Goal: Task Accomplishment & Management: Manage account settings

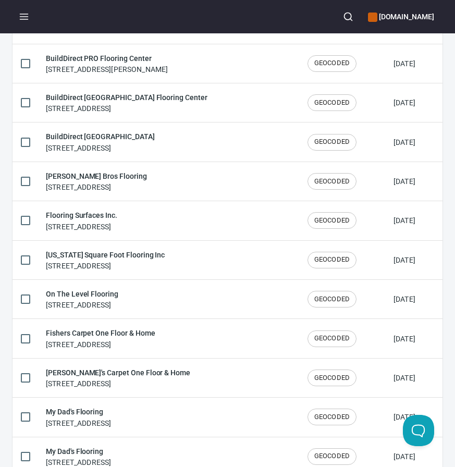
scroll to position [1720, 0]
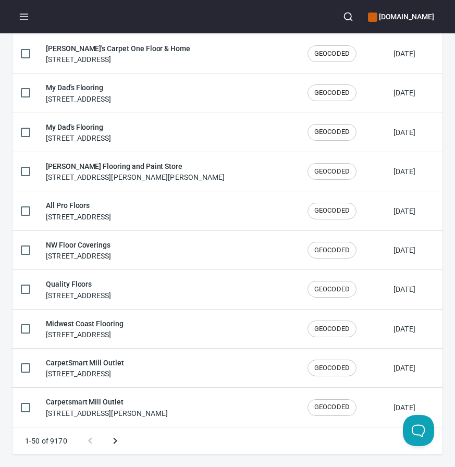
click at [122, 445] on button "Next page" at bounding box center [115, 440] width 25 height 25
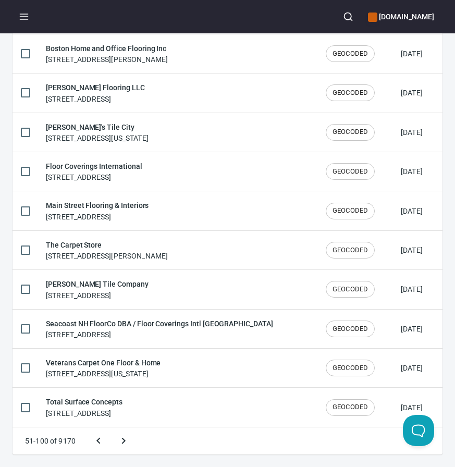
click at [111, 428] on button "Next page" at bounding box center [123, 440] width 25 height 25
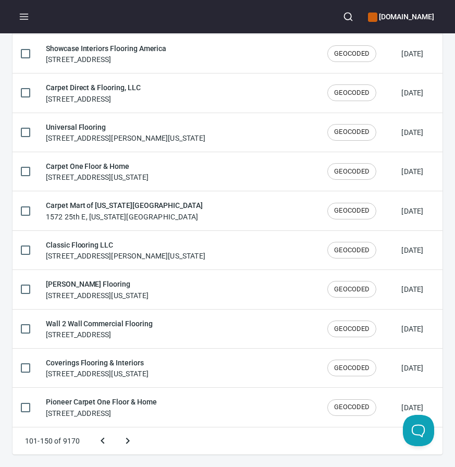
click at [115, 428] on button "Next page" at bounding box center [127, 440] width 25 height 25
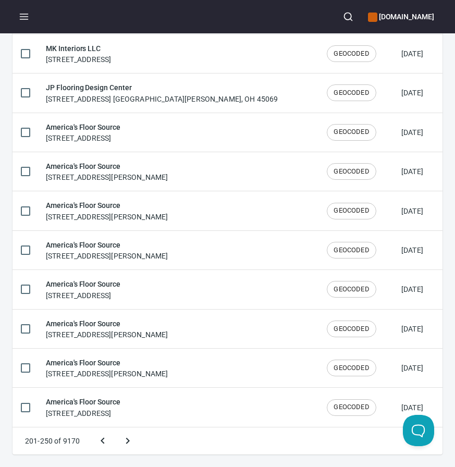
click at [115, 428] on button "Next page" at bounding box center [127, 440] width 25 height 25
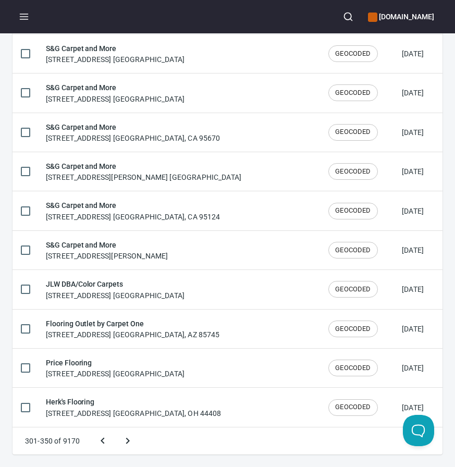
click at [115, 428] on button "Next page" at bounding box center [127, 440] width 25 height 25
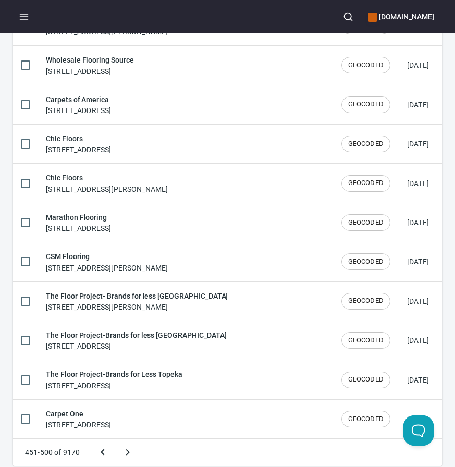
click at [115, 440] on button "Next page" at bounding box center [127, 452] width 25 height 25
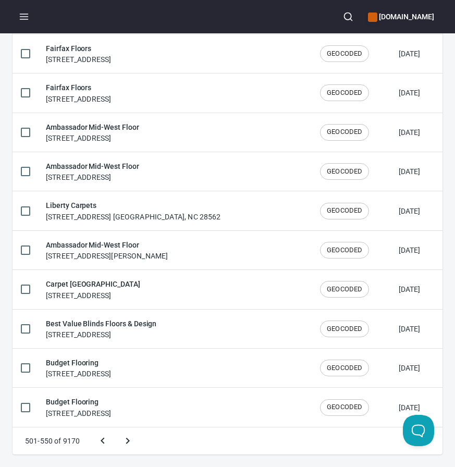
click at [115, 428] on button "Next page" at bounding box center [127, 440] width 25 height 25
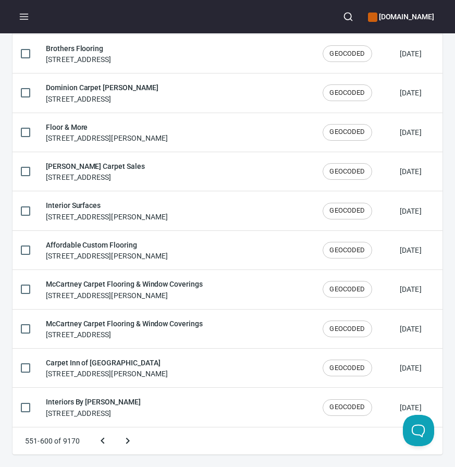
click at [115, 428] on button "Next page" at bounding box center [127, 440] width 25 height 25
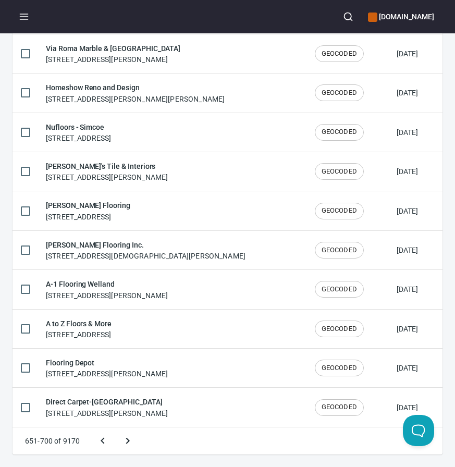
click at [115, 428] on button "Next page" at bounding box center [127, 440] width 25 height 25
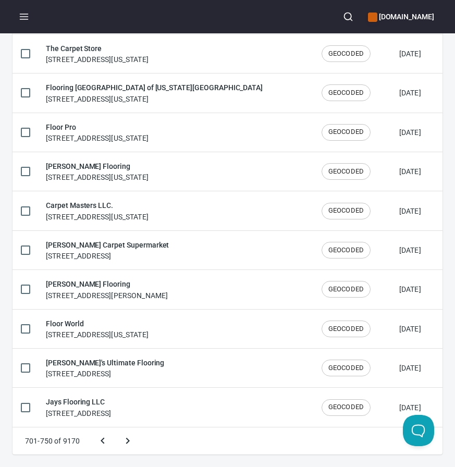
click at [115, 428] on button "Next page" at bounding box center [127, 440] width 25 height 25
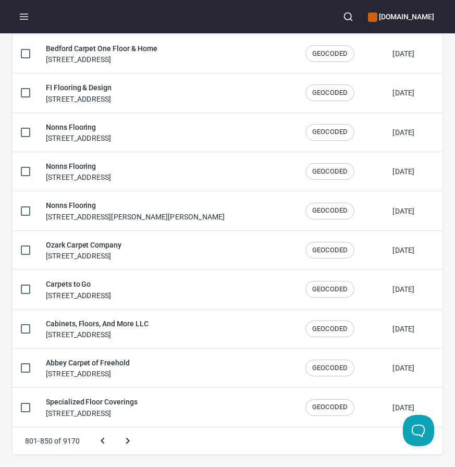
click at [115, 428] on button "Next page" at bounding box center [127, 440] width 25 height 25
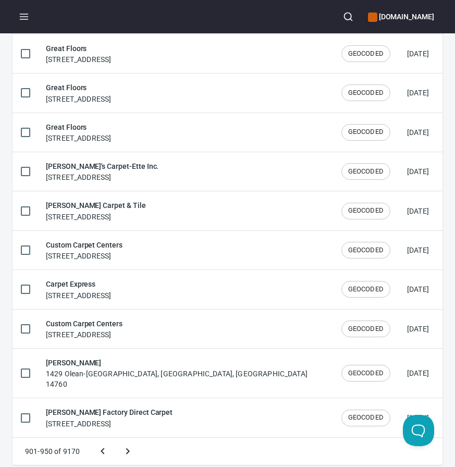
click at [115, 439] on button "Next page" at bounding box center [127, 451] width 25 height 25
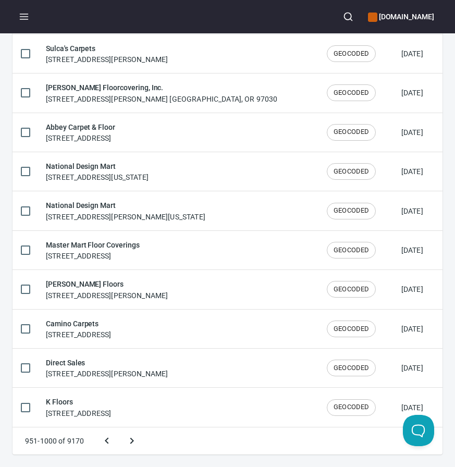
click at [119, 428] on button "Next page" at bounding box center [131, 440] width 25 height 25
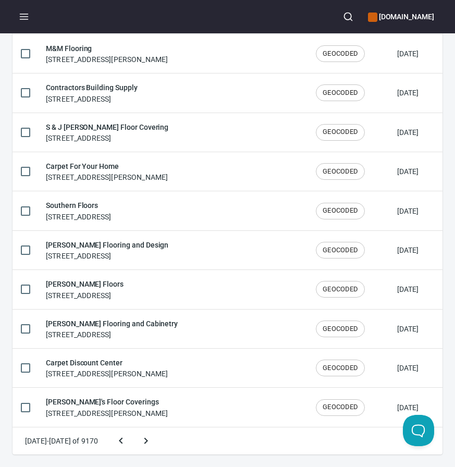
click at [133, 428] on button "Next page" at bounding box center [145, 440] width 25 height 25
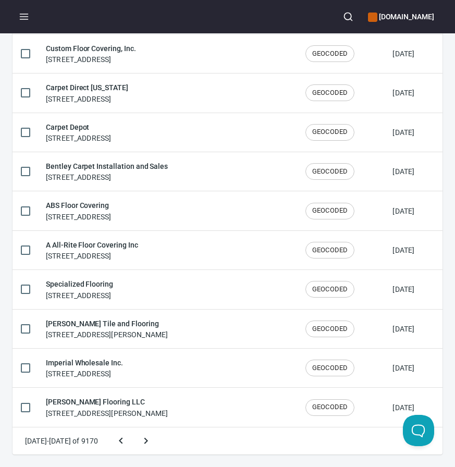
click at [133, 428] on button "Next page" at bounding box center [145, 440] width 25 height 25
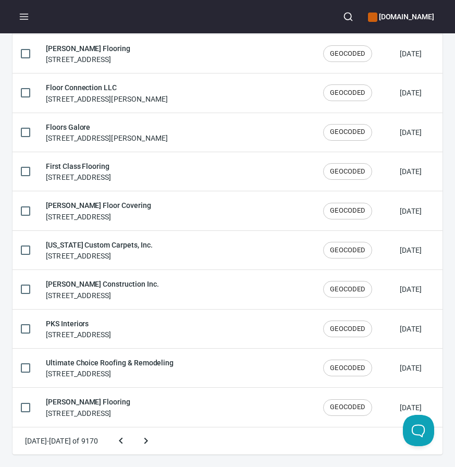
click at [133, 428] on button "Next page" at bounding box center [145, 440] width 25 height 25
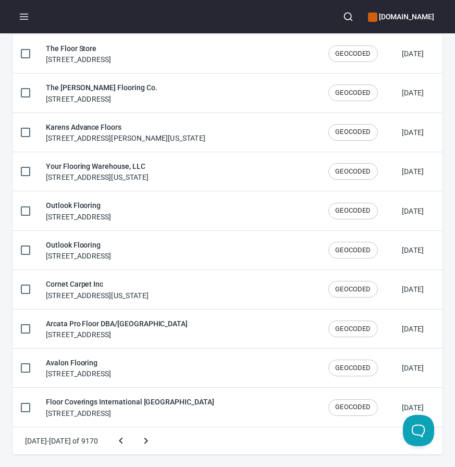
click at [133, 428] on button "Next page" at bounding box center [145, 440] width 25 height 25
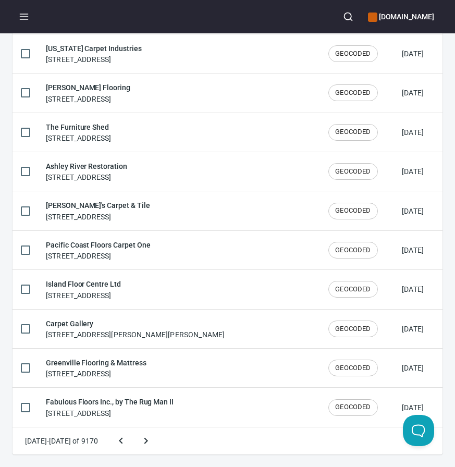
click at [133, 428] on button "Next page" at bounding box center [145, 440] width 25 height 25
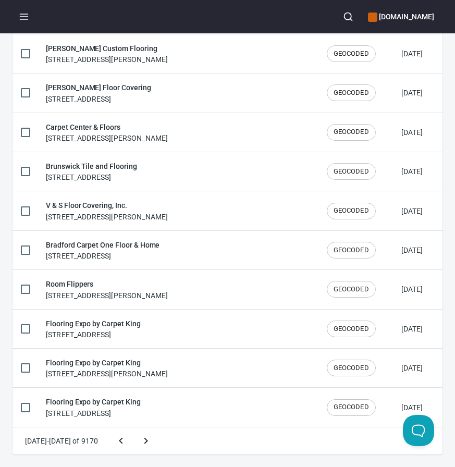
click at [133, 428] on button "Next page" at bounding box center [145, 440] width 25 height 25
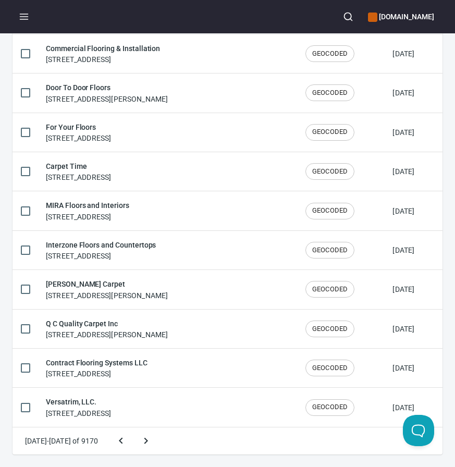
click at [133, 428] on button "Next page" at bounding box center [145, 440] width 25 height 25
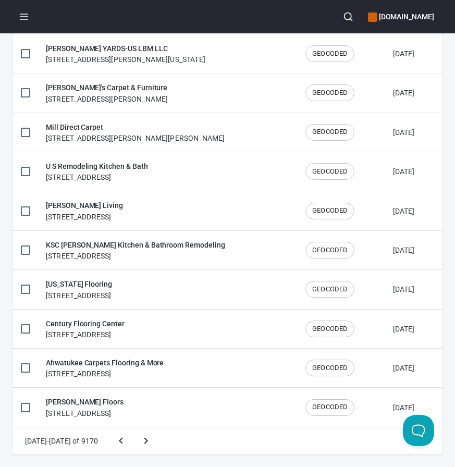
click at [133, 428] on button "Next page" at bounding box center [145, 440] width 25 height 25
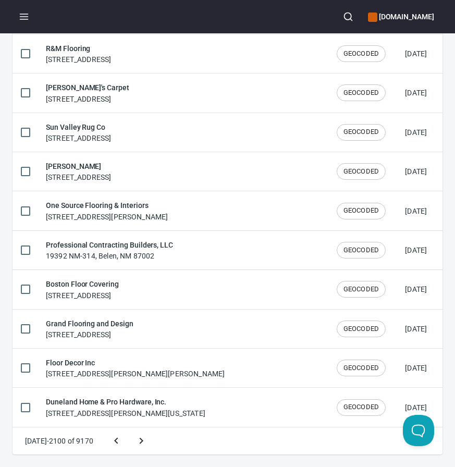
click at [129, 428] on button "Next page" at bounding box center [141, 440] width 25 height 25
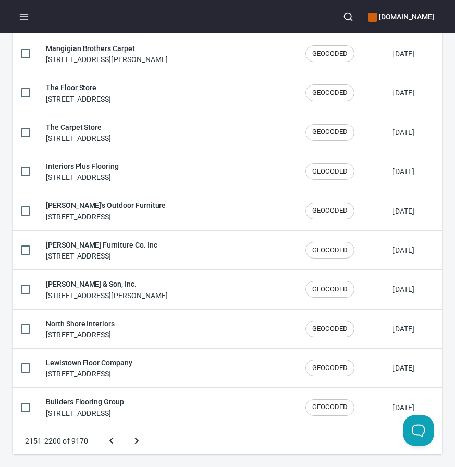
click at [124, 428] on button "Next page" at bounding box center [136, 440] width 25 height 25
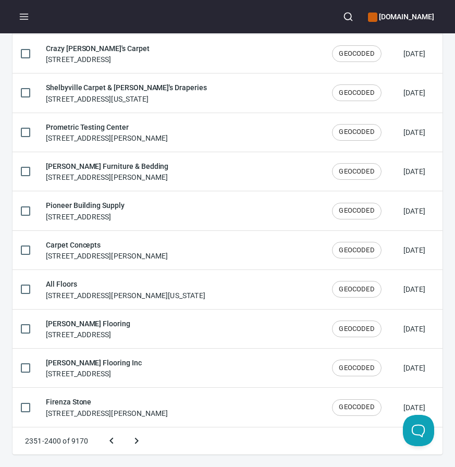
click at [124, 428] on button "Next page" at bounding box center [136, 440] width 25 height 25
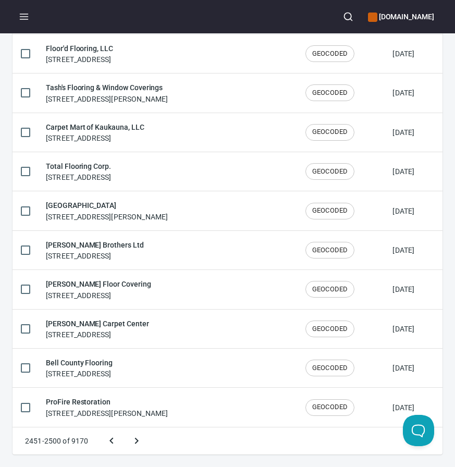
click at [124, 428] on button "Next page" at bounding box center [136, 440] width 25 height 25
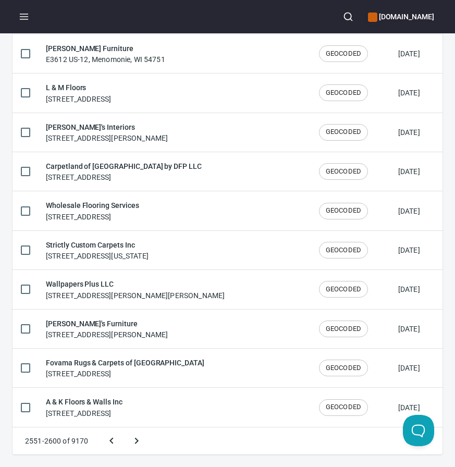
click at [124, 428] on button "Next page" at bounding box center [136, 440] width 25 height 25
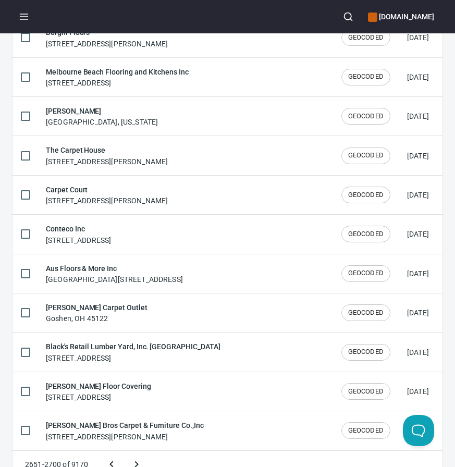
click at [124, 452] on button "Next page" at bounding box center [136, 464] width 25 height 25
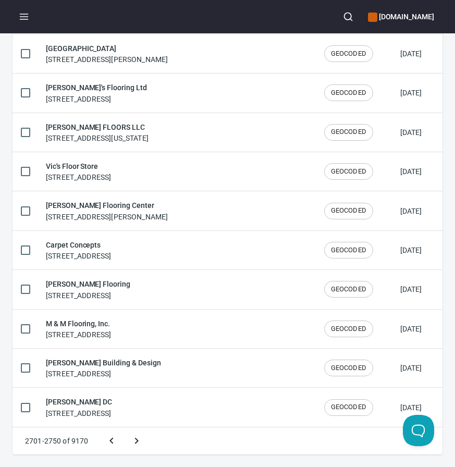
click at [124, 428] on button "Next page" at bounding box center [136, 440] width 25 height 25
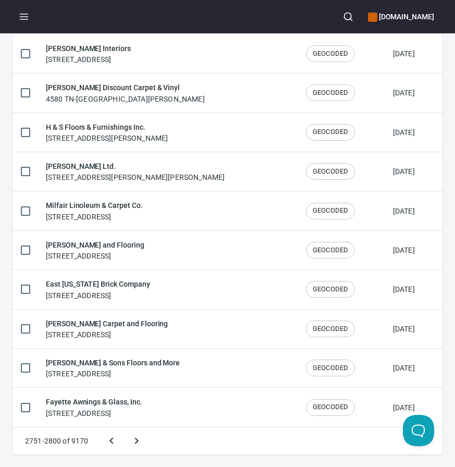
click at [124, 428] on button "Next page" at bounding box center [136, 440] width 25 height 25
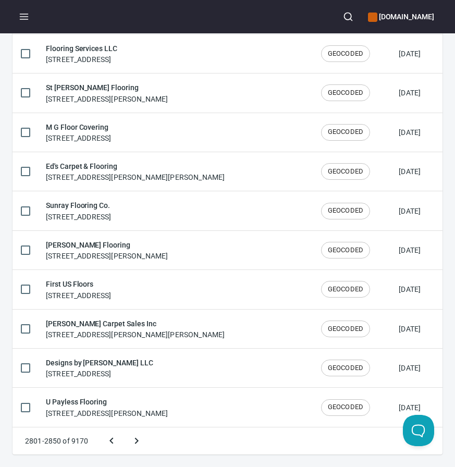
click at [124, 428] on button "Next page" at bounding box center [136, 440] width 25 height 25
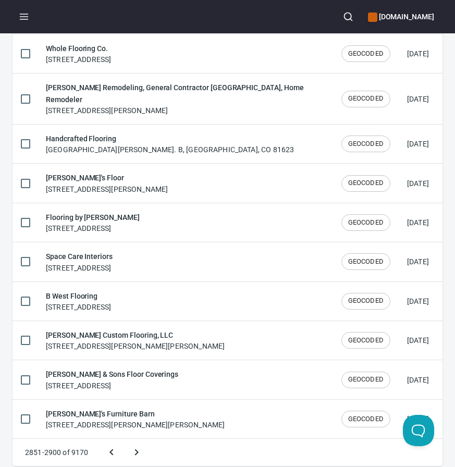
scroll to position [1730, 0]
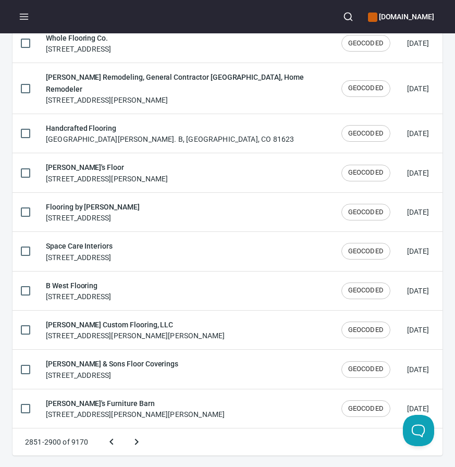
click at [124, 429] on button "Next page" at bounding box center [136, 441] width 25 height 25
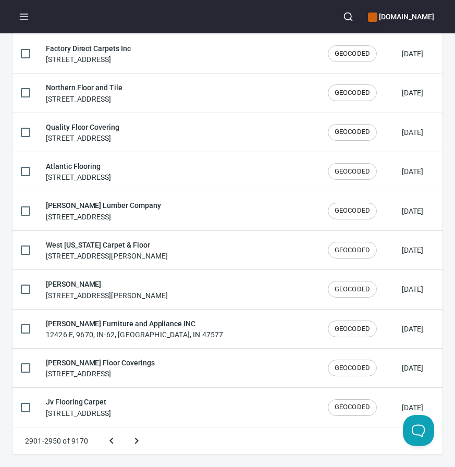
click at [124, 428] on button "Next page" at bounding box center [136, 440] width 25 height 25
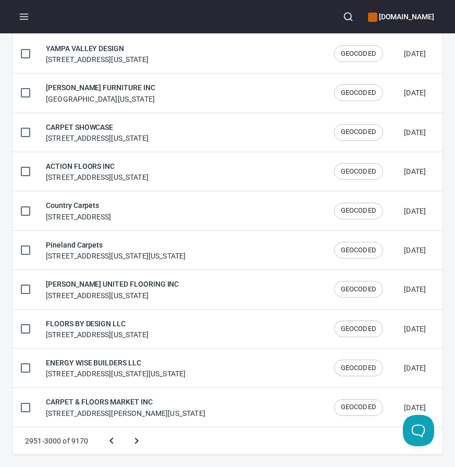
click at [124, 428] on button "Next page" at bounding box center [136, 440] width 25 height 25
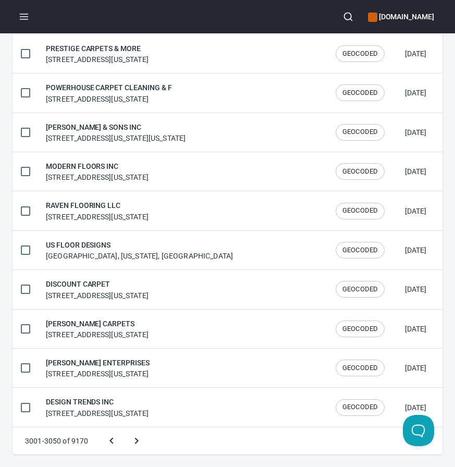
scroll to position [1720, 0]
click at [119, 442] on button "Previous page" at bounding box center [111, 440] width 25 height 25
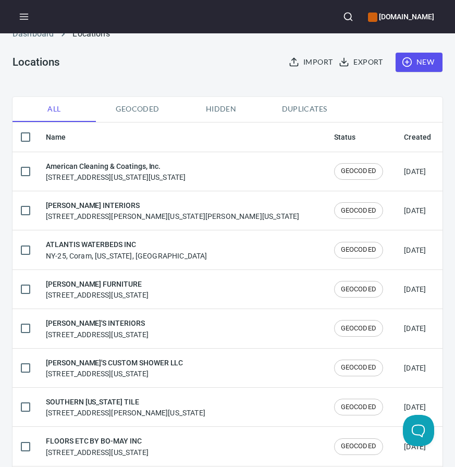
scroll to position [0, 0]
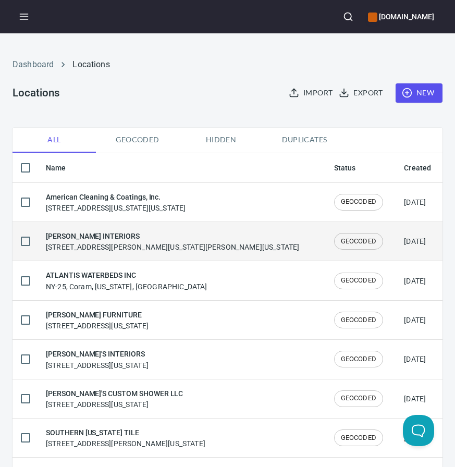
click at [111, 242] on div "KATHY HANSON INTERIORS 3809 Chandler Dr Nebraska, St Anthony, Minnesota 55421, …" at bounding box center [172, 241] width 253 height 22
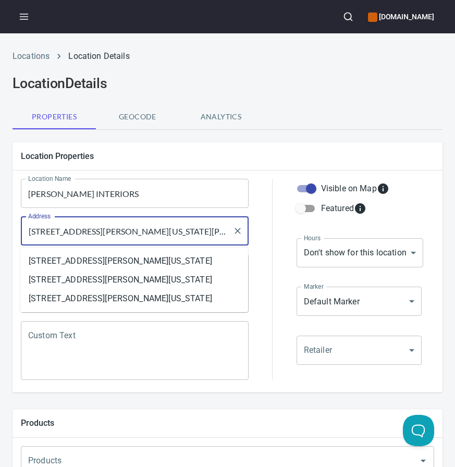
click at [139, 230] on input "3809 Chandler Dr Nebraska, St Anthony, Minnesota 55421, United States" at bounding box center [127, 231] width 203 height 20
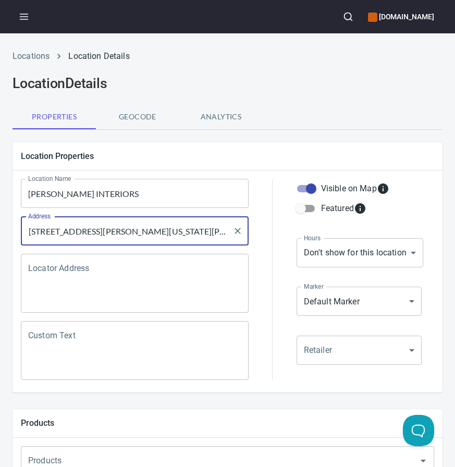
click at [133, 184] on input "KATHY HANSON INTERIORS" at bounding box center [135, 193] width 228 height 29
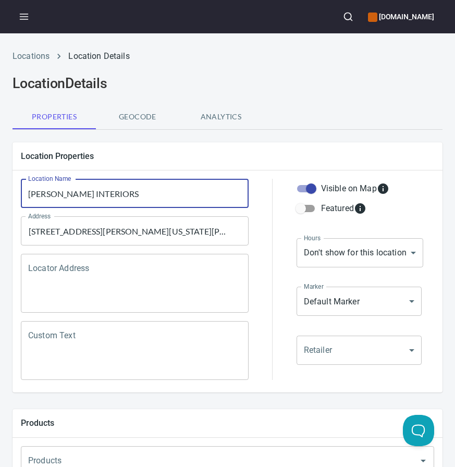
click at [133, 184] on input "KATHY HANSON INTERIORS" at bounding box center [135, 193] width 228 height 29
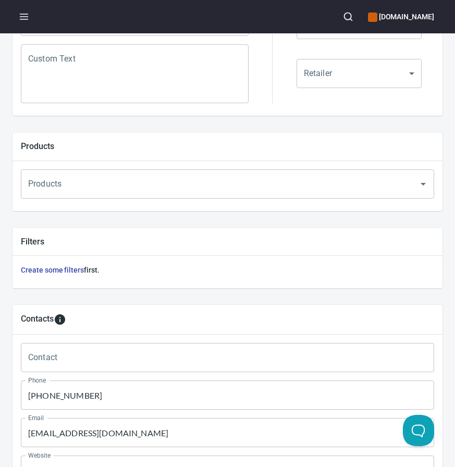
scroll to position [480, 0]
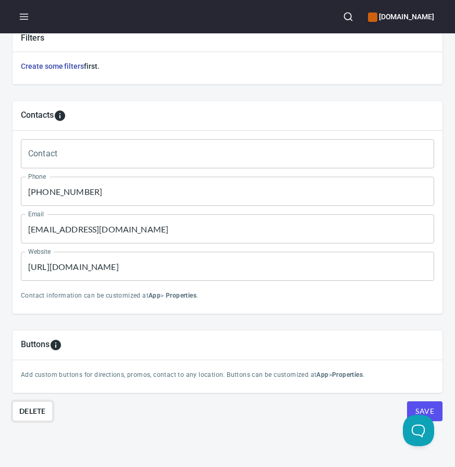
click at [41, 413] on span "Delete" at bounding box center [32, 411] width 27 height 13
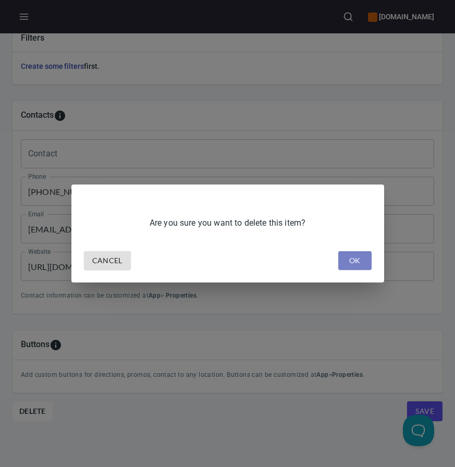
click at [360, 261] on span "OK" at bounding box center [354, 260] width 17 height 13
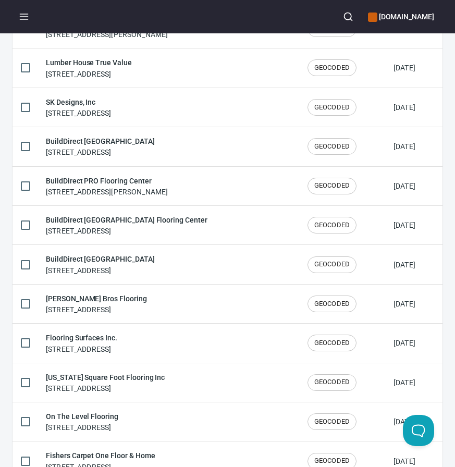
scroll to position [1720, 0]
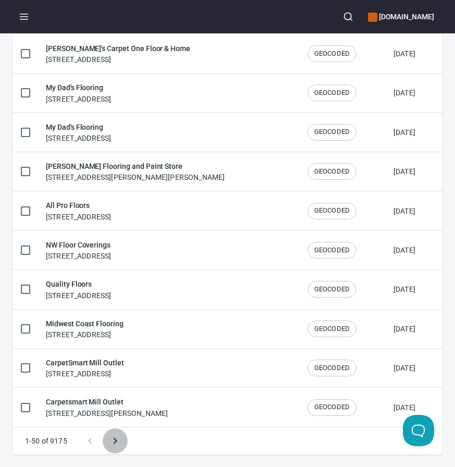
click at [105, 445] on button "Next page" at bounding box center [115, 440] width 25 height 25
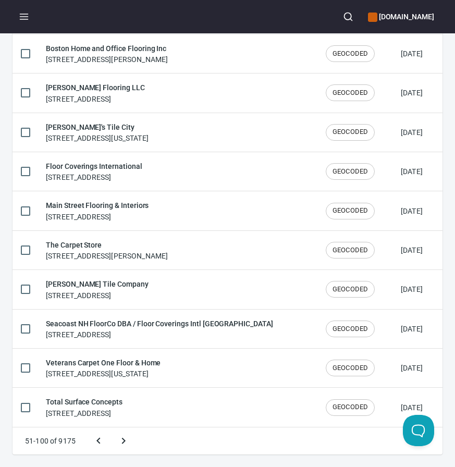
click at [111, 428] on button "Next page" at bounding box center [123, 440] width 25 height 25
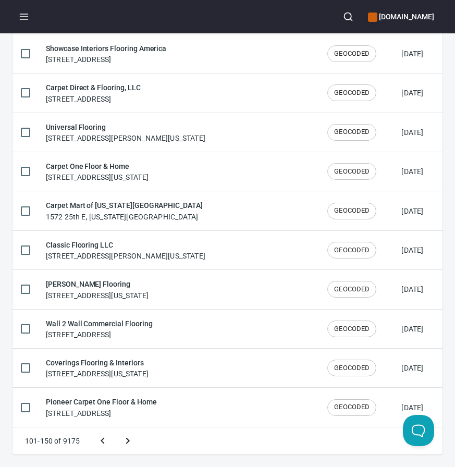
click at [115, 428] on button "Next page" at bounding box center [127, 440] width 25 height 25
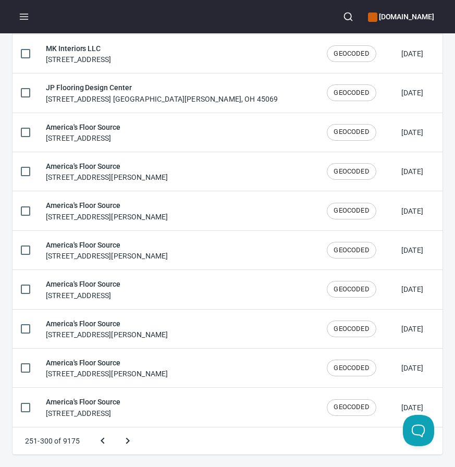
click at [115, 428] on button "Next page" at bounding box center [127, 440] width 25 height 25
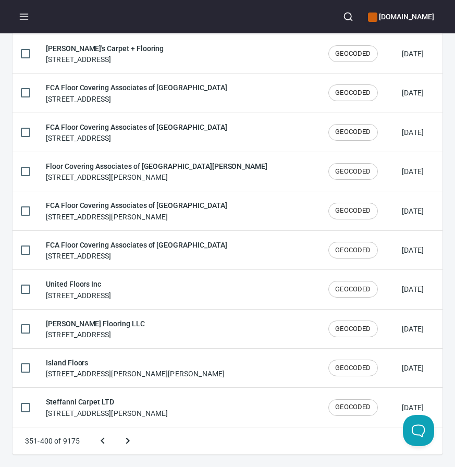
click at [115, 428] on button "Next page" at bounding box center [127, 440] width 25 height 25
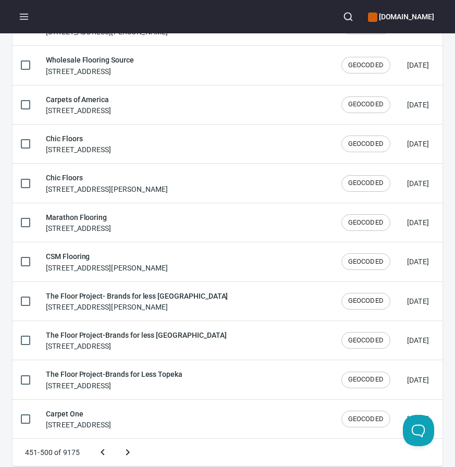
click at [115, 440] on button "Next page" at bounding box center [127, 452] width 25 height 25
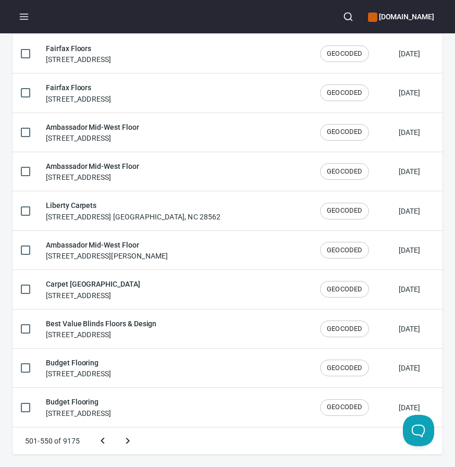
click at [115, 428] on button "Next page" at bounding box center [127, 440] width 25 height 25
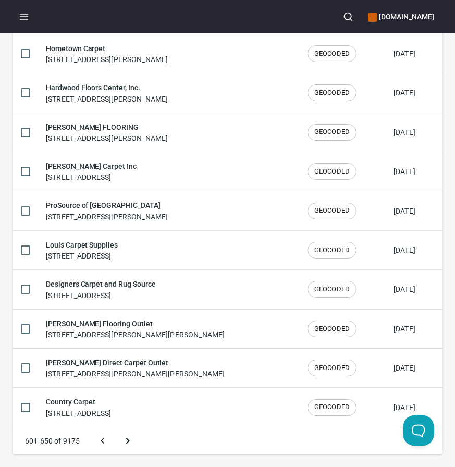
click at [115, 428] on button "Next page" at bounding box center [127, 440] width 25 height 25
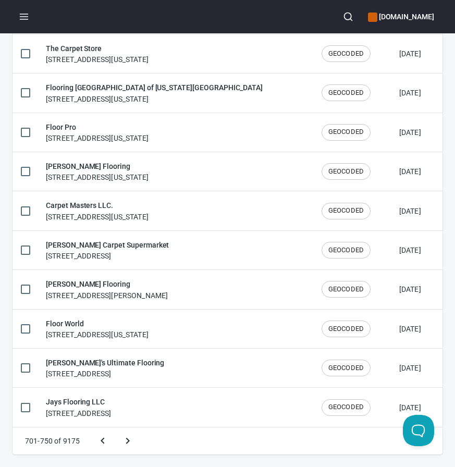
click at [115, 428] on button "Next page" at bounding box center [127, 440] width 25 height 25
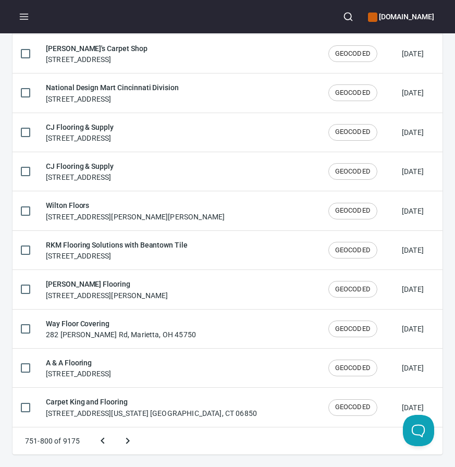
click at [115, 428] on button "Next page" at bounding box center [127, 440] width 25 height 25
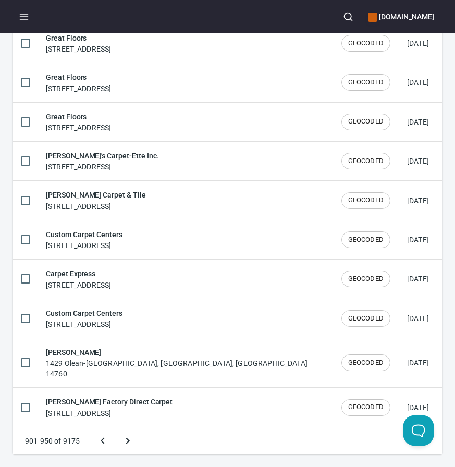
click at [115, 428] on button "Next page" at bounding box center [127, 440] width 25 height 25
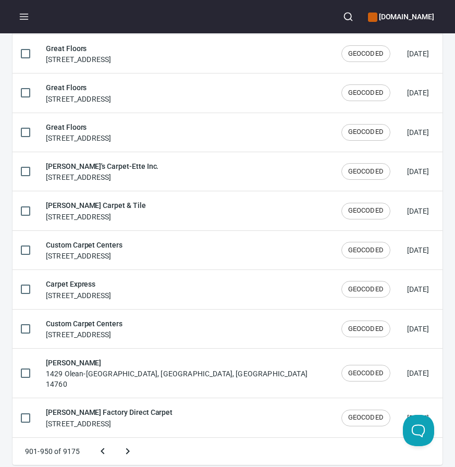
click at [115, 439] on button "Next page" at bounding box center [127, 451] width 25 height 25
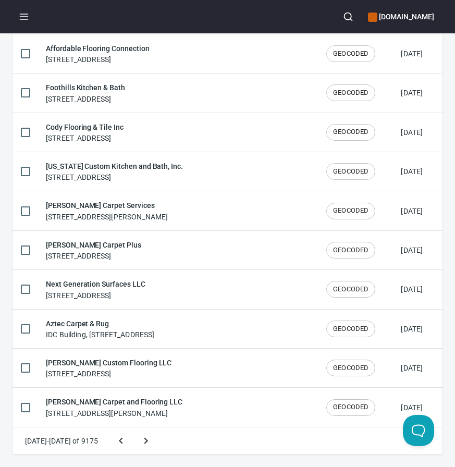
click at [133, 428] on button "Next page" at bounding box center [145, 440] width 25 height 25
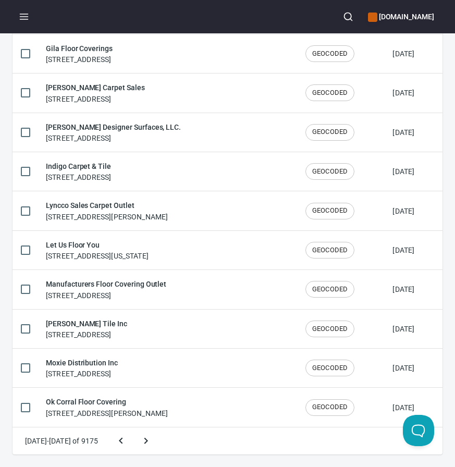
click at [133, 428] on button "Next page" at bounding box center [145, 440] width 25 height 25
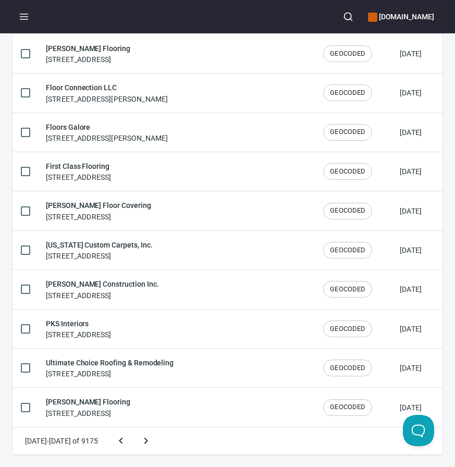
click at [133, 428] on button "Next page" at bounding box center [145, 440] width 25 height 25
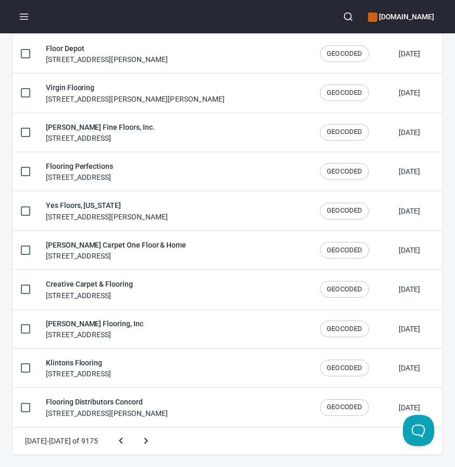
click at [133, 428] on button "Next page" at bounding box center [145, 440] width 25 height 25
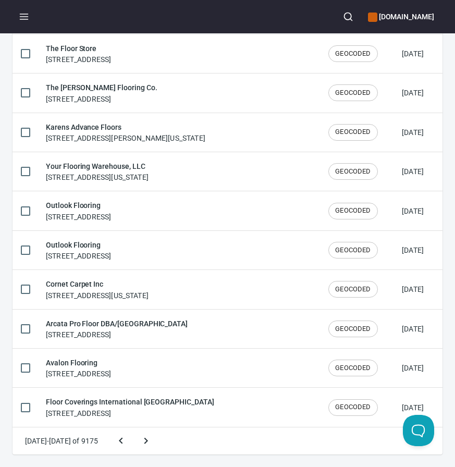
click at [133, 428] on button "Next page" at bounding box center [145, 440] width 25 height 25
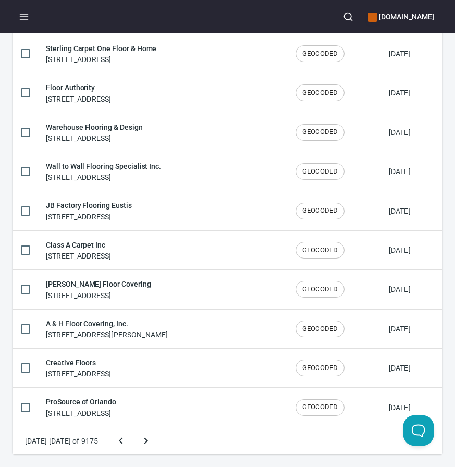
click at [133, 428] on button "Next page" at bounding box center [145, 440] width 25 height 25
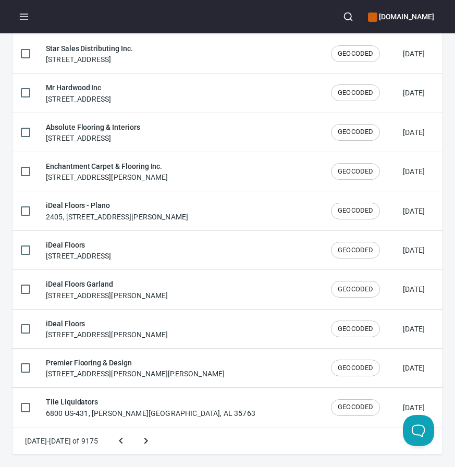
click at [133, 428] on button "Next page" at bounding box center [145, 440] width 25 height 25
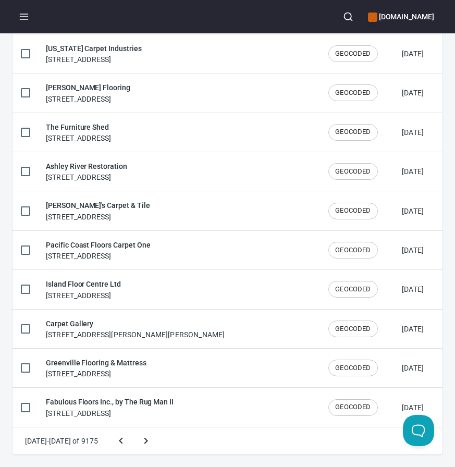
click at [133, 428] on button "Next page" at bounding box center [145, 440] width 25 height 25
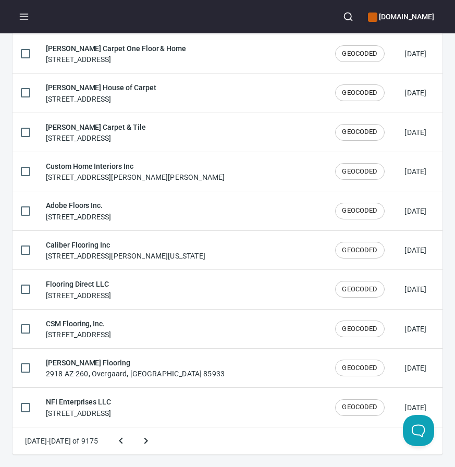
click at [133, 428] on button "Next page" at bounding box center [145, 440] width 25 height 25
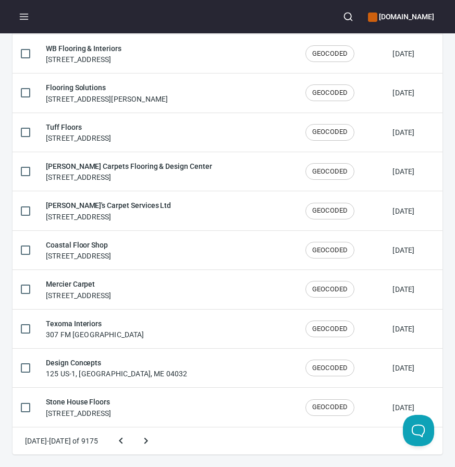
click at [133, 428] on button "Next page" at bounding box center [145, 440] width 25 height 25
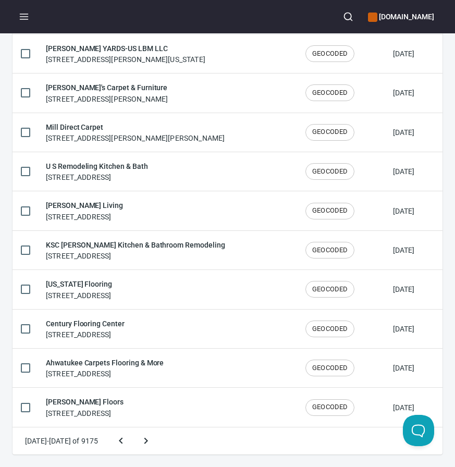
click at [133, 428] on button "Next page" at bounding box center [145, 440] width 25 height 25
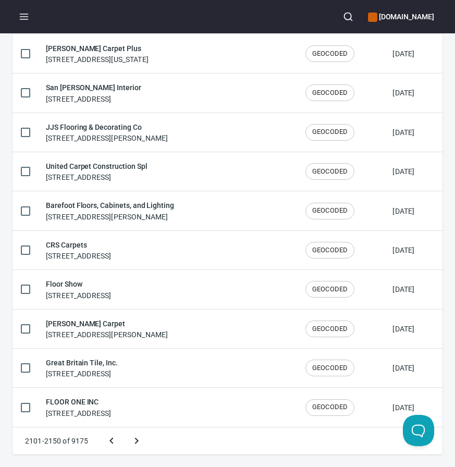
click at [124, 428] on button "Next page" at bounding box center [136, 440] width 25 height 25
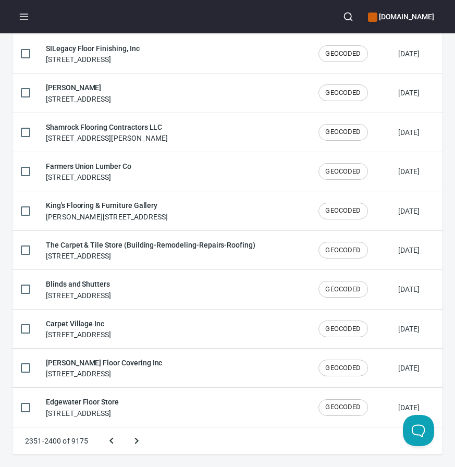
click at [124, 428] on button "Next page" at bounding box center [136, 440] width 25 height 25
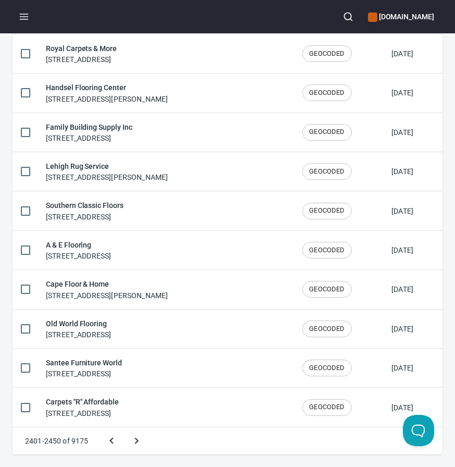
click at [124, 428] on button "Next page" at bounding box center [136, 440] width 25 height 25
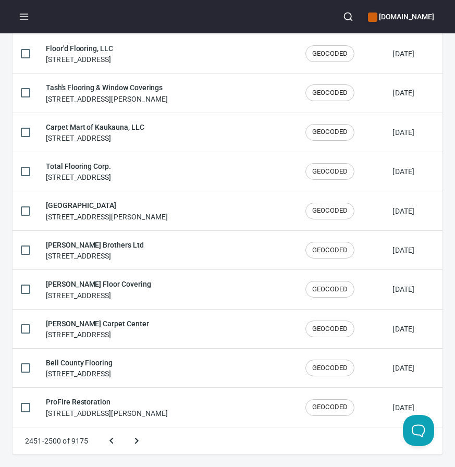
click at [124, 428] on button "Next page" at bounding box center [136, 440] width 25 height 25
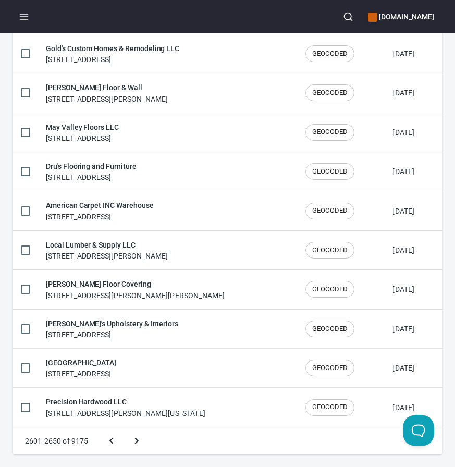
click at [124, 428] on button "Next page" at bounding box center [136, 440] width 25 height 25
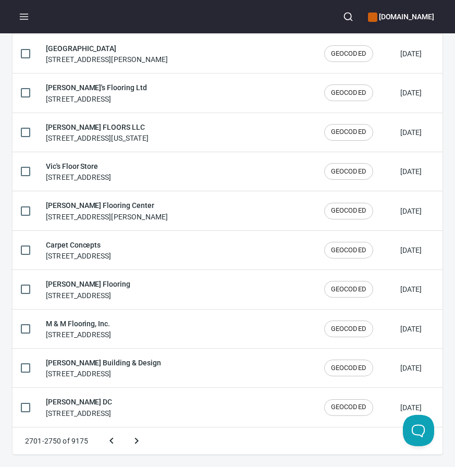
click at [124, 428] on button "Next page" at bounding box center [136, 440] width 25 height 25
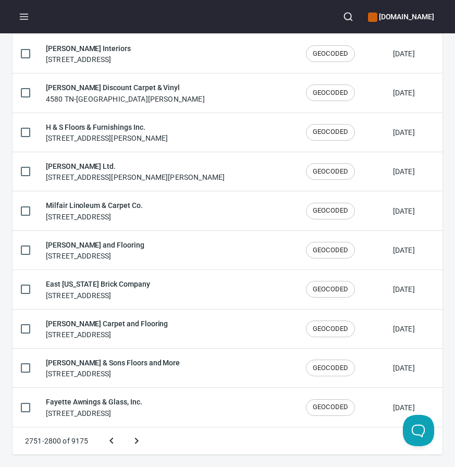
click at [124, 428] on button "Next page" at bounding box center [136, 440] width 25 height 25
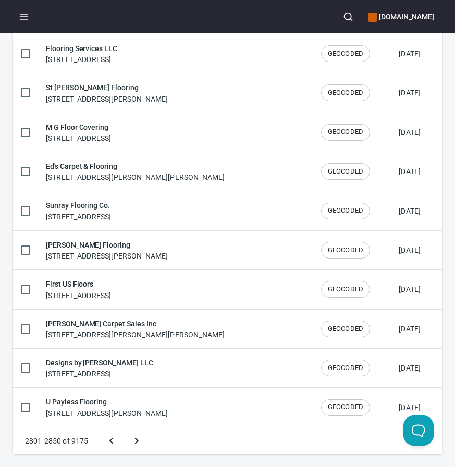
click at [124, 428] on button "Next page" at bounding box center [136, 440] width 25 height 25
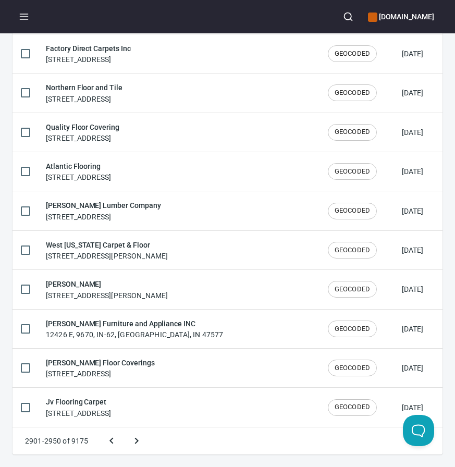
click at [124, 428] on button "Next page" at bounding box center [136, 440] width 25 height 25
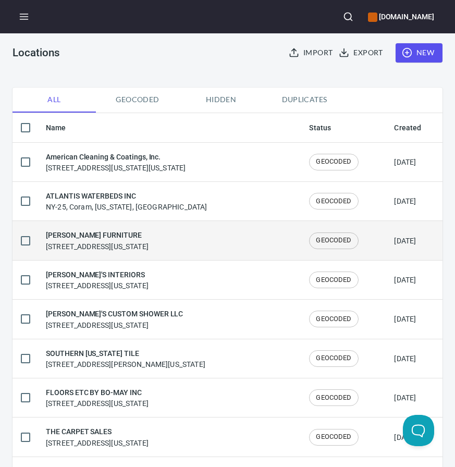
scroll to position [42, 0]
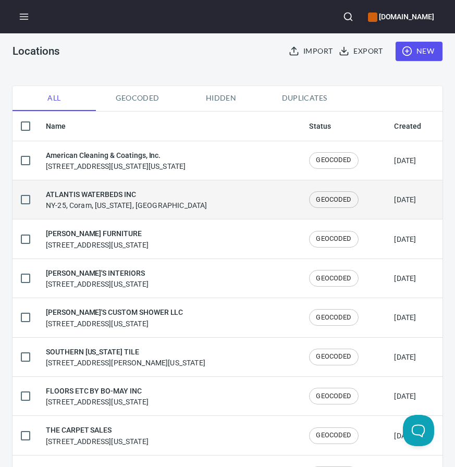
click at [150, 213] on td "ATLANTIS WATERBEDS INC NY-25, Coram, New York, United States" at bounding box center [169, 199] width 263 height 39
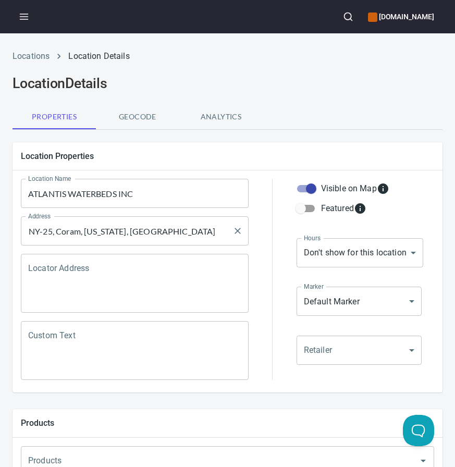
click at [123, 245] on div "NY-25, Coram, New York, United States Address" at bounding box center [135, 230] width 228 height 29
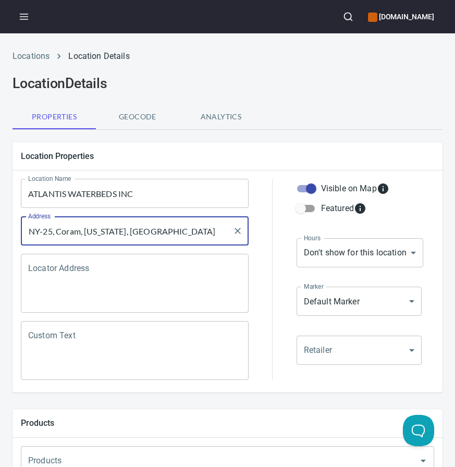
click at [123, 245] on div "NY-25, Coram, New York, United States Address" at bounding box center [135, 230] width 228 height 29
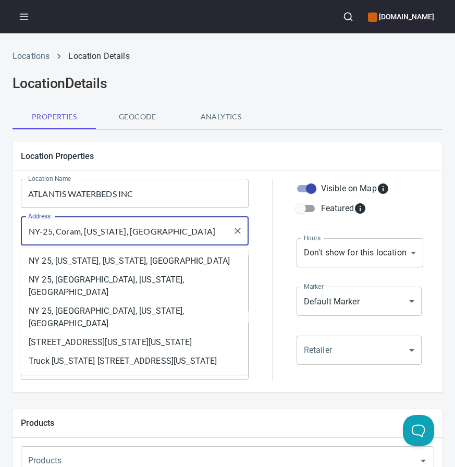
click at [119, 230] on input "NY-25, Coram, New York, United States" at bounding box center [127, 231] width 203 height 20
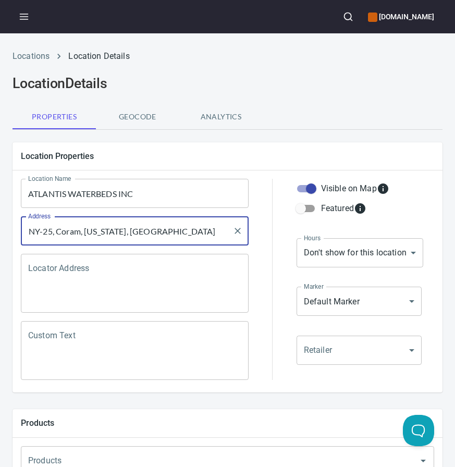
click at [84, 195] on input "ATLANTIS WATERBEDS INC" at bounding box center [135, 193] width 228 height 29
click at [112, 231] on input "NY-25, Coram, New York, United States" at bounding box center [127, 231] width 203 height 20
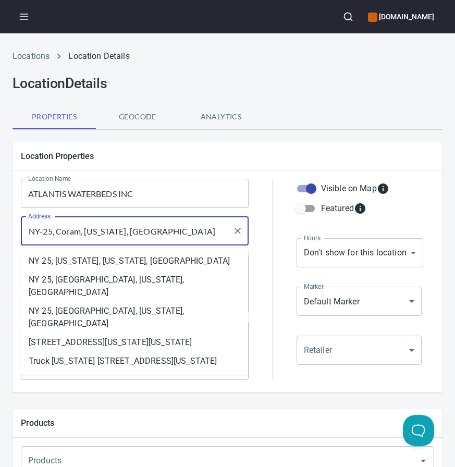
click at [112, 231] on input "NY-25, Coram, New York, United States" at bounding box center [127, 231] width 203 height 20
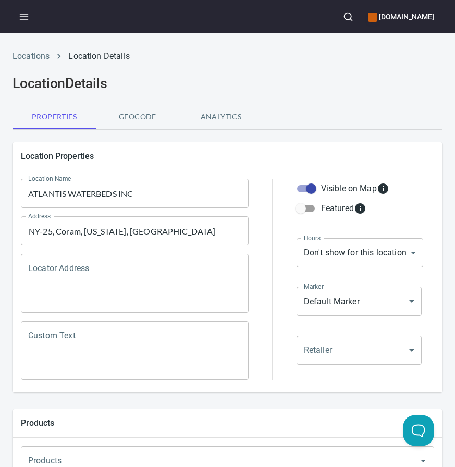
click at [133, 192] on input "ATLANTIS WATERBEDS INC" at bounding box center [135, 193] width 228 height 29
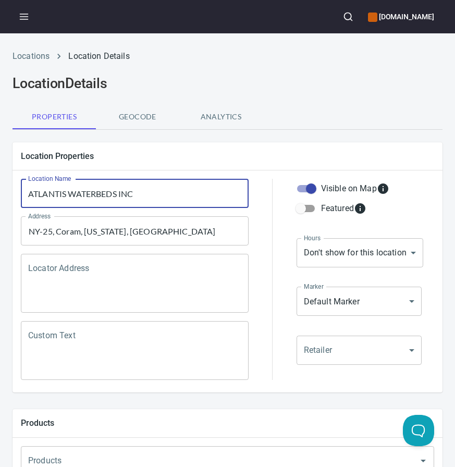
click at [133, 192] on input "ATLANTIS WATERBEDS INC" at bounding box center [135, 193] width 228 height 29
paste input "tlantis Discount Mattress & Furniture"
type input "Atlantis Discount Mattress & Furniture"
click at [310, 159] on h5 "Location Properties" at bounding box center [227, 156] width 413 height 11
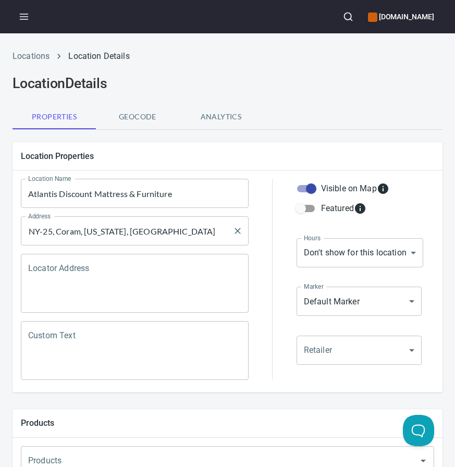
click at [66, 233] on input "NY-25, Coram, New York, United States" at bounding box center [127, 231] width 203 height 20
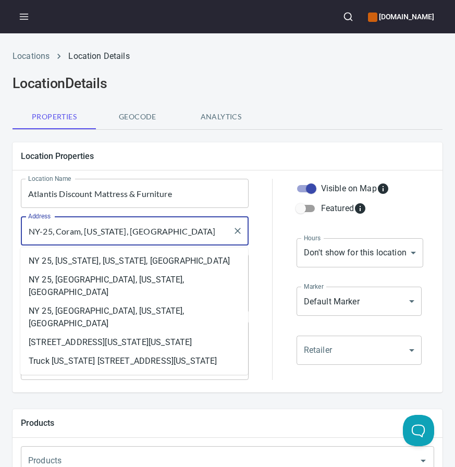
paste input "[STREET_ADDRESS]"
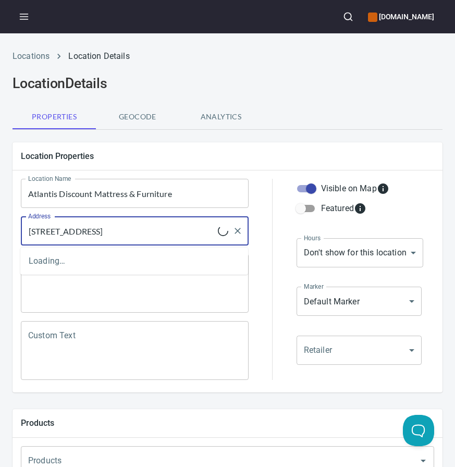
type input "[STREET_ADDRESS]"
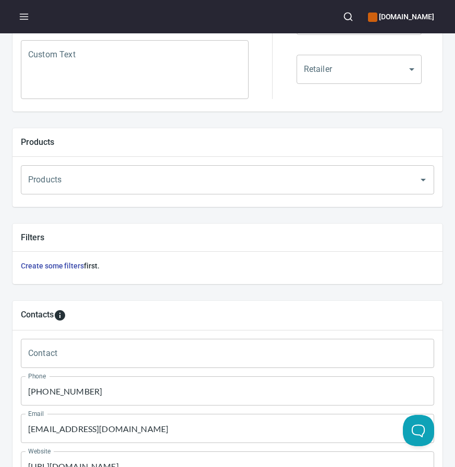
scroll to position [480, 0]
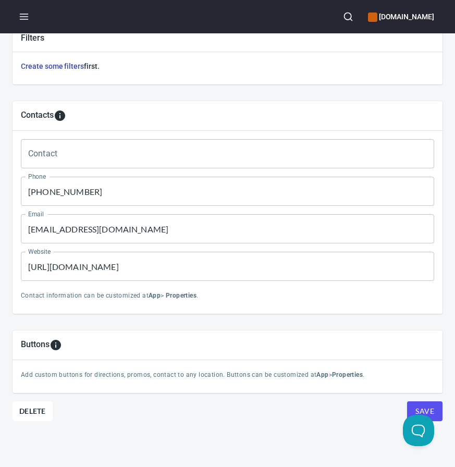
click at [67, 189] on input "(707) 943-5667" at bounding box center [227, 191] width 413 height 29
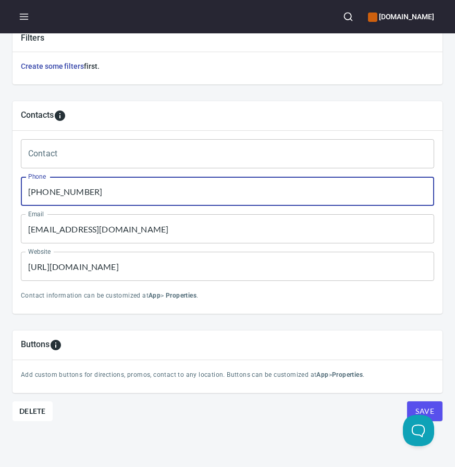
click at [67, 189] on input "(707) 943-5667" at bounding box center [227, 191] width 413 height 29
paste input "631) 736-2944"
type input "(631) 736-2944"
click at [118, 265] on input "https://www.floorcoveringsinternational.com/locations/us/ca/napa/" at bounding box center [227, 266] width 413 height 29
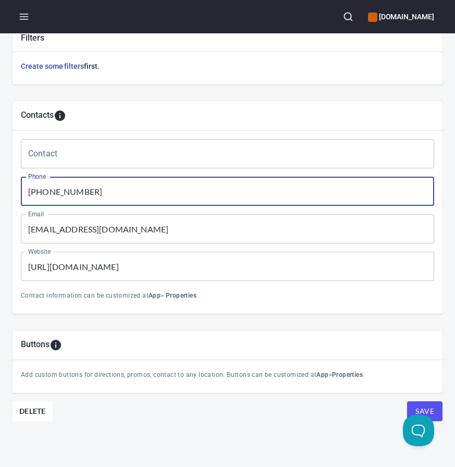
click at [118, 265] on input "https://www.floorcoveringsinternational.com/locations/us/ca/napa/" at bounding box center [227, 266] width 413 height 29
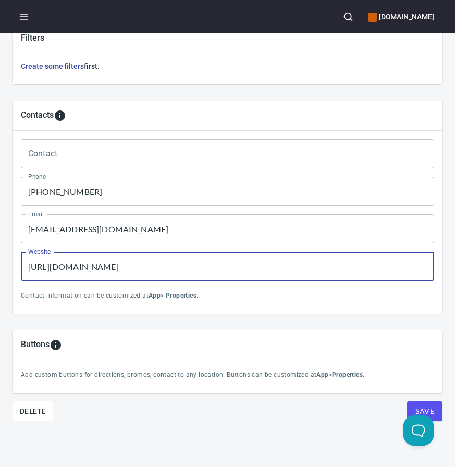
paste input "atlantisdiscount.com"
type input "https://atlantisdiscount.com/"
click at [63, 229] on input "flooringinfo@interiorworx.com" at bounding box center [227, 228] width 413 height 29
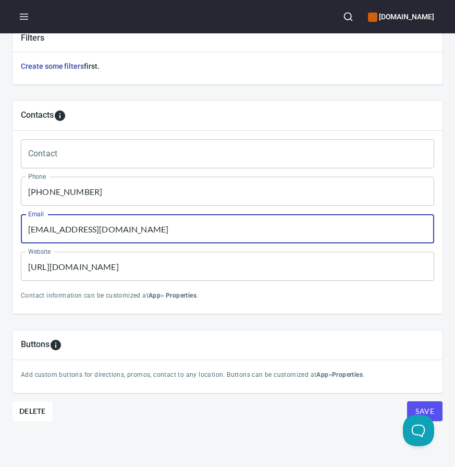
paste input "atlantisfurnitur@aol"
type input "atlantisfurnitur@aol.com"
click at [407, 401] on button "Save" at bounding box center [424, 411] width 35 height 20
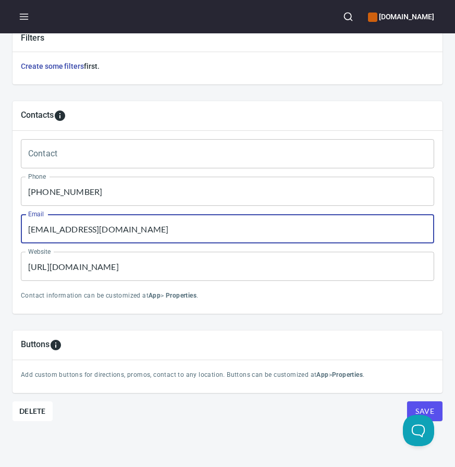
scroll to position [0, 0]
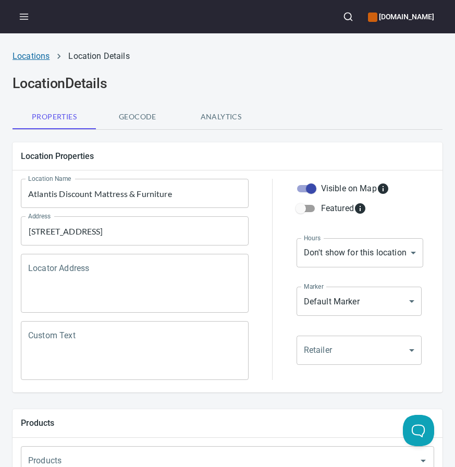
click at [34, 58] on link "Locations" at bounding box center [31, 56] width 37 height 10
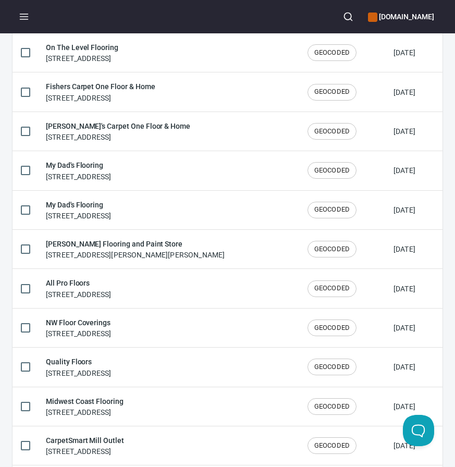
scroll to position [1720, 0]
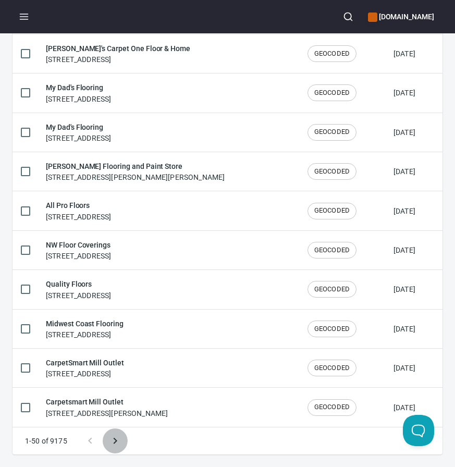
click at [119, 437] on icon "Next page" at bounding box center [115, 440] width 13 height 13
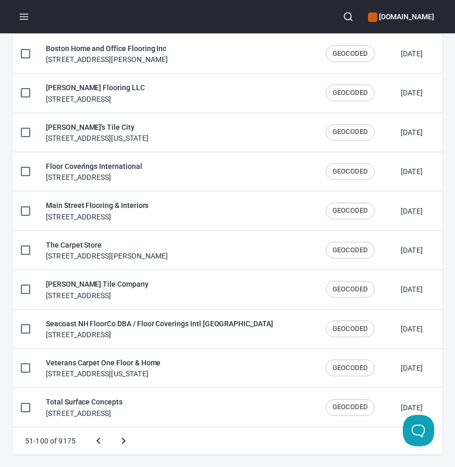
click at [111, 428] on button "Next page" at bounding box center [123, 440] width 25 height 25
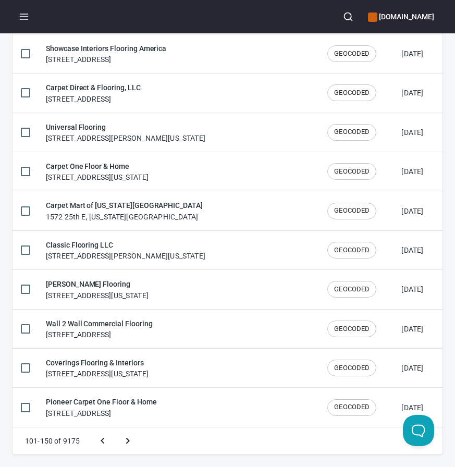
click at [115, 428] on button "Next page" at bounding box center [127, 440] width 25 height 25
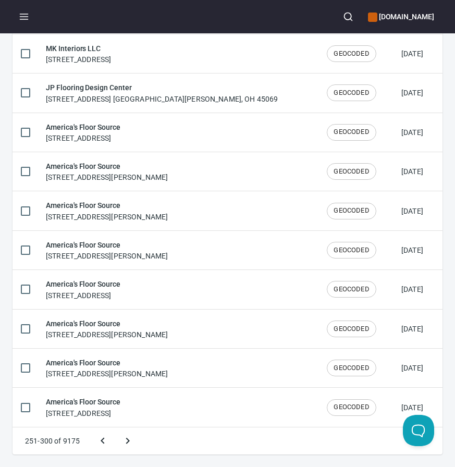
click at [115, 428] on button "Next page" at bounding box center [127, 440] width 25 height 25
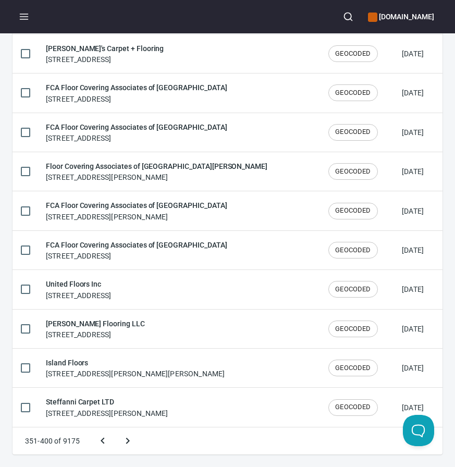
click at [115, 428] on button "Next page" at bounding box center [127, 440] width 25 height 25
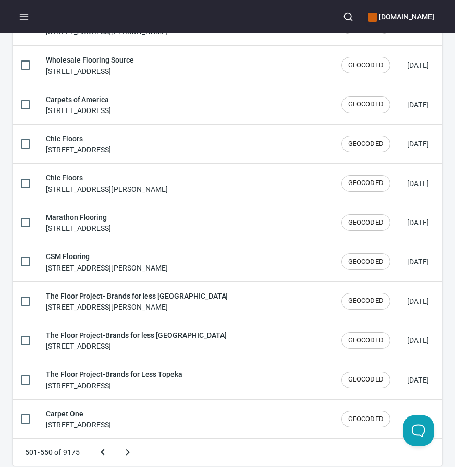
click at [115, 440] on button "Next page" at bounding box center [127, 452] width 25 height 25
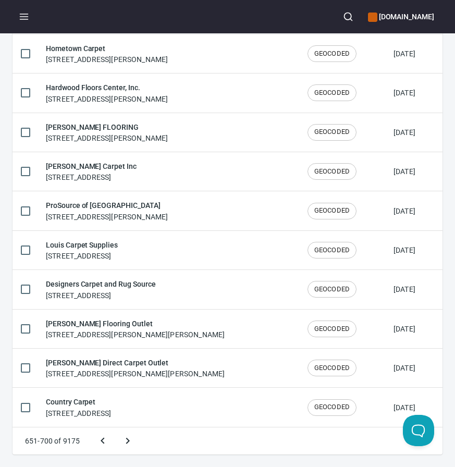
click at [115, 428] on button "Next page" at bounding box center [127, 440] width 25 height 25
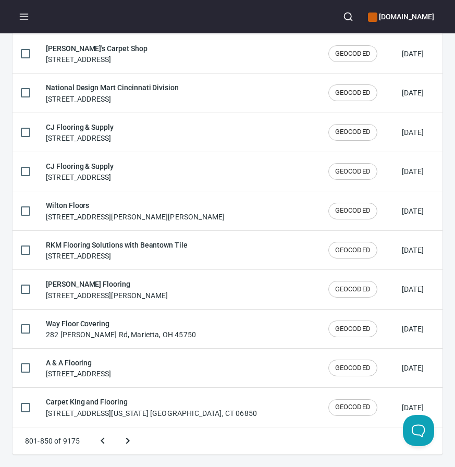
click at [115, 428] on button "Next page" at bounding box center [127, 440] width 25 height 25
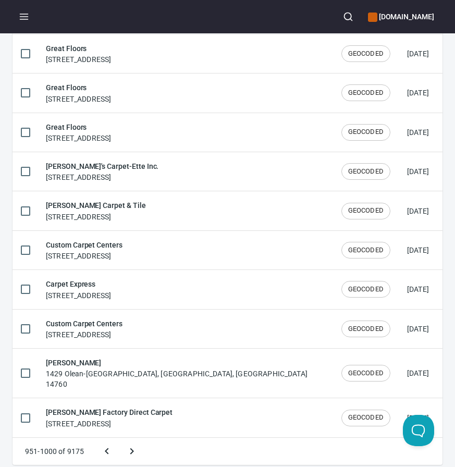
click at [119, 439] on button "Next page" at bounding box center [131, 451] width 25 height 25
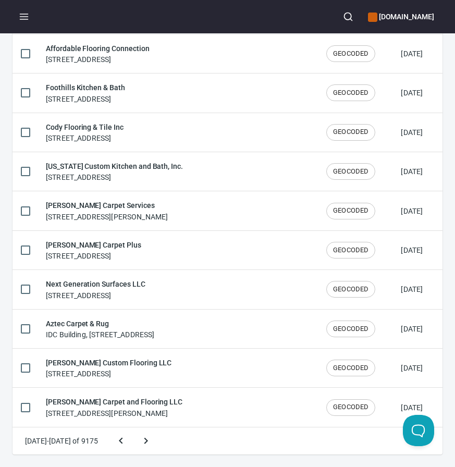
click at [133, 428] on button "Next page" at bounding box center [145, 440] width 25 height 25
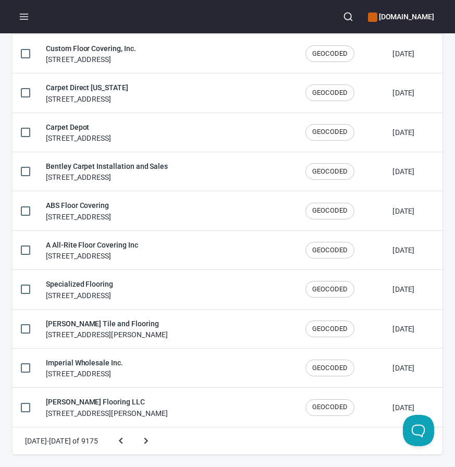
click at [133, 428] on button "Next page" at bounding box center [145, 440] width 25 height 25
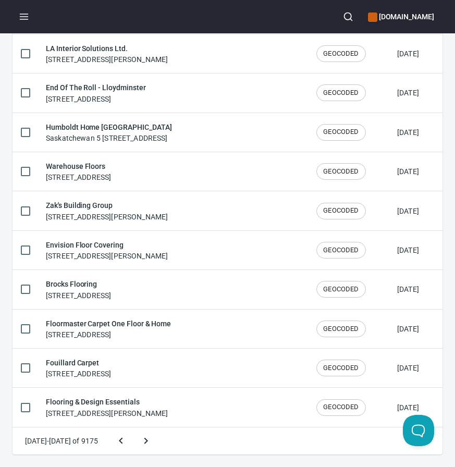
click at [133, 428] on button "Next page" at bounding box center [145, 440] width 25 height 25
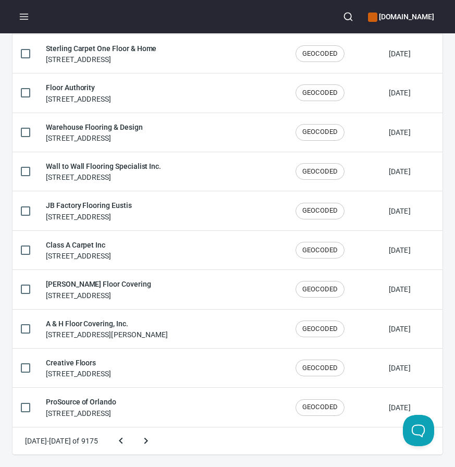
click at [133, 428] on button "Next page" at bounding box center [145, 440] width 25 height 25
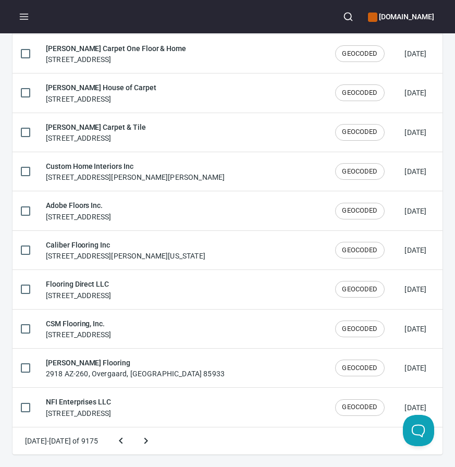
click at [133, 428] on button "Next page" at bounding box center [145, 440] width 25 height 25
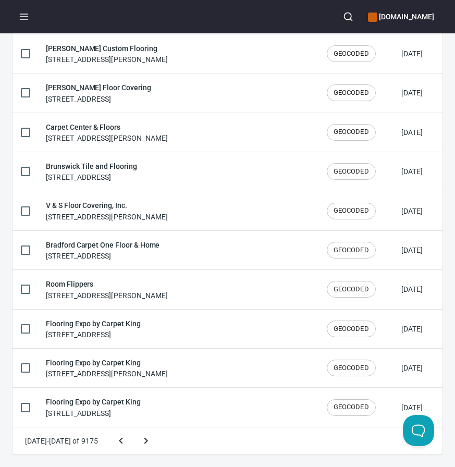
click at [133, 428] on button "Next page" at bounding box center [145, 440] width 25 height 25
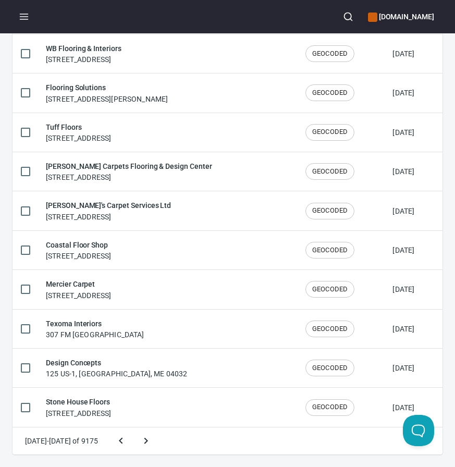
click at [133, 428] on button "Next page" at bounding box center [145, 440] width 25 height 25
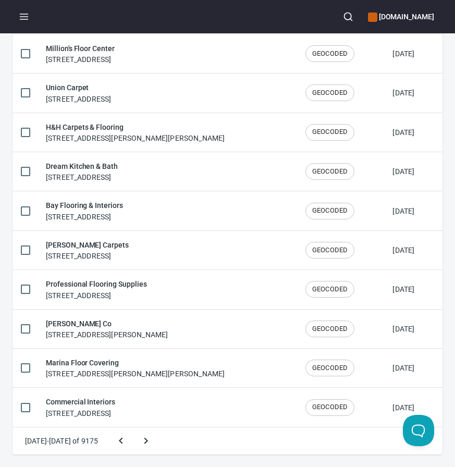
click at [133, 428] on button "Next page" at bounding box center [145, 440] width 25 height 25
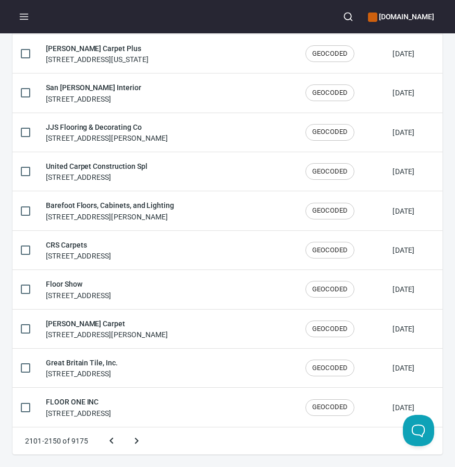
click at [124, 428] on button "Next page" at bounding box center [136, 440] width 25 height 25
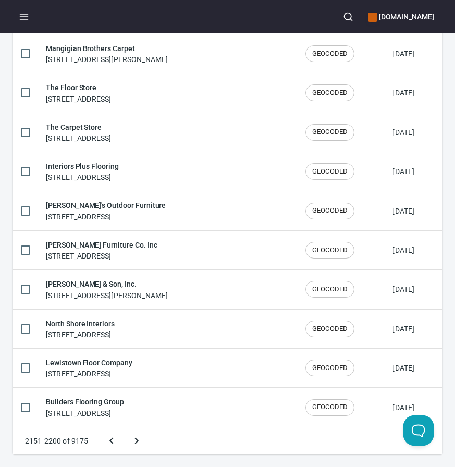
click at [124, 428] on button "Next page" at bounding box center [136, 440] width 25 height 25
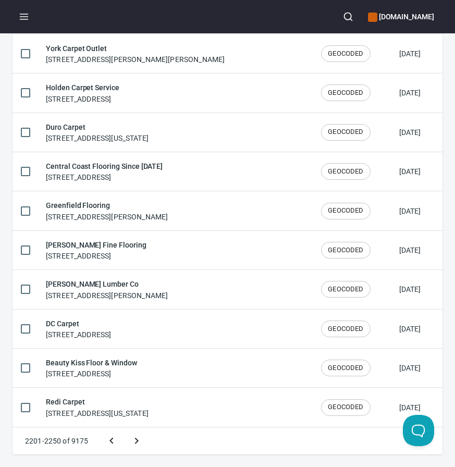
click at [124, 428] on button "Next page" at bounding box center [136, 440] width 25 height 25
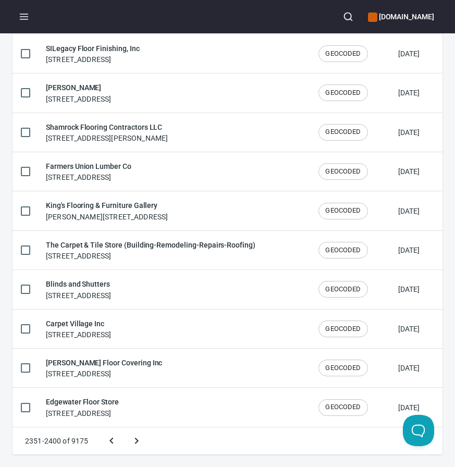
click at [124, 428] on button "Next page" at bounding box center [136, 440] width 25 height 25
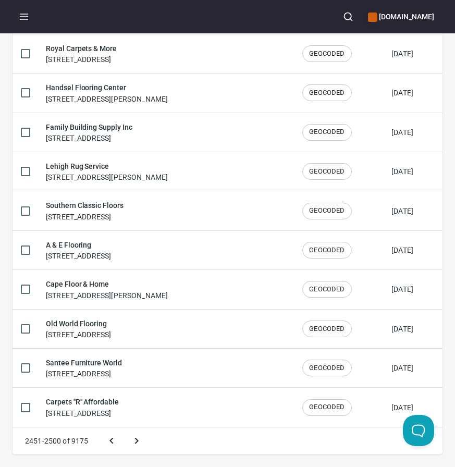
click at [124, 428] on button "Next page" at bounding box center [136, 440] width 25 height 25
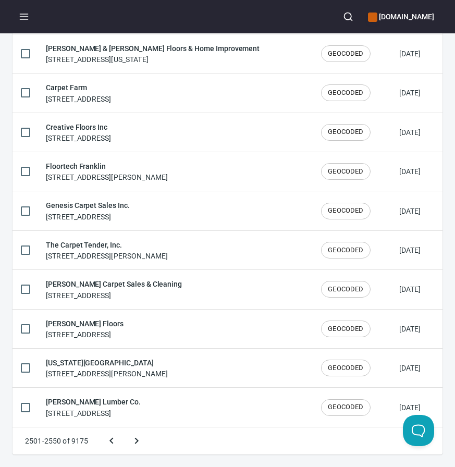
click at [124, 428] on button "Next page" at bounding box center [136, 440] width 25 height 25
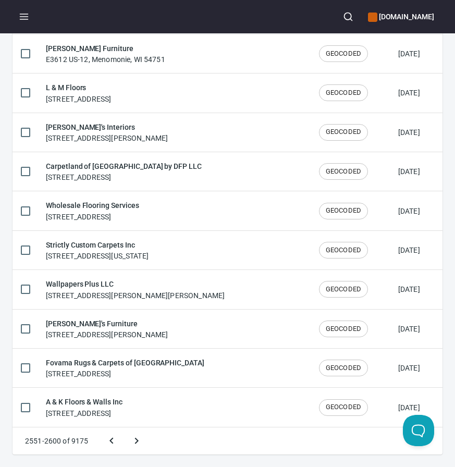
click at [124, 428] on button "Next page" at bounding box center [136, 440] width 25 height 25
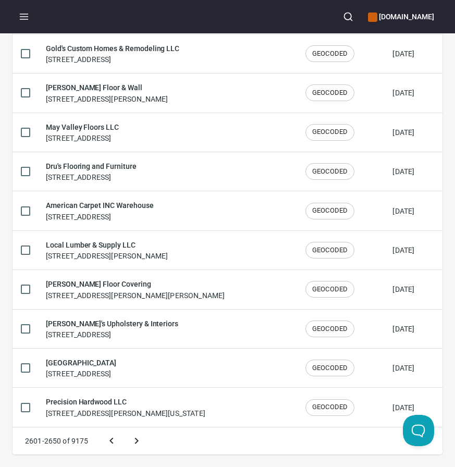
click at [124, 428] on button "Next page" at bounding box center [136, 440] width 25 height 25
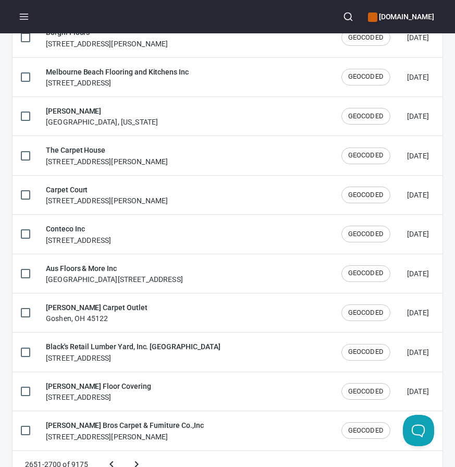
click at [124, 452] on button "Next page" at bounding box center [136, 464] width 25 height 25
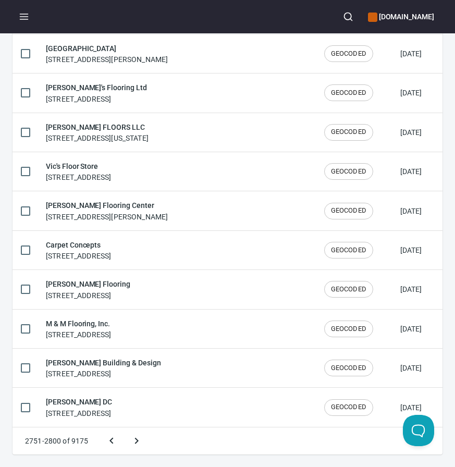
click at [124, 428] on button "Next page" at bounding box center [136, 440] width 25 height 25
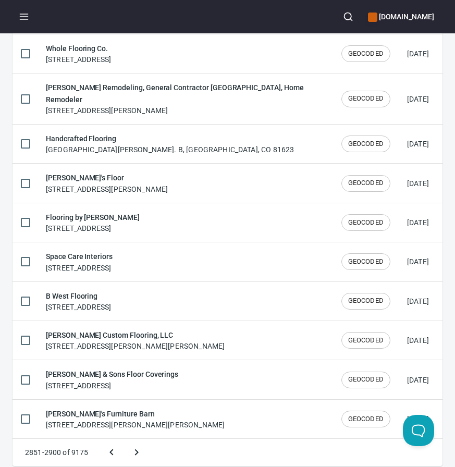
scroll to position [1730, 0]
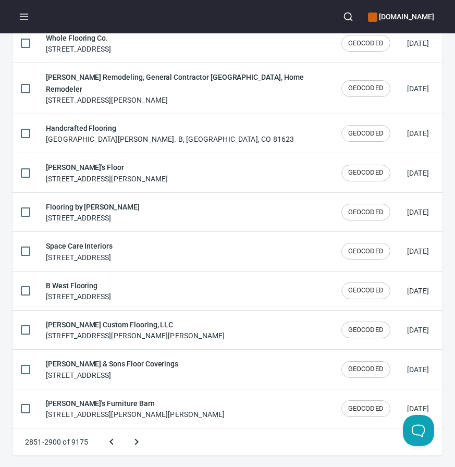
click at [124, 429] on button "Next page" at bounding box center [136, 441] width 25 height 25
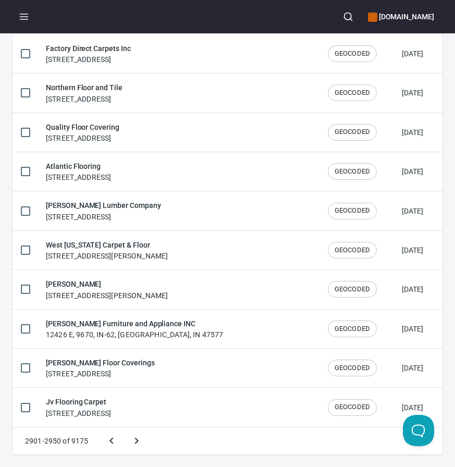
click at [124, 428] on button "Next page" at bounding box center [136, 440] width 25 height 25
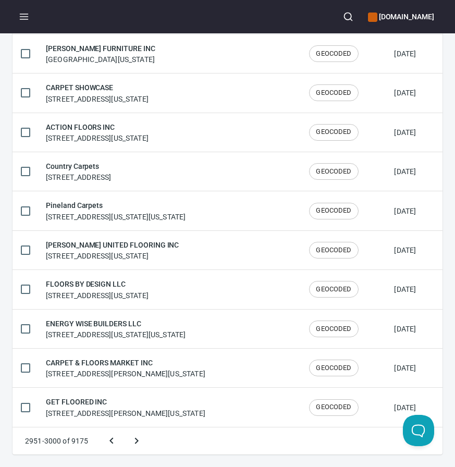
click at [124, 428] on button "Next page" at bounding box center [136, 440] width 25 height 25
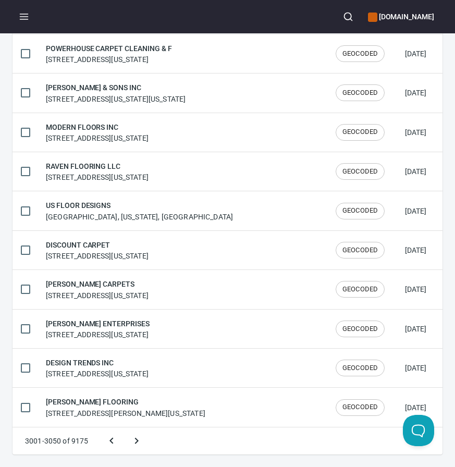
click at [119, 437] on button "Previous page" at bounding box center [111, 440] width 25 height 25
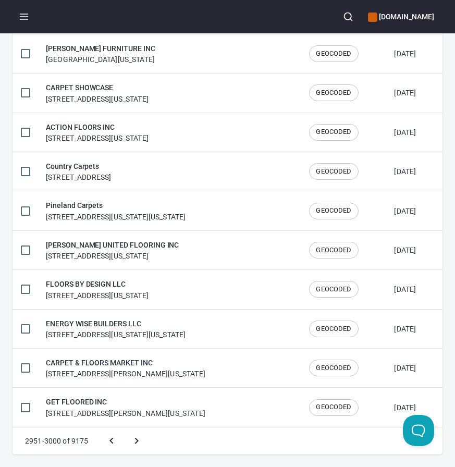
click at [119, 437] on button "Previous page" at bounding box center [111, 440] width 25 height 25
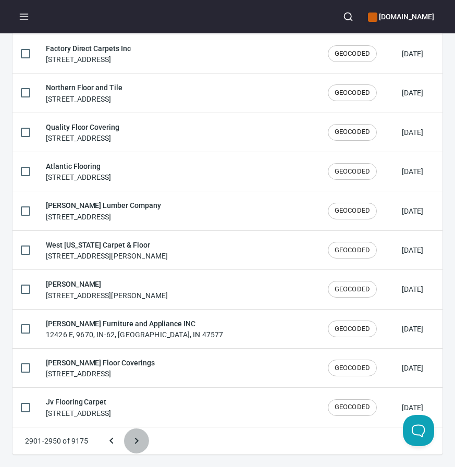
click at [134, 433] on button "Next page" at bounding box center [136, 440] width 25 height 25
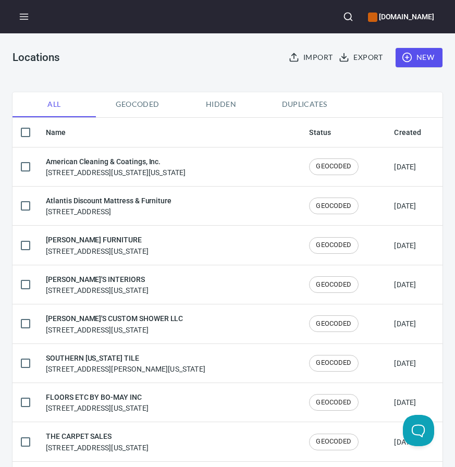
scroll to position [43, 0]
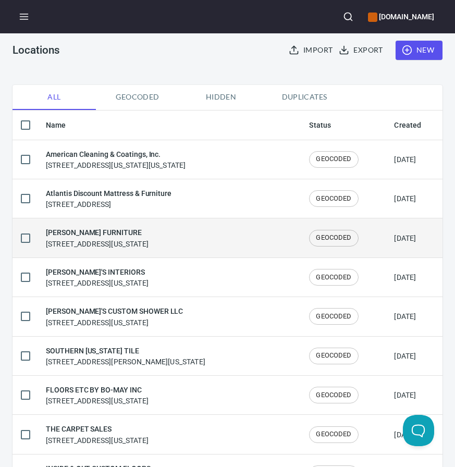
click at [135, 226] on td "DAVIS-MCGRAW FURNITURE 812 Peachtree St, Louisville, Georgia 30434, United Stat…" at bounding box center [169, 237] width 263 height 39
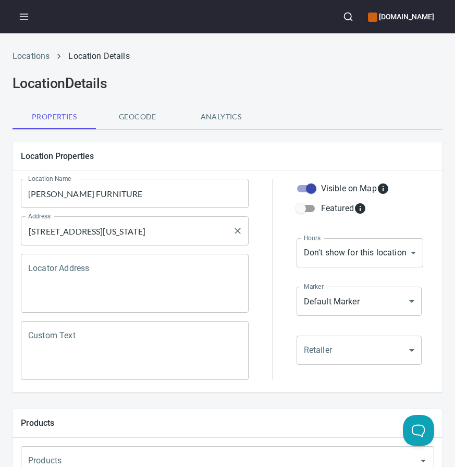
click at [128, 235] on input "812 Peachtree St, Louisville, Georgia 30434, United States" at bounding box center [127, 231] width 203 height 20
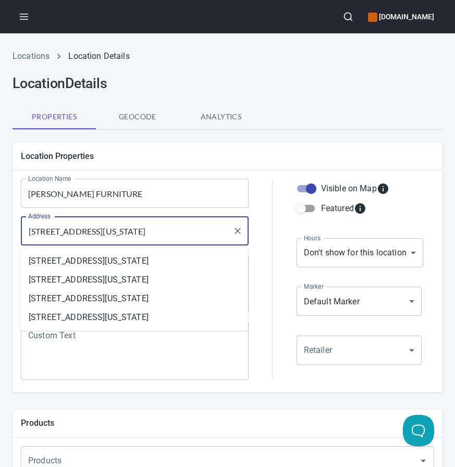
click at [128, 235] on input "812 Peachtree St, Louisville, Georgia 30434, United States" at bounding box center [127, 231] width 203 height 20
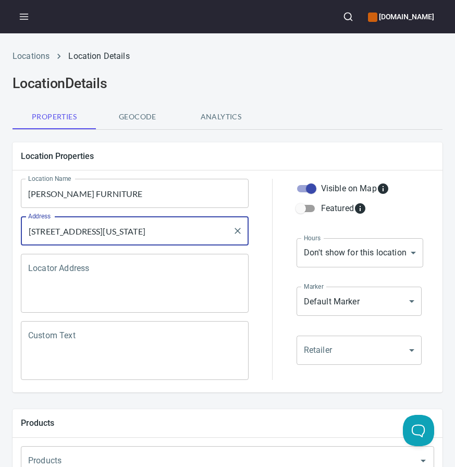
paste input "A 30434"
type input "[STREET_ADDRESS]"
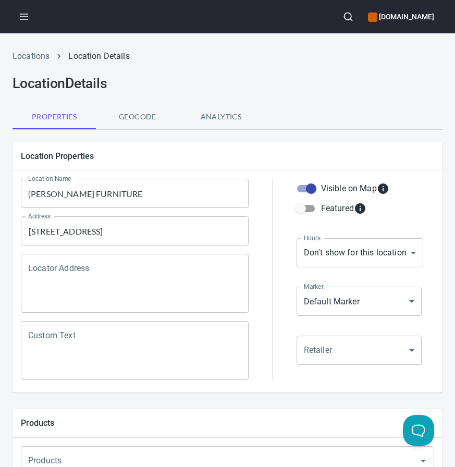
click at [270, 195] on div at bounding box center [272, 279] width 35 height 214
click at [108, 198] on input "DAVIS-MCGRAW FURNITURE" at bounding box center [135, 193] width 228 height 29
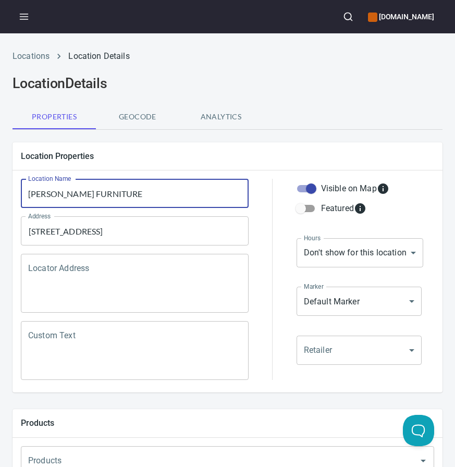
click at [108, 198] on input "DAVIS-MCGRAW FURNITURE" at bounding box center [135, 193] width 228 height 29
paste input "avis-Mc Graw Fine Home Furniture"
type input "[PERSON_NAME] Fine Home Furniture"
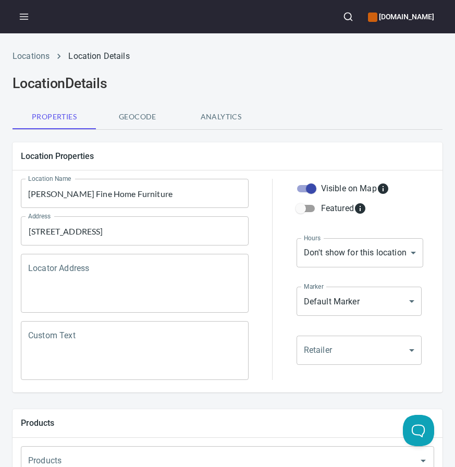
click at [269, 126] on div "Properties Geocode Analytics" at bounding box center [228, 116] width 430 height 25
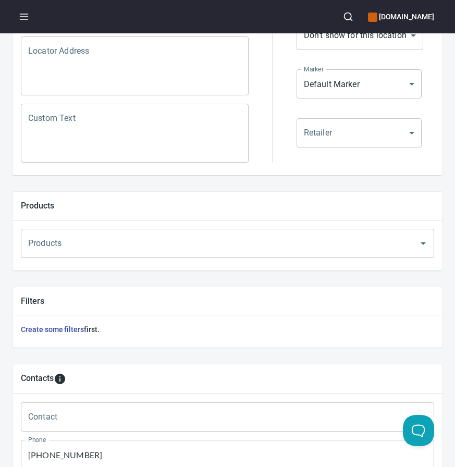
scroll to position [480, 0]
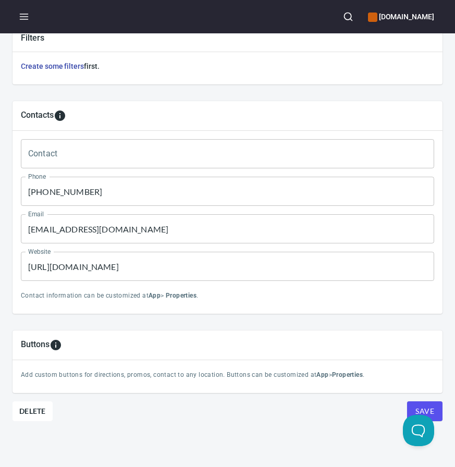
click at [44, 197] on input "(631) 736-2944" at bounding box center [227, 191] width 413 height 29
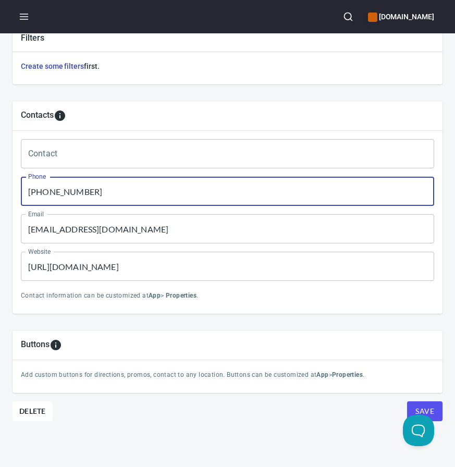
paste input "478) 625-8881"
type input "(478) 625-8881"
click at [147, 304] on div "Contact information can be customized at App > Properties ." at bounding box center [227, 295] width 421 height 20
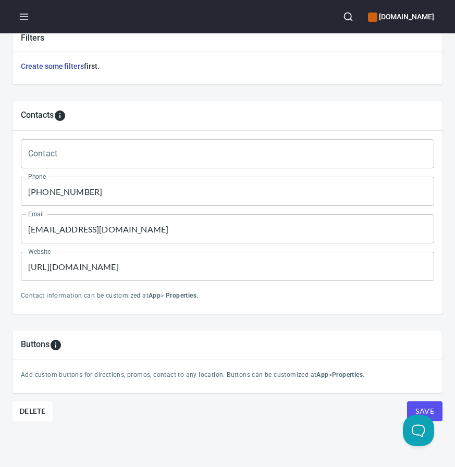
click at [107, 237] on input "atlantisfurnitur@aol.com" at bounding box center [227, 228] width 413 height 29
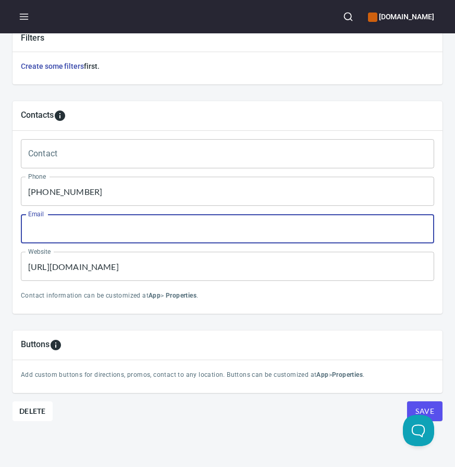
click at [107, 261] on input "https://atlantisdiscount.com/" at bounding box center [227, 266] width 413 height 29
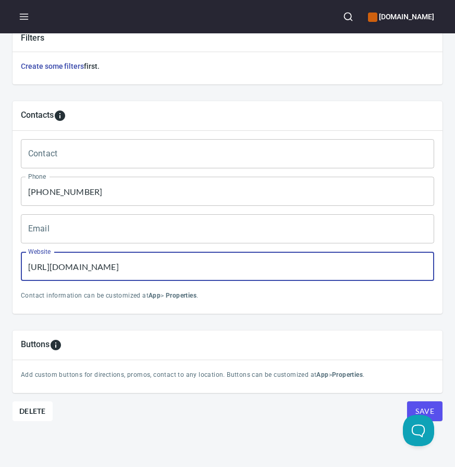
click at [107, 261] on input "https://atlantisdiscount.com/" at bounding box center [227, 266] width 413 height 29
click at [407, 401] on button "Save" at bounding box center [424, 411] width 35 height 20
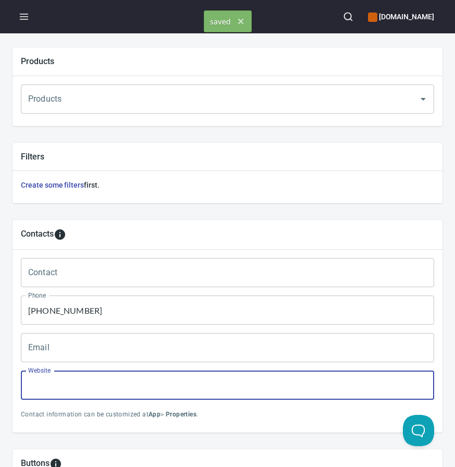
scroll to position [0, 0]
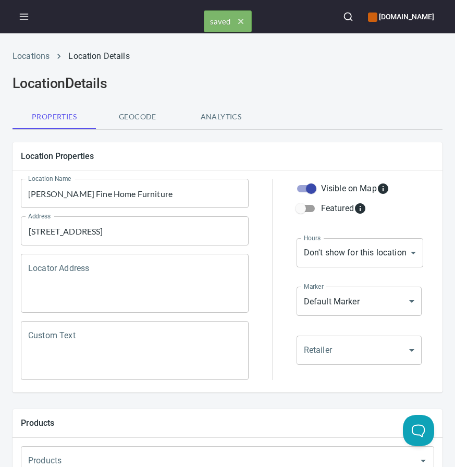
click at [33, 65] on div "Locations Location Details" at bounding box center [227, 56] width 442 height 25
click at [35, 56] on link "Locations" at bounding box center [31, 56] width 37 height 10
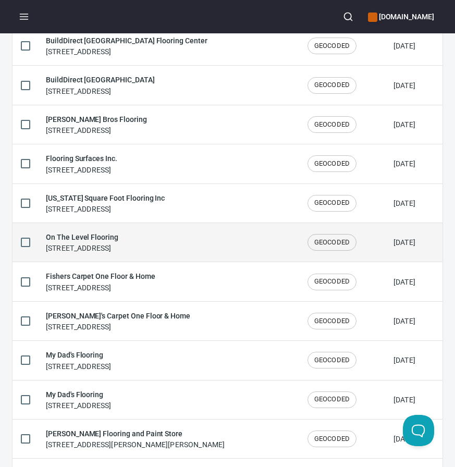
scroll to position [1720, 0]
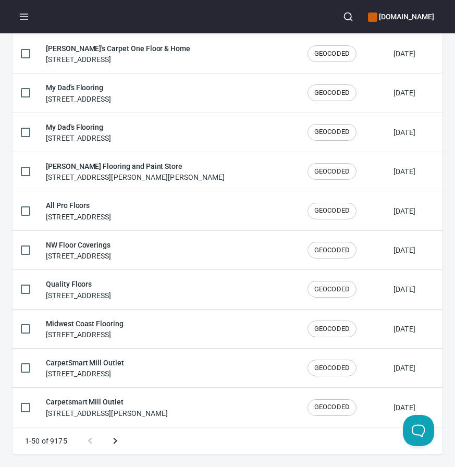
click at [117, 440] on icon "Next page" at bounding box center [115, 440] width 13 height 13
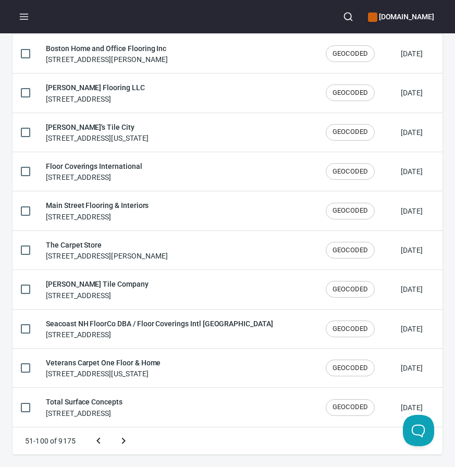
click at [111, 428] on button "Next page" at bounding box center [123, 440] width 25 height 25
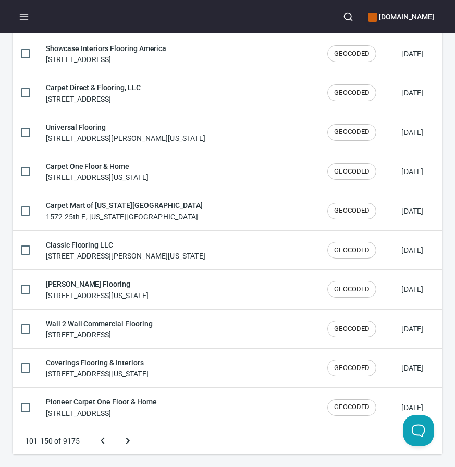
click at [115, 428] on button "Next page" at bounding box center [127, 440] width 25 height 25
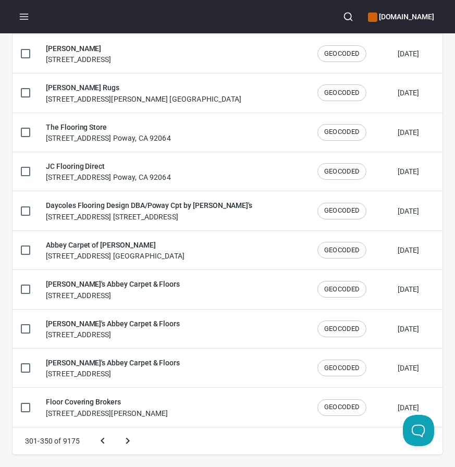
click at [115, 428] on button "Next page" at bounding box center [127, 440] width 25 height 25
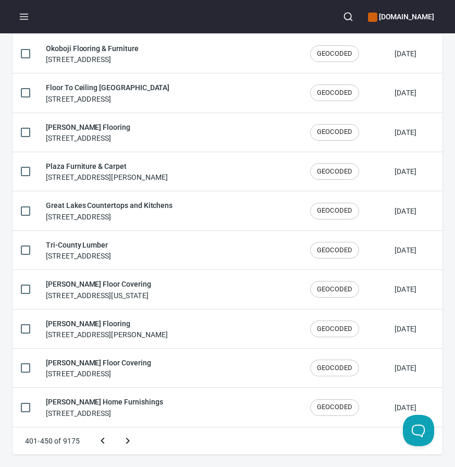
click at [115, 428] on button "Next page" at bounding box center [127, 440] width 25 height 25
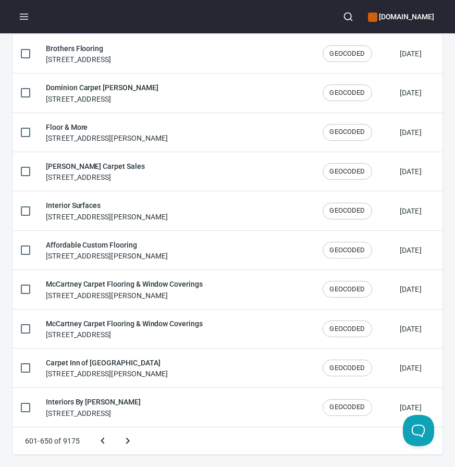
click at [115, 428] on button "Next page" at bounding box center [127, 440] width 25 height 25
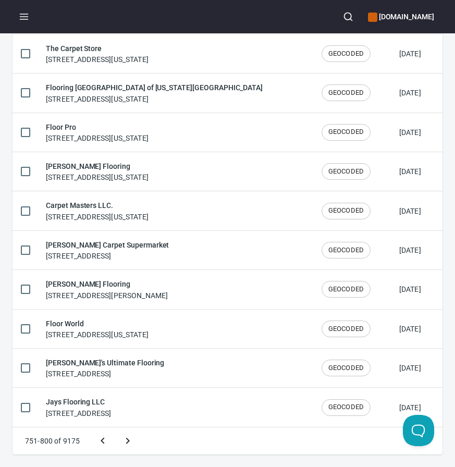
click at [115, 428] on button "Next page" at bounding box center [127, 440] width 25 height 25
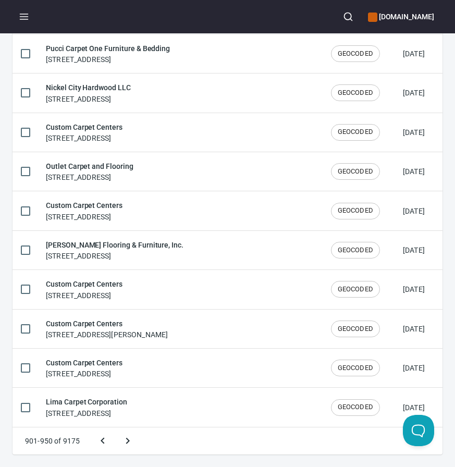
click at [115, 428] on button "Next page" at bounding box center [127, 440] width 25 height 25
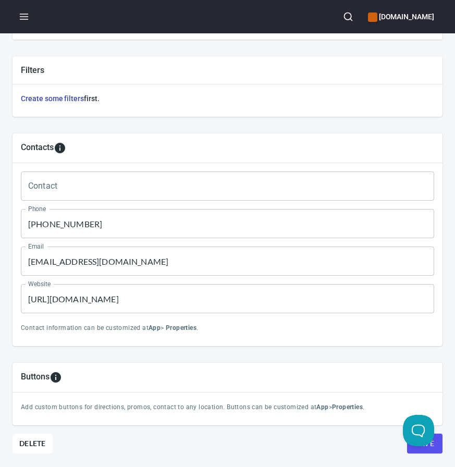
scroll to position [480, 0]
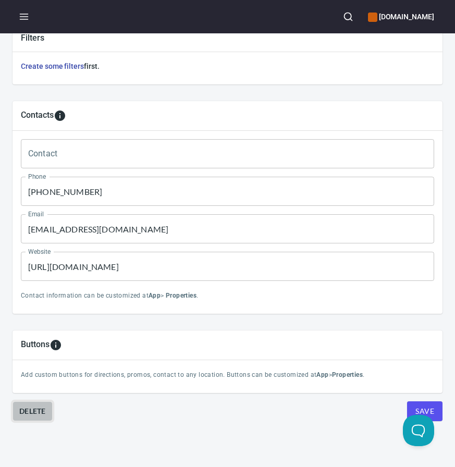
click at [41, 405] on span "Delete" at bounding box center [32, 411] width 27 height 13
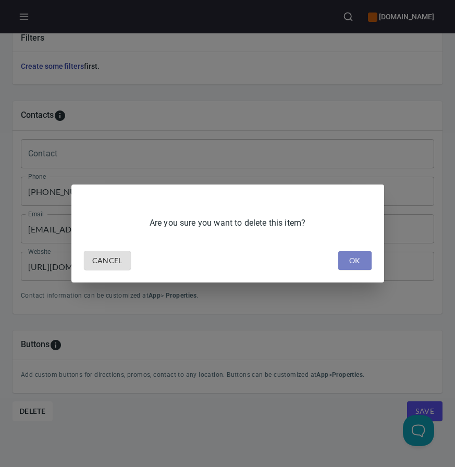
click at [354, 267] on button "OK" at bounding box center [354, 260] width 33 height 19
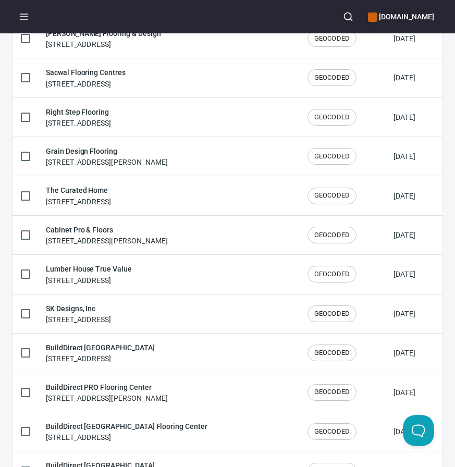
scroll to position [1720, 0]
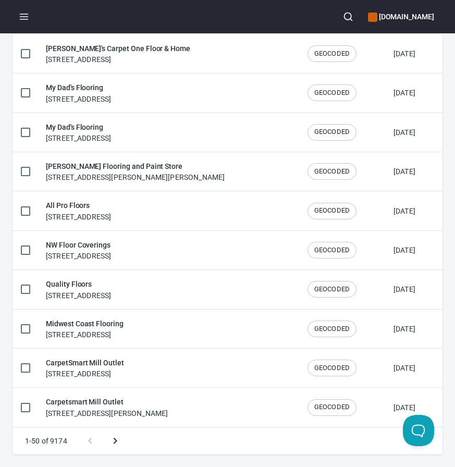
click at [171, 314] on td "Midwest Coast Flooring 1640 Maple St, North Bend, OR 97459" at bounding box center [169, 328] width 262 height 39
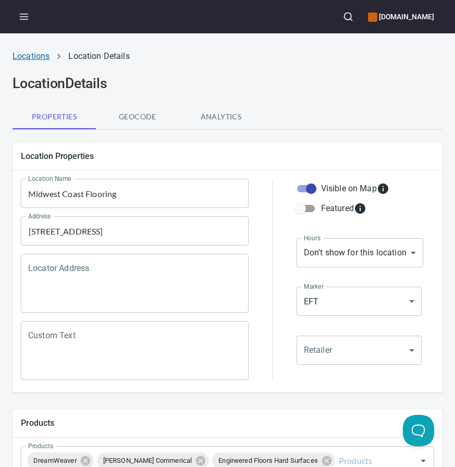
click at [27, 52] on link "Locations" at bounding box center [31, 56] width 37 height 10
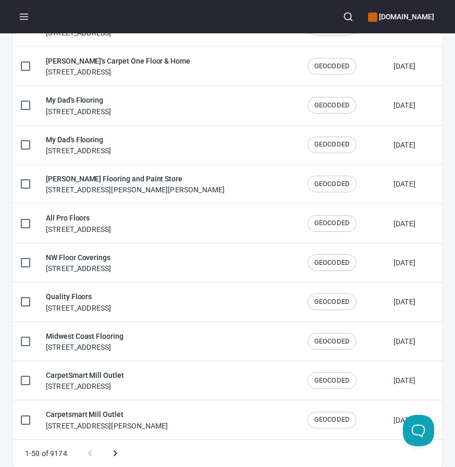
scroll to position [1720, 0]
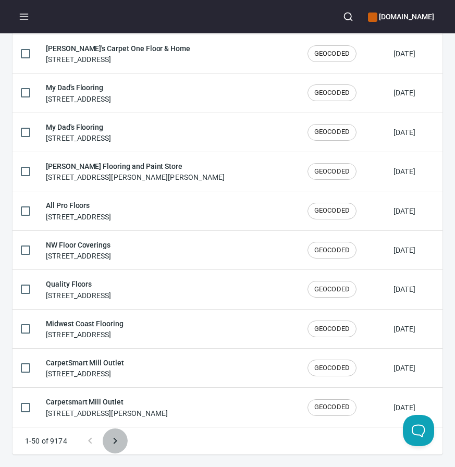
click at [119, 437] on icon "Next page" at bounding box center [115, 440] width 13 height 13
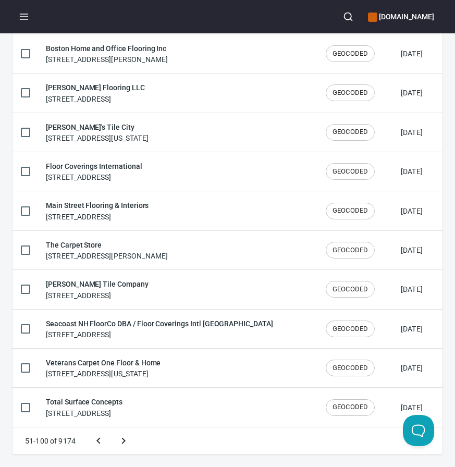
click at [111, 428] on button "Next page" at bounding box center [123, 440] width 25 height 25
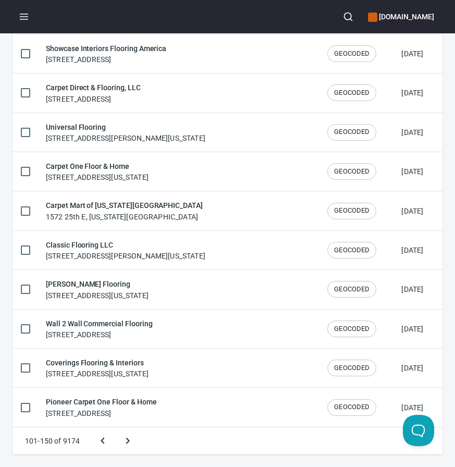
click at [115, 428] on button "Next page" at bounding box center [127, 440] width 25 height 25
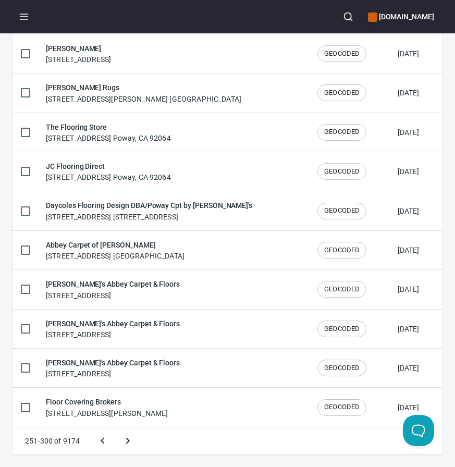
click at [115, 428] on button "Next page" at bounding box center [127, 440] width 25 height 25
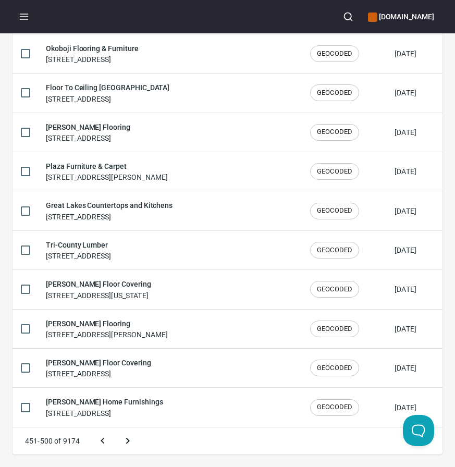
click at [115, 428] on button "Next page" at bounding box center [127, 440] width 25 height 25
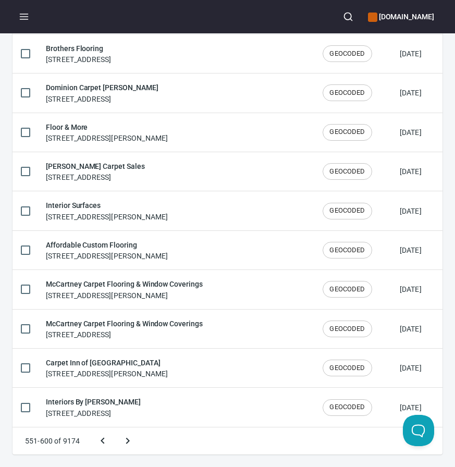
click at [115, 428] on button "Next page" at bounding box center [127, 440] width 25 height 25
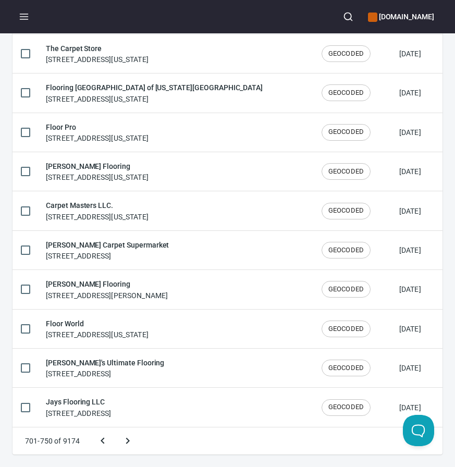
click at [115, 428] on button "Next page" at bounding box center [127, 440] width 25 height 25
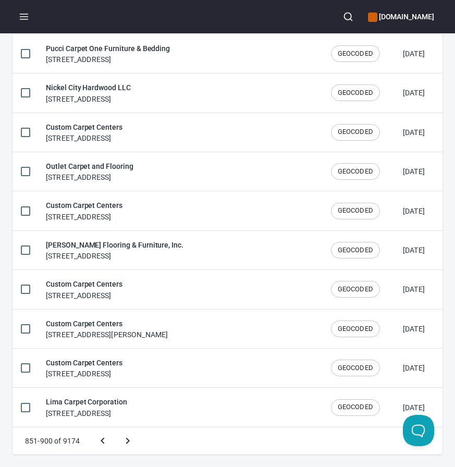
click at [115, 428] on button "Next page" at bounding box center [127, 440] width 25 height 25
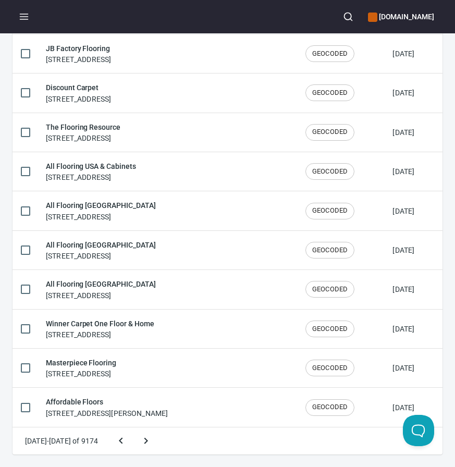
click at [133, 428] on button "Next page" at bounding box center [145, 440] width 25 height 25
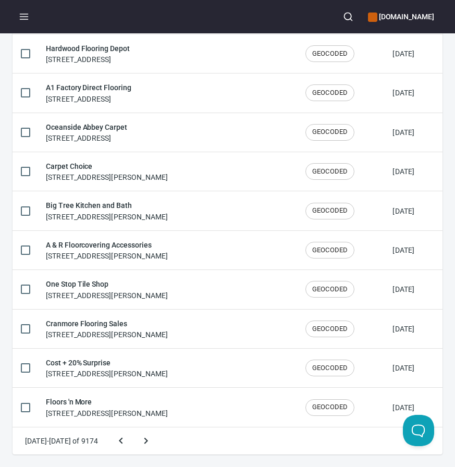
click at [133, 428] on button "Next page" at bounding box center [145, 440] width 25 height 25
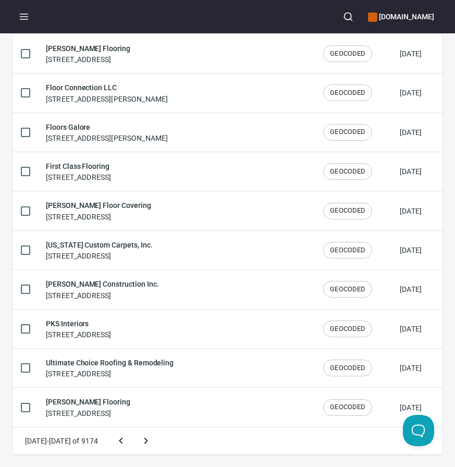
click at [133, 428] on button "Next page" at bounding box center [145, 440] width 25 height 25
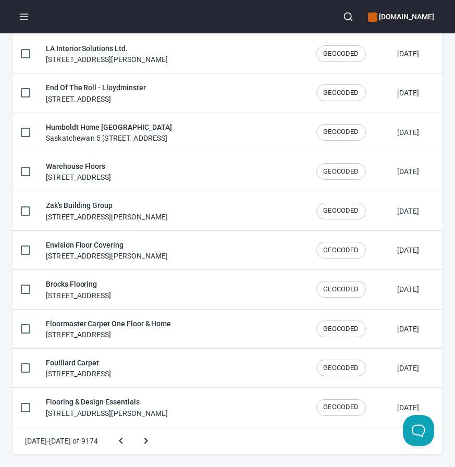
click at [133, 428] on button "Next page" at bounding box center [145, 440] width 25 height 25
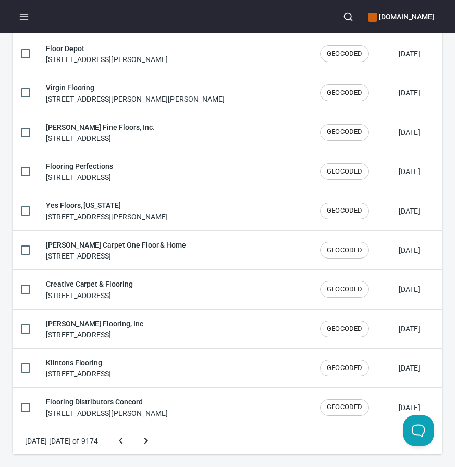
click at [133, 428] on button "Next page" at bounding box center [145, 440] width 25 height 25
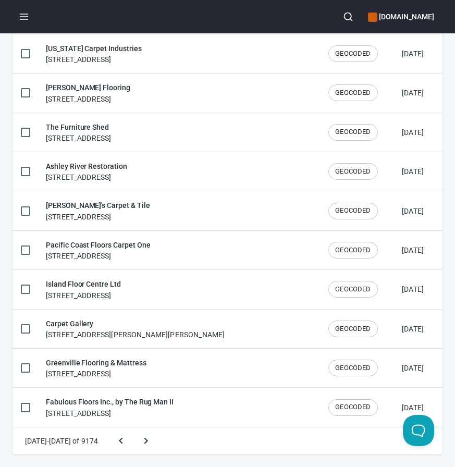
click at [133, 428] on button "Next page" at bounding box center [145, 440] width 25 height 25
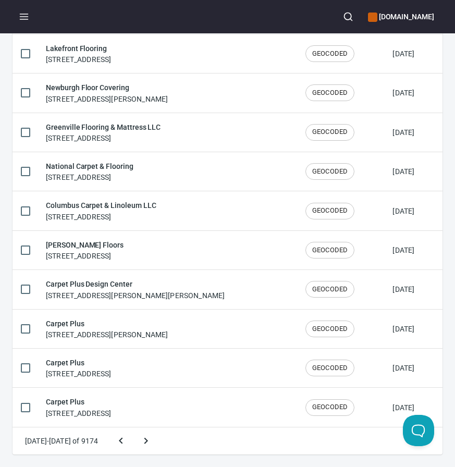
click at [133, 428] on button "Next page" at bounding box center [145, 440] width 25 height 25
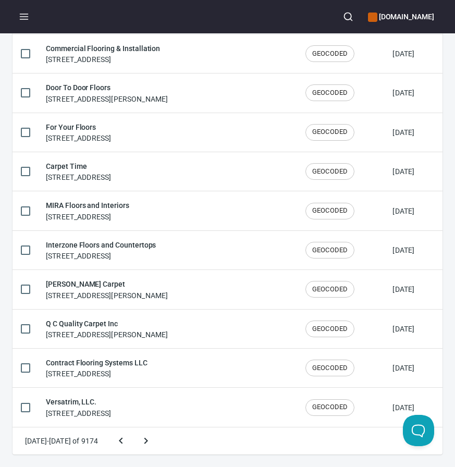
click at [133, 428] on button "Next page" at bounding box center [145, 440] width 25 height 25
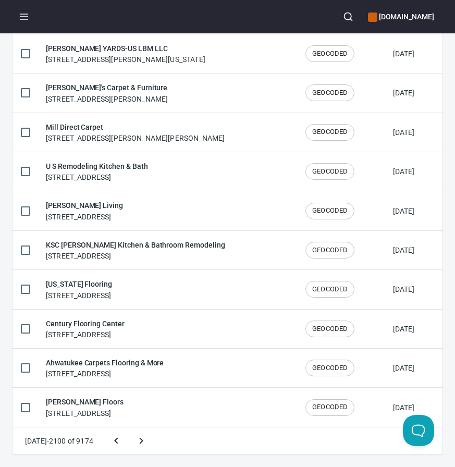
click at [129, 428] on button "Next page" at bounding box center [141, 440] width 25 height 25
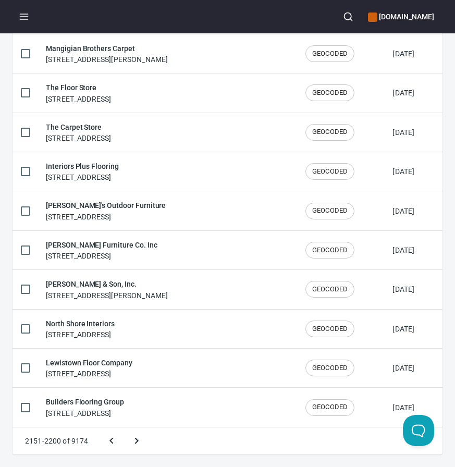
click at [124, 428] on button "Next page" at bounding box center [136, 440] width 25 height 25
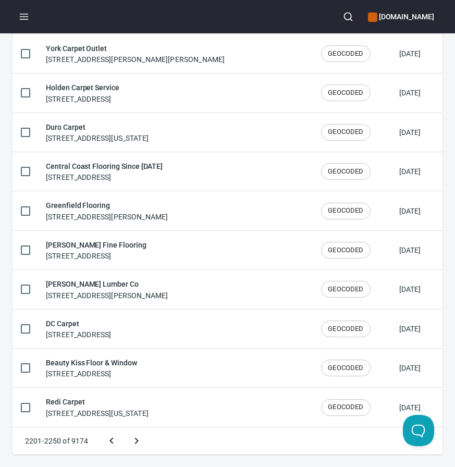
click at [124, 428] on button "Next page" at bounding box center [136, 440] width 25 height 25
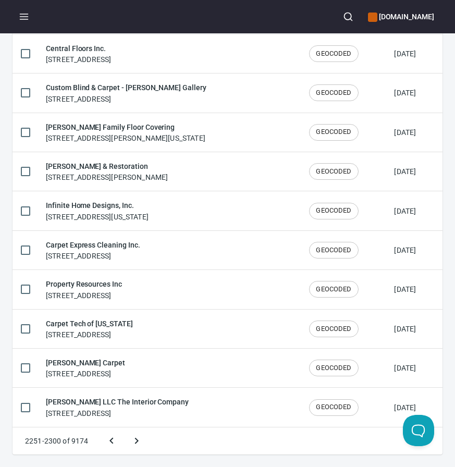
click at [124, 428] on button "Next page" at bounding box center [136, 440] width 25 height 25
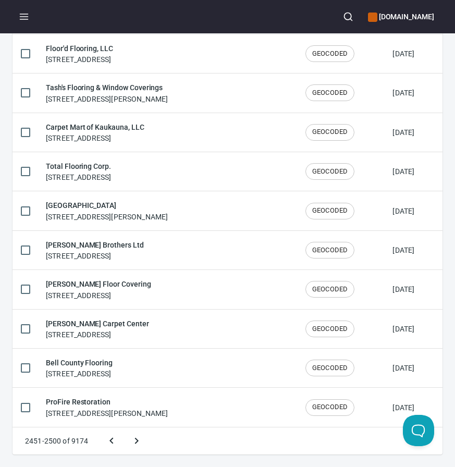
click at [124, 428] on button "Next page" at bounding box center [136, 440] width 25 height 25
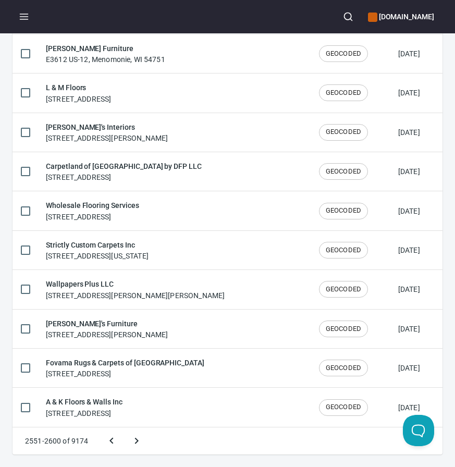
click at [124, 428] on button "Next page" at bounding box center [136, 440] width 25 height 25
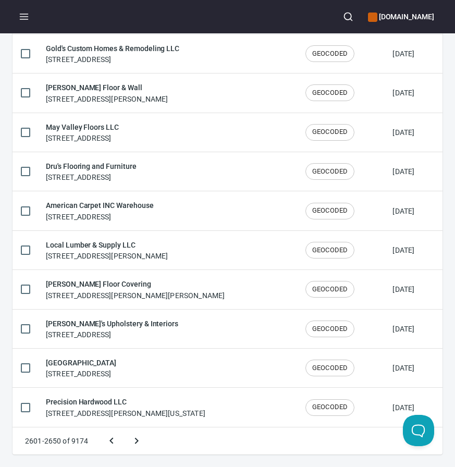
click at [124, 428] on button "Next page" at bounding box center [136, 440] width 25 height 25
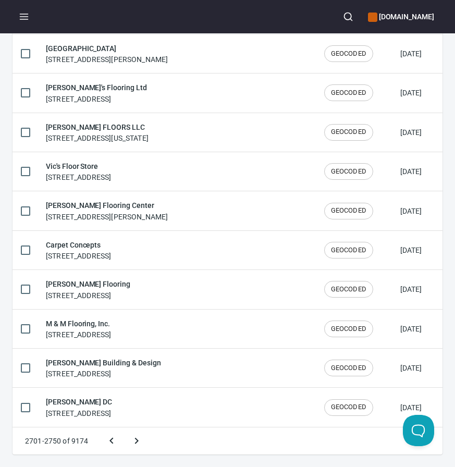
click at [124, 428] on button "Next page" at bounding box center [136, 440] width 25 height 25
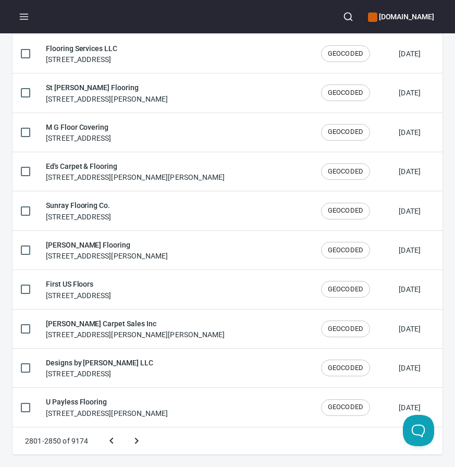
click at [124, 428] on button "Next page" at bounding box center [136, 440] width 25 height 25
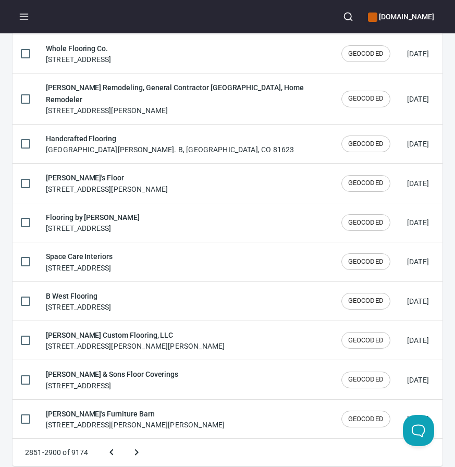
scroll to position [1730, 0]
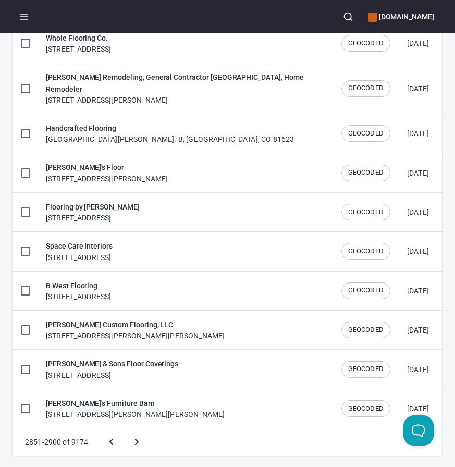
click at [124, 429] on button "Next page" at bounding box center [136, 441] width 25 height 25
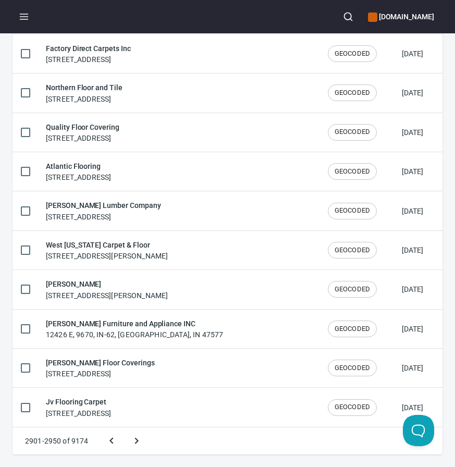
click at [124, 428] on button "Next page" at bounding box center [136, 440] width 25 height 25
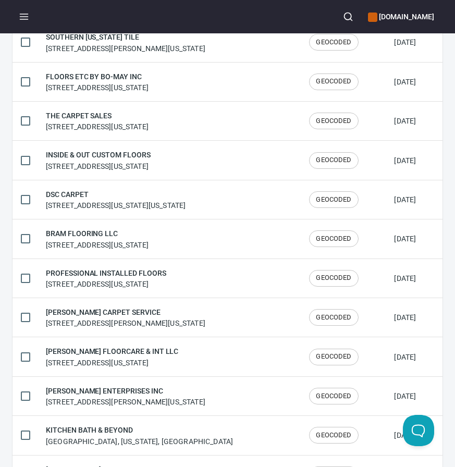
scroll to position [0, 0]
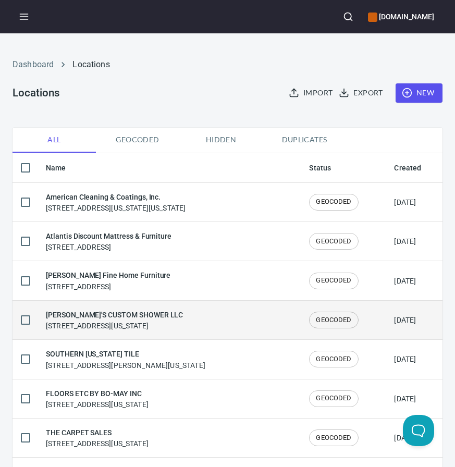
click at [107, 338] on td "ANDY'S CUSTOM SHOWER LLC 3800 Brunswick Hwy, Waycross, Georgia 31503, United St…" at bounding box center [169, 319] width 263 height 39
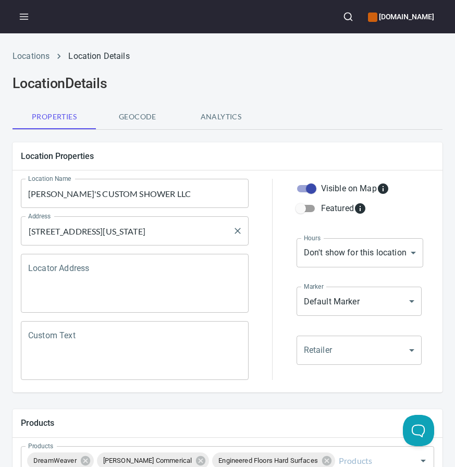
click at [114, 239] on input "3800 Brunswick Hwy, Waycross, Georgia 31503, United States" at bounding box center [127, 231] width 203 height 20
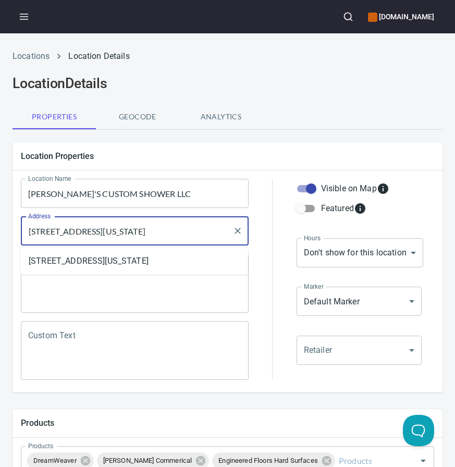
click at [114, 239] on input "3800 Brunswick Hwy, Waycross, Georgia 31503, United States" at bounding box center [127, 231] width 203 height 20
paste input "A 31503"
type input "[STREET_ADDRESS]"
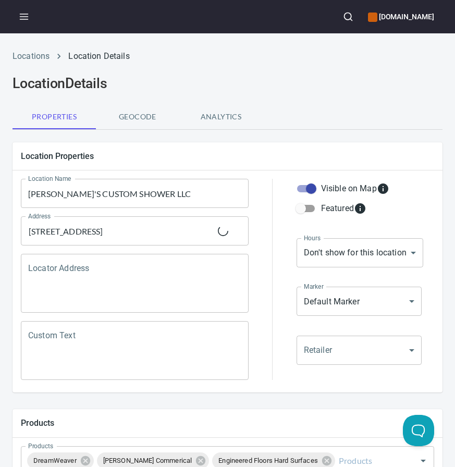
click at [263, 153] on h5 "Location Properties" at bounding box center [227, 156] width 413 height 11
click at [152, 189] on input "ANDY'S CUSTOM SHOWER LLC" at bounding box center [135, 193] width 228 height 29
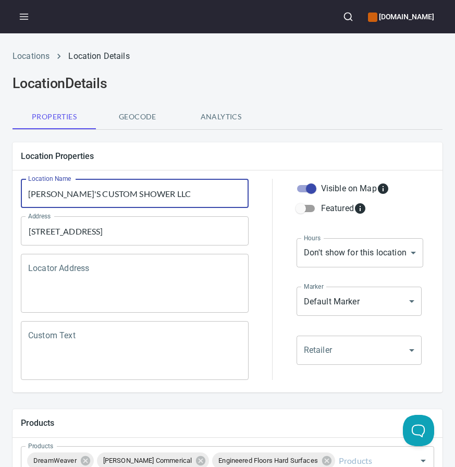
click at [152, 189] on input "ANDY'S CUSTOM SHOWER LLC" at bounding box center [135, 193] width 228 height 29
paste input "ndy's Custom Shower & Floor Installation,"
click at [241, 198] on input "[PERSON_NAME]'s Custom Shower & Floor Installation, LLC" at bounding box center [135, 193] width 228 height 29
type input "[PERSON_NAME]'s Custom Shower & Floor Installation, LLC"
click at [261, 216] on div at bounding box center [272, 279] width 35 height 214
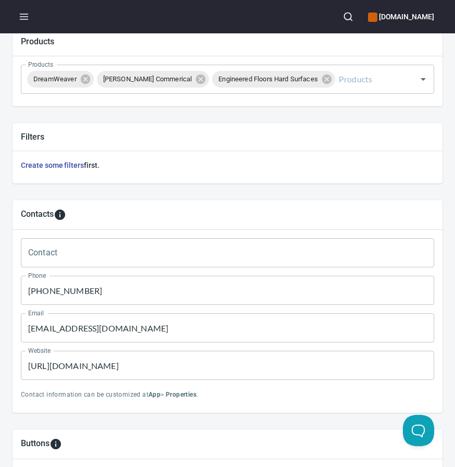
scroll to position [381, 0]
click at [52, 289] on input "(541) 808-3866" at bounding box center [227, 290] width 413 height 29
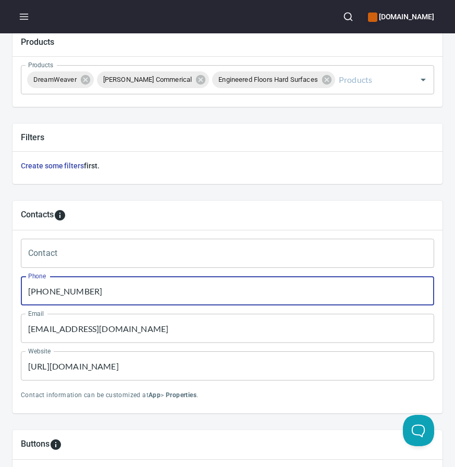
paste input "912) 809-2325"
type input "(912) 809-2325"
click at [271, 144] on div "Filters" at bounding box center [228, 137] width 430 height 28
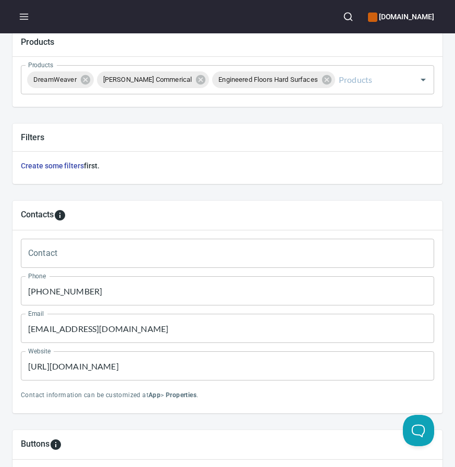
click at [100, 363] on input "https://midwestcoastflooring.com/" at bounding box center [227, 365] width 413 height 29
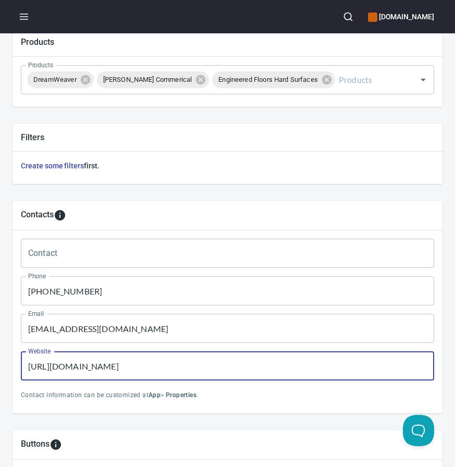
click at [100, 363] on input "https://midwestcoastflooring.com/" at bounding box center [227, 365] width 413 height 29
paste input "andyscustomshower.godaddysites"
type input "https://andyscustomshower.godaddysites.com/"
click at [69, 325] on input "asquier@buddyscarpet.com" at bounding box center [227, 328] width 413 height 29
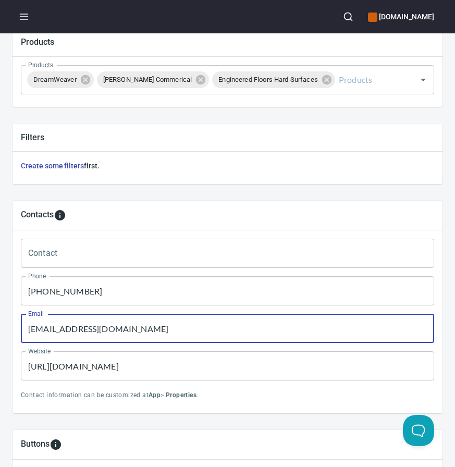
click at [69, 325] on input "asquier@buddyscarpet.com" at bounding box center [227, 328] width 413 height 29
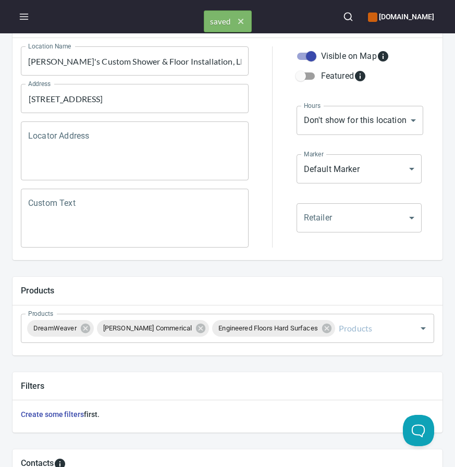
scroll to position [0, 0]
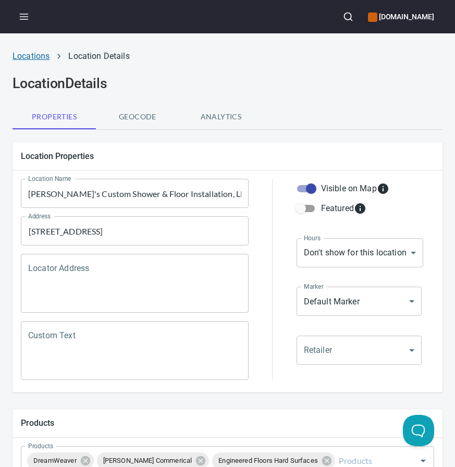
click at [41, 56] on link "Locations" at bounding box center [31, 56] width 37 height 10
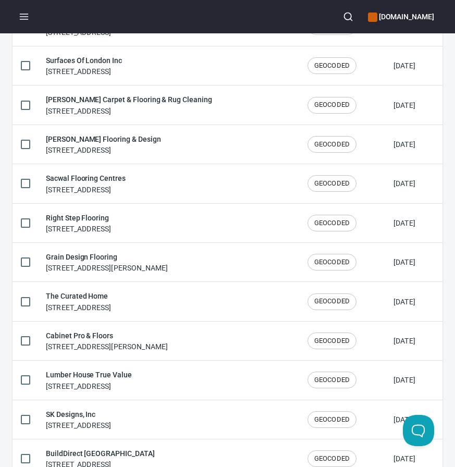
scroll to position [1720, 0]
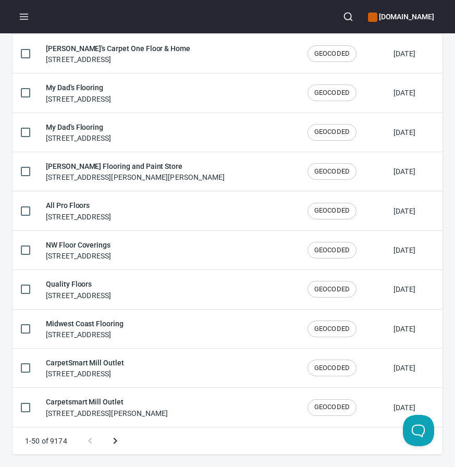
click at [119, 440] on icon "Next page" at bounding box center [115, 440] width 13 height 13
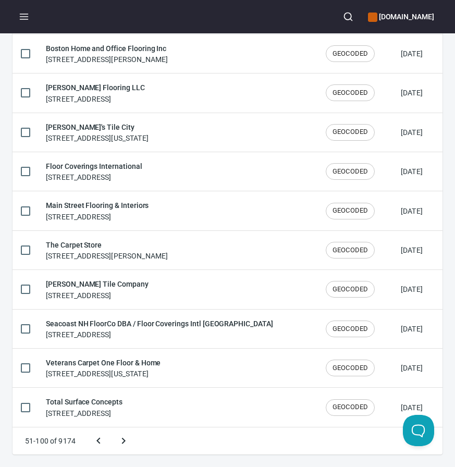
click at [111, 428] on button "Next page" at bounding box center [123, 440] width 25 height 25
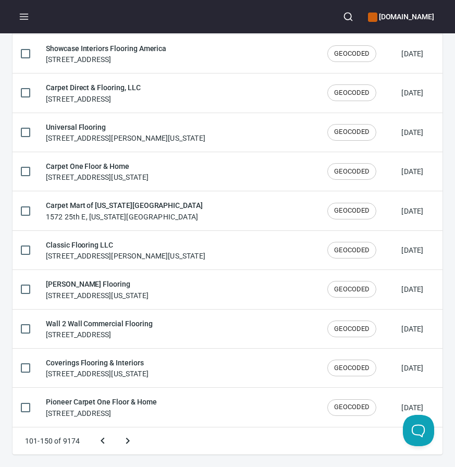
click at [115, 428] on button "Next page" at bounding box center [127, 440] width 25 height 25
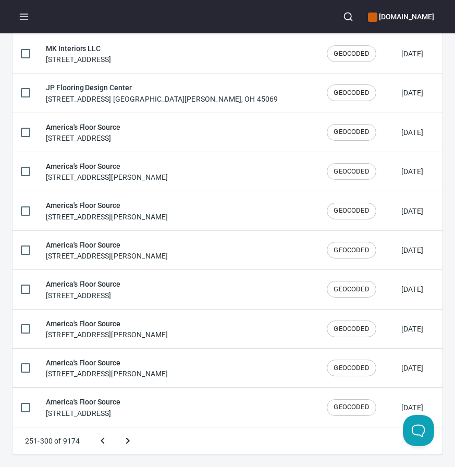
click at [115, 428] on button "Next page" at bounding box center [127, 440] width 25 height 25
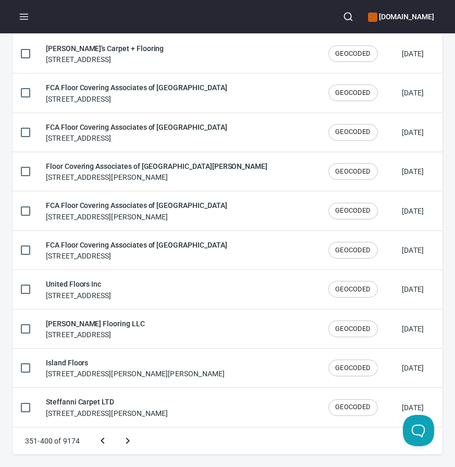
click at [115, 428] on button "Next page" at bounding box center [127, 440] width 25 height 25
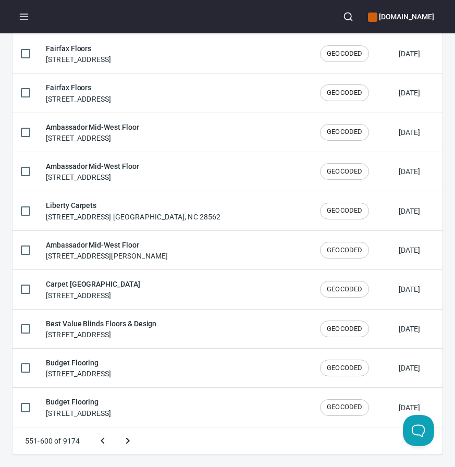
click at [115, 428] on button "Next page" at bounding box center [127, 440] width 25 height 25
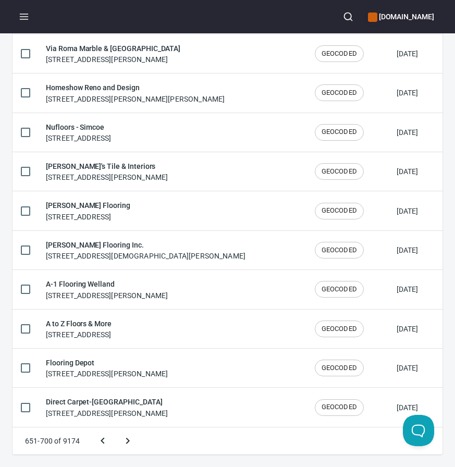
click at [115, 428] on button "Next page" at bounding box center [127, 440] width 25 height 25
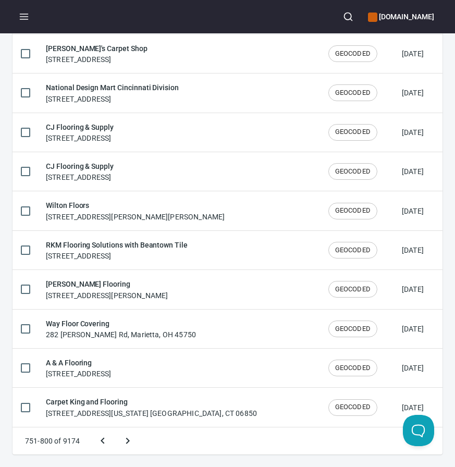
click at [115, 428] on button "Next page" at bounding box center [127, 440] width 25 height 25
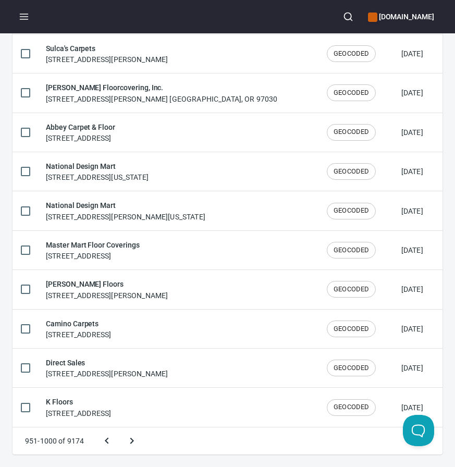
click at [119, 428] on button "Next page" at bounding box center [131, 440] width 25 height 25
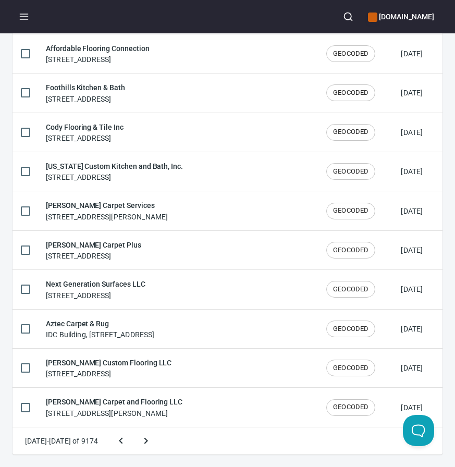
click at [133, 428] on button "Next page" at bounding box center [145, 440] width 25 height 25
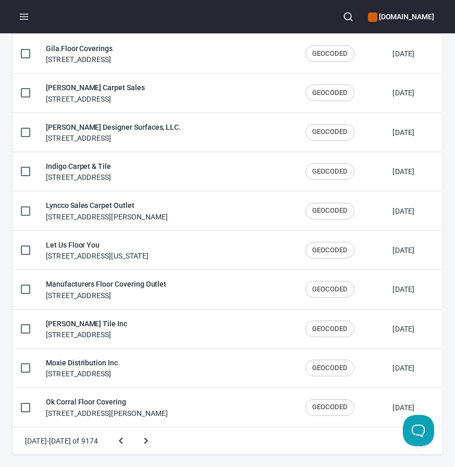
click at [133, 428] on button "Next page" at bounding box center [145, 440] width 25 height 25
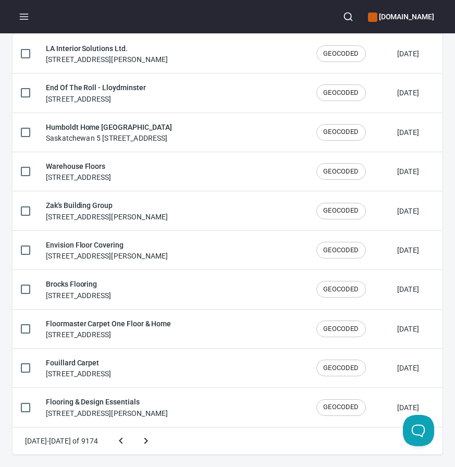
click at [133, 428] on button "Next page" at bounding box center [145, 440] width 25 height 25
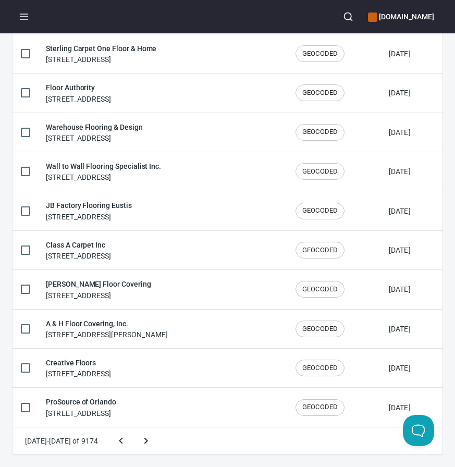
click at [133, 428] on button "Next page" at bounding box center [145, 440] width 25 height 25
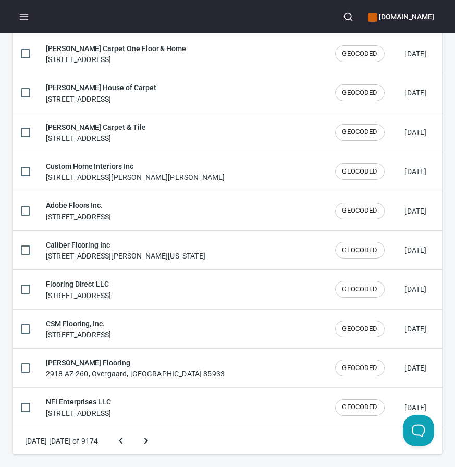
click at [133, 428] on button "Next page" at bounding box center [145, 440] width 25 height 25
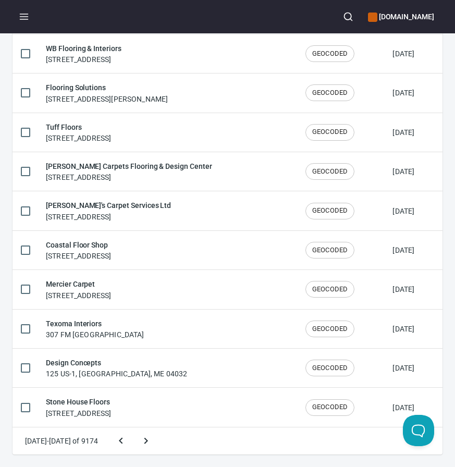
click at [133, 428] on button "Next page" at bounding box center [145, 440] width 25 height 25
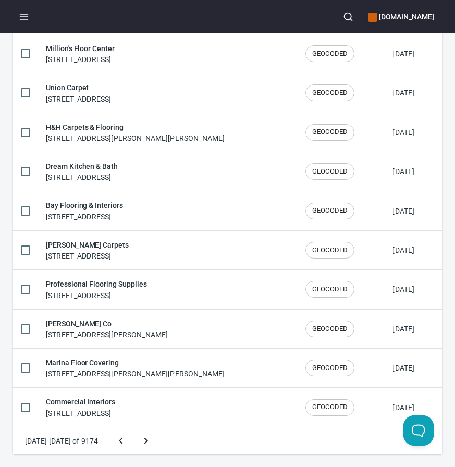
click at [133, 428] on button "Next page" at bounding box center [145, 440] width 25 height 25
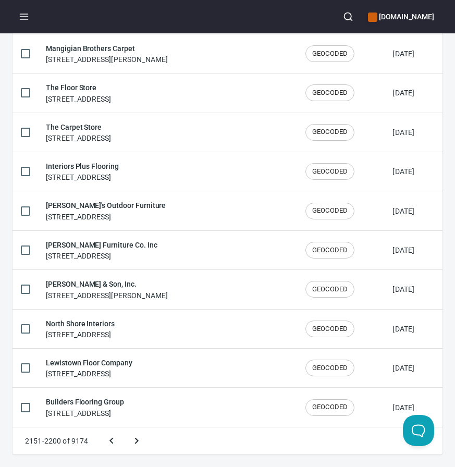
click at [124, 428] on button "Next page" at bounding box center [136, 440] width 25 height 25
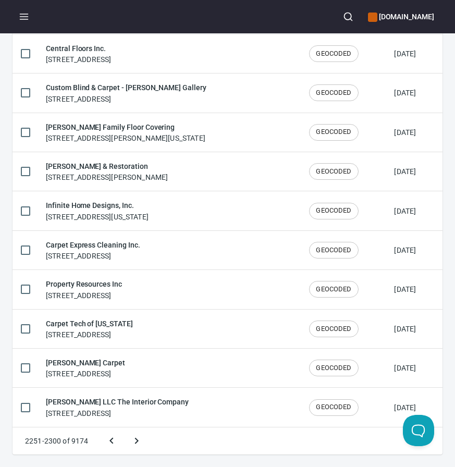
click at [124, 428] on button "Next page" at bounding box center [136, 440] width 25 height 25
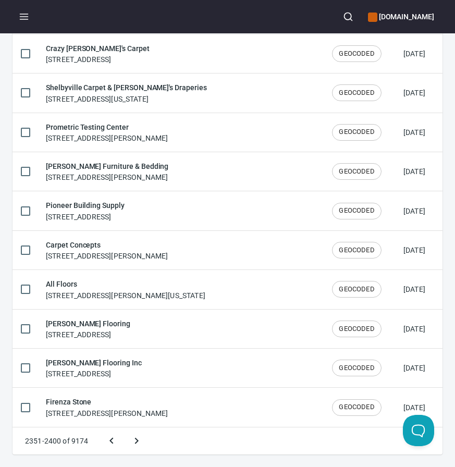
click at [124, 428] on button "Next page" at bounding box center [136, 440] width 25 height 25
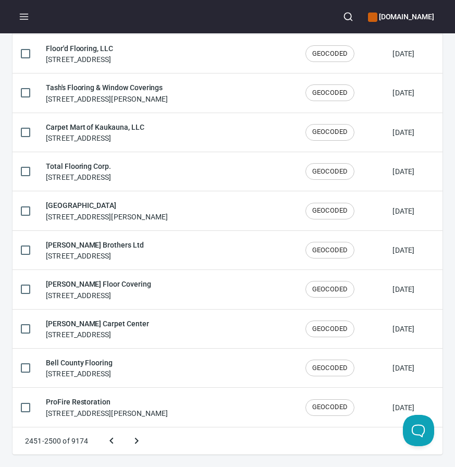
click at [124, 428] on button "Next page" at bounding box center [136, 440] width 25 height 25
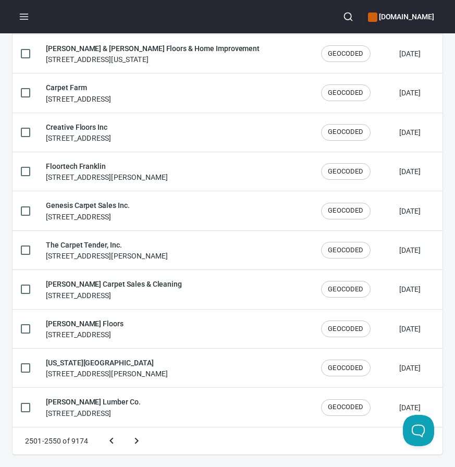
click at [124, 428] on button "Next page" at bounding box center [136, 440] width 25 height 25
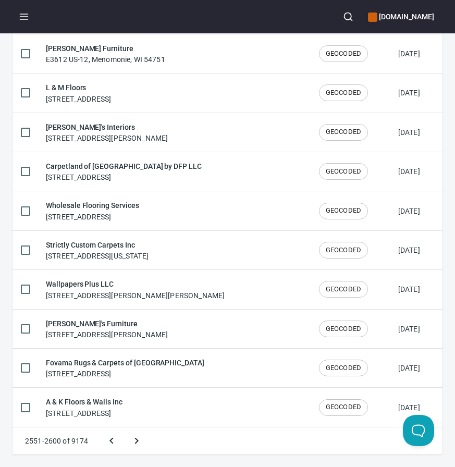
click at [124, 428] on button "Next page" at bounding box center [136, 440] width 25 height 25
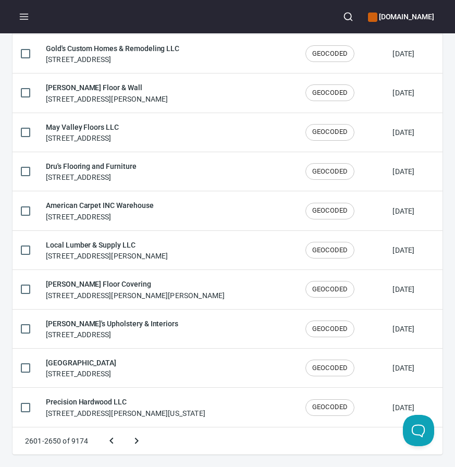
click at [124, 428] on button "Next page" at bounding box center [136, 440] width 25 height 25
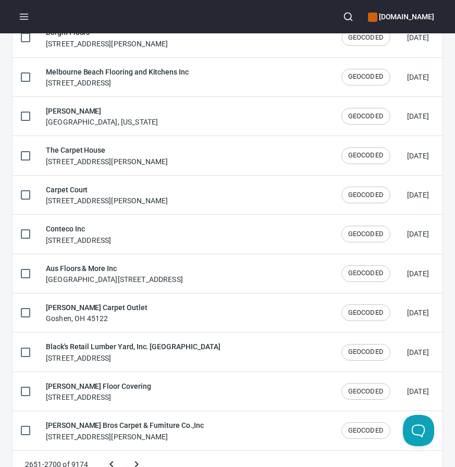
click at [124, 452] on button "Next page" at bounding box center [136, 464] width 25 height 25
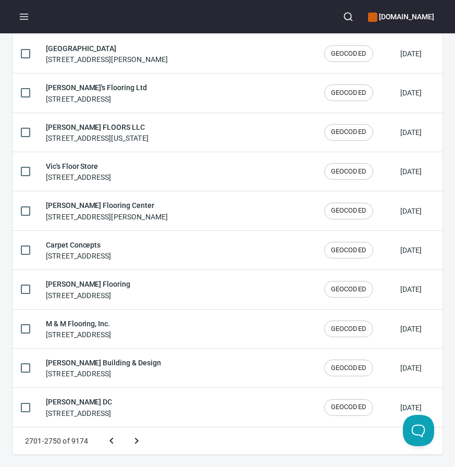
click at [124, 428] on button "Next page" at bounding box center [136, 440] width 25 height 25
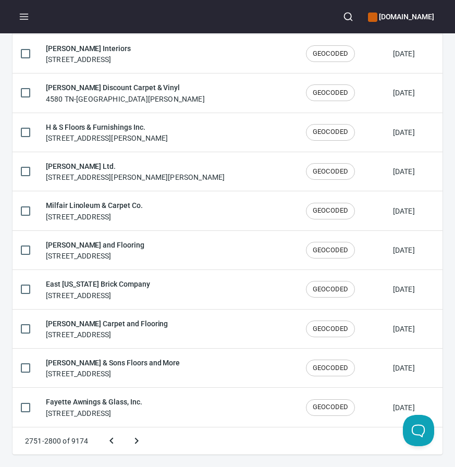
click at [124, 428] on button "Next page" at bounding box center [136, 440] width 25 height 25
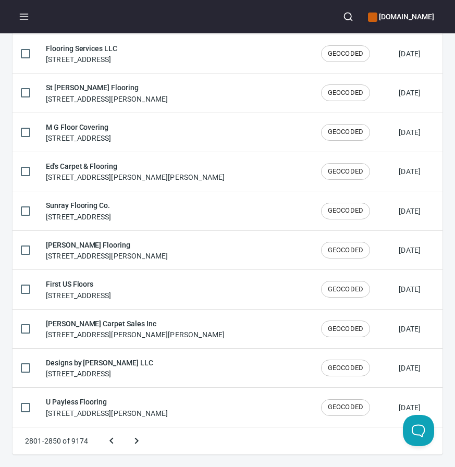
click at [124, 428] on button "Next page" at bounding box center [136, 440] width 25 height 25
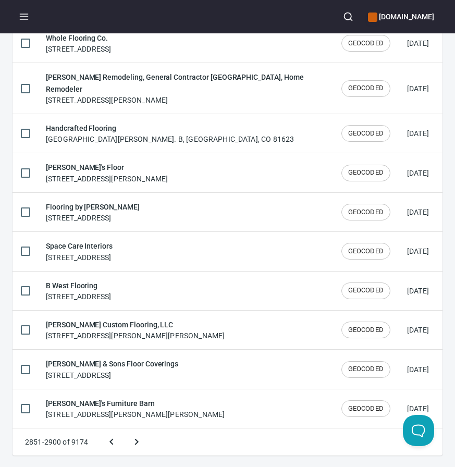
click at [124, 429] on button "Next page" at bounding box center [136, 441] width 25 height 25
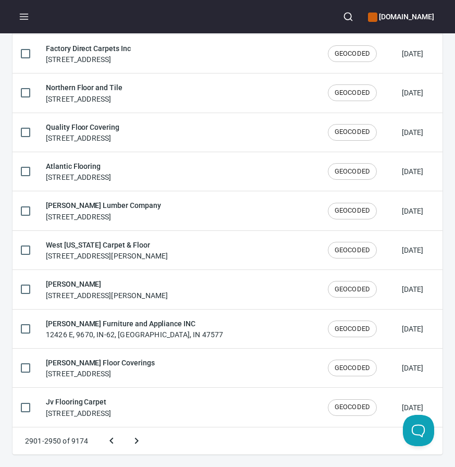
click at [124, 428] on button "Next page" at bounding box center [136, 440] width 25 height 25
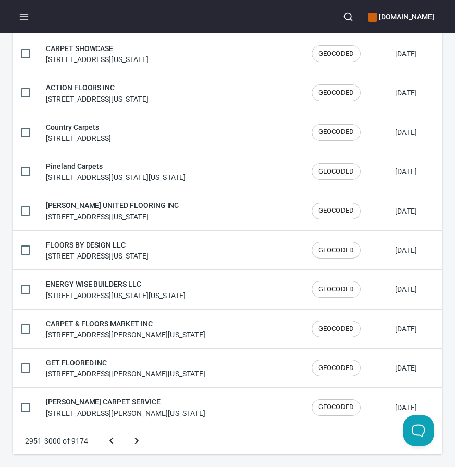
click at [124, 428] on button "Next page" at bounding box center [136, 440] width 25 height 25
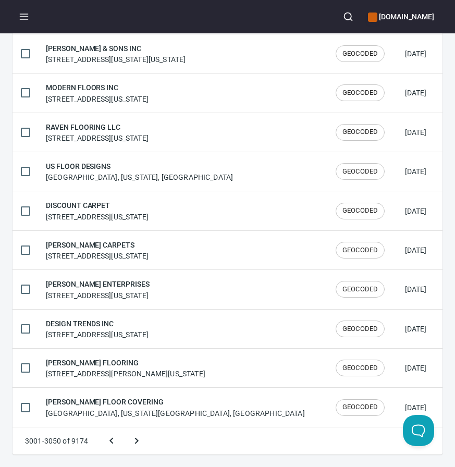
click at [119, 440] on button "Previous page" at bounding box center [111, 440] width 25 height 25
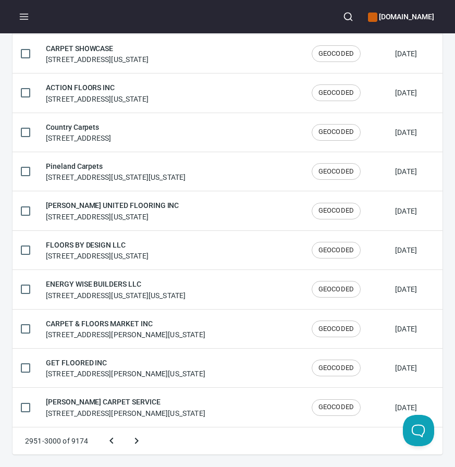
scroll to position [1730, 0]
click at [119, 440] on button "Previous page" at bounding box center [111, 440] width 25 height 25
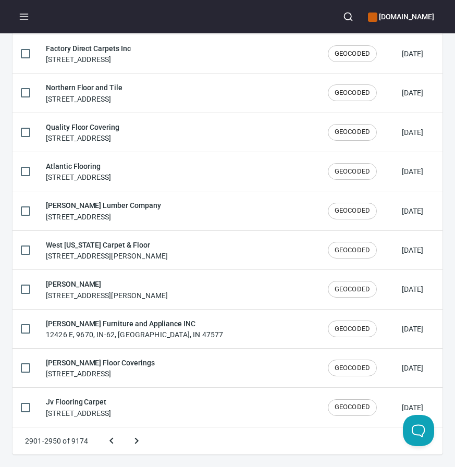
click at [143, 439] on button "Next page" at bounding box center [136, 440] width 25 height 25
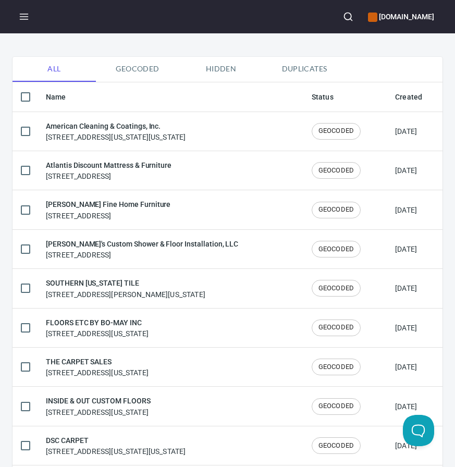
scroll to position [78, 0]
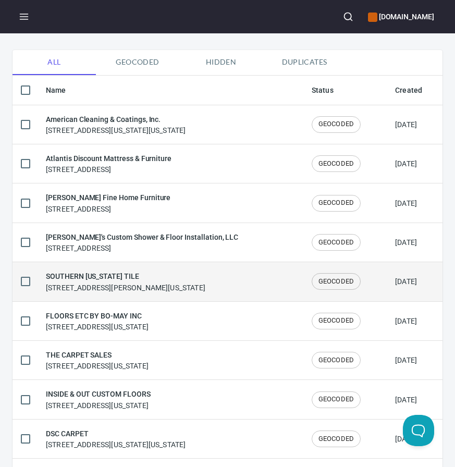
click at [138, 294] on td "SOUTHERN ILLINOIS TILE 513 S 10th St, Mt Vernon, Illinois 62864, United States" at bounding box center [171, 281] width 266 height 39
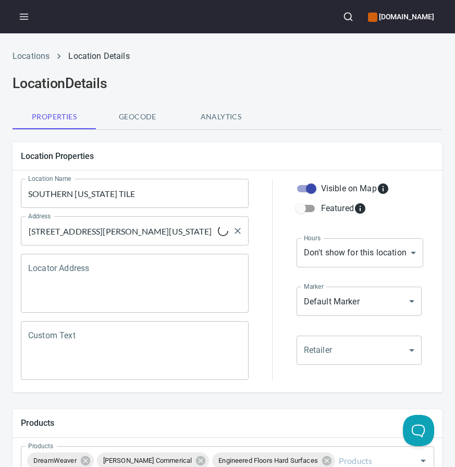
click at [136, 229] on input "513 S 10th St, Mt Vernon, Illinois 62864, United States" at bounding box center [122, 231] width 192 height 20
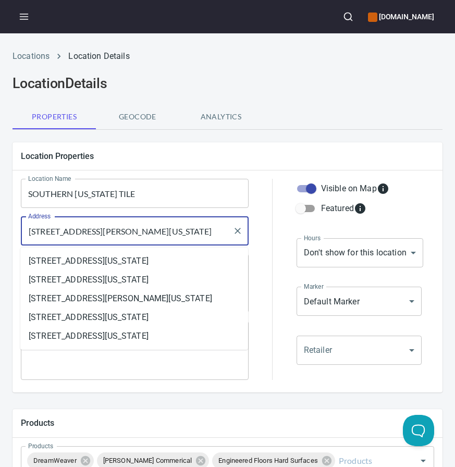
click at [136, 229] on input "513 S 10th St, Mt Vernon, Illinois 62864, United States" at bounding box center [127, 231] width 203 height 20
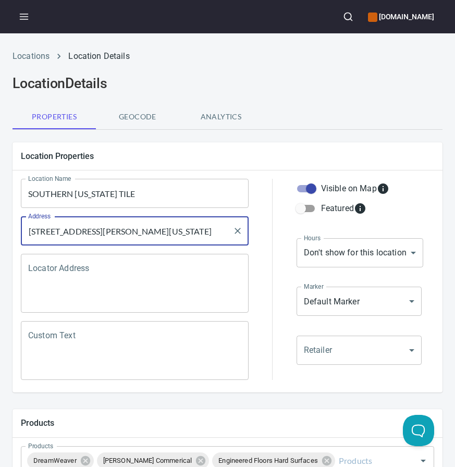
paste input "L 62864"
type input "[STREET_ADDRESS][PERSON_NAME]"
click at [266, 165] on div "Location Properties" at bounding box center [228, 156] width 430 height 28
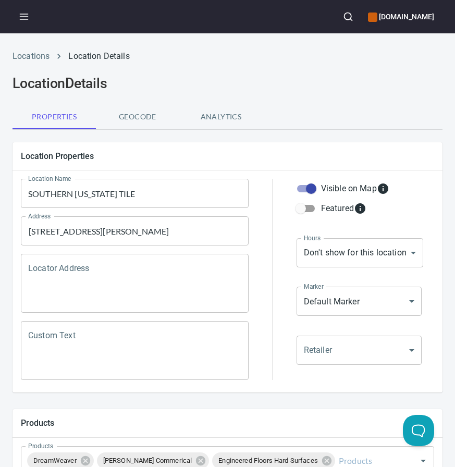
click at [114, 195] on input "SOUTHERN ILLINOIS TILE" at bounding box center [135, 193] width 228 height 29
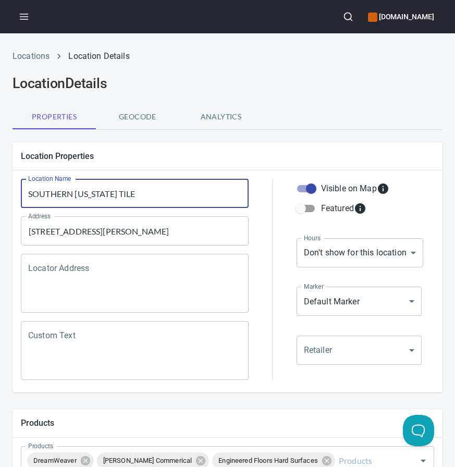
paste input "outhern Illinois Tile & Carpet Supply"
type input "Southern [US_STATE] Tile & Carpet Supply"
click at [255, 180] on div at bounding box center [272, 279] width 35 height 214
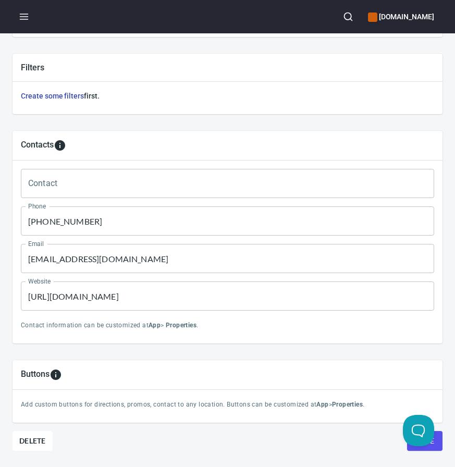
scroll to position [480, 0]
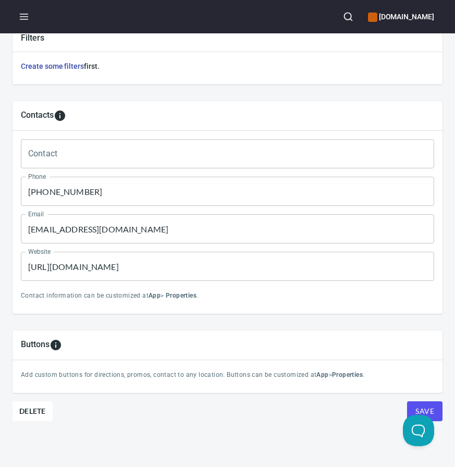
click at [54, 188] on input "(912) 809-2325" at bounding box center [227, 191] width 413 height 29
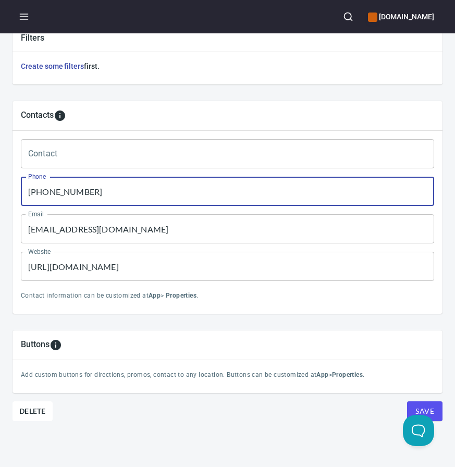
click at [54, 188] on input "(912) 809-2325" at bounding box center [227, 191] width 413 height 29
paste input "618) 244-1500"
type input "(618) 244-1500"
click at [206, 130] on hr at bounding box center [228, 130] width 430 height 1
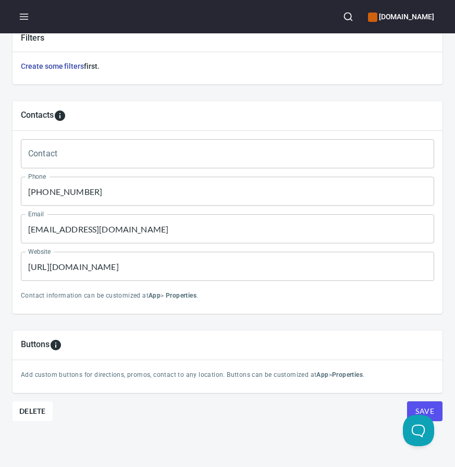
click at [111, 270] on input "https://andyscustomshower.godaddysites.com/" at bounding box center [227, 266] width 413 height 29
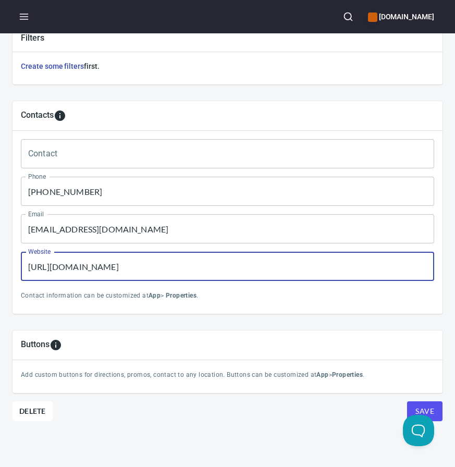
click at [111, 270] on input "https://andyscustomshower.godaddysites.com/" at bounding box center [227, 266] width 413 height 29
paste input "www.southernillinoistileandcarpet.net"
type input "[URL][DOMAIN_NAME]"
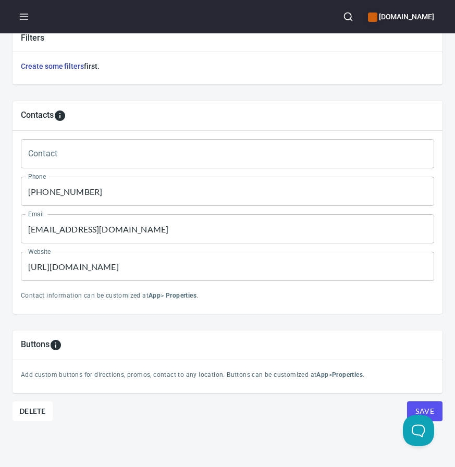
click at [96, 233] on input "asquier@buddyscarpet.com" at bounding box center [227, 228] width 413 height 29
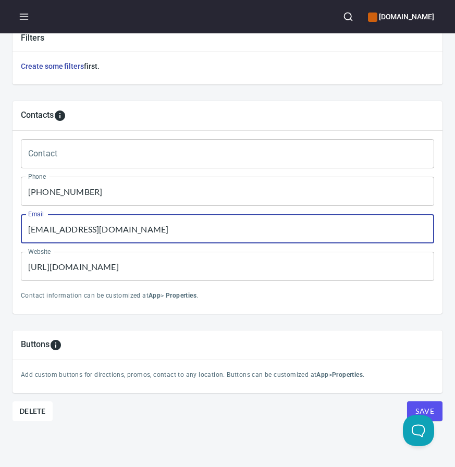
click at [96, 233] on input "asquier@buddyscarpet.com" at bounding box center [227, 228] width 413 height 29
paste input "sitileandcarpet@gmail"
type input "[EMAIL_ADDRESS][DOMAIN_NAME]"
click at [407, 401] on button "Save" at bounding box center [424, 411] width 35 height 20
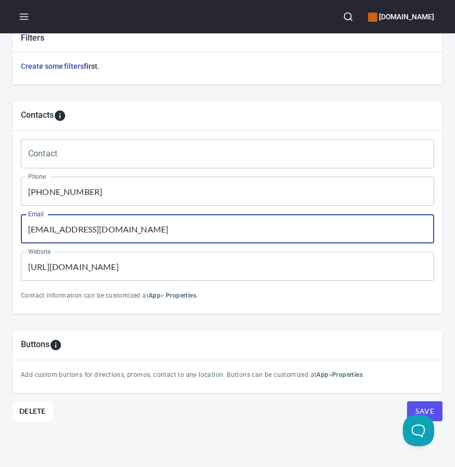
click at [407, 401] on button "Save" at bounding box center [424, 411] width 35 height 20
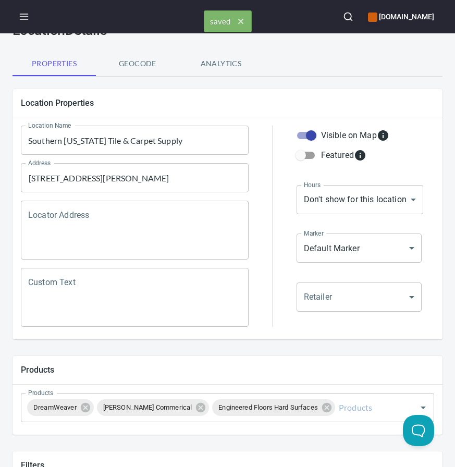
scroll to position [0, 0]
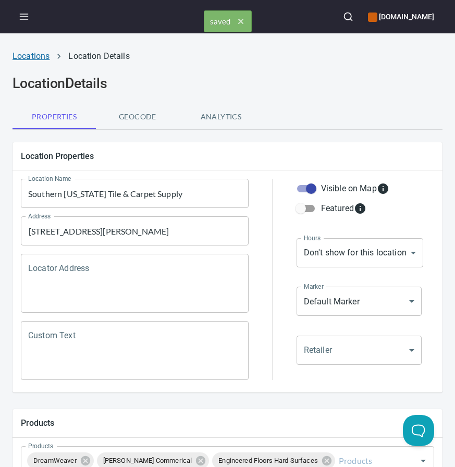
click at [24, 54] on link "Locations" at bounding box center [31, 56] width 37 height 10
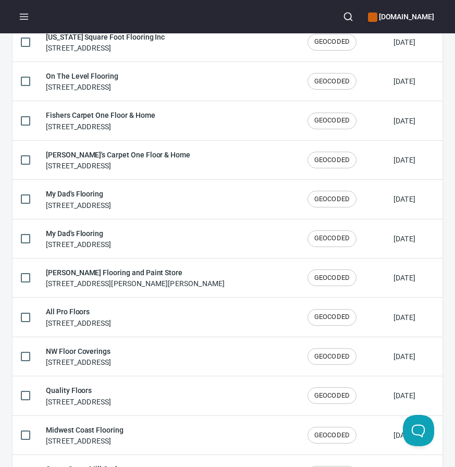
scroll to position [1720, 0]
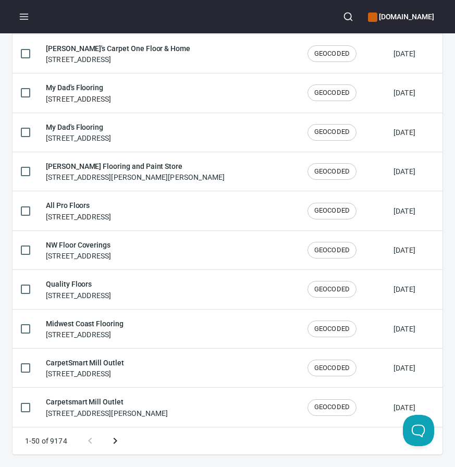
click at [115, 437] on icon "Next page" at bounding box center [115, 440] width 13 height 13
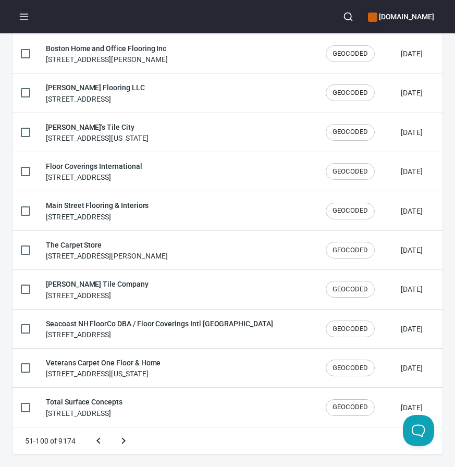
click at [111, 428] on button "Next page" at bounding box center [123, 440] width 25 height 25
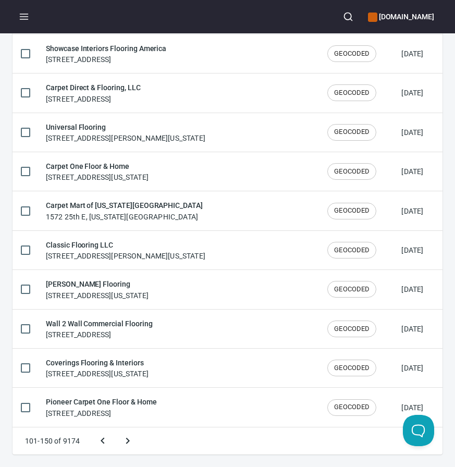
click at [115, 428] on button "Next page" at bounding box center [127, 440] width 25 height 25
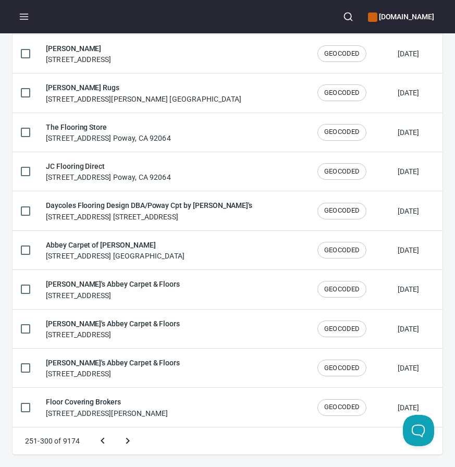
click at [115, 428] on button "Next page" at bounding box center [127, 440] width 25 height 25
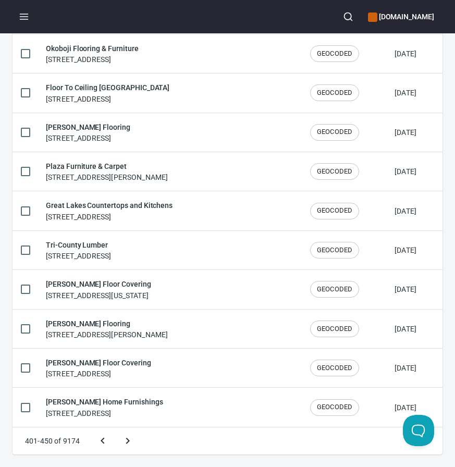
click at [115, 428] on button "Next page" at bounding box center [127, 440] width 25 height 25
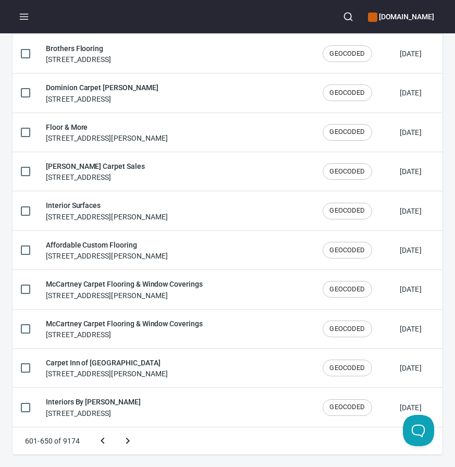
click at [115, 428] on button "Next page" at bounding box center [127, 440] width 25 height 25
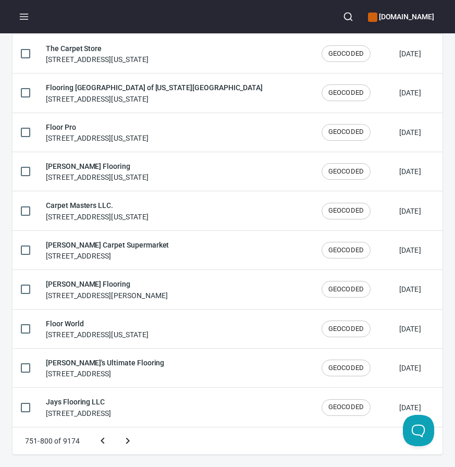
click at [115, 428] on button "Next page" at bounding box center [127, 440] width 25 height 25
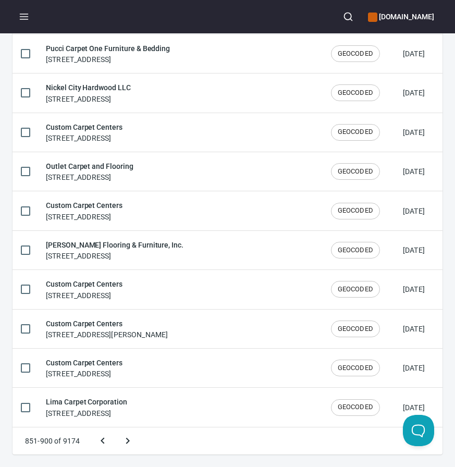
click at [115, 428] on button "Next page" at bounding box center [127, 440] width 25 height 25
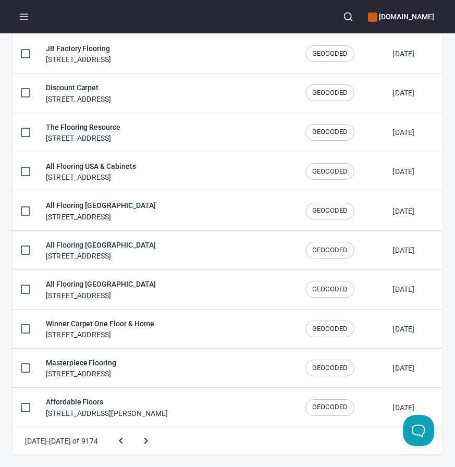
click at [133, 428] on button "Next page" at bounding box center [145, 440] width 25 height 25
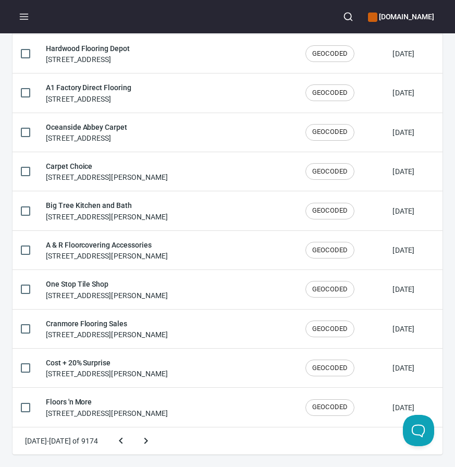
click at [133, 428] on button "Next page" at bounding box center [145, 440] width 25 height 25
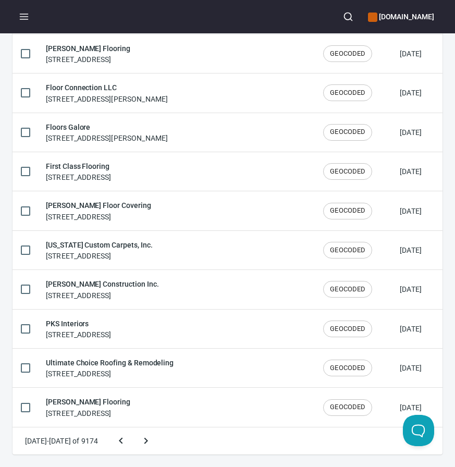
click at [133, 428] on button "Next page" at bounding box center [145, 440] width 25 height 25
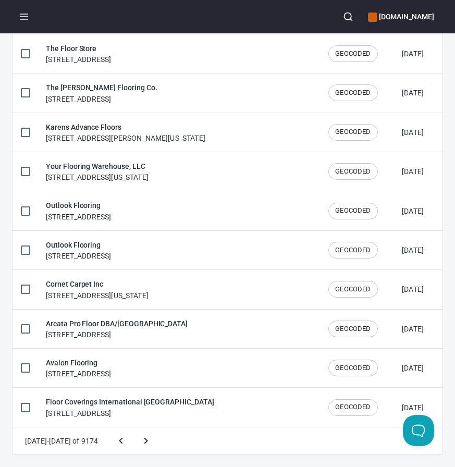
click at [133, 428] on button "Next page" at bounding box center [145, 440] width 25 height 25
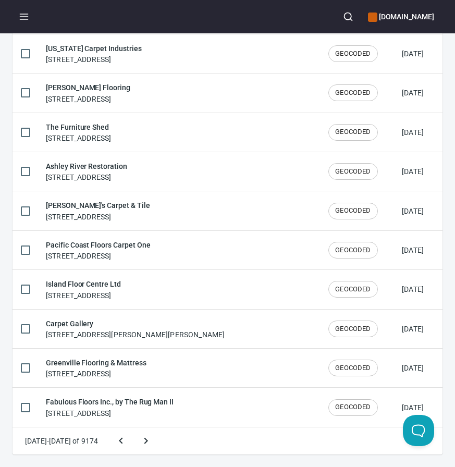
click at [133, 428] on button "Next page" at bounding box center [145, 440] width 25 height 25
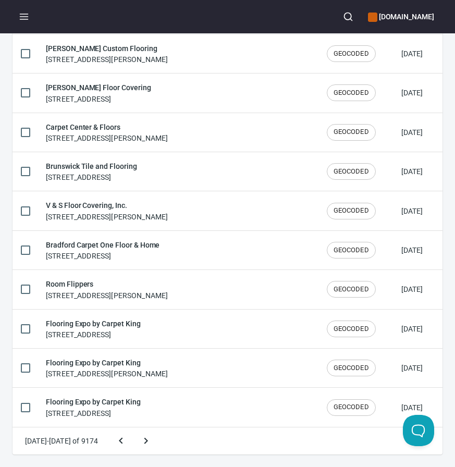
click at [133, 428] on button "Next page" at bounding box center [145, 440] width 25 height 25
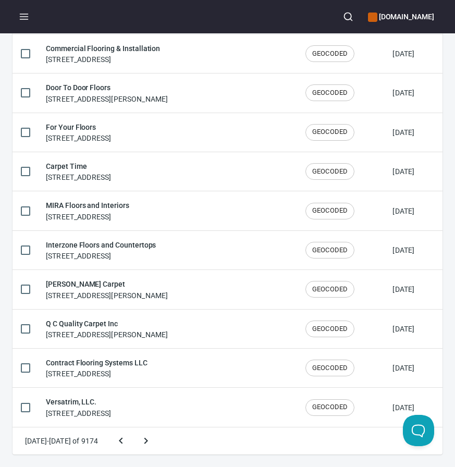
click at [133, 428] on button "Next page" at bounding box center [145, 440] width 25 height 25
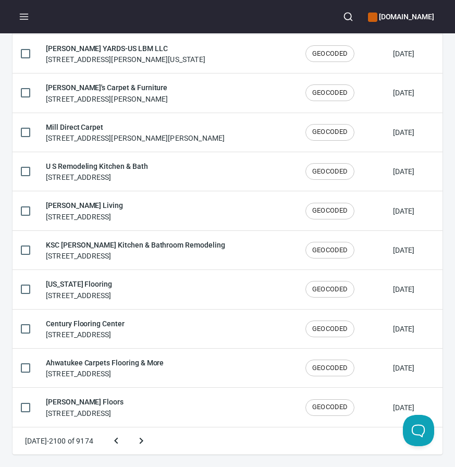
click at [129, 428] on button "Next page" at bounding box center [141, 440] width 25 height 25
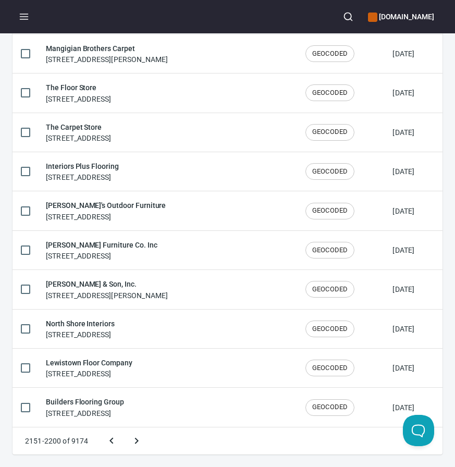
click at [124, 428] on button "Next page" at bounding box center [136, 440] width 25 height 25
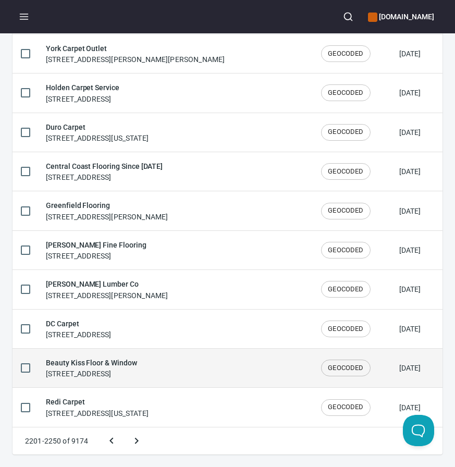
click at [124, 428] on button "Next page" at bounding box center [136, 440] width 25 height 25
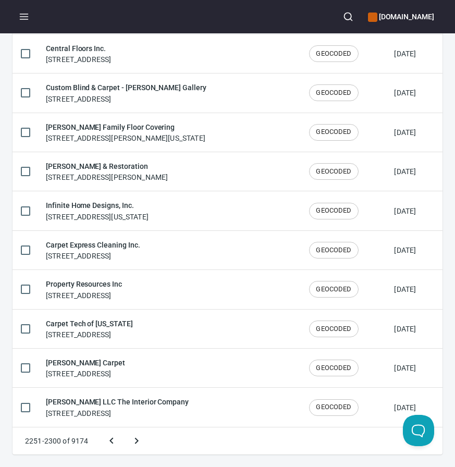
click at [124, 428] on button "Next page" at bounding box center [136, 440] width 25 height 25
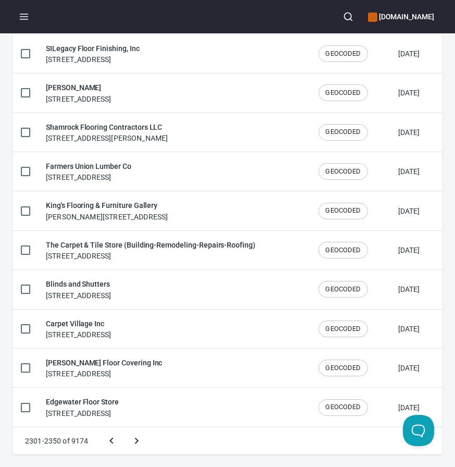
click at [124, 428] on button "Next page" at bounding box center [136, 440] width 25 height 25
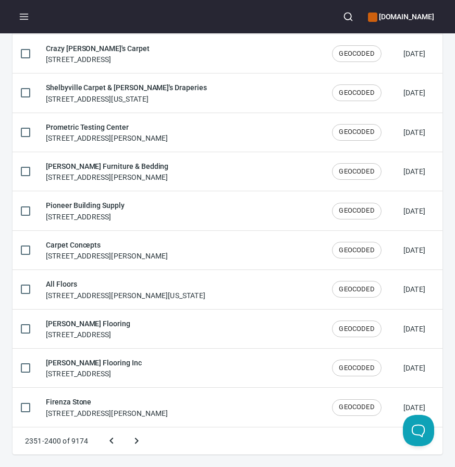
click at [124, 428] on button "Next page" at bounding box center [136, 440] width 25 height 25
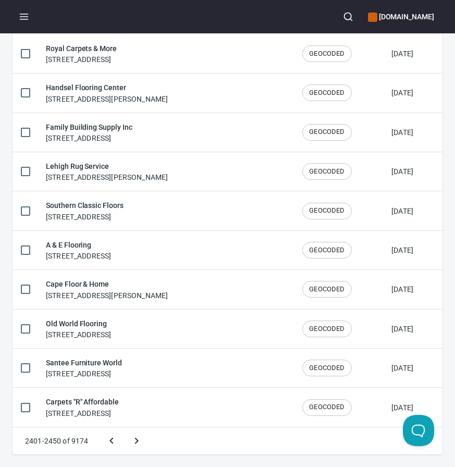
click at [124, 428] on button "Next page" at bounding box center [136, 440] width 25 height 25
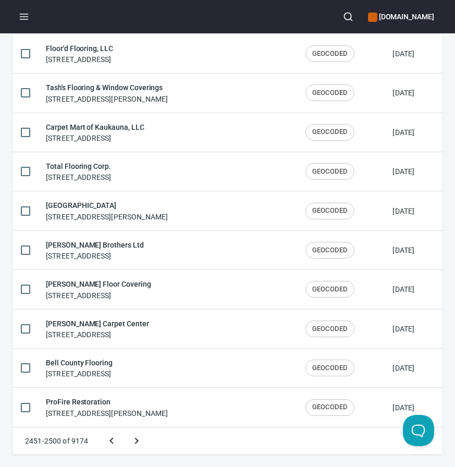
click at [124, 428] on button "Next page" at bounding box center [136, 440] width 25 height 25
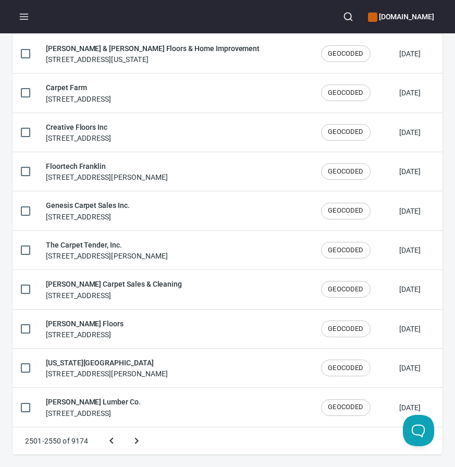
click at [124, 428] on button "Next page" at bounding box center [136, 440] width 25 height 25
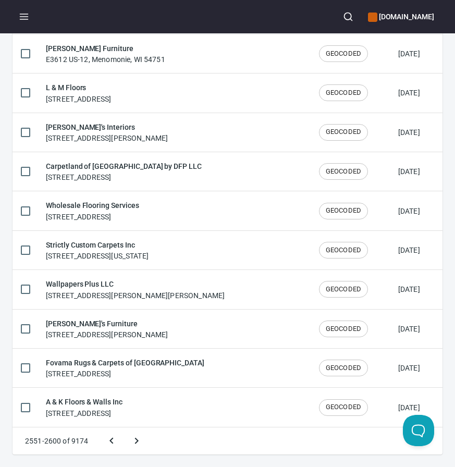
click at [124, 428] on button "Next page" at bounding box center [136, 440] width 25 height 25
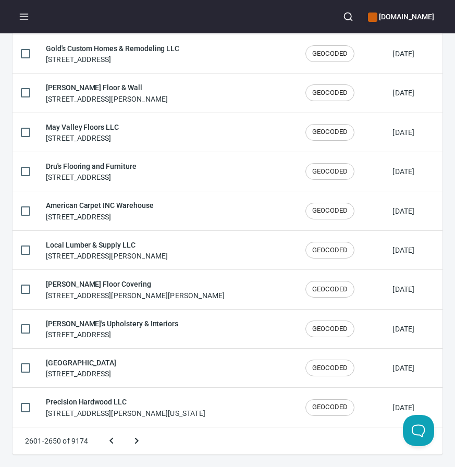
click at [124, 428] on button "Next page" at bounding box center [136, 440] width 25 height 25
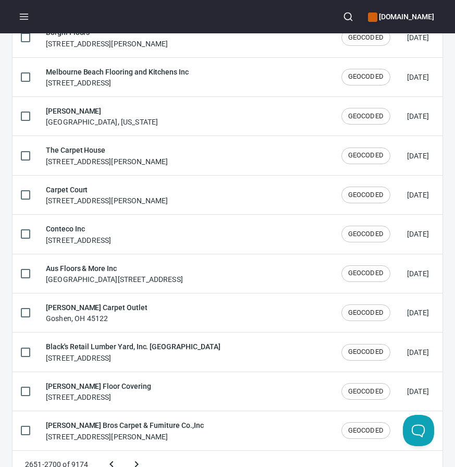
click at [124, 452] on button "Next page" at bounding box center [136, 464] width 25 height 25
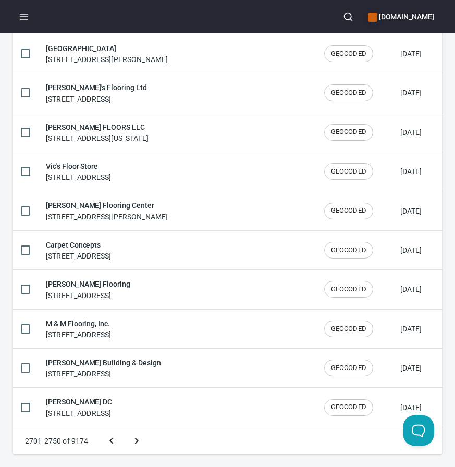
click at [124, 428] on button "Next page" at bounding box center [136, 440] width 25 height 25
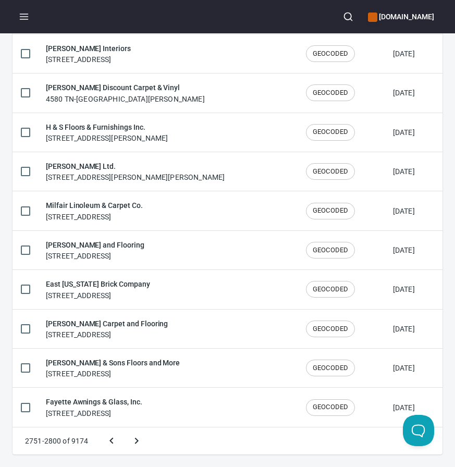
click at [124, 428] on button "Next page" at bounding box center [136, 440] width 25 height 25
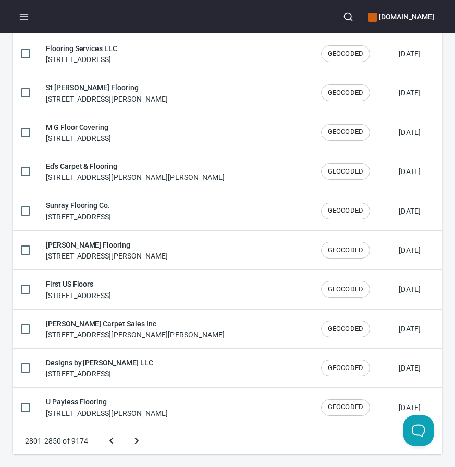
click at [124, 428] on button "Next page" at bounding box center [136, 440] width 25 height 25
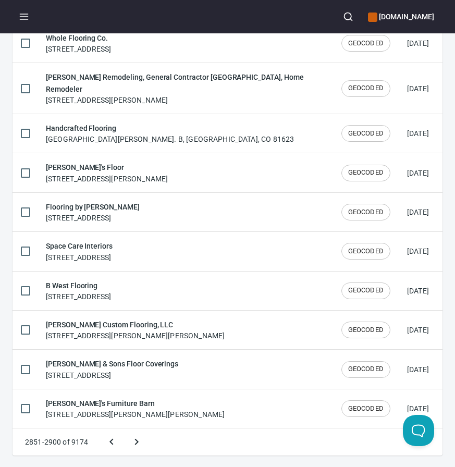
click at [124, 429] on button "Next page" at bounding box center [136, 441] width 25 height 25
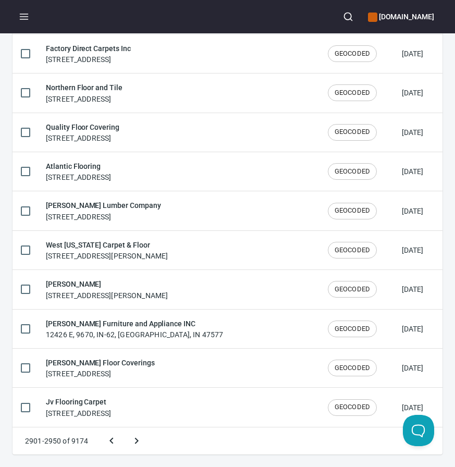
click at [124, 428] on button "Next page" at bounding box center [136, 440] width 25 height 25
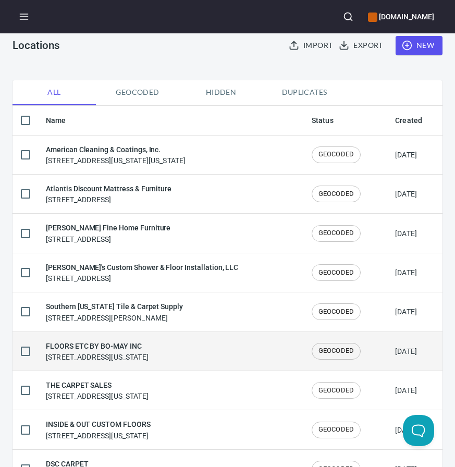
scroll to position [48, 0]
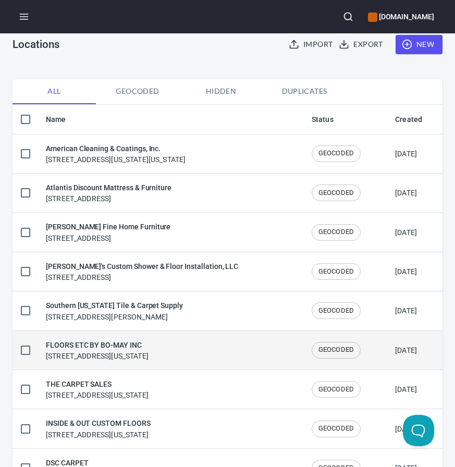
click at [139, 348] on h6 "FLOORS ETC BY BO-MAY INC" at bounding box center [97, 344] width 103 height 11
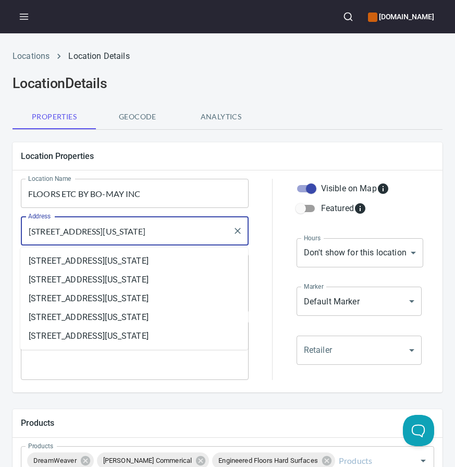
click at [144, 231] on input "2030 Main St, Franklin, Louisiana 70538, United States" at bounding box center [127, 231] width 203 height 20
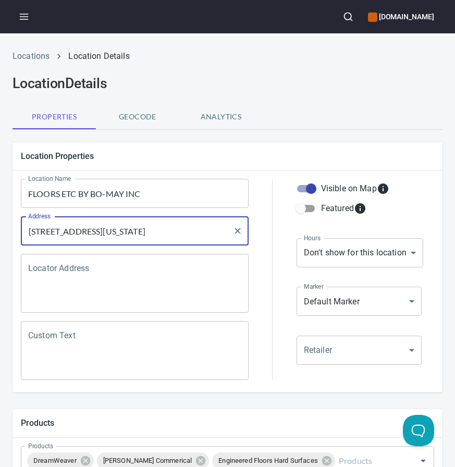
click at [134, 188] on input "FLOORS ETC BY BO-MAY INC" at bounding box center [135, 193] width 228 height 29
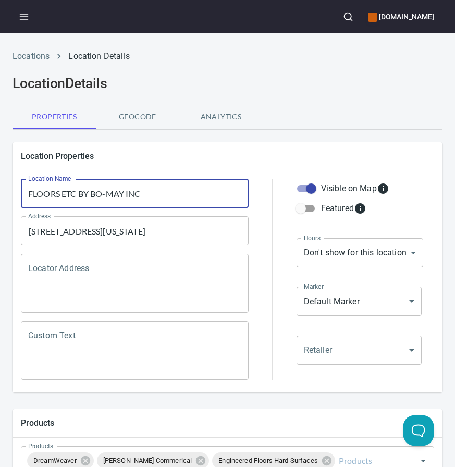
paste input "loors Etc By Bo May Inc"
type input "Floors Etc By Bo May Inc"
click at [271, 141] on div "Location Properties Location Name Floors Etc By Bo May Inc Location Name Addres…" at bounding box center [227, 267] width 446 height 267
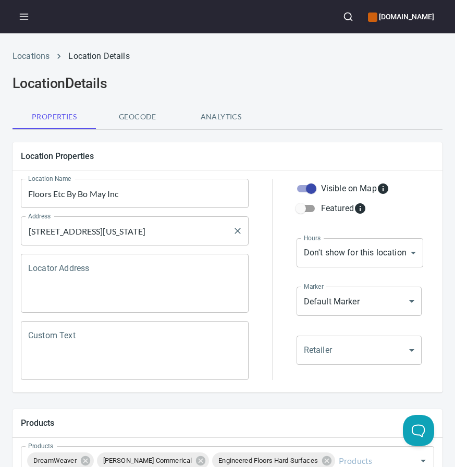
click at [164, 238] on input "2030 Main St, Franklin, Louisiana 70538, United States" at bounding box center [127, 231] width 203 height 20
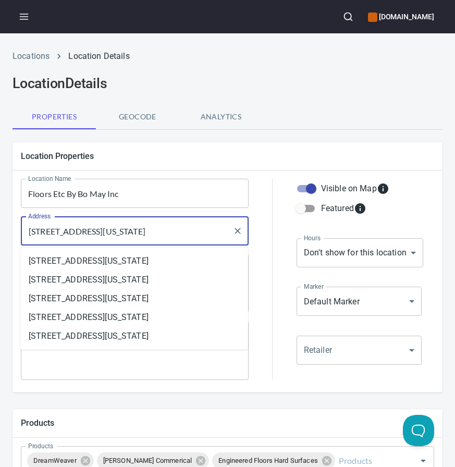
click at [164, 238] on input "2030 Main St, Franklin, Louisiana 70538, United States" at bounding box center [127, 231] width 203 height 20
paste input "[STREET_ADDRESS]"
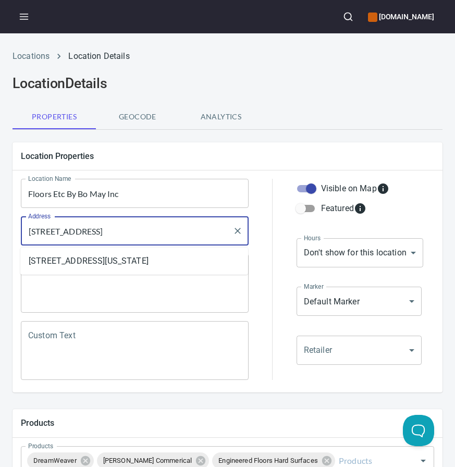
type input "[STREET_ADDRESS]"
click at [264, 209] on div at bounding box center [272, 279] width 35 height 214
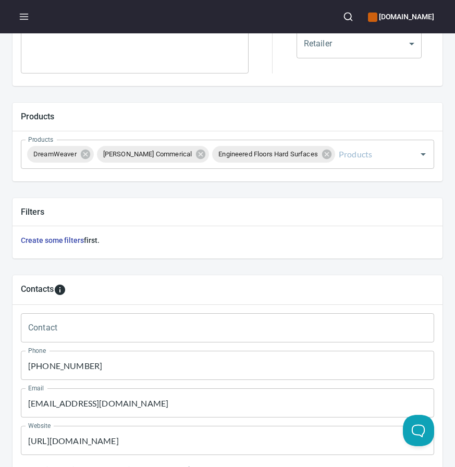
scroll to position [480, 0]
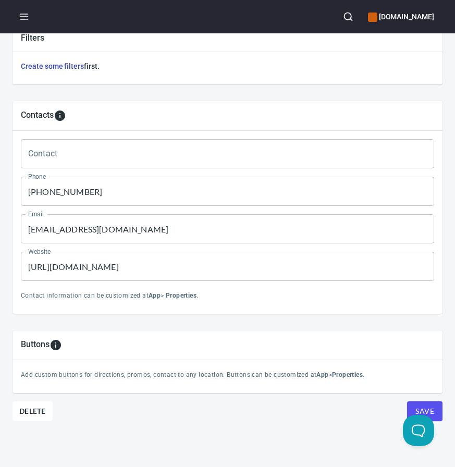
click at [48, 186] on input "(618) 244-1500" at bounding box center [227, 191] width 413 height 29
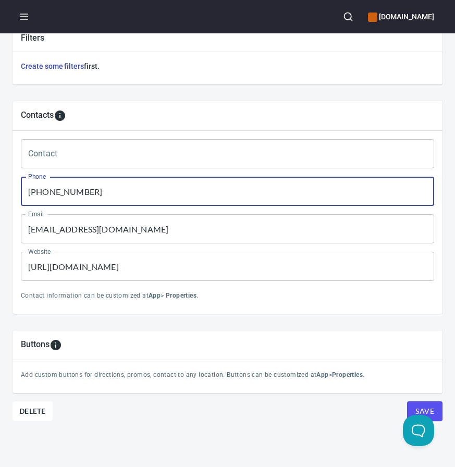
click at [48, 186] on input "(618) 244-1500" at bounding box center [227, 191] width 413 height 29
paste input "337) 828-2131"
type input "[PHONE_NUMBER]"
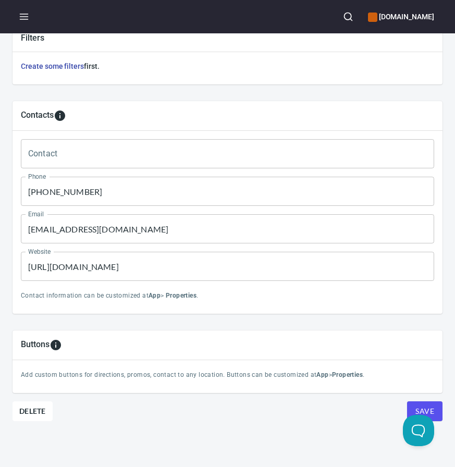
click at [110, 234] on input "[EMAIL_ADDRESS][DOMAIN_NAME]" at bounding box center [227, 228] width 413 height 29
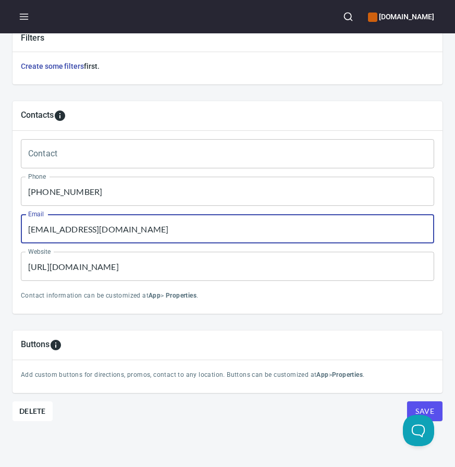
click at [110, 234] on input "[EMAIL_ADDRESS][DOMAIN_NAME]" at bounding box center [227, 228] width 413 height 29
click at [164, 267] on input "[URL][DOMAIN_NAME]" at bounding box center [227, 266] width 413 height 29
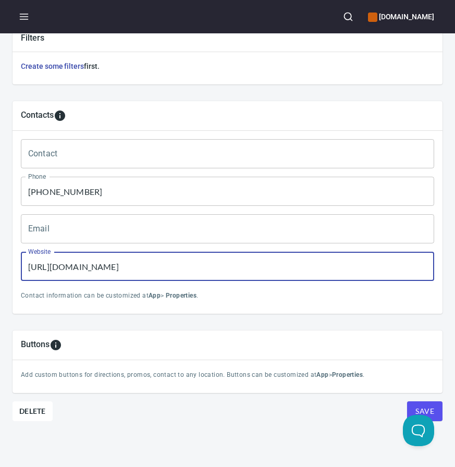
click at [164, 267] on input "[URL][DOMAIN_NAME]" at bounding box center [227, 266] width 413 height 29
click at [407, 401] on button "Save" at bounding box center [424, 411] width 35 height 20
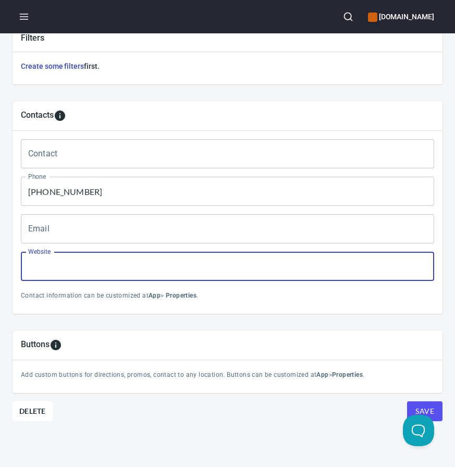
click at [407, 401] on button "Save" at bounding box center [424, 411] width 35 height 20
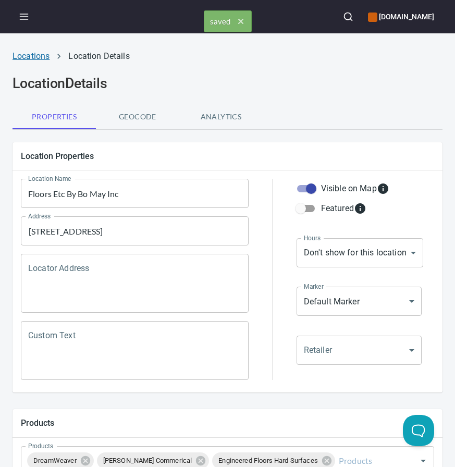
click at [33, 54] on link "Locations" at bounding box center [31, 56] width 37 height 10
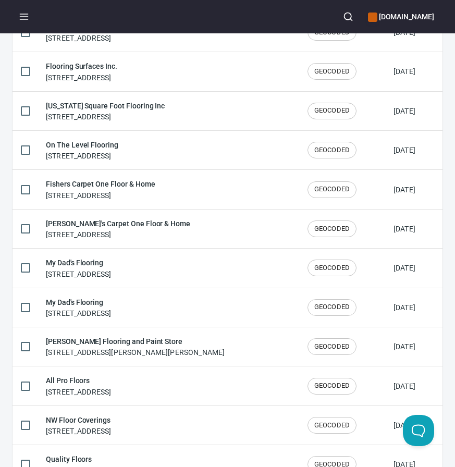
scroll to position [1720, 0]
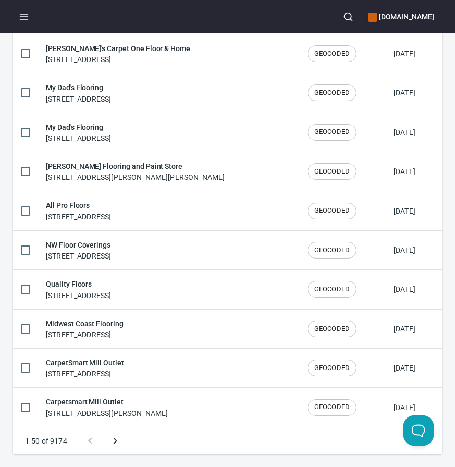
click at [110, 435] on icon "Next page" at bounding box center [115, 440] width 13 height 13
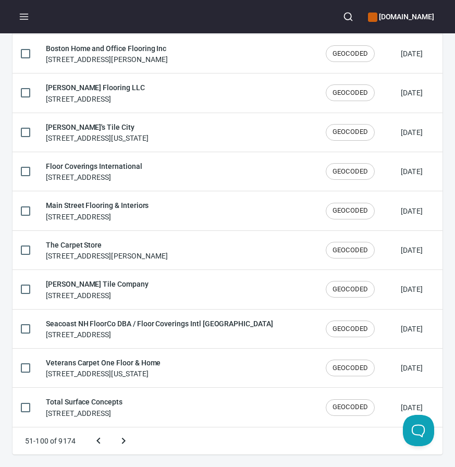
click at [111, 428] on button "Next page" at bounding box center [123, 440] width 25 height 25
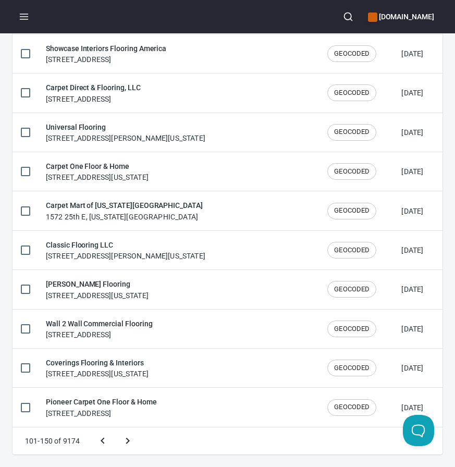
click at [115, 428] on button "Next page" at bounding box center [127, 440] width 25 height 25
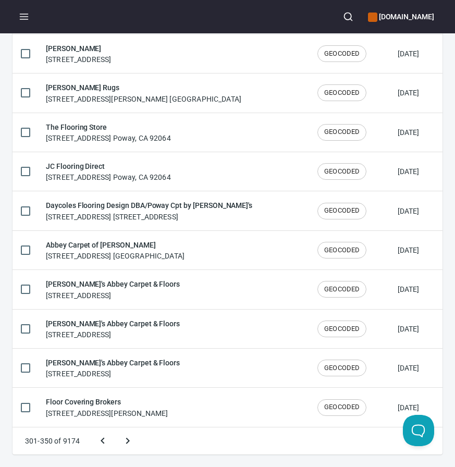
click at [115, 428] on button "Next page" at bounding box center [127, 440] width 25 height 25
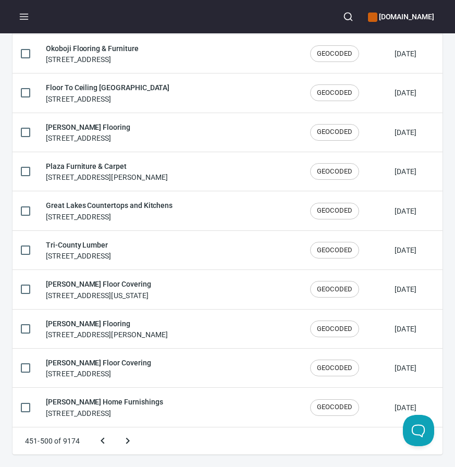
click at [115, 428] on button "Next page" at bounding box center [127, 440] width 25 height 25
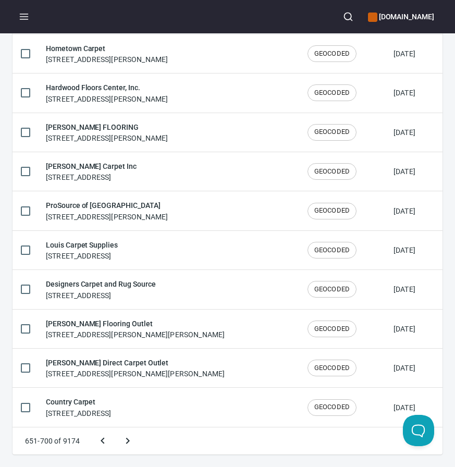
click at [115, 428] on button "Next page" at bounding box center [127, 440] width 25 height 25
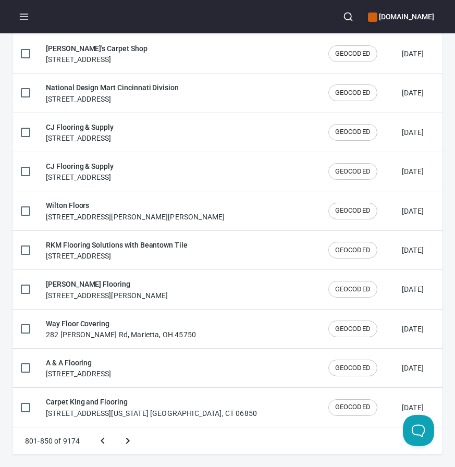
click at [115, 428] on button "Next page" at bounding box center [127, 440] width 25 height 25
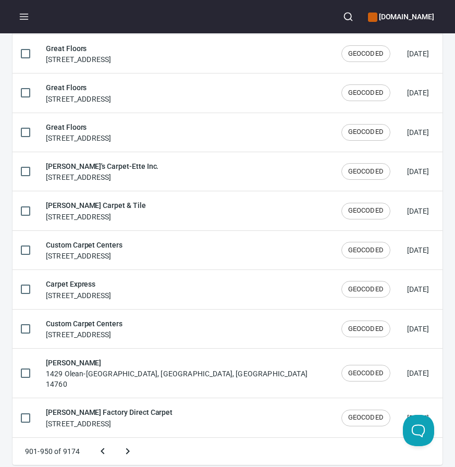
click at [115, 439] on button "Next page" at bounding box center [127, 451] width 25 height 25
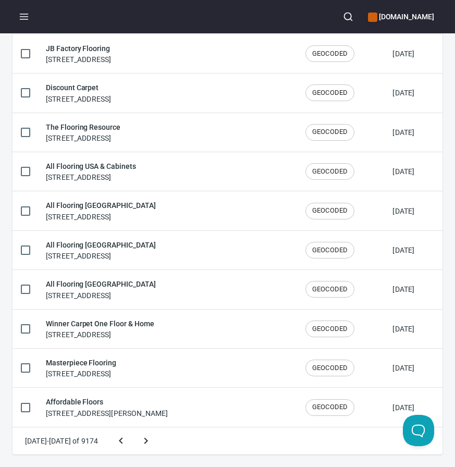
click at [133, 428] on button "Next page" at bounding box center [145, 440] width 25 height 25
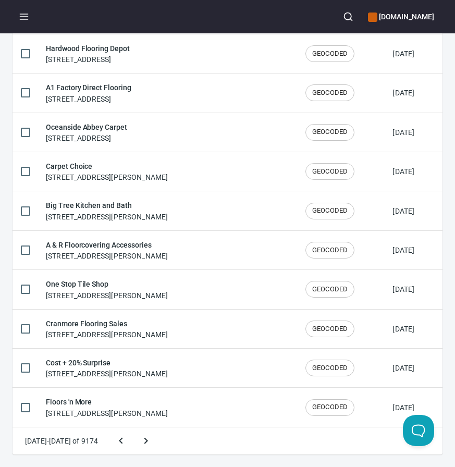
click at [133, 428] on button "Next page" at bounding box center [145, 440] width 25 height 25
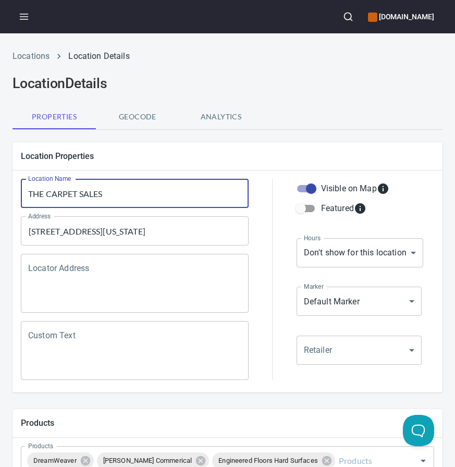
paste input "he Carpet Sales"
type input "The Carpet Sales"
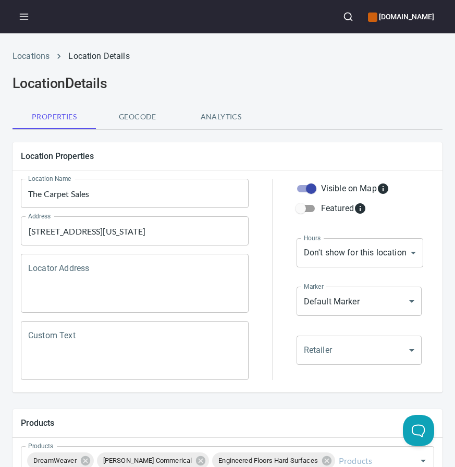
click at [257, 173] on div at bounding box center [272, 279] width 35 height 214
click at [110, 238] on input "[STREET_ADDRESS][US_STATE]" at bounding box center [127, 231] width 203 height 20
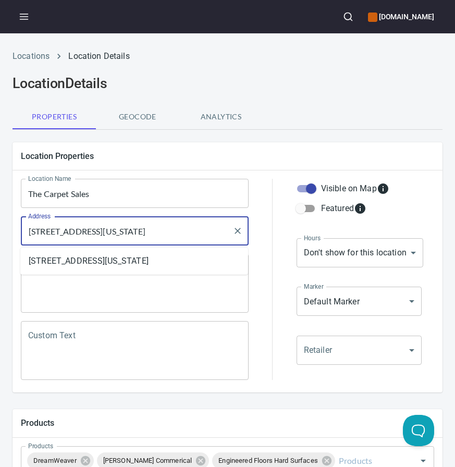
click at [110, 238] on input "[STREET_ADDRESS][US_STATE]" at bounding box center [127, 231] width 203 height 20
paste input "[STREET_ADDRESS]"
type input "[STREET_ADDRESS]"
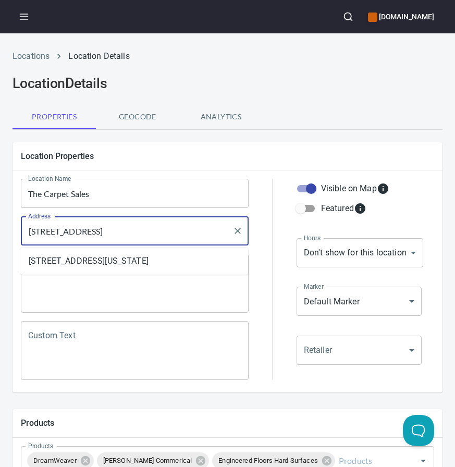
click at [250, 186] on div "Location Name The Carpet Sales Location Name" at bounding box center [135, 194] width 236 height 38
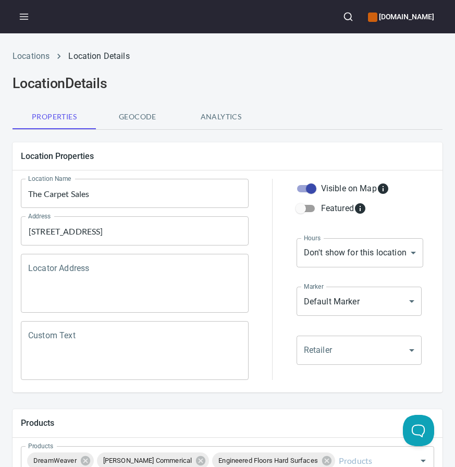
scroll to position [480, 0]
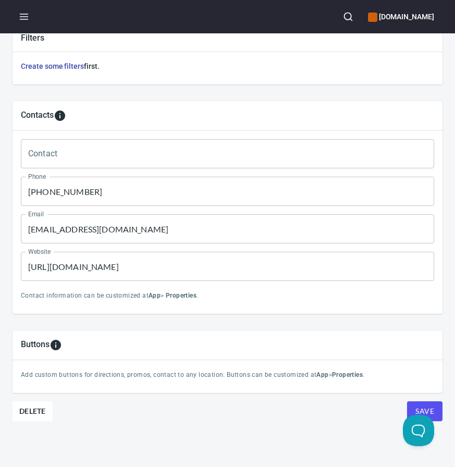
click at [103, 189] on input "[PHONE_NUMBER]" at bounding box center [227, 191] width 413 height 29
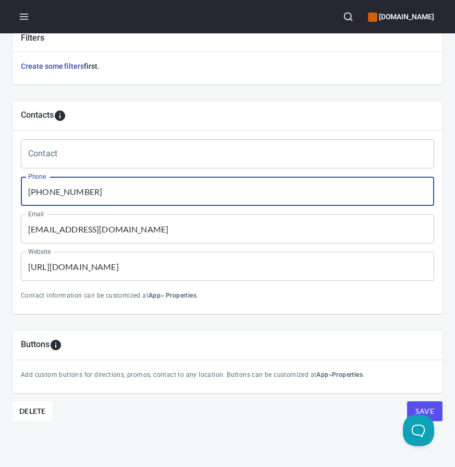
click at [103, 189] on input "[PHONE_NUMBER]" at bounding box center [227, 191] width 413 height 29
paste input "916) 344-4585"
type input "[PHONE_NUMBER]"
click at [84, 230] on input "[EMAIL_ADDRESS][DOMAIN_NAME]" at bounding box center [227, 228] width 413 height 29
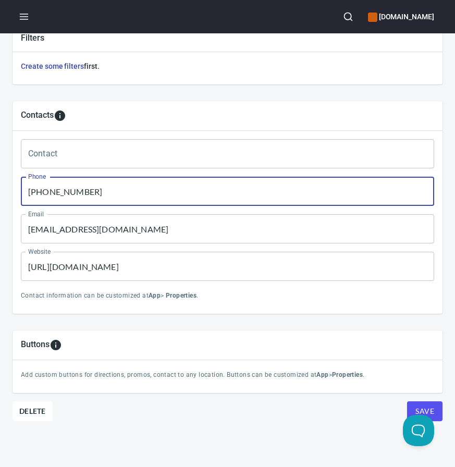
click at [84, 230] on input "[EMAIL_ADDRESS][DOMAIN_NAME]" at bounding box center [227, 228] width 413 height 29
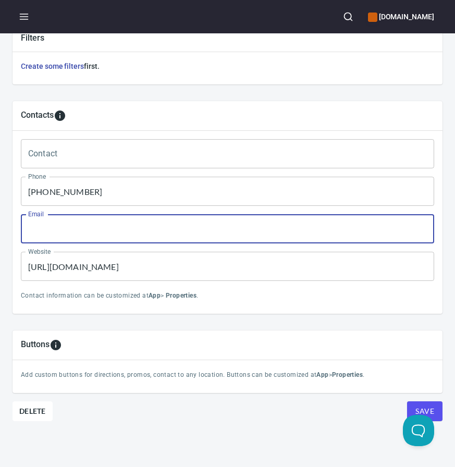
click at [93, 267] on input "[URL][DOMAIN_NAME]" at bounding box center [227, 266] width 413 height 29
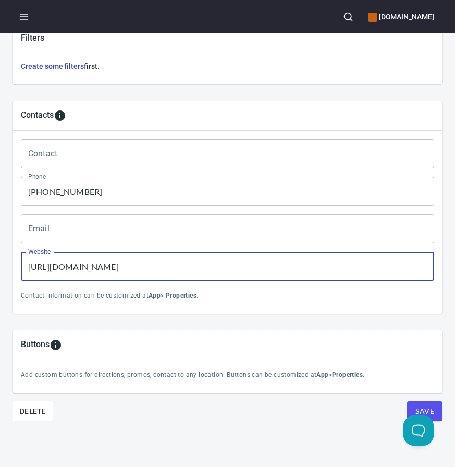
click at [93, 267] on input "[URL][DOMAIN_NAME]" at bounding box center [227, 266] width 413 height 29
click at [407, 401] on button "Save" at bounding box center [424, 411] width 35 height 20
click at [427, 410] on span "Save" at bounding box center [424, 411] width 19 height 13
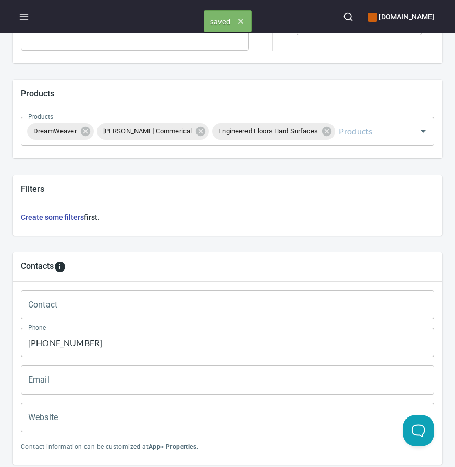
scroll to position [0, 0]
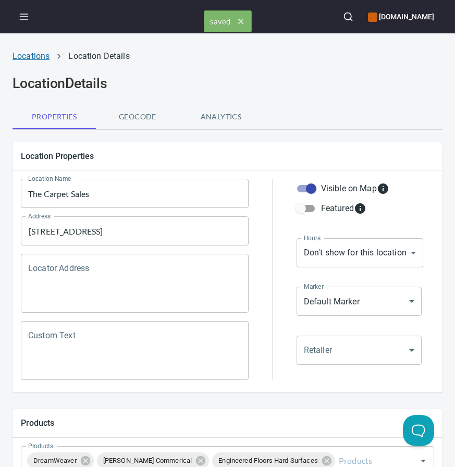
click at [39, 54] on link "Locations" at bounding box center [31, 56] width 37 height 10
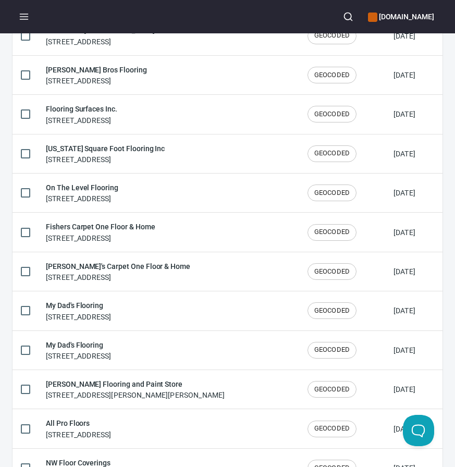
scroll to position [1720, 0]
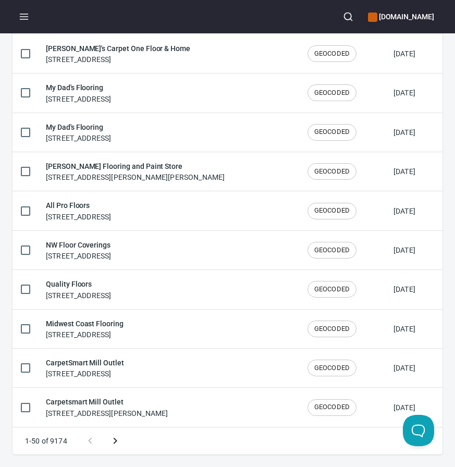
click at [115, 440] on icon "Next page" at bounding box center [115, 441] width 4 height 6
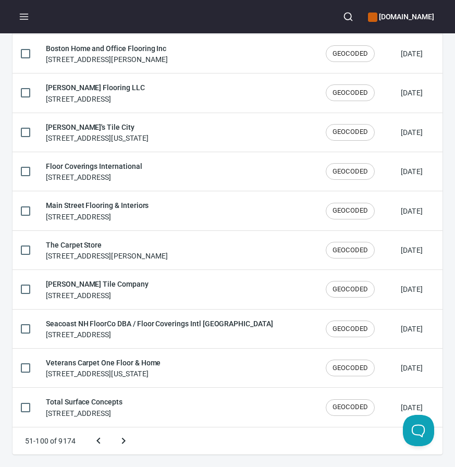
click at [111, 428] on button "Next page" at bounding box center [123, 440] width 25 height 25
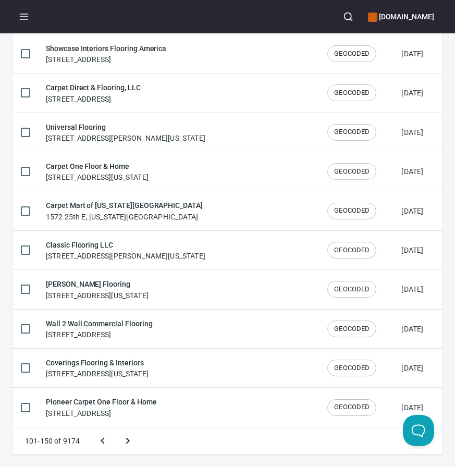
click at [115, 428] on button "Next page" at bounding box center [127, 440] width 25 height 25
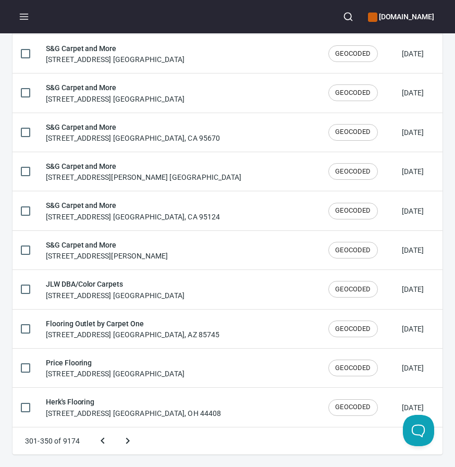
click at [115, 428] on button "Next page" at bounding box center [127, 440] width 25 height 25
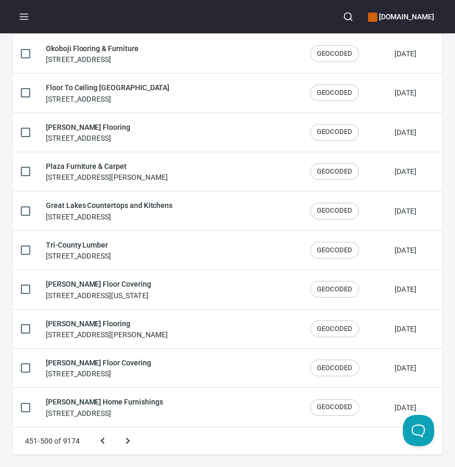
click at [115, 428] on button "Next page" at bounding box center [127, 440] width 25 height 25
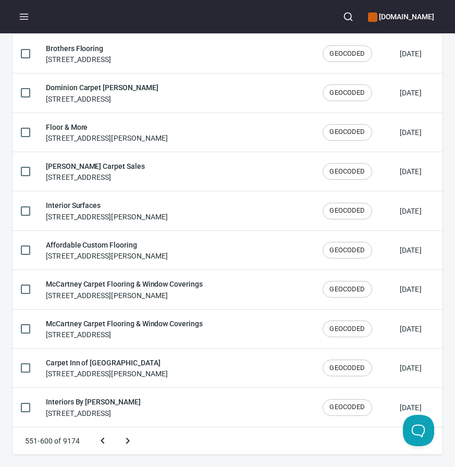
click at [115, 428] on button "Next page" at bounding box center [127, 440] width 25 height 25
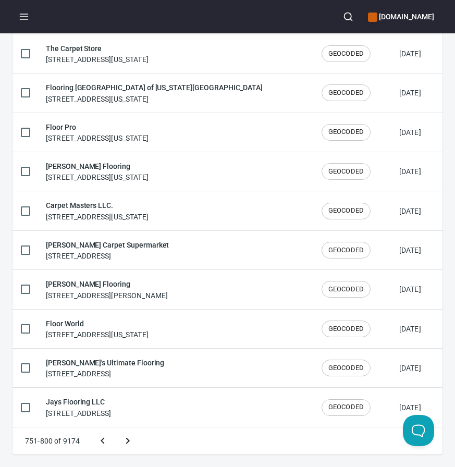
click at [115, 428] on button "Next page" at bounding box center [127, 440] width 25 height 25
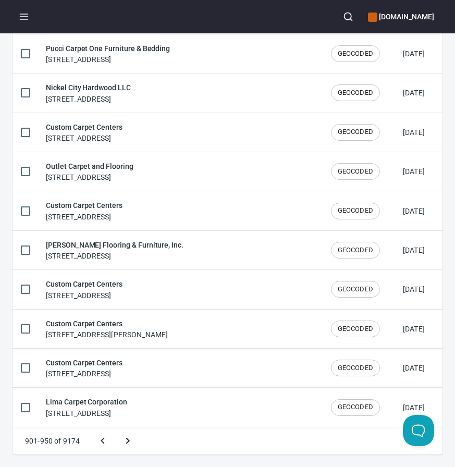
click at [115, 428] on button "Next page" at bounding box center [127, 440] width 25 height 25
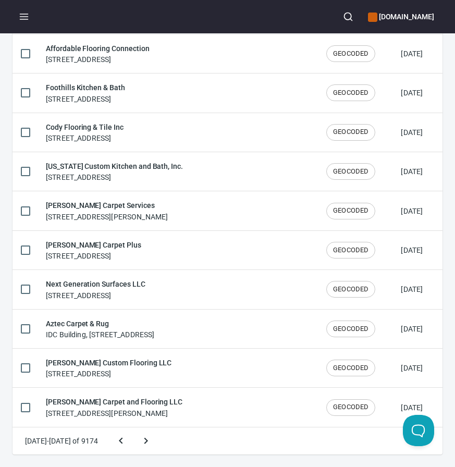
click at [133, 428] on button "Next page" at bounding box center [145, 440] width 25 height 25
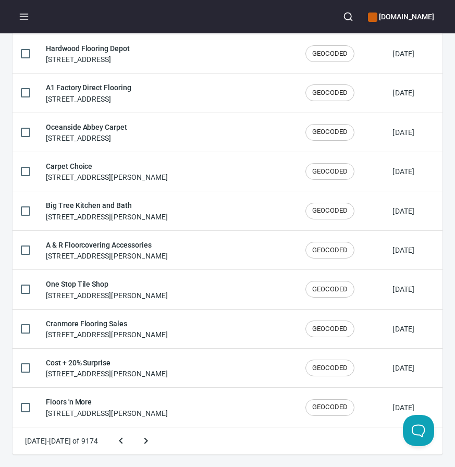
click at [133, 428] on button "Next page" at bounding box center [145, 440] width 25 height 25
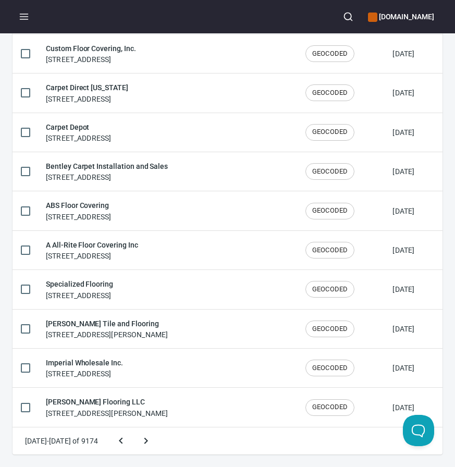
click at [133, 428] on button "Next page" at bounding box center [145, 440] width 25 height 25
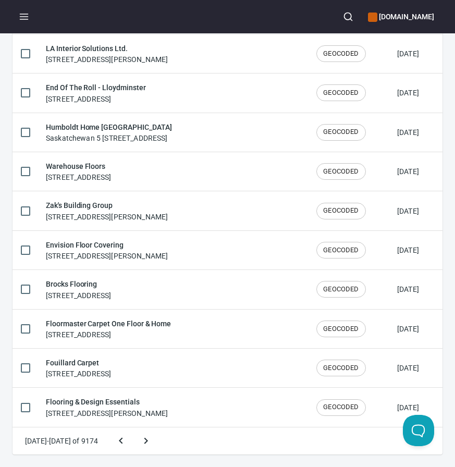
click at [133, 428] on button "Next page" at bounding box center [145, 440] width 25 height 25
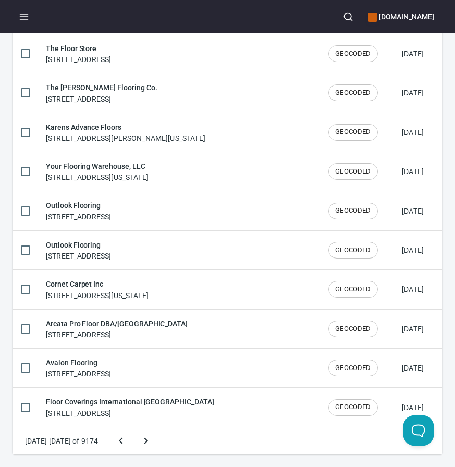
click at [133, 428] on button "Next page" at bounding box center [145, 440] width 25 height 25
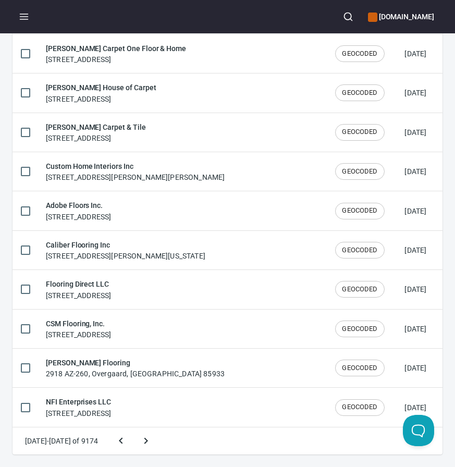
click at [133, 428] on button "Next page" at bounding box center [145, 440] width 25 height 25
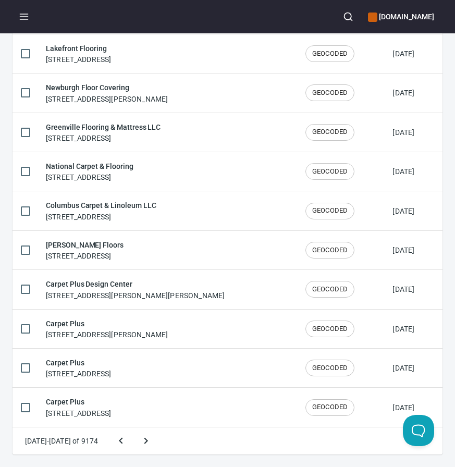
click at [133, 428] on button "Next page" at bounding box center [145, 440] width 25 height 25
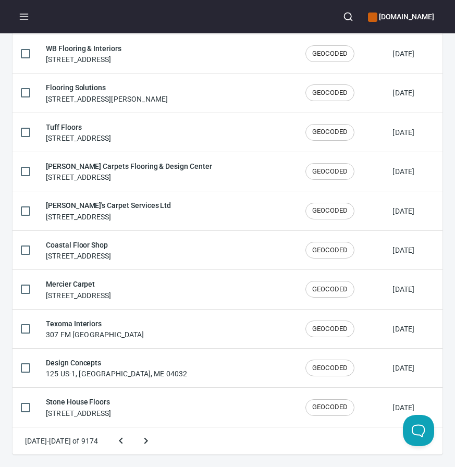
click at [133, 428] on button "Next page" at bounding box center [145, 440] width 25 height 25
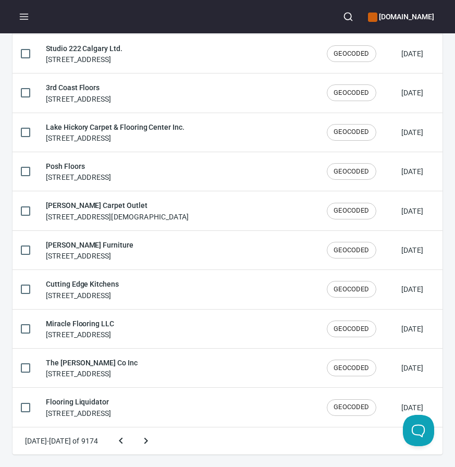
click at [133, 428] on button "Next page" at bounding box center [145, 440] width 25 height 25
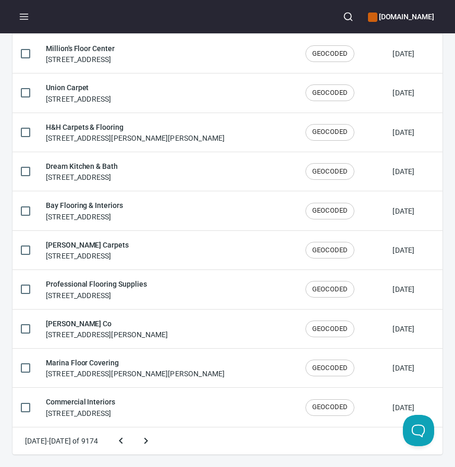
click at [133, 428] on button "Next page" at bounding box center [145, 440] width 25 height 25
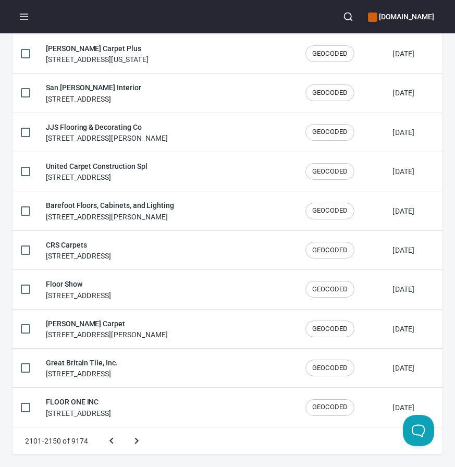
click at [124, 428] on button "Next page" at bounding box center [136, 440] width 25 height 25
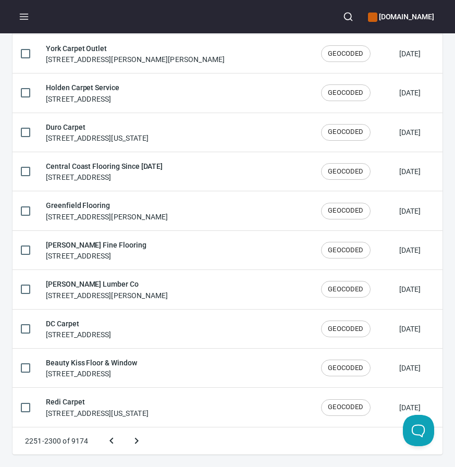
click at [124, 428] on button "Next page" at bounding box center [136, 440] width 25 height 25
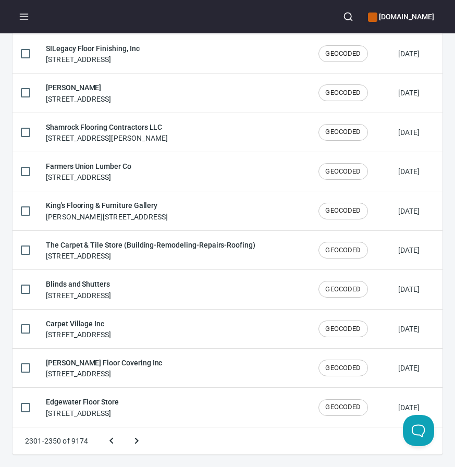
click at [124, 428] on button "Next page" at bounding box center [136, 440] width 25 height 25
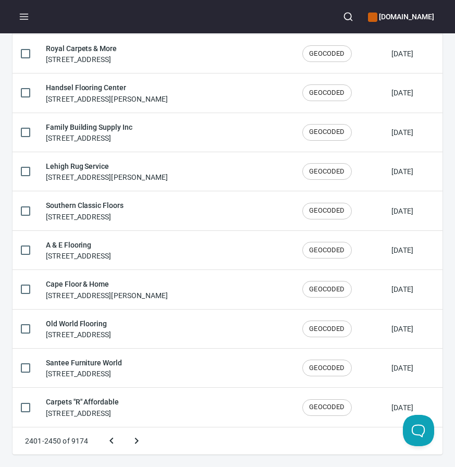
click at [124, 428] on button "Next page" at bounding box center [136, 440] width 25 height 25
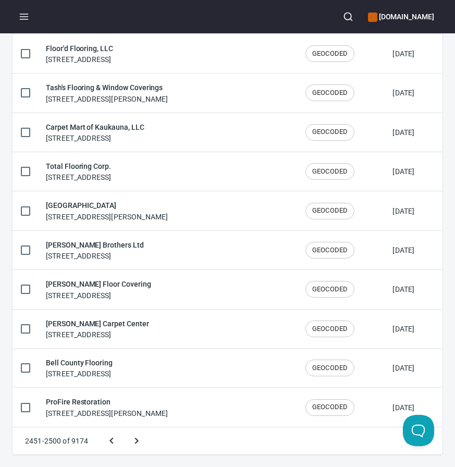
click at [124, 428] on button "Next page" at bounding box center [136, 440] width 25 height 25
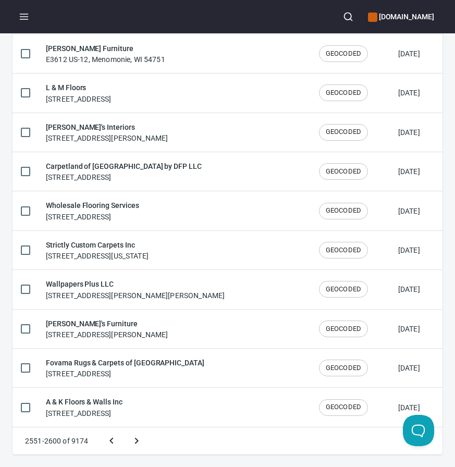
click at [124, 428] on button "Next page" at bounding box center [136, 440] width 25 height 25
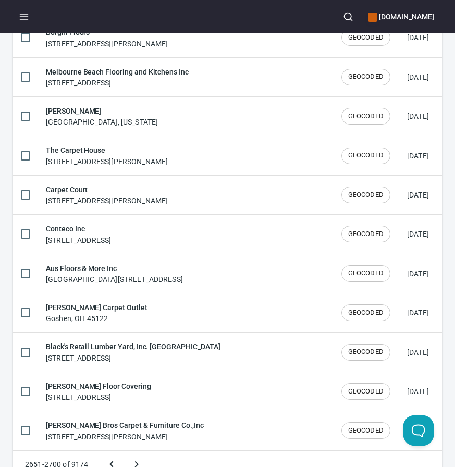
click at [124, 452] on button "Next page" at bounding box center [136, 464] width 25 height 25
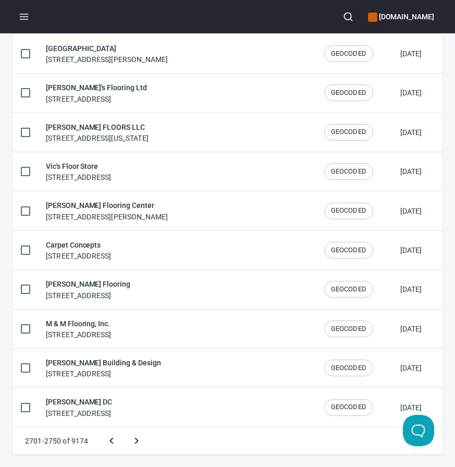
click at [124, 428] on button "Next page" at bounding box center [136, 440] width 25 height 25
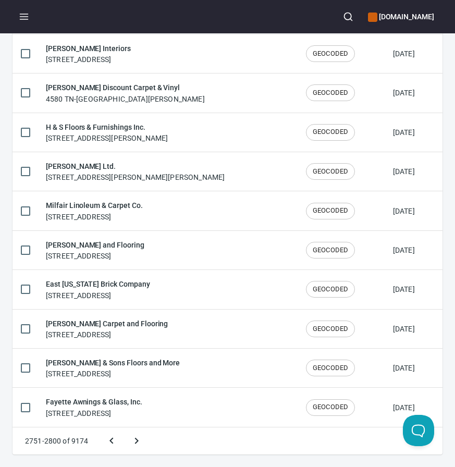
click at [124, 428] on button "Next page" at bounding box center [136, 440] width 25 height 25
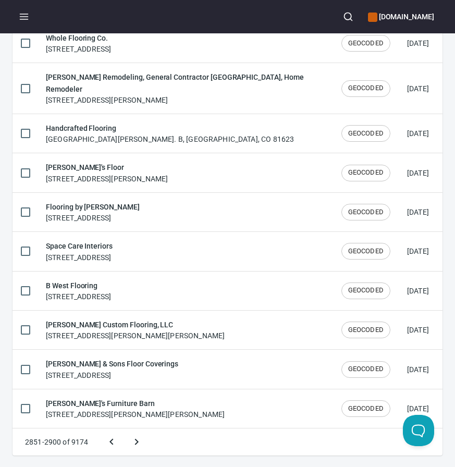
click at [124, 429] on button "Next page" at bounding box center [136, 441] width 25 height 25
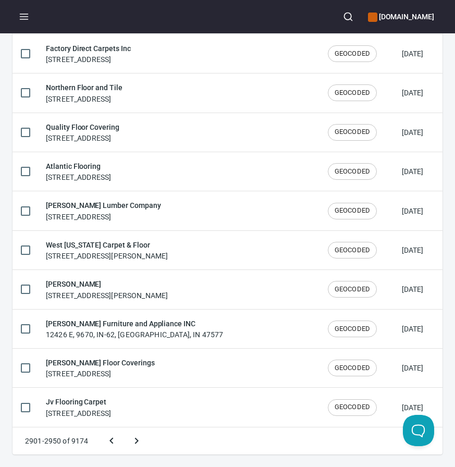
click at [124, 428] on button "Next page" at bounding box center [136, 440] width 25 height 25
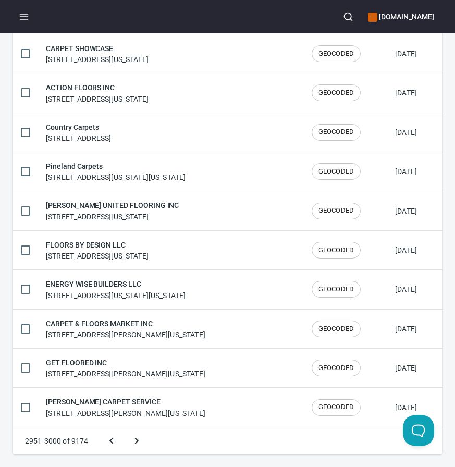
click at [124, 428] on button "Next page" at bounding box center [136, 440] width 25 height 25
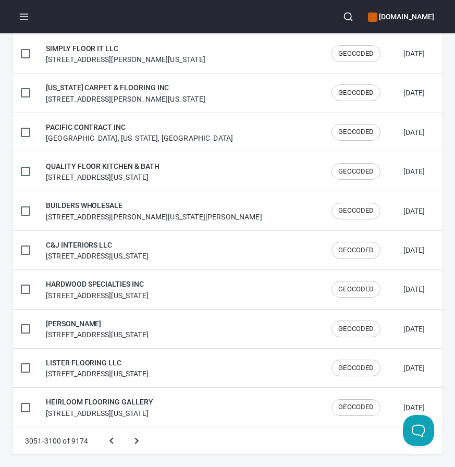
click at [115, 439] on icon "Previous page" at bounding box center [111, 440] width 13 height 13
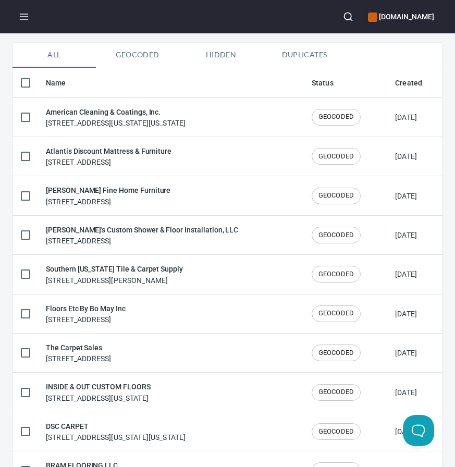
scroll to position [122, 0]
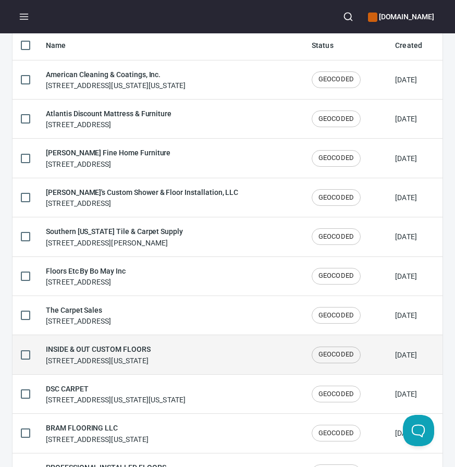
click at [102, 351] on h6 "INSIDE & OUT CUSTOM FLOORS" at bounding box center [98, 348] width 105 height 11
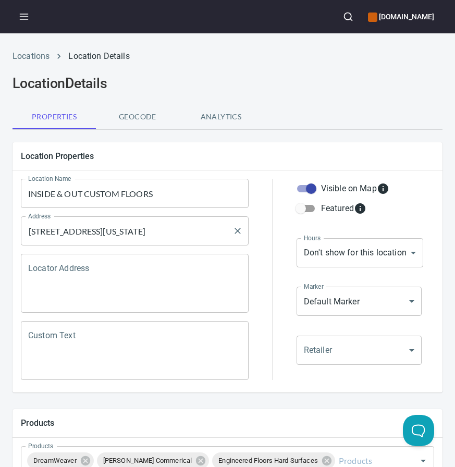
click at [144, 228] on input "107 Shoppers Way, Brunswick, Georgia 31525, United States" at bounding box center [127, 231] width 203 height 20
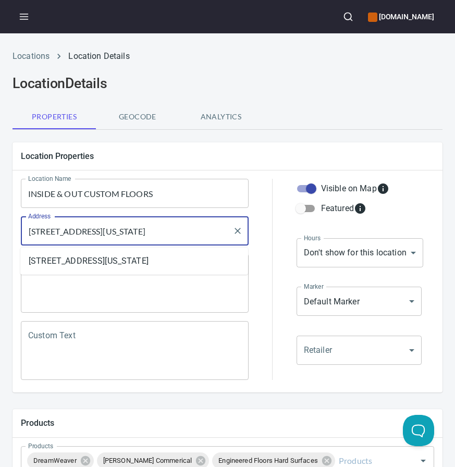
click at [144, 228] on input "107 Shoppers Way, Brunswick, Georgia 31525, United States" at bounding box center [127, 231] width 203 height 20
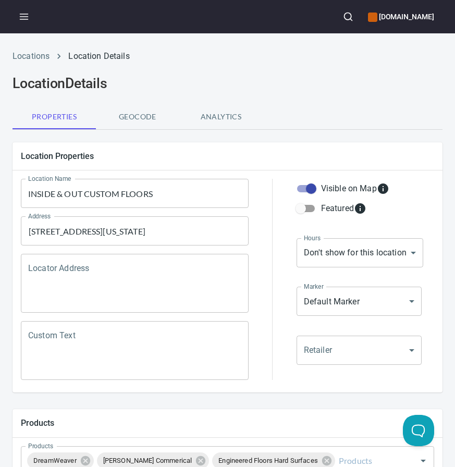
click at [109, 196] on input "INSIDE & OUT CUSTOM FLOORS" at bounding box center [135, 193] width 228 height 29
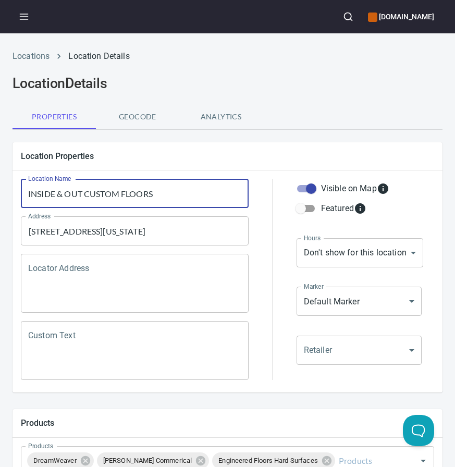
click at [109, 196] on input "INSIDE & OUT CUSTOM FLOORS" at bounding box center [135, 193] width 228 height 29
paste input "nside and Out Custom Floors Inc"
type input "Inside and Out Custom Floors Inc"
click at [268, 176] on div at bounding box center [272, 279] width 35 height 214
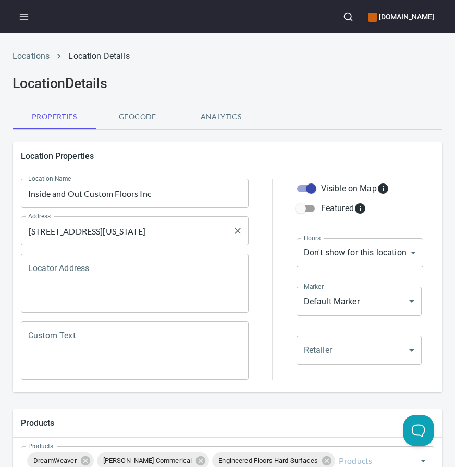
click at [100, 232] on input "107 Shoppers Way, Brunswick, Georgia 31525, United States" at bounding box center [127, 231] width 203 height 20
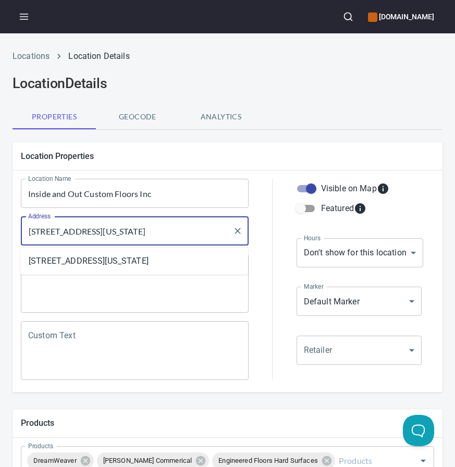
paste input "A 31525"
type input "[STREET_ADDRESS]"
click at [262, 185] on div at bounding box center [272, 279] width 35 height 214
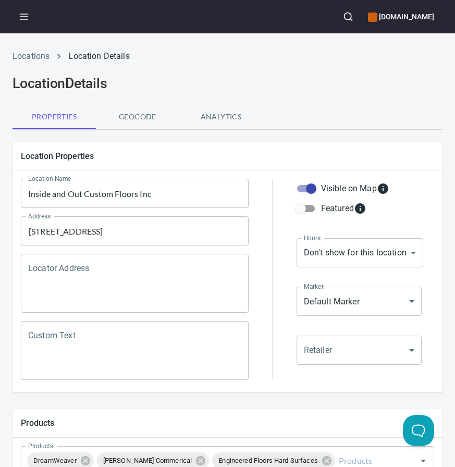
scroll to position [480, 0]
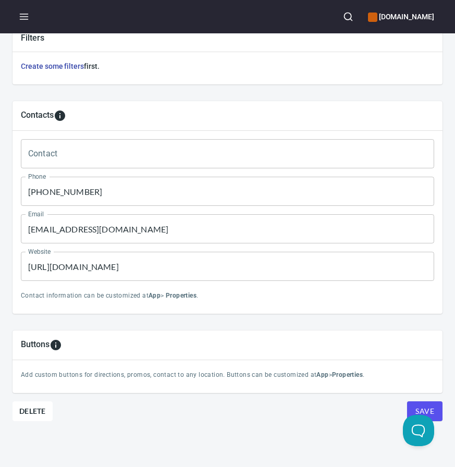
click at [130, 196] on input "(916) 344-4585" at bounding box center [227, 191] width 413 height 29
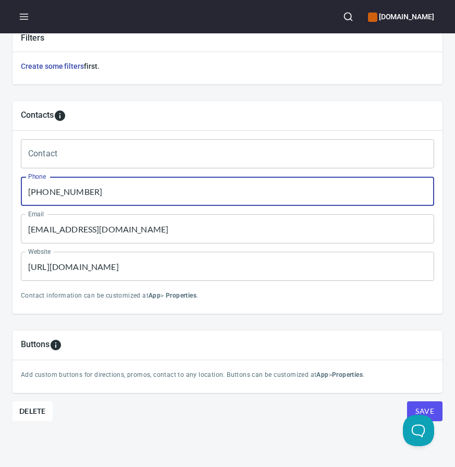
click at [130, 196] on input "(916) 344-4585" at bounding box center [227, 191] width 413 height 29
paste input "2) 267-1716"
type input "(912) 267-1716"
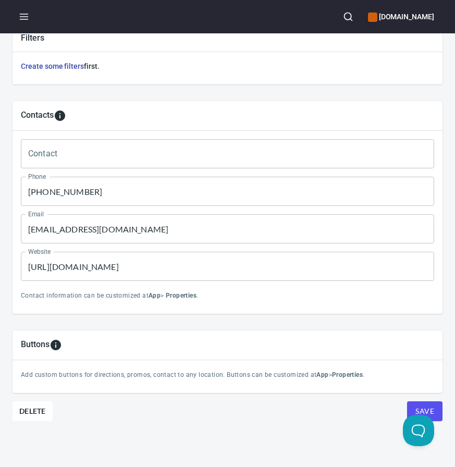
click at [261, 119] on div "Contacts" at bounding box center [227, 115] width 413 height 13
click at [107, 270] on input "https://www.southernillinoistileandcarpet.net/" at bounding box center [227, 266] width 413 height 29
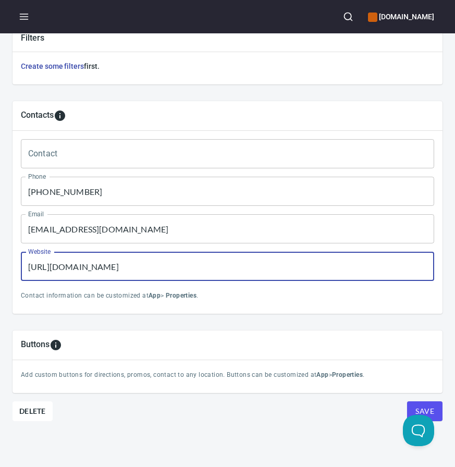
click at [107, 270] on input "https://www.southernillinoistileandcarpet.net/" at bounding box center [227, 266] width 413 height 29
paste input "insideandoutcustomfloors.com"
type input "https://insideandoutcustomfloors.com/"
click at [92, 238] on input "[EMAIL_ADDRESS][DOMAIN_NAME]" at bounding box center [227, 228] width 413 height 29
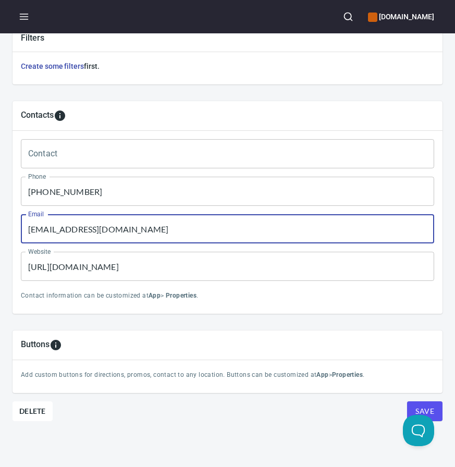
click at [92, 238] on input "[EMAIL_ADDRESS][DOMAIN_NAME]" at bounding box center [227, 228] width 413 height 29
click at [407, 401] on button "Save" at bounding box center [424, 411] width 35 height 20
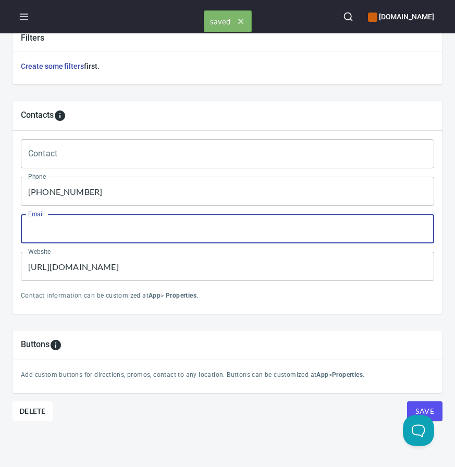
click at [407, 401] on button "Save" at bounding box center [424, 411] width 35 height 20
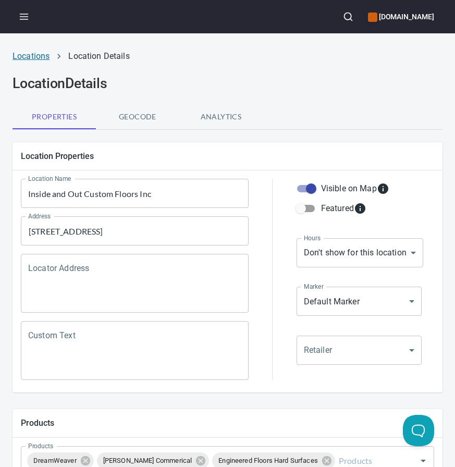
click at [37, 52] on link "Locations" at bounding box center [31, 56] width 37 height 10
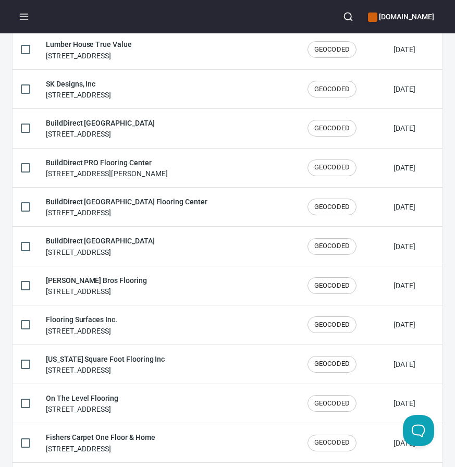
scroll to position [1720, 0]
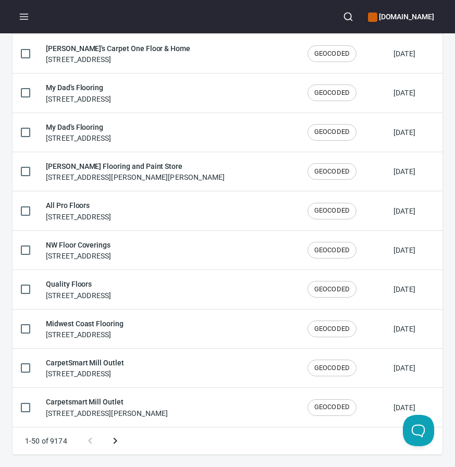
click at [116, 437] on icon "Next page" at bounding box center [115, 440] width 13 height 13
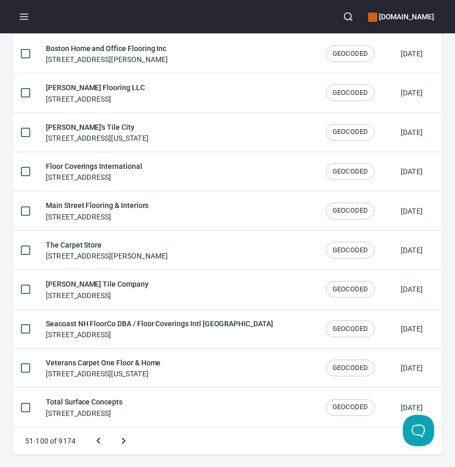
click at [111, 428] on button "Next page" at bounding box center [123, 440] width 25 height 25
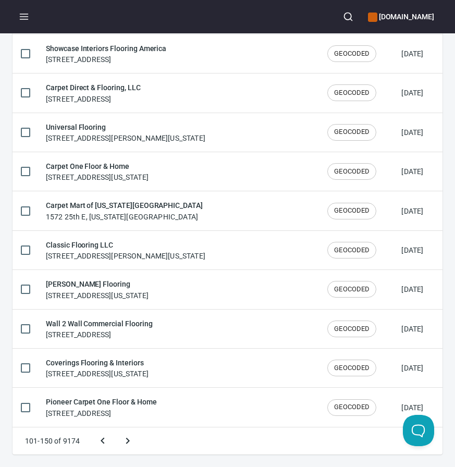
click at [115, 428] on button "Next page" at bounding box center [127, 440] width 25 height 25
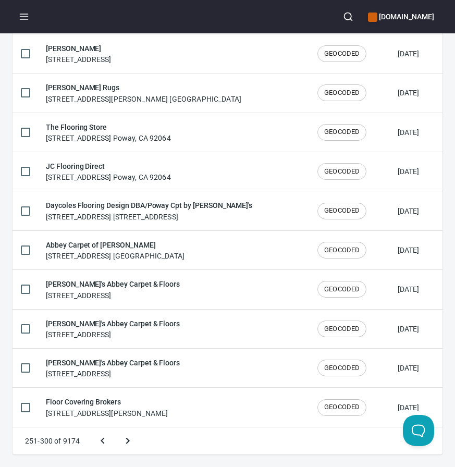
click at [115, 428] on button "Next page" at bounding box center [127, 440] width 25 height 25
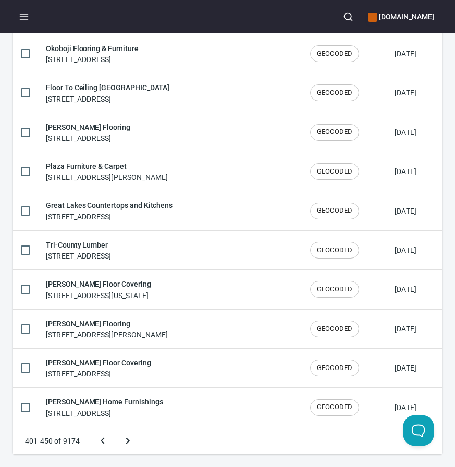
click at [115, 428] on button "Next page" at bounding box center [127, 440] width 25 height 25
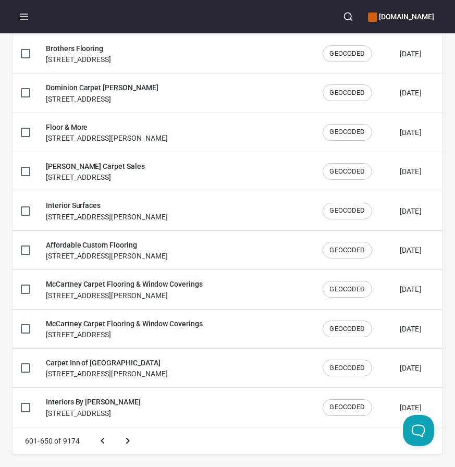
click at [115, 428] on button "Next page" at bounding box center [127, 440] width 25 height 25
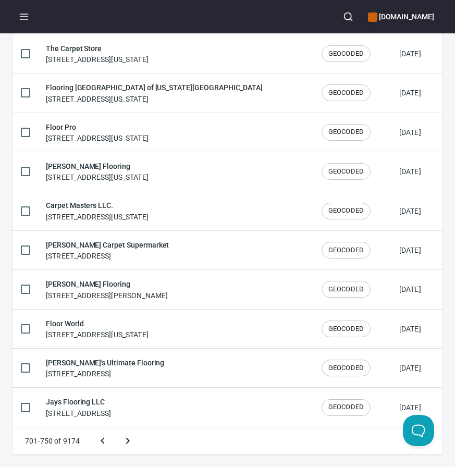
click at [115, 428] on button "Next page" at bounding box center [127, 440] width 25 height 25
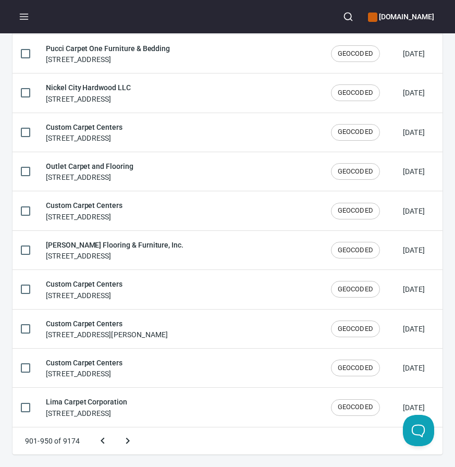
click at [115, 428] on button "Next page" at bounding box center [127, 440] width 25 height 25
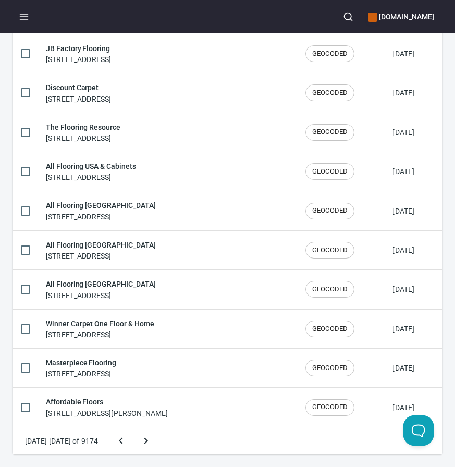
click at [133, 428] on button "Next page" at bounding box center [145, 440] width 25 height 25
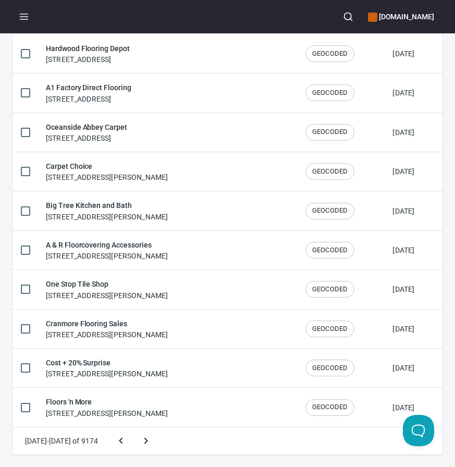
click at [133, 428] on button "Next page" at bounding box center [145, 440] width 25 height 25
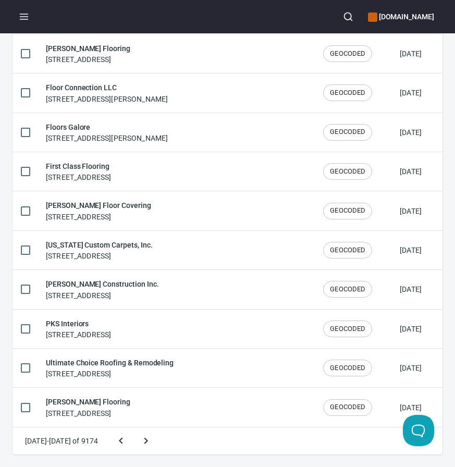
click at [133, 428] on button "Next page" at bounding box center [145, 440] width 25 height 25
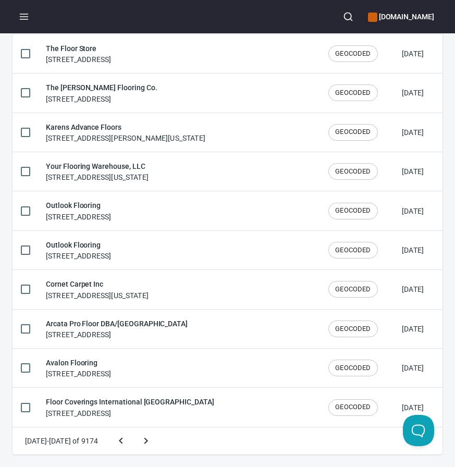
click at [133, 428] on button "Next page" at bounding box center [145, 440] width 25 height 25
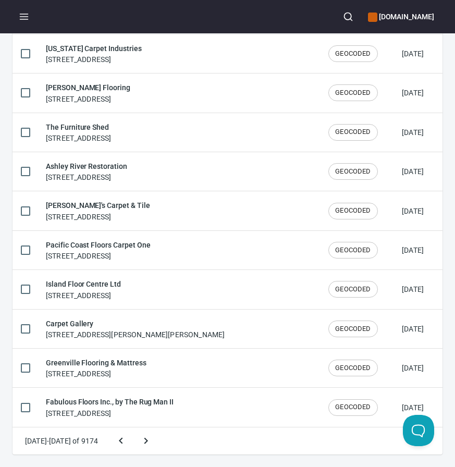
click at [133, 428] on button "Next page" at bounding box center [145, 440] width 25 height 25
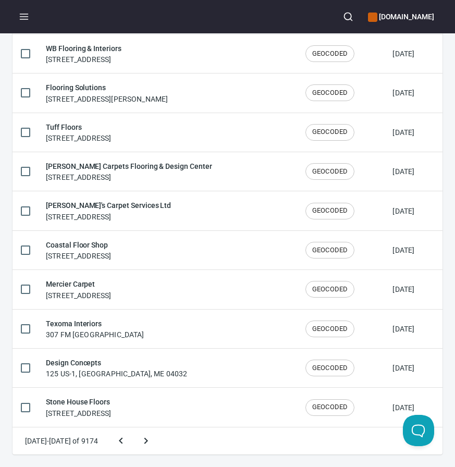
click at [133, 428] on button "Next page" at bounding box center [145, 440] width 25 height 25
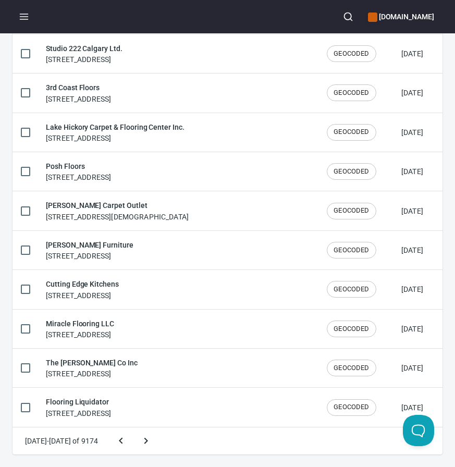
click at [133, 428] on button "Next page" at bounding box center [145, 440] width 25 height 25
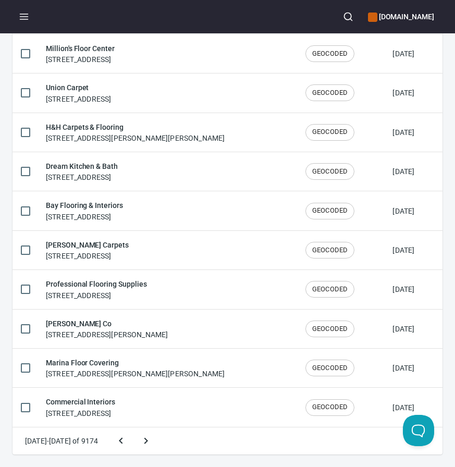
click at [133, 428] on button "Next page" at bounding box center [145, 440] width 25 height 25
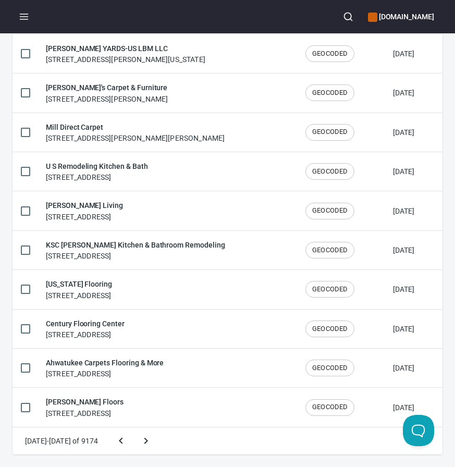
click at [133, 428] on button "Next page" at bounding box center [145, 440] width 25 height 25
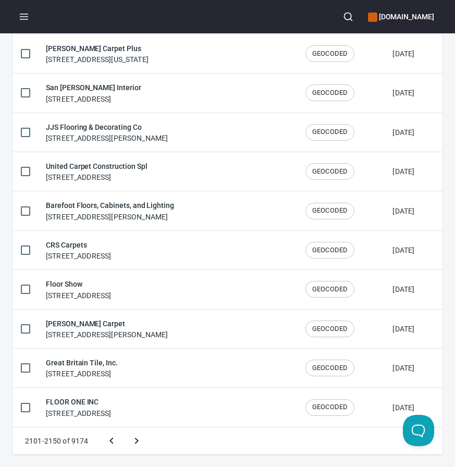
click at [124, 428] on button "Next page" at bounding box center [136, 440] width 25 height 25
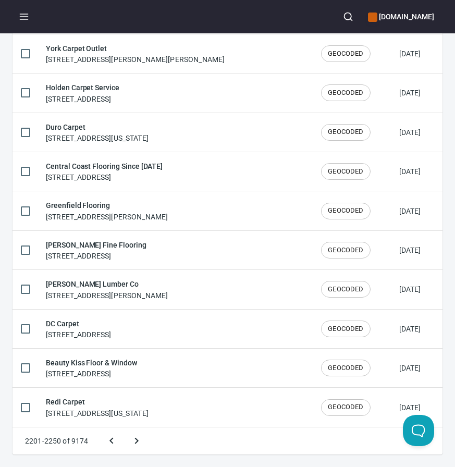
click at [124, 428] on button "Next page" at bounding box center [136, 440] width 25 height 25
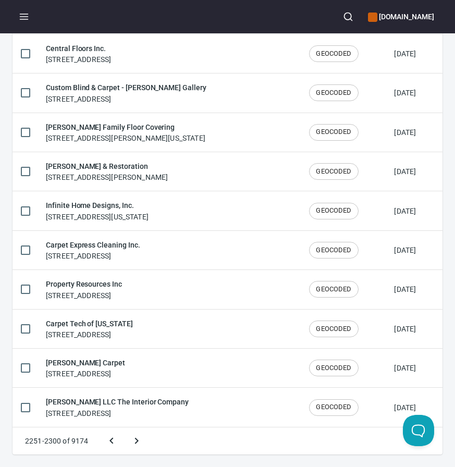
click at [124, 428] on button "Next page" at bounding box center [136, 440] width 25 height 25
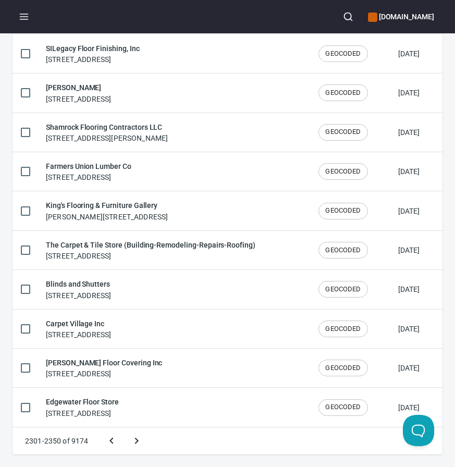
click at [124, 428] on button "Next page" at bounding box center [136, 440] width 25 height 25
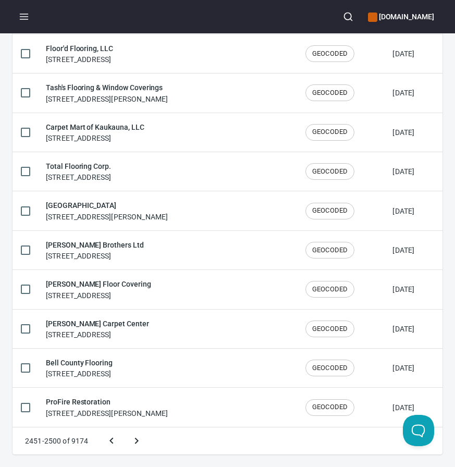
click at [124, 428] on button "Next page" at bounding box center [136, 440] width 25 height 25
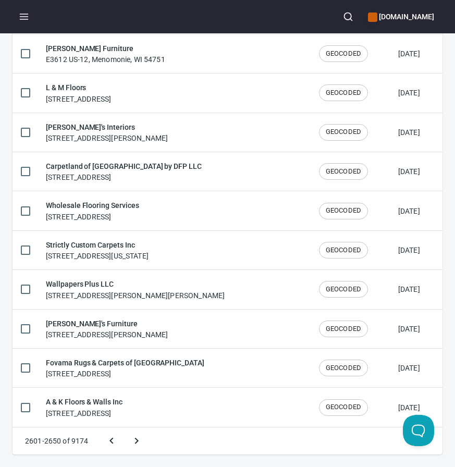
click at [124, 428] on button "Next page" at bounding box center [136, 440] width 25 height 25
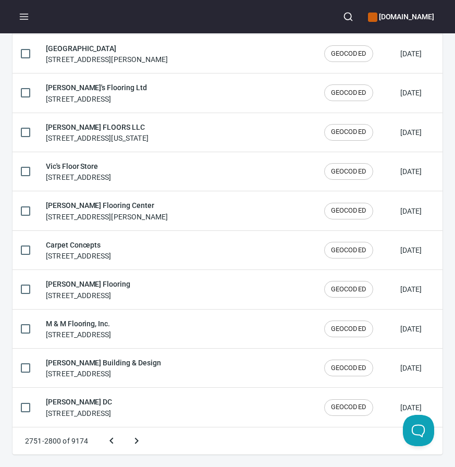
click at [124, 428] on button "Next page" at bounding box center [136, 440] width 25 height 25
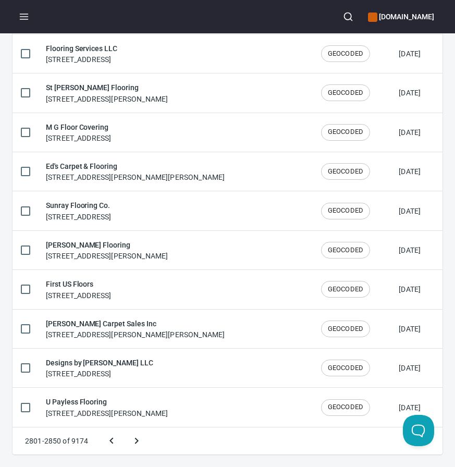
click at [124, 428] on button "Next page" at bounding box center [136, 440] width 25 height 25
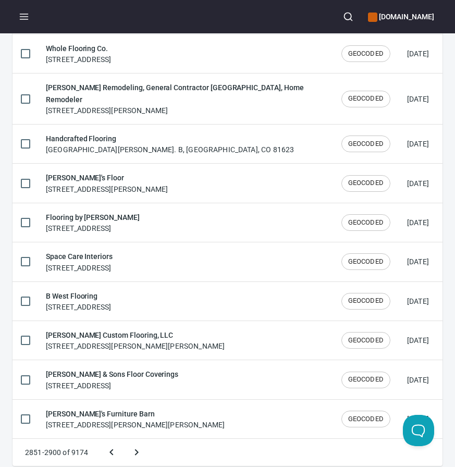
scroll to position [1730, 0]
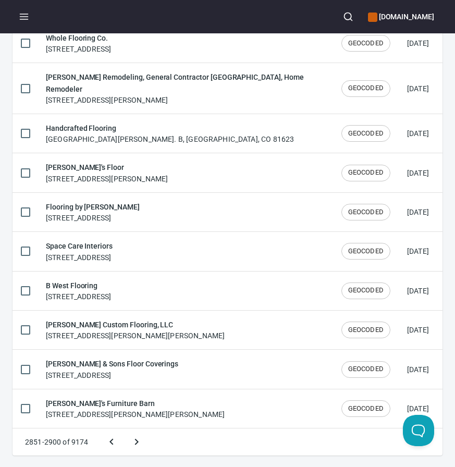
click at [124, 429] on button "Next page" at bounding box center [136, 441] width 25 height 25
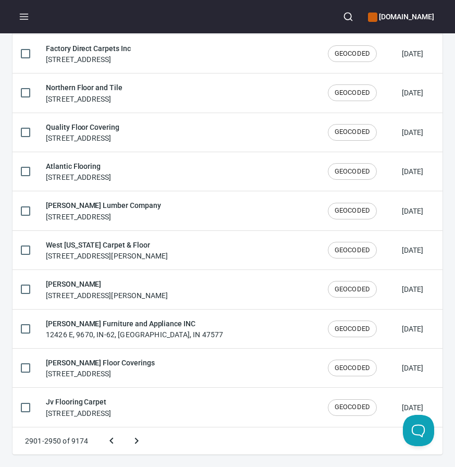
click at [124, 428] on button "Next page" at bounding box center [136, 440] width 25 height 25
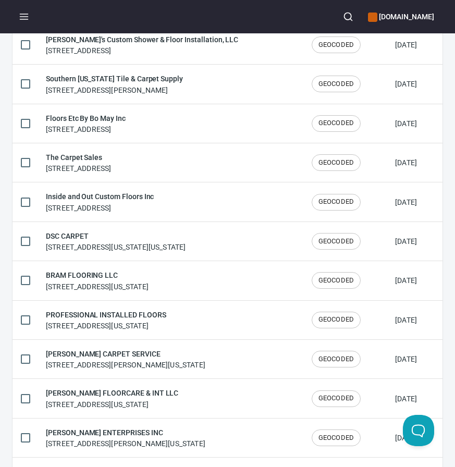
scroll to position [277, 0]
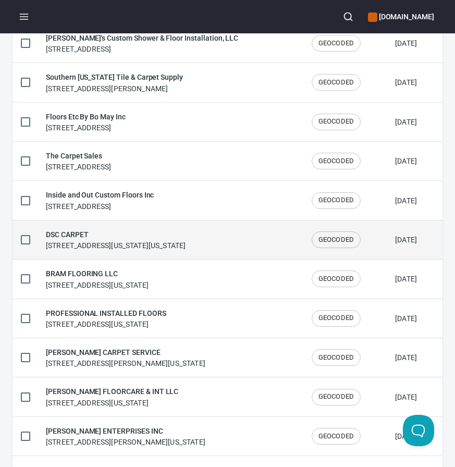
click at [112, 258] on td "DSC CARPET 3504 W Washington Blvd, Los Angeles, California 90018, United States" at bounding box center [171, 239] width 266 height 39
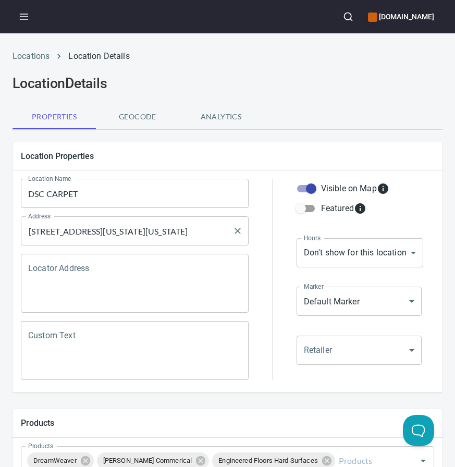
click at [111, 230] on input "3504 W Washington Blvd, Los Angeles, California 90018, United States" at bounding box center [127, 231] width 203 height 20
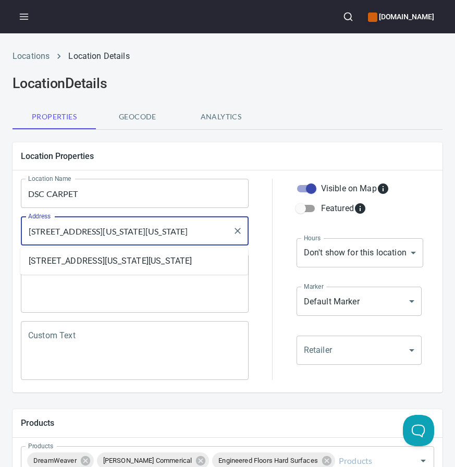
click at [111, 230] on input "3504 W Washington Blvd, Los Angeles, California 90018, United States" at bounding box center [127, 231] width 203 height 20
paste input "A 90018"
type input "[STREET_ADDRESS][US_STATE]"
click at [255, 215] on div at bounding box center [272, 279] width 35 height 214
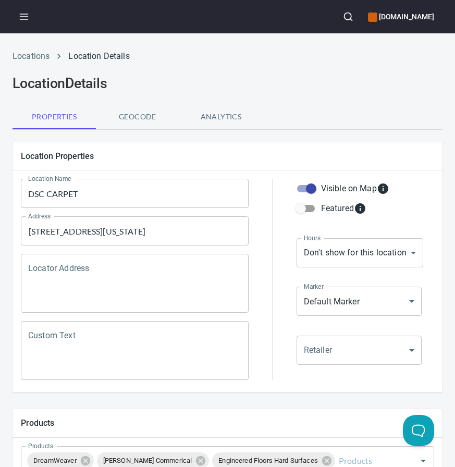
click at [59, 189] on input "DSC CARPET" at bounding box center [135, 193] width 228 height 29
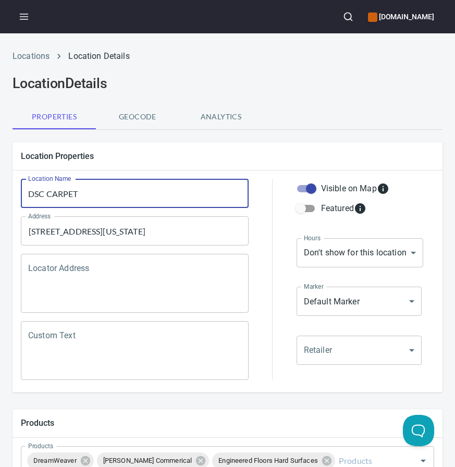
click at [59, 189] on input "DSC CARPET" at bounding box center [135, 193] width 228 height 29
paste input "Twins Carpet"
type input "Twins Carpet"
click at [270, 186] on div at bounding box center [272, 279] width 35 height 214
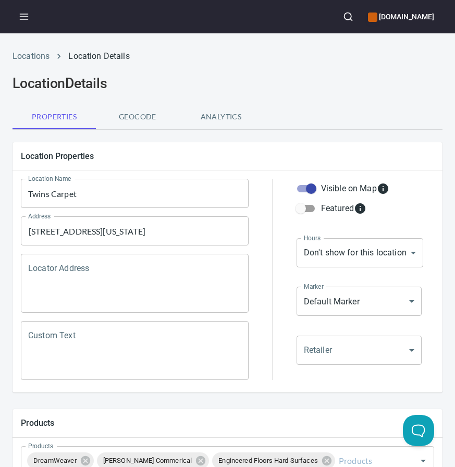
click at [262, 193] on div at bounding box center [272, 279] width 35 height 214
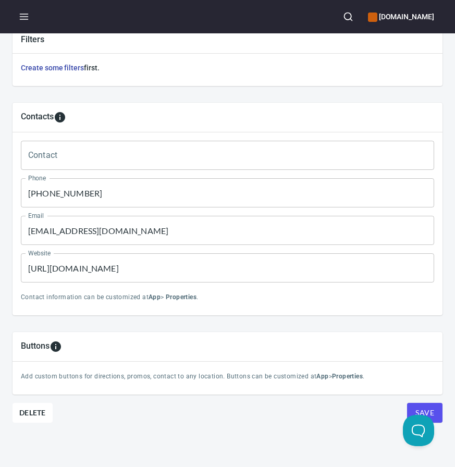
scroll to position [480, 0]
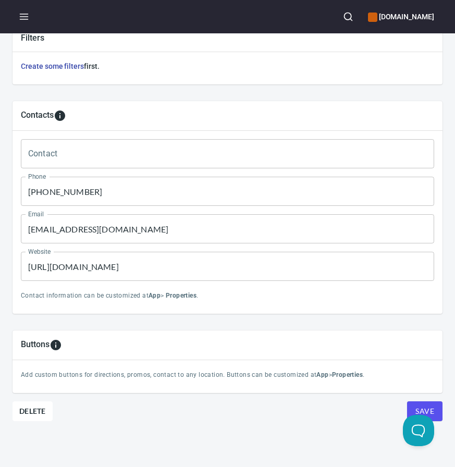
click at [80, 193] on input "(912) 267-1716" at bounding box center [227, 191] width 413 height 29
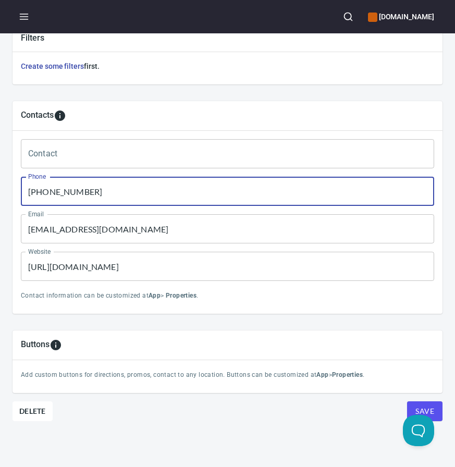
click at [80, 193] on input "(912) 267-1716" at bounding box center [227, 191] width 413 height 29
paste input "323) 731-0077"
type input "(323) 731-0077"
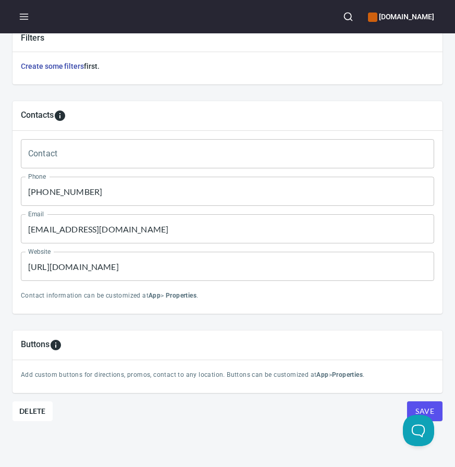
click at [76, 220] on input "[EMAIL_ADDRESS][DOMAIN_NAME]" at bounding box center [227, 228] width 413 height 29
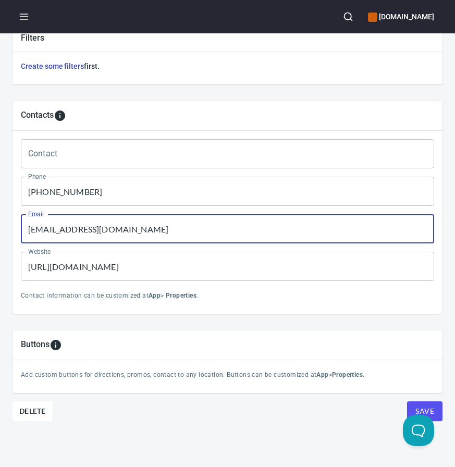
click at [76, 220] on input "[EMAIL_ADDRESS][DOMAIN_NAME]" at bounding box center [227, 228] width 413 height 29
click at [103, 253] on input "https://insideandoutcustomfloors.com/" at bounding box center [227, 266] width 413 height 29
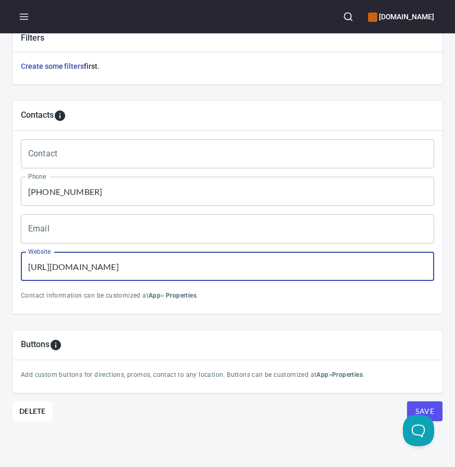
click at [103, 253] on input "https://insideandoutcustomfloors.com/" at bounding box center [227, 266] width 413 height 29
click at [407, 401] on button "Save" at bounding box center [424, 411] width 35 height 20
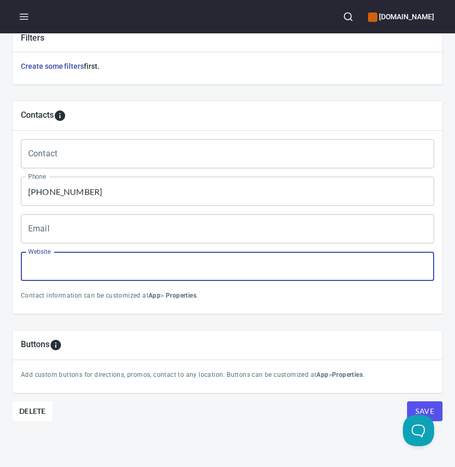
click at [407, 401] on button "Save" at bounding box center [424, 411] width 35 height 20
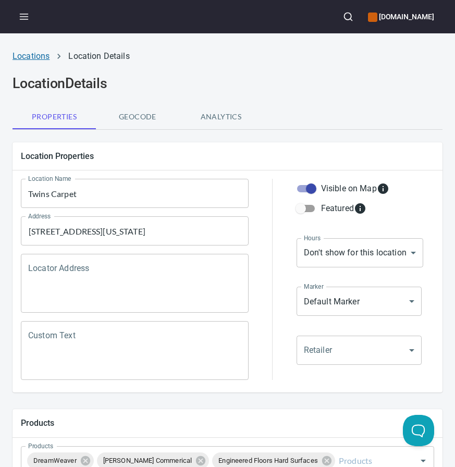
click at [29, 58] on link "Locations" at bounding box center [31, 56] width 37 height 10
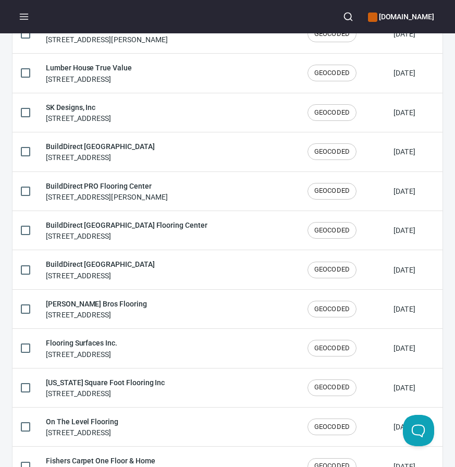
scroll to position [1720, 0]
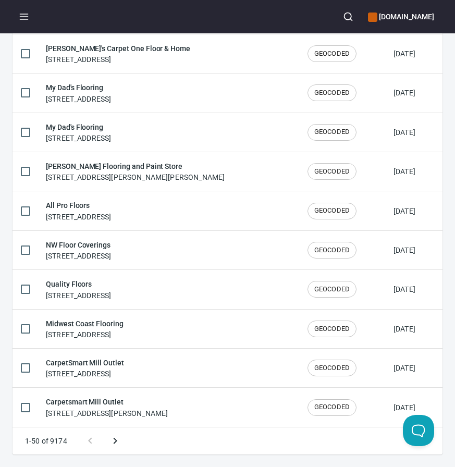
click at [120, 442] on icon "Next page" at bounding box center [115, 440] width 13 height 13
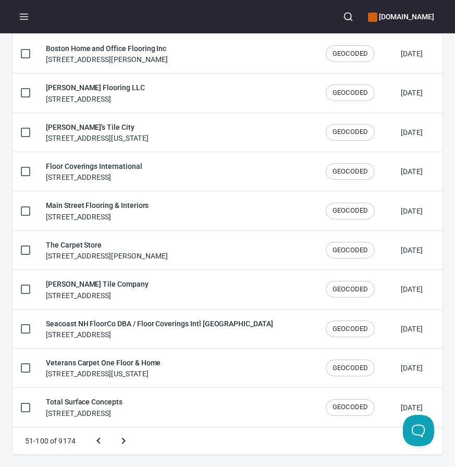
click at [111, 428] on button "Next page" at bounding box center [123, 440] width 25 height 25
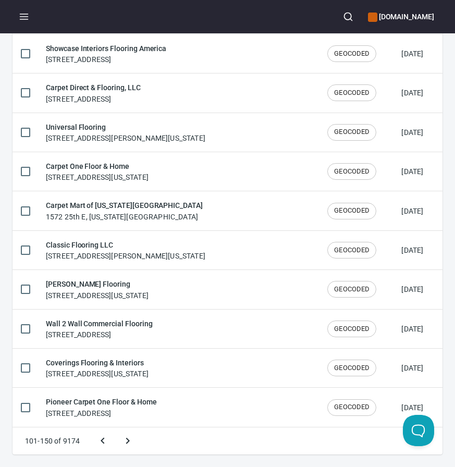
click at [115, 428] on button "Next page" at bounding box center [127, 440] width 25 height 25
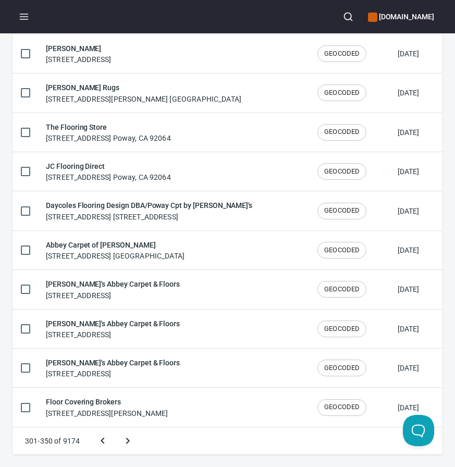
click at [115, 428] on button "Next page" at bounding box center [127, 440] width 25 height 25
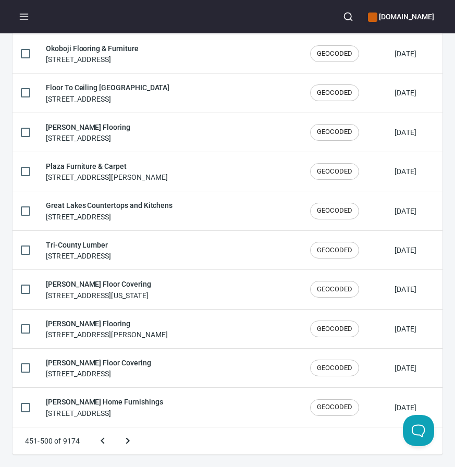
click at [115, 428] on button "Next page" at bounding box center [127, 440] width 25 height 25
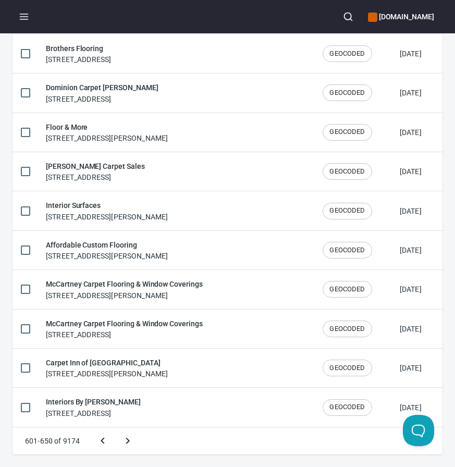
click at [115, 428] on button "Next page" at bounding box center [127, 440] width 25 height 25
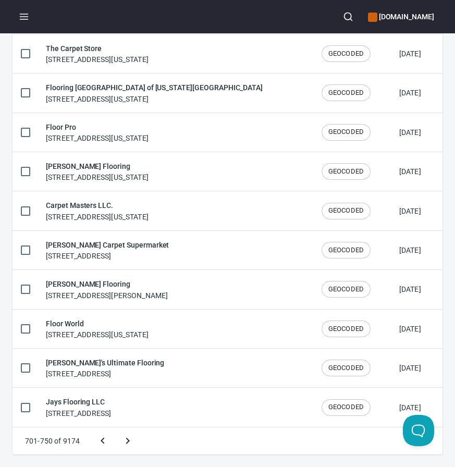
click at [115, 428] on button "Next page" at bounding box center [127, 440] width 25 height 25
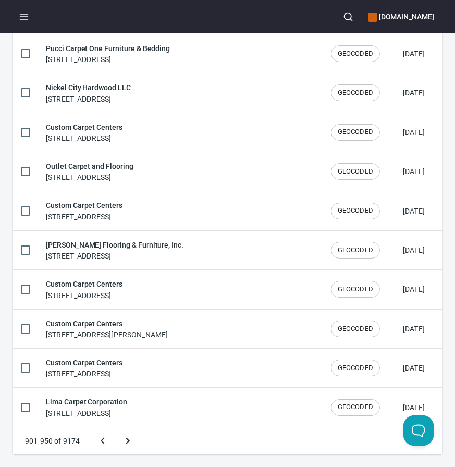
click at [115, 428] on button "Next page" at bounding box center [127, 440] width 25 height 25
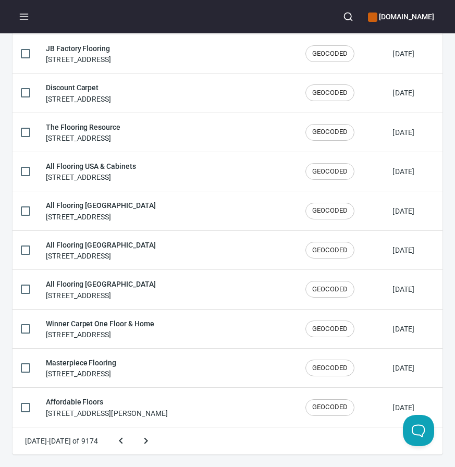
click at [133, 428] on button "Next page" at bounding box center [145, 440] width 25 height 25
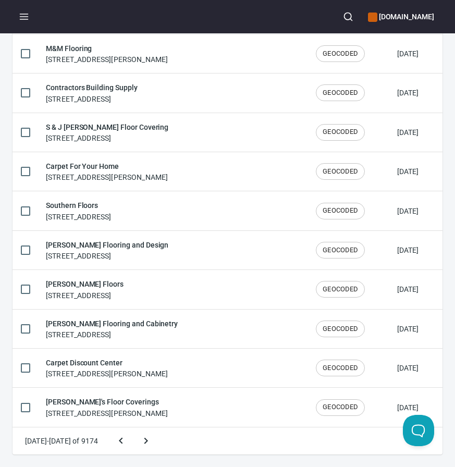
click at [133, 428] on button "Next page" at bounding box center [145, 440] width 25 height 25
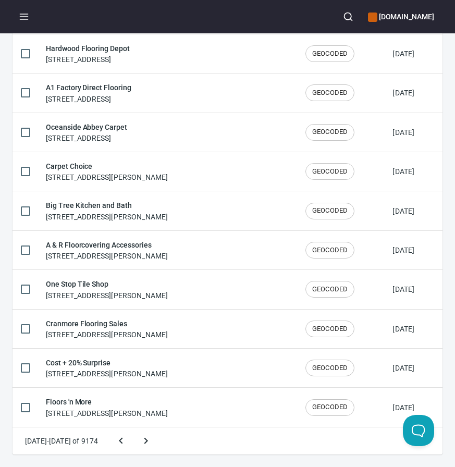
click at [133, 428] on button "Next page" at bounding box center [145, 440] width 25 height 25
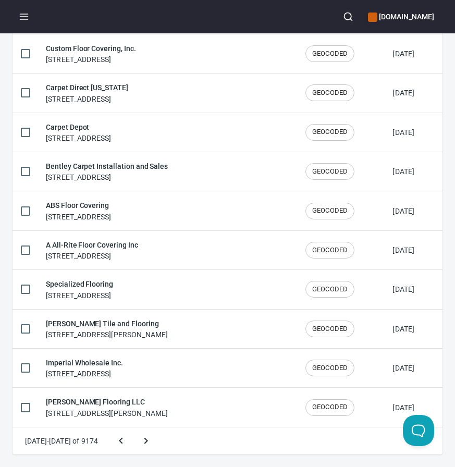
click at [133, 428] on button "Next page" at bounding box center [145, 440] width 25 height 25
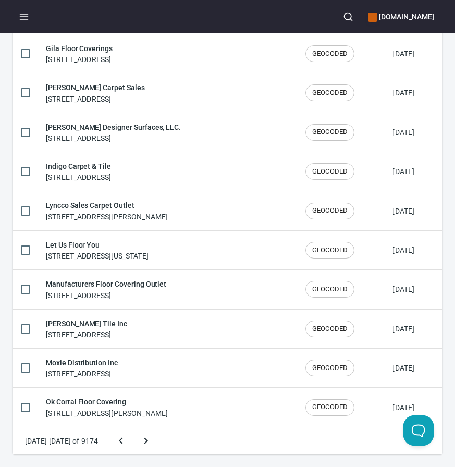
click at [133, 428] on button "Next page" at bounding box center [145, 440] width 25 height 25
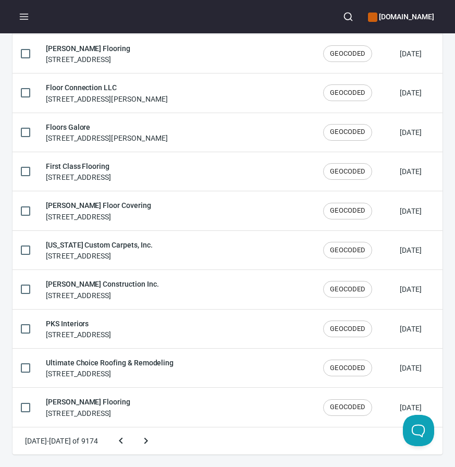
click at [133, 428] on button "Next page" at bounding box center [145, 440] width 25 height 25
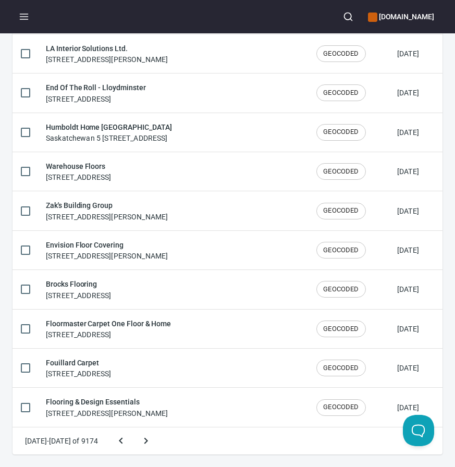
click at [133, 428] on button "Next page" at bounding box center [145, 440] width 25 height 25
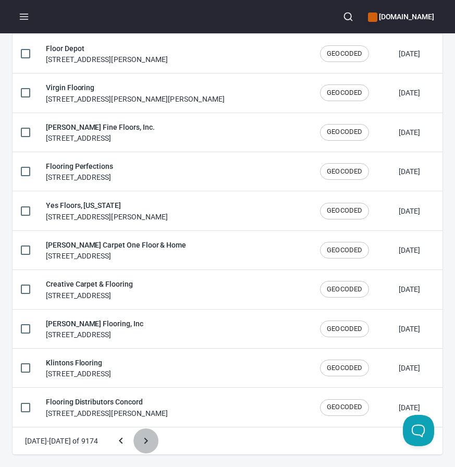
click at [136, 447] on button "Next page" at bounding box center [145, 440] width 25 height 25
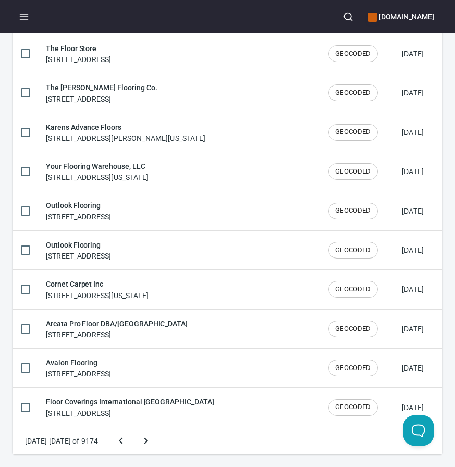
click at [133, 428] on button "Next page" at bounding box center [145, 440] width 25 height 25
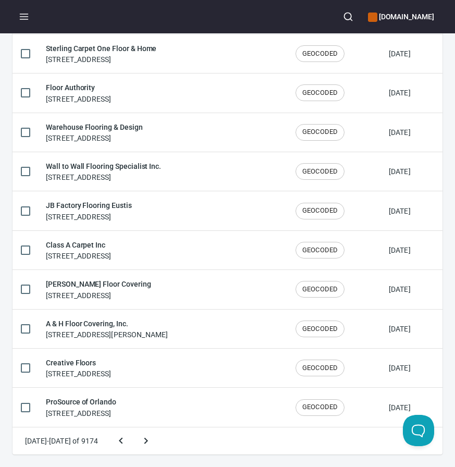
click at [133, 428] on button "Next page" at bounding box center [145, 440] width 25 height 25
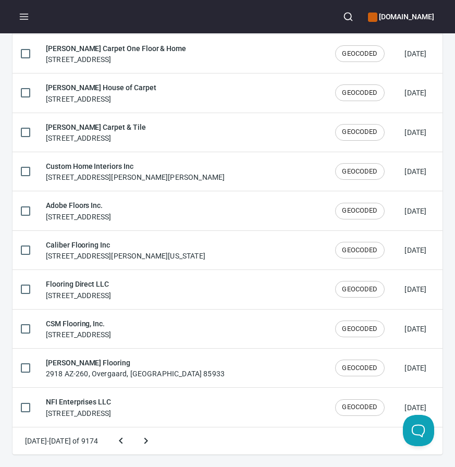
click at [133, 428] on button "Next page" at bounding box center [145, 440] width 25 height 25
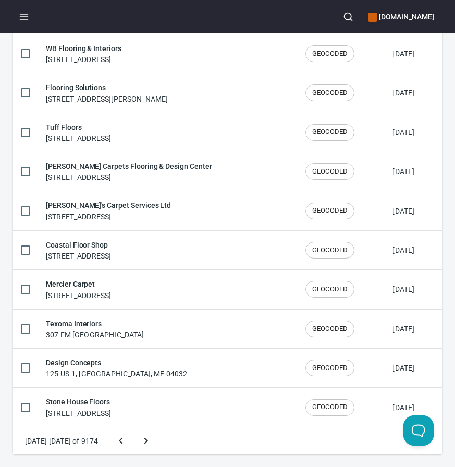
click at [133, 428] on button "Next page" at bounding box center [145, 440] width 25 height 25
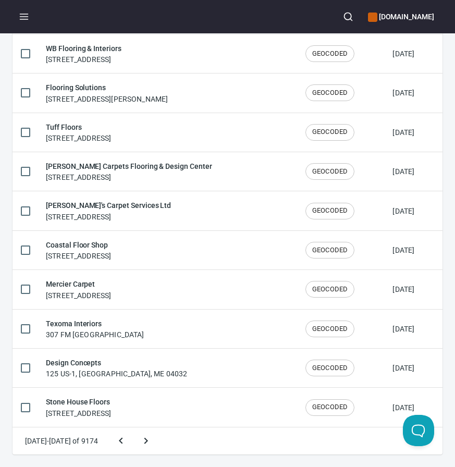
click at [133, 428] on button "Next page" at bounding box center [145, 440] width 25 height 25
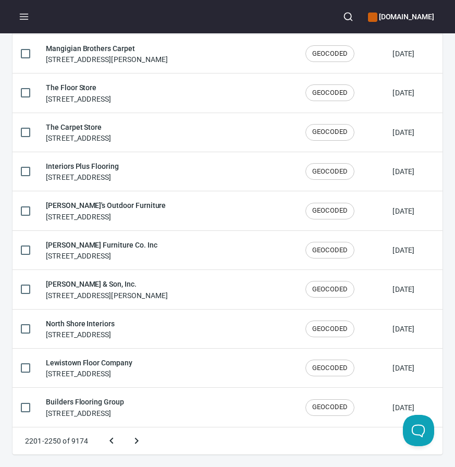
click at [124, 428] on button "Next page" at bounding box center [136, 440] width 25 height 25
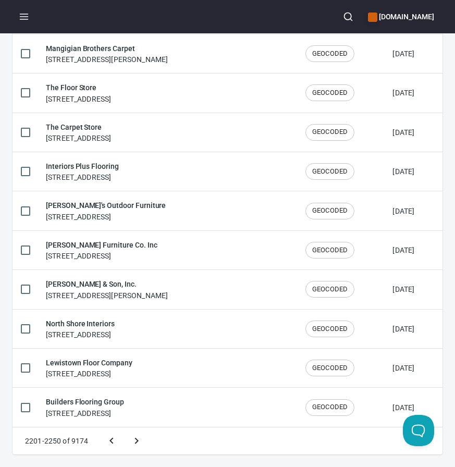
click at [124, 428] on button "Next page" at bounding box center [136, 440] width 25 height 25
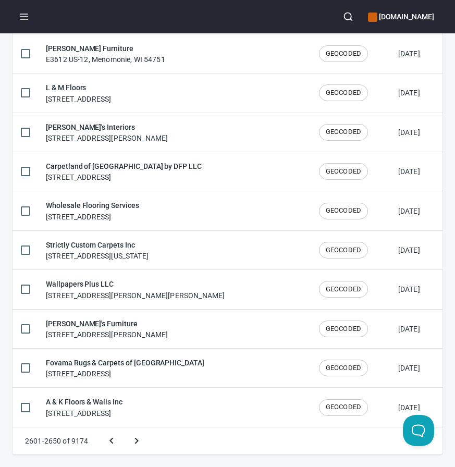
click at [124, 428] on button "Next page" at bounding box center [136, 440] width 25 height 25
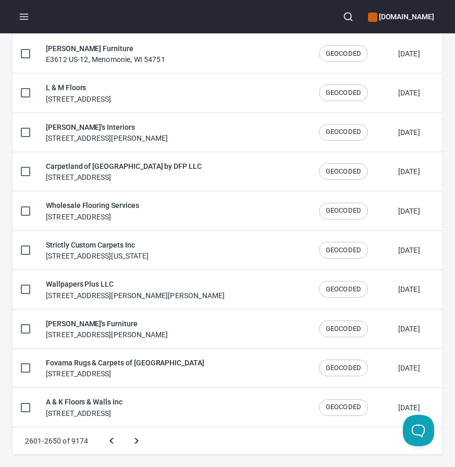
click at [124, 428] on button "Next page" at bounding box center [136, 440] width 25 height 25
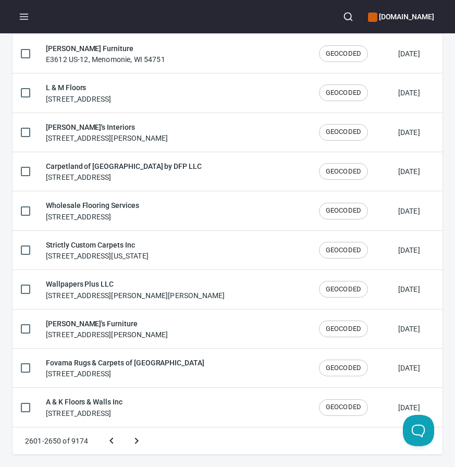
click at [124, 428] on button "Next page" at bounding box center [136, 440] width 25 height 25
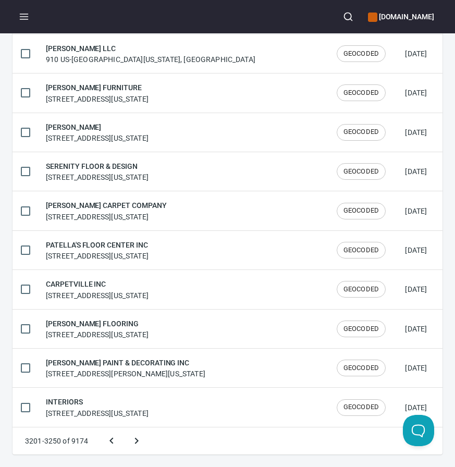
click at [124, 428] on button "Next page" at bounding box center [136, 440] width 25 height 25
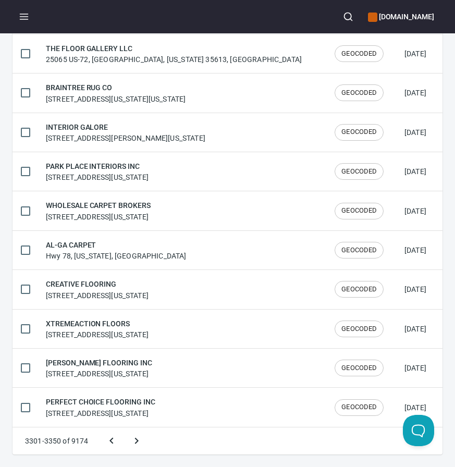
click at [106, 447] on button "Previous page" at bounding box center [111, 440] width 25 height 25
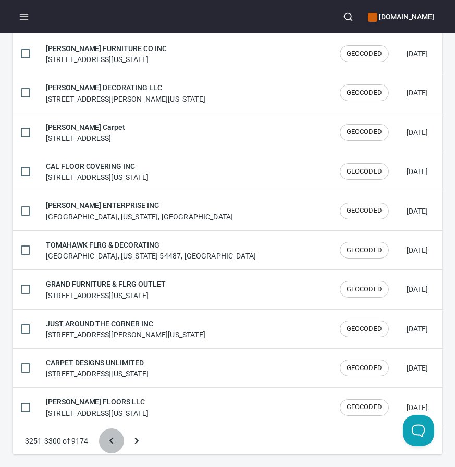
click at [106, 447] on button "Previous page" at bounding box center [111, 440] width 25 height 25
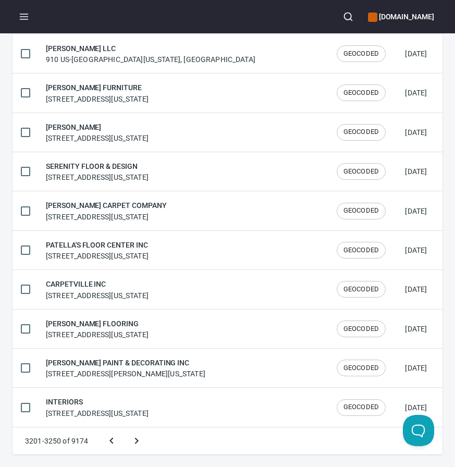
click at [106, 447] on button "Previous page" at bounding box center [111, 440] width 25 height 25
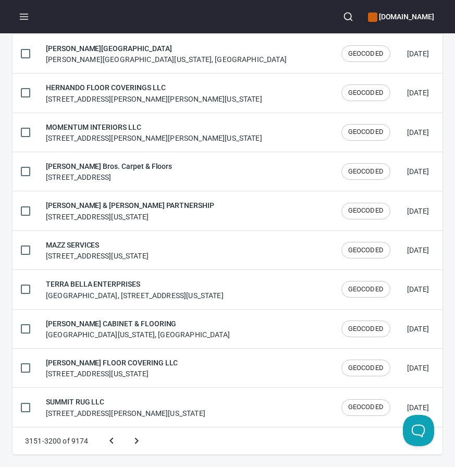
click at [106, 447] on button "Previous page" at bounding box center [111, 440] width 25 height 25
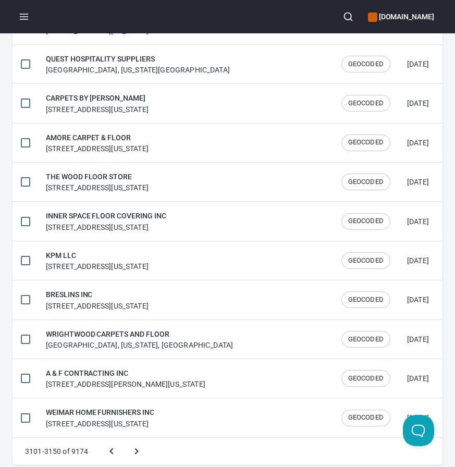
click at [106, 447] on button "Previous page" at bounding box center [111, 451] width 25 height 25
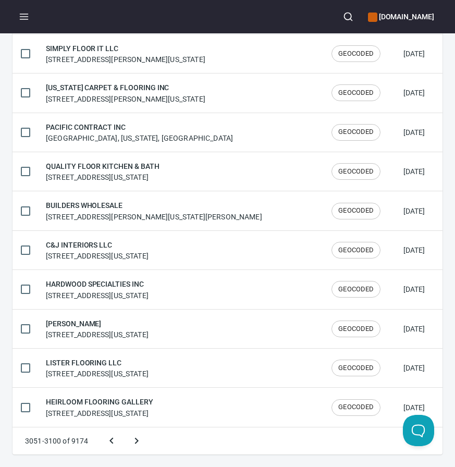
click at [106, 447] on button "Previous page" at bounding box center [111, 440] width 25 height 25
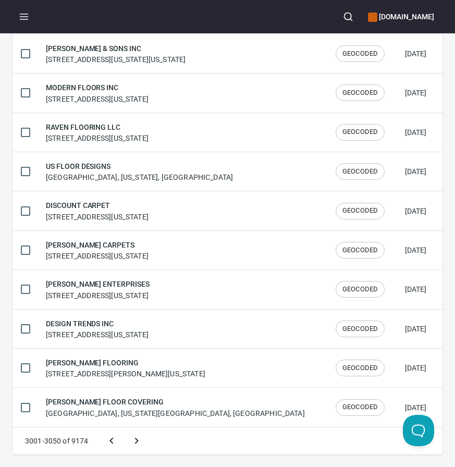
click at [106, 445] on icon "Previous page" at bounding box center [111, 440] width 13 height 13
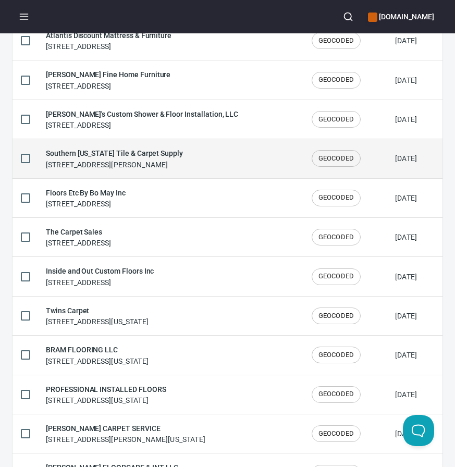
scroll to position [204, 0]
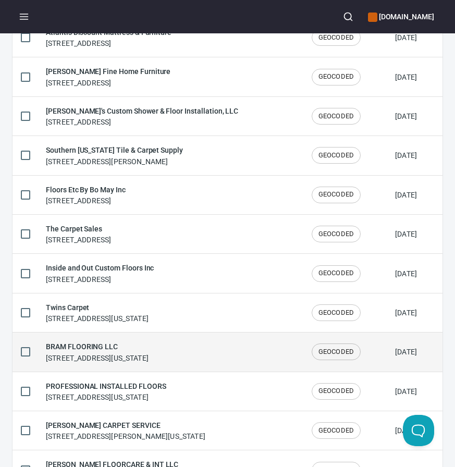
click at [110, 356] on div "BRAM FLOORING LLC 18700 N 107th Ave, Sun City, Arizona 85373, United States" at bounding box center [97, 352] width 103 height 22
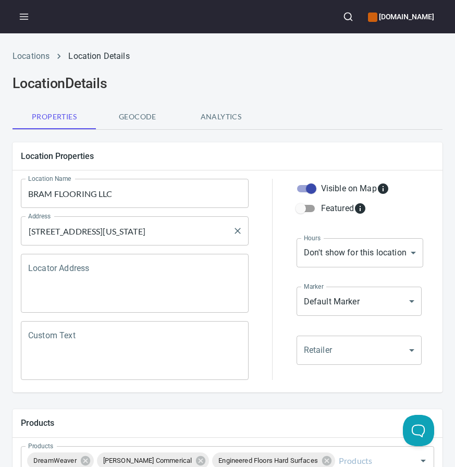
click at [117, 226] on input "18700 N 107th Ave, Sun City, Arizona 85373, United States" at bounding box center [127, 231] width 203 height 20
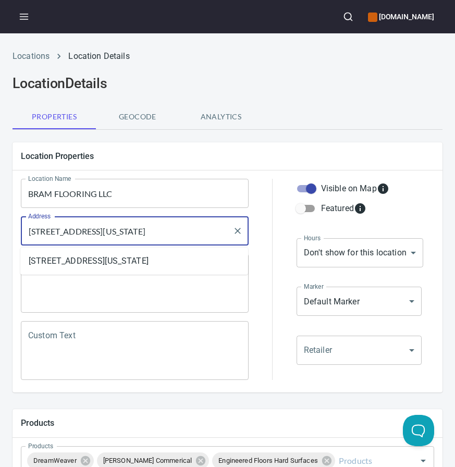
click at [117, 226] on input "18700 N 107th Ave, Sun City, Arizona 85373, United States" at bounding box center [127, 231] width 203 height 20
click at [106, 209] on div "Location Name BRAM FLOORING LLC Location Name" at bounding box center [135, 194] width 236 height 38
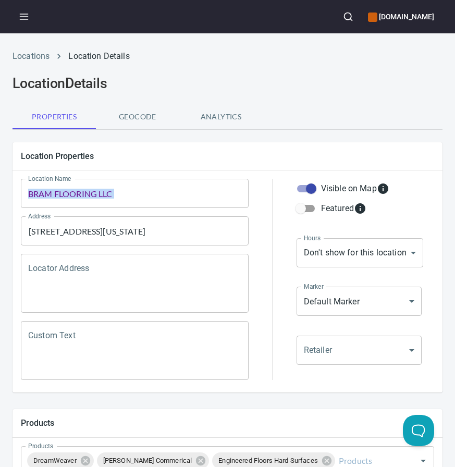
click at [106, 209] on div "Location Name BRAM FLOORING LLC Location Name" at bounding box center [135, 194] width 236 height 38
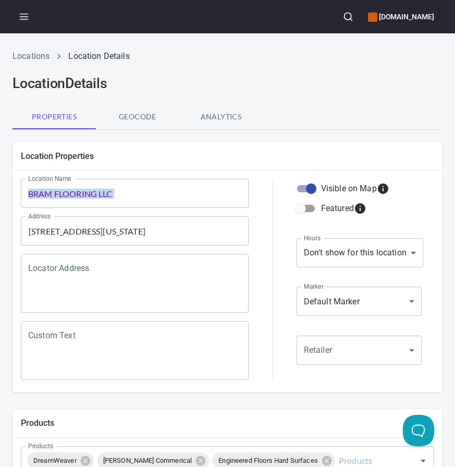
click at [106, 209] on div "Location Name BRAM FLOORING LLC Location Name" at bounding box center [135, 194] width 236 height 38
click at [106, 196] on input "BRAM FLOORING LLC" at bounding box center [135, 193] width 228 height 29
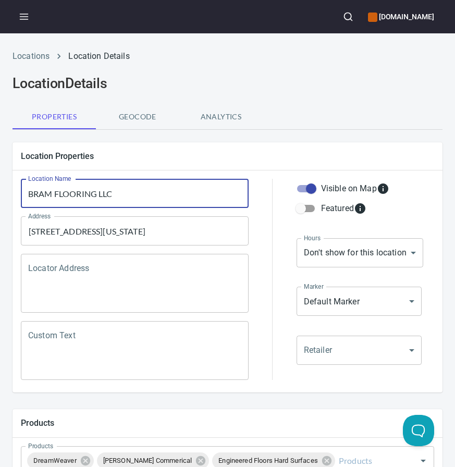
click at [106, 196] on input "BRAM FLOORING LLC" at bounding box center [135, 193] width 228 height 29
paste input "ram Flooring"
type input "Bram Flooring"
click at [276, 173] on div at bounding box center [272, 279] width 35 height 214
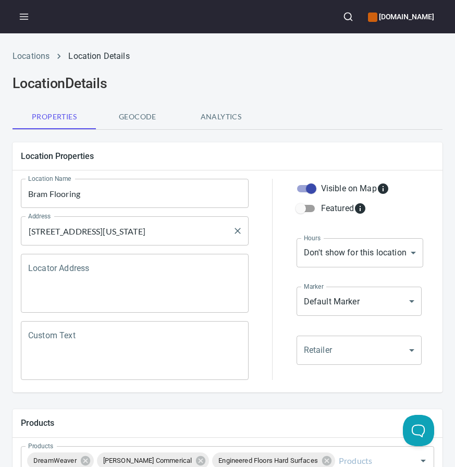
click at [87, 228] on input "18700 N 107th Ave, Sun City, Arizona 85373, United States" at bounding box center [127, 231] width 203 height 20
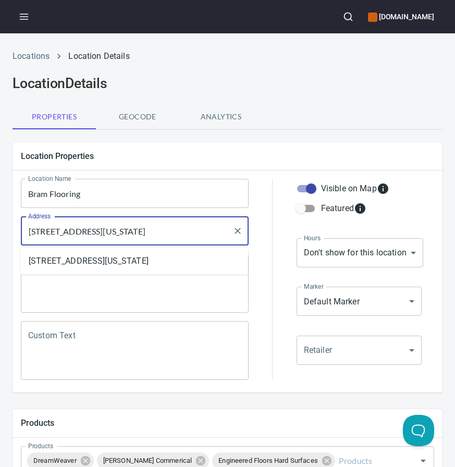
paste input "Z 85373"
type input "[STREET_ADDRESS]"
click at [273, 204] on div at bounding box center [272, 279] width 35 height 214
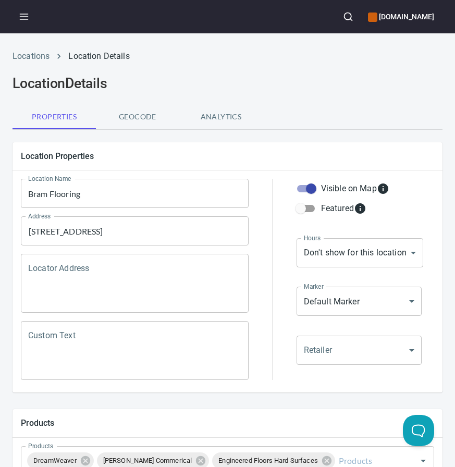
scroll to position [480, 0]
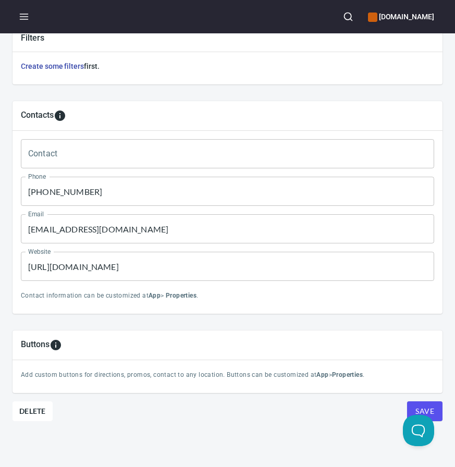
click at [113, 187] on input "(323) 731-0077" at bounding box center [227, 191] width 413 height 29
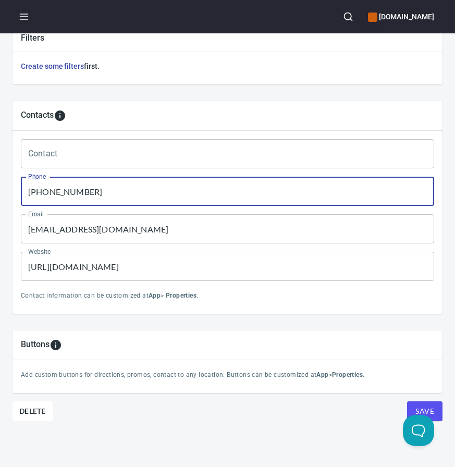
click at [113, 187] on input "(323) 731-0077" at bounding box center [227, 191] width 413 height 29
paste input "623) 806-8543"
type input "(623) 806-8543"
click at [94, 258] on input "https://insideandoutcustomfloors.com/" at bounding box center [227, 266] width 413 height 29
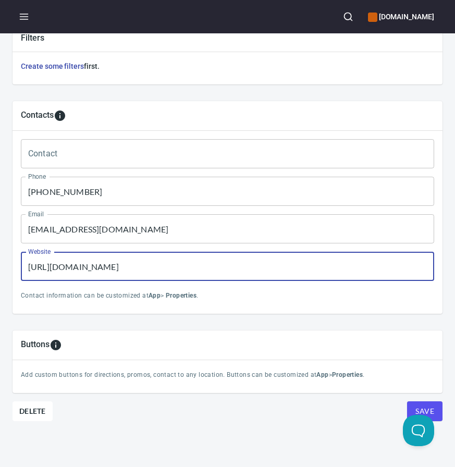
click at [94, 258] on input "https://insideandoutcustomfloors.com/" at bounding box center [227, 266] width 413 height 29
paste input "bramflooring"
type input "https://bramflooring.com/"
click at [60, 233] on input "[EMAIL_ADDRESS][DOMAIN_NAME]" at bounding box center [227, 228] width 413 height 29
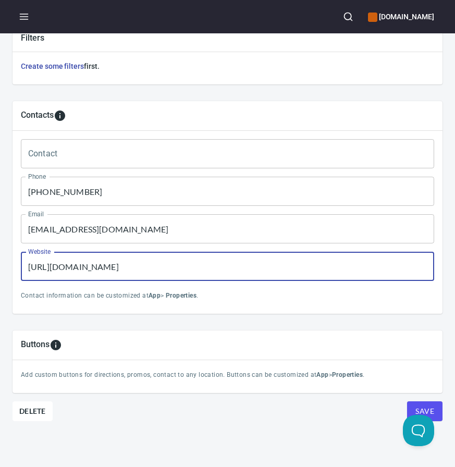
click at [60, 233] on input "[EMAIL_ADDRESS][DOMAIN_NAME]" at bounding box center [227, 228] width 413 height 29
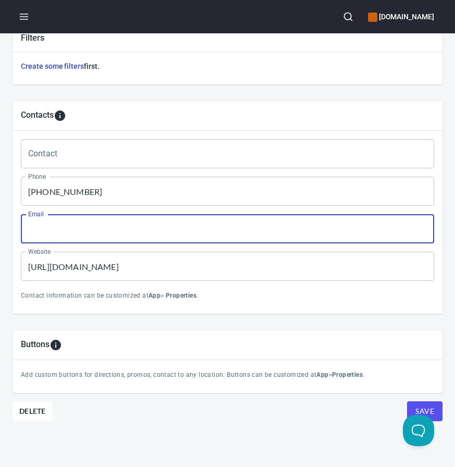
click at [407, 401] on button "Save" at bounding box center [424, 411] width 35 height 20
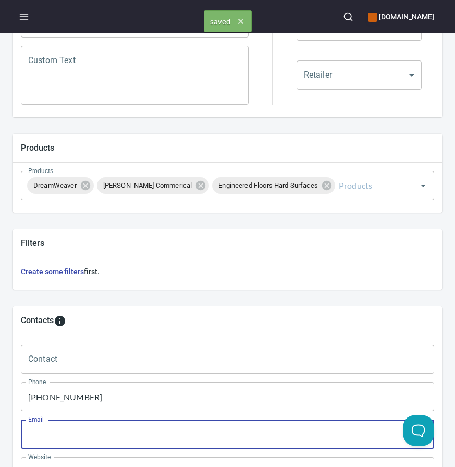
scroll to position [0, 0]
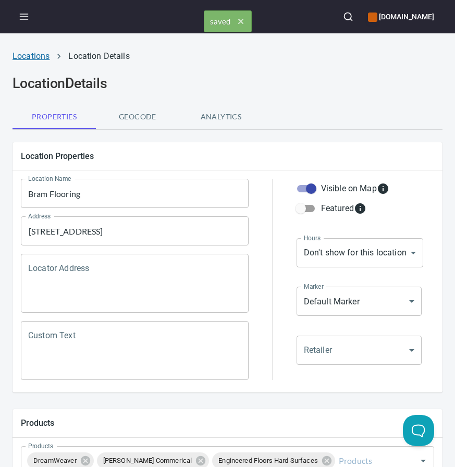
click at [41, 53] on link "Locations" at bounding box center [31, 56] width 37 height 10
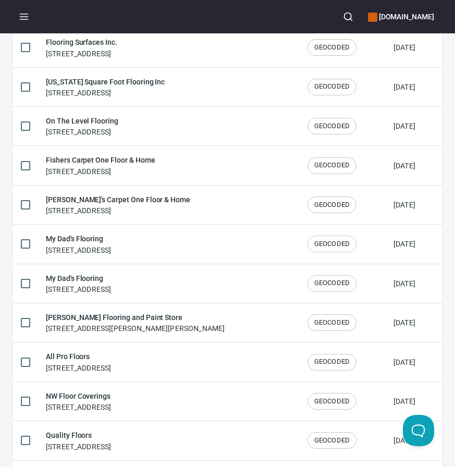
scroll to position [1720, 0]
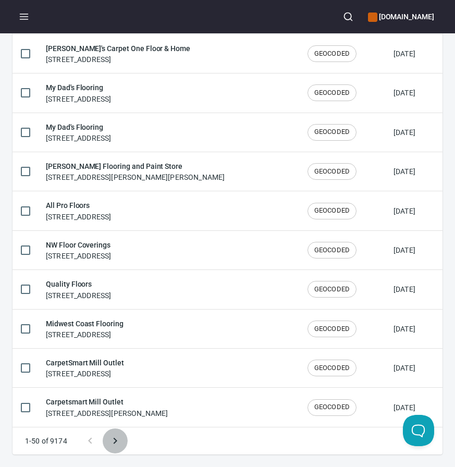
click at [114, 441] on icon "Next page" at bounding box center [115, 440] width 13 height 13
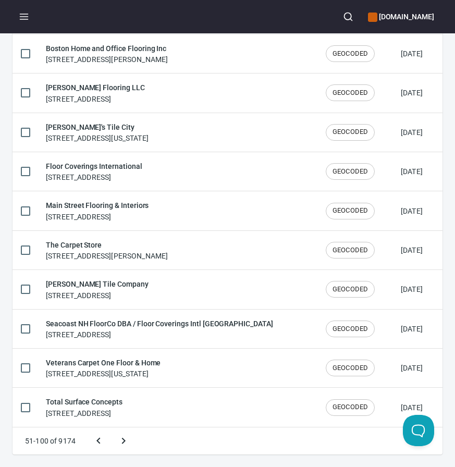
click at [111, 428] on button "Next page" at bounding box center [123, 440] width 25 height 25
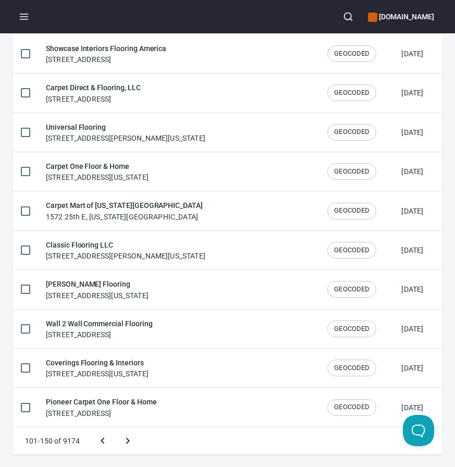
click at [115, 428] on button "Next page" at bounding box center [127, 440] width 25 height 25
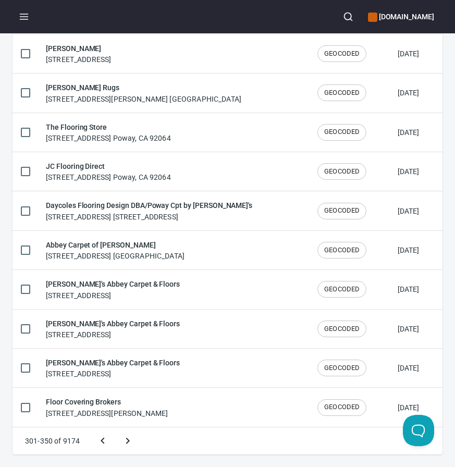
click at [115, 428] on button "Next page" at bounding box center [127, 440] width 25 height 25
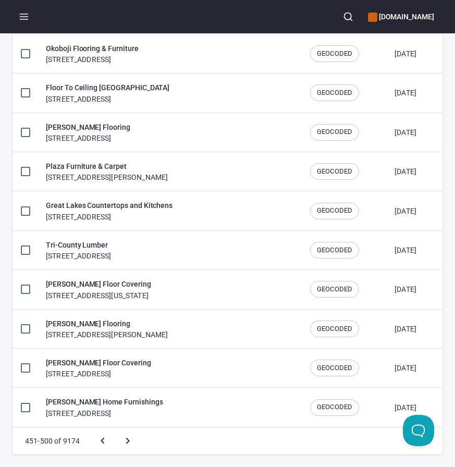
click at [115, 428] on button "Next page" at bounding box center [127, 440] width 25 height 25
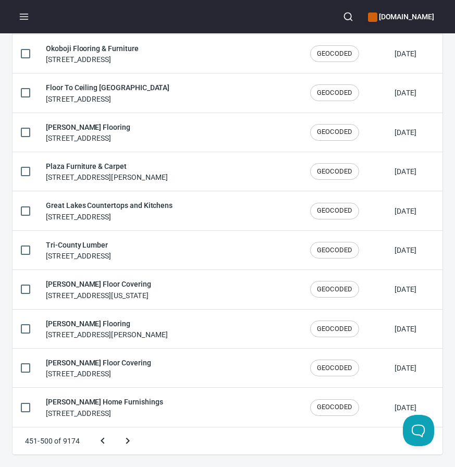
click at [115, 428] on button "Next page" at bounding box center [127, 440] width 25 height 25
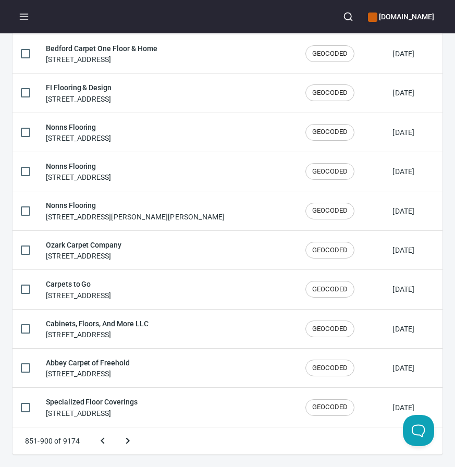
click at [115, 428] on button "Next page" at bounding box center [127, 440] width 25 height 25
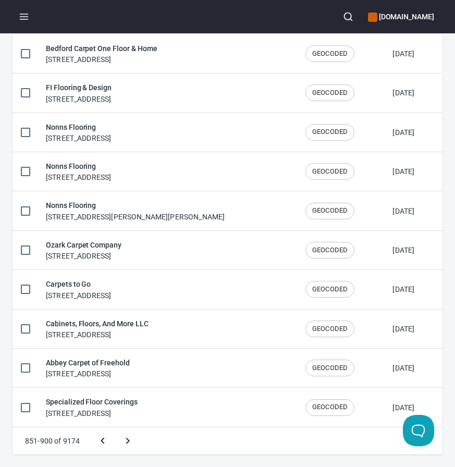
click at [115, 428] on button "Next page" at bounding box center [127, 440] width 25 height 25
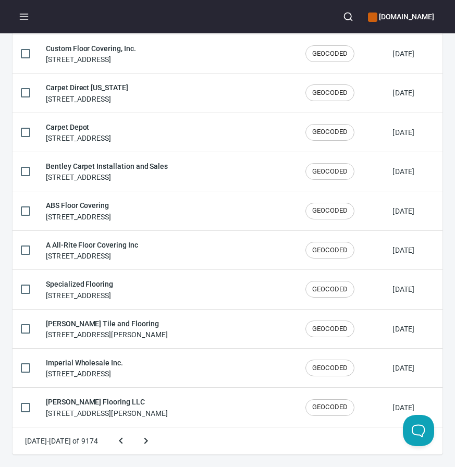
click at [133, 428] on button "Next page" at bounding box center [145, 440] width 25 height 25
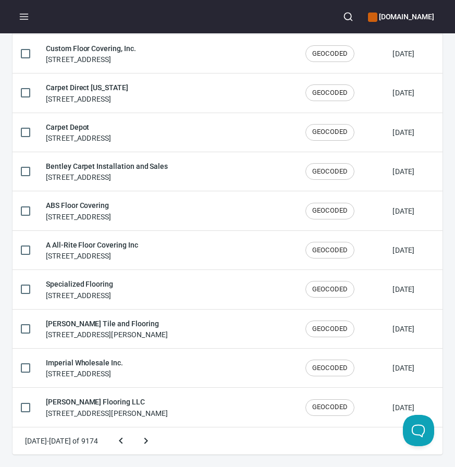
click at [133, 428] on button "Next page" at bounding box center [145, 440] width 25 height 25
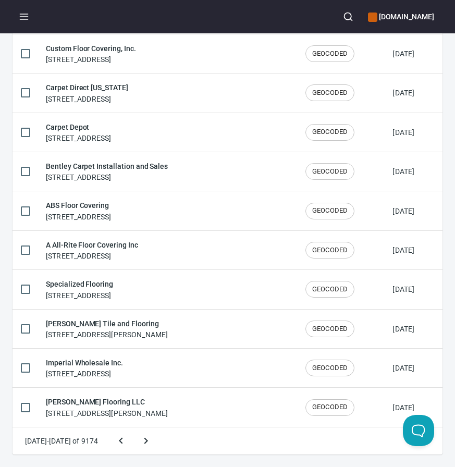
click at [133, 428] on button "Next page" at bounding box center [145, 440] width 25 height 25
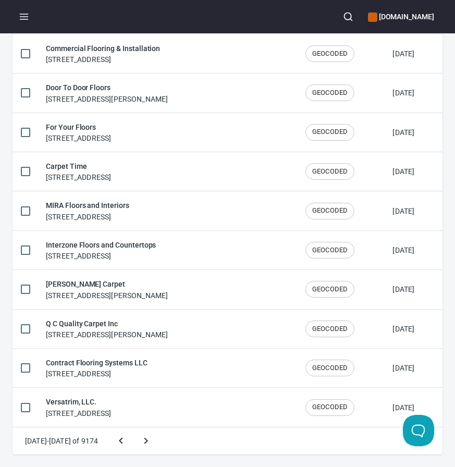
click at [133, 428] on button "Next page" at bounding box center [145, 440] width 25 height 25
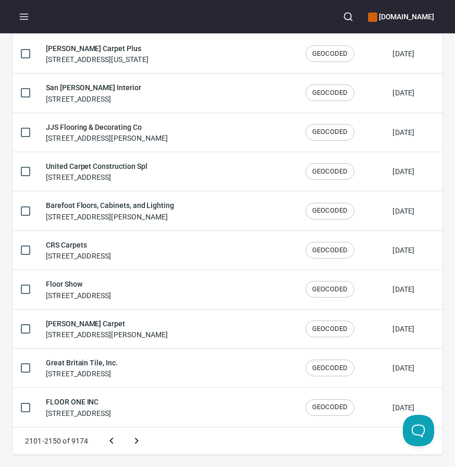
click at [124, 428] on button "Next page" at bounding box center [136, 440] width 25 height 25
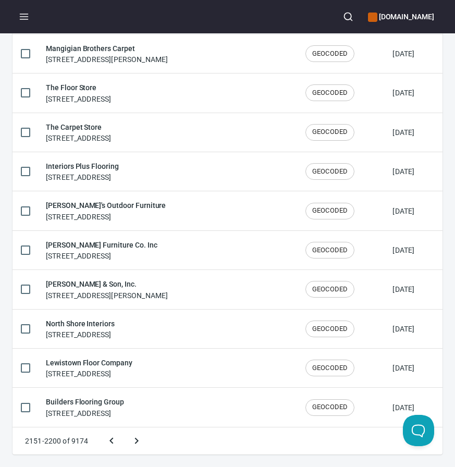
click at [124, 428] on button "Next page" at bounding box center [136, 440] width 25 height 25
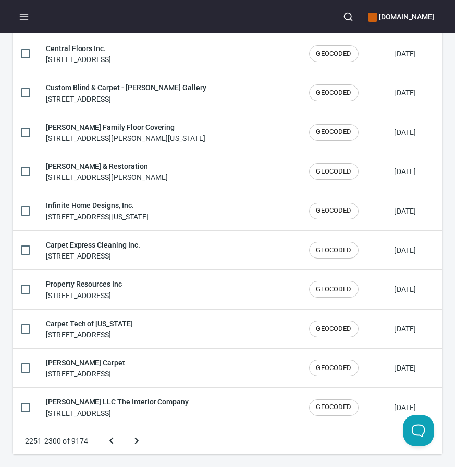
click at [124, 428] on button "Next page" at bounding box center [136, 440] width 25 height 25
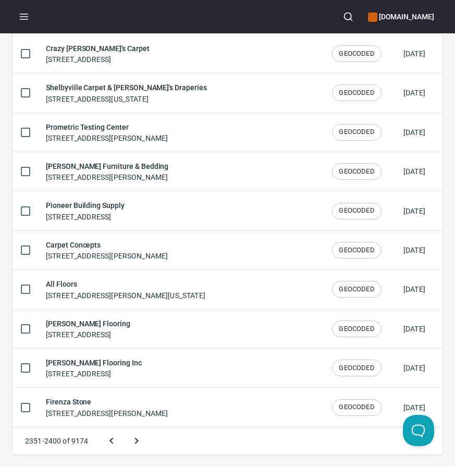
click at [124, 428] on button "Next page" at bounding box center [136, 440] width 25 height 25
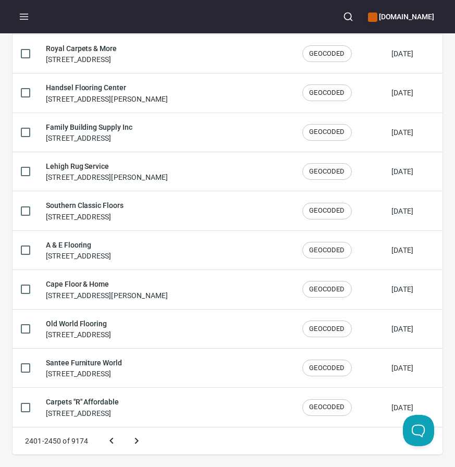
click at [124, 428] on button "Next page" at bounding box center [136, 440] width 25 height 25
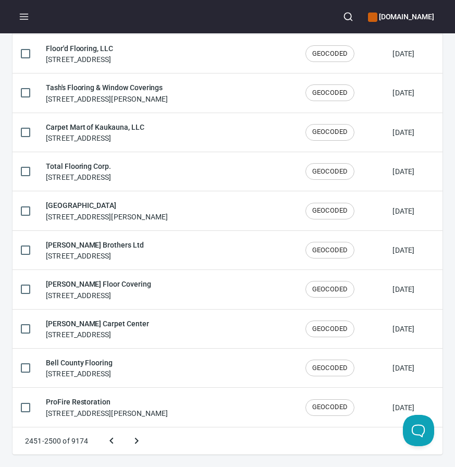
click at [124, 428] on button "Next page" at bounding box center [136, 440] width 25 height 25
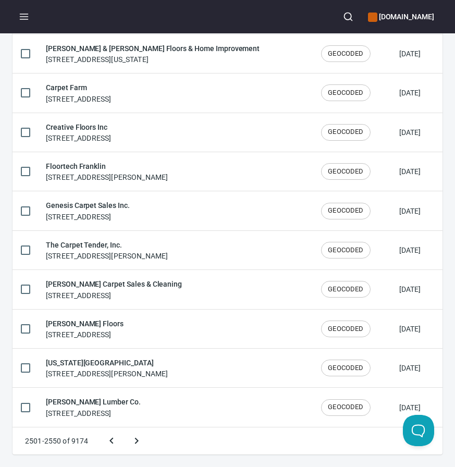
click at [124, 428] on button "Next page" at bounding box center [136, 440] width 25 height 25
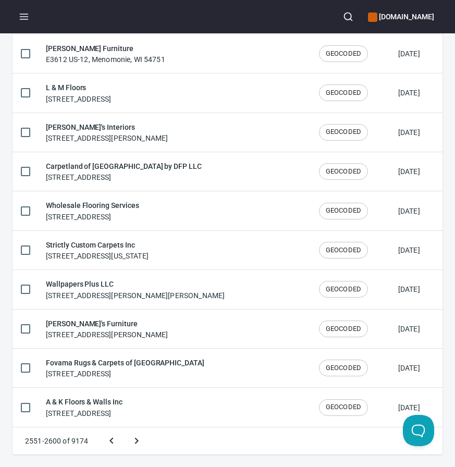
click at [124, 428] on button "Next page" at bounding box center [136, 440] width 25 height 25
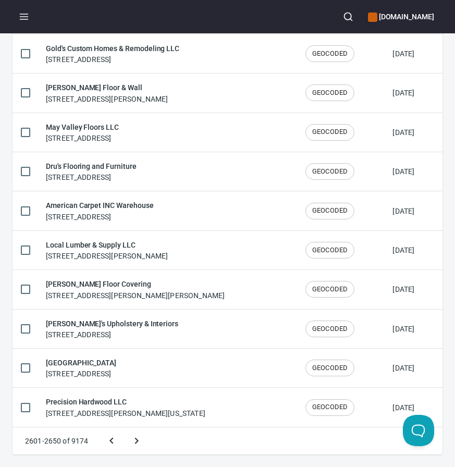
click at [124, 428] on button "Next page" at bounding box center [136, 440] width 25 height 25
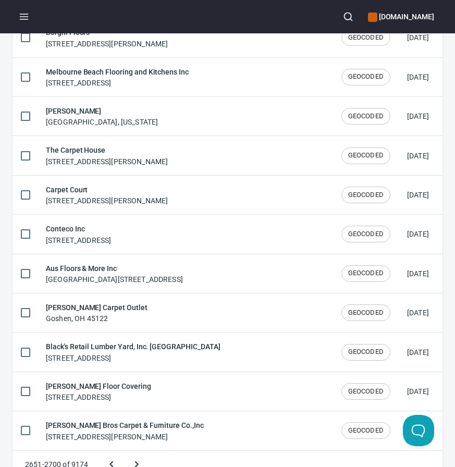
click at [124, 452] on button "Next page" at bounding box center [136, 464] width 25 height 25
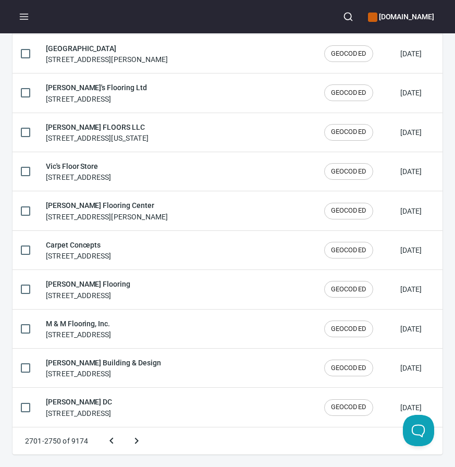
click at [124, 428] on button "Next page" at bounding box center [136, 440] width 25 height 25
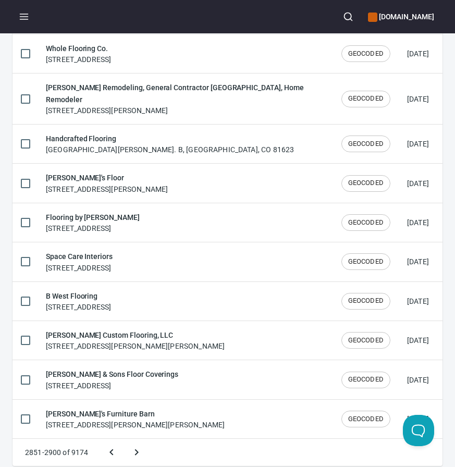
scroll to position [1730, 0]
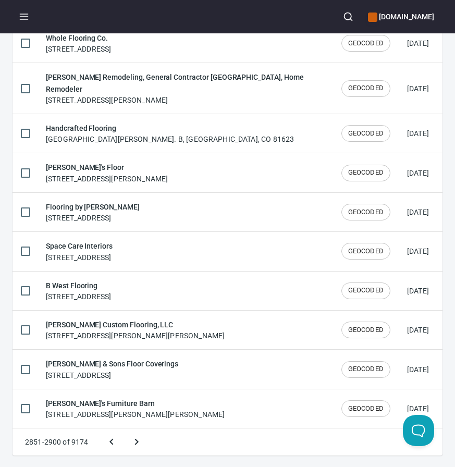
click at [124, 429] on button "Next page" at bounding box center [136, 441] width 25 height 25
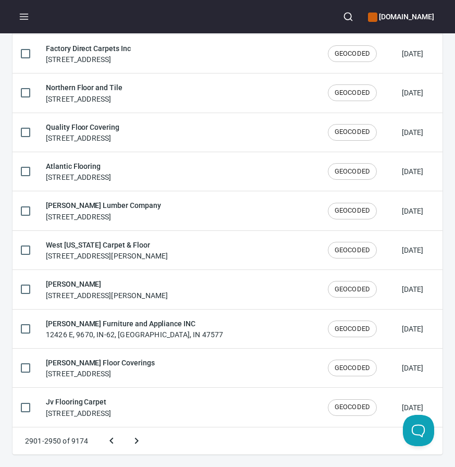
click at [124, 428] on button "Next page" at bounding box center [136, 440] width 25 height 25
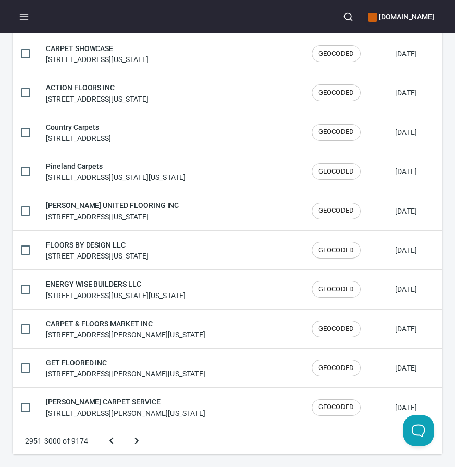
click at [114, 436] on icon "Previous page" at bounding box center [111, 440] width 13 height 13
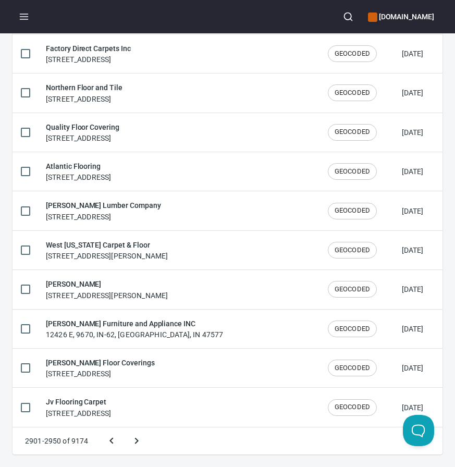
click at [130, 436] on icon "Next page" at bounding box center [136, 440] width 13 height 13
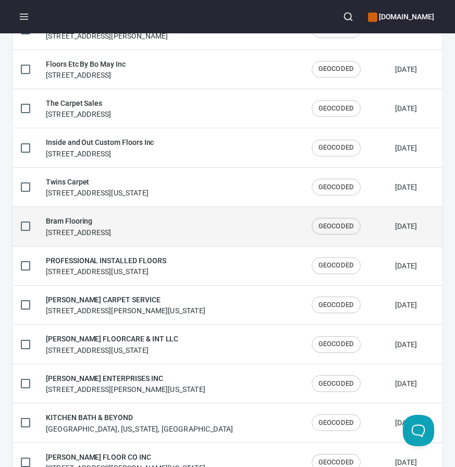
scroll to position [329, 0]
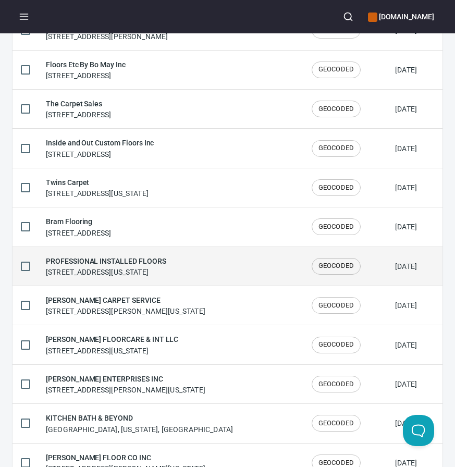
click at [123, 250] on td "PROFESSIONAL INSTALLED FLOORS 3372 Canton Rd, Marietta, Georgia 30066, United S…" at bounding box center [171, 265] width 266 height 39
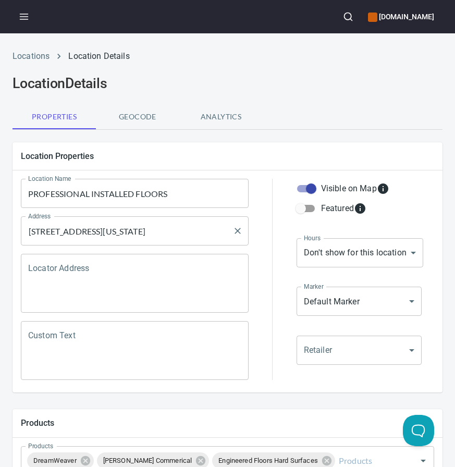
click at [148, 228] on input "3372 Canton Rd, Marietta, Georgia 30066, United States" at bounding box center [127, 231] width 203 height 20
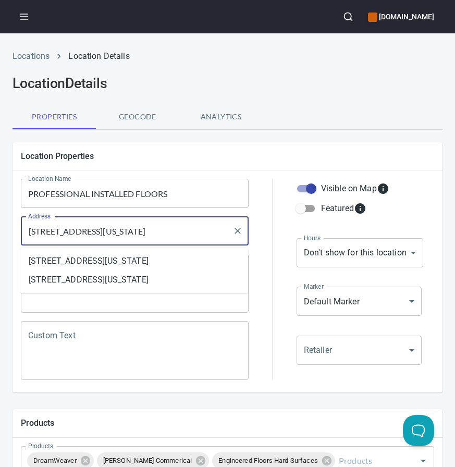
click at [148, 228] on input "3372 Canton Rd, Marietta, Georgia 30066, United States" at bounding box center [127, 231] width 203 height 20
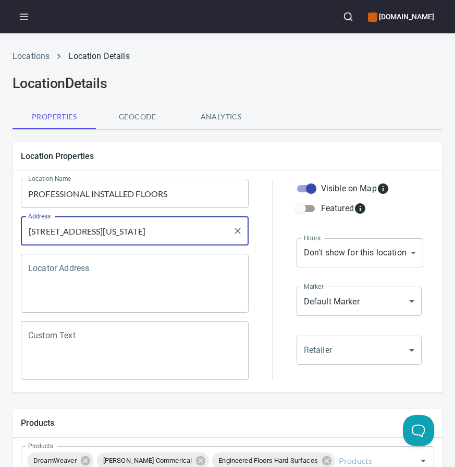
click at [86, 200] on input "PROFESSIONAL INSTALLED FLOORS" at bounding box center [135, 193] width 228 height 29
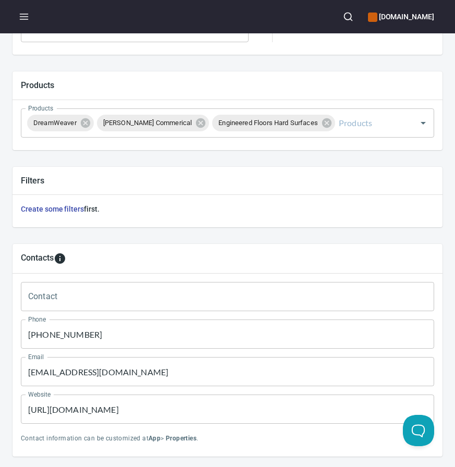
scroll to position [480, 0]
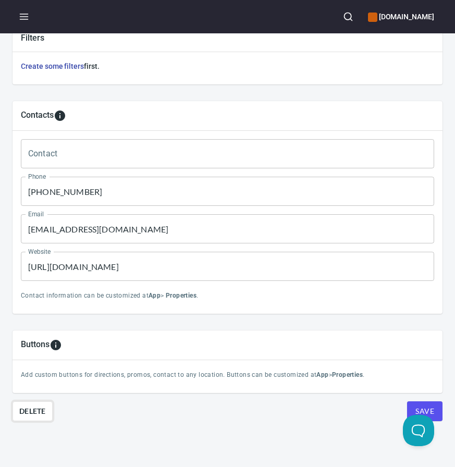
click at [38, 411] on span "Delete" at bounding box center [32, 411] width 27 height 13
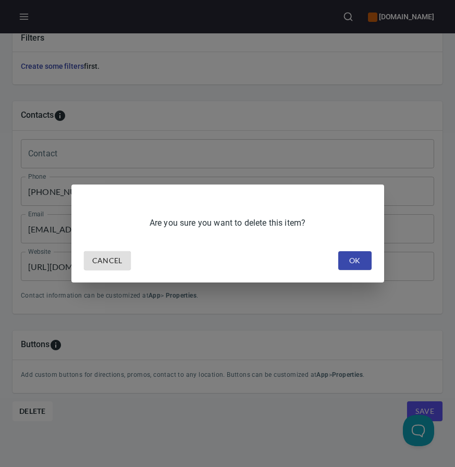
click at [345, 278] on div "Are you sure you want to delete this item? Cancel OK" at bounding box center [227, 233] width 313 height 98
click at [364, 257] on button "OK" at bounding box center [354, 260] width 33 height 19
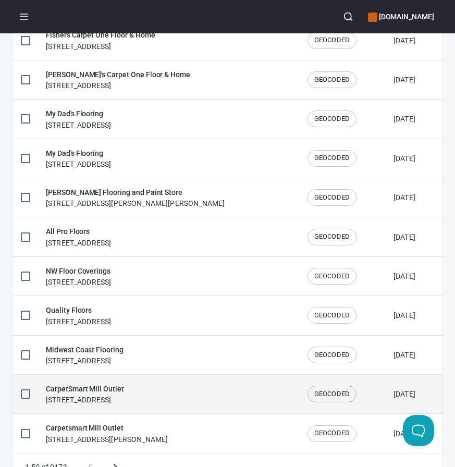
scroll to position [1720, 0]
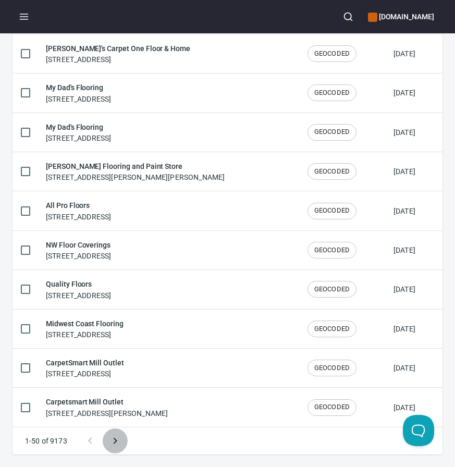
click at [110, 445] on icon "Next page" at bounding box center [115, 440] width 13 height 13
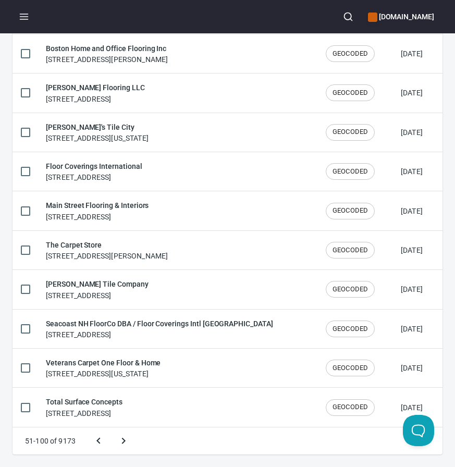
click at [111, 428] on button "Next page" at bounding box center [123, 440] width 25 height 25
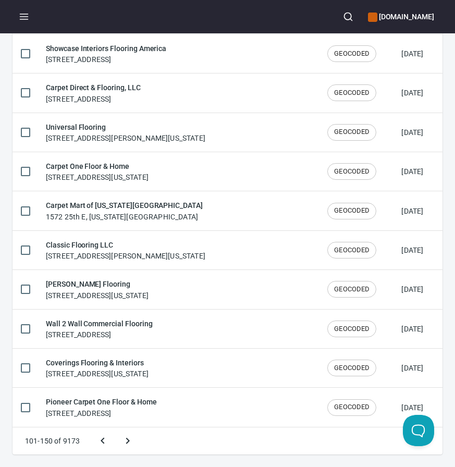
click at [115, 428] on button "Next page" at bounding box center [127, 440] width 25 height 25
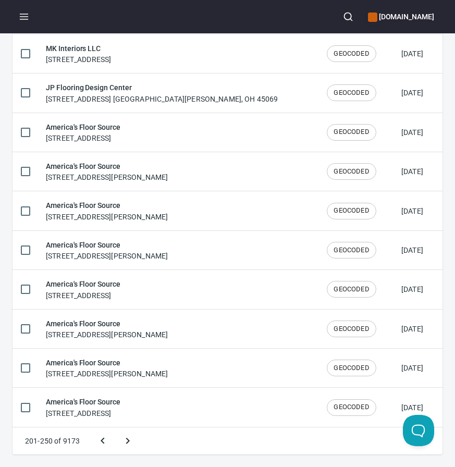
click at [115, 428] on button "Next page" at bounding box center [127, 440] width 25 height 25
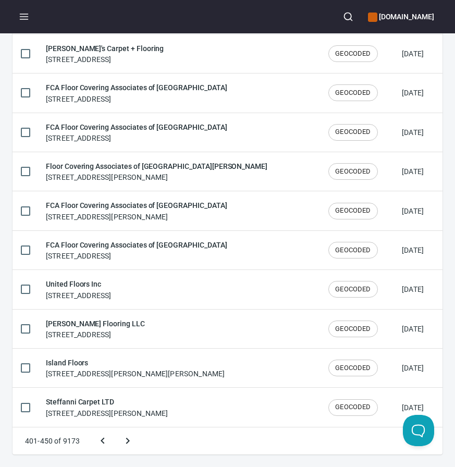
click at [115, 428] on button "Next page" at bounding box center [127, 440] width 25 height 25
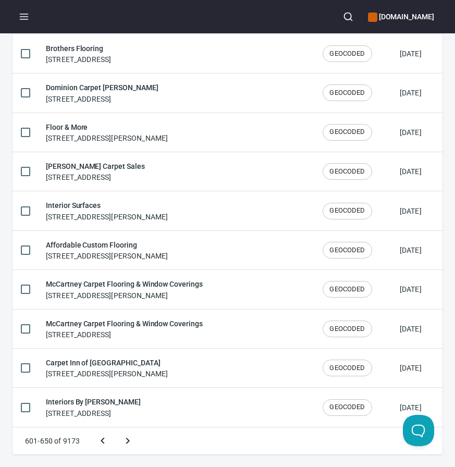
click at [115, 428] on button "Next page" at bounding box center [127, 440] width 25 height 25
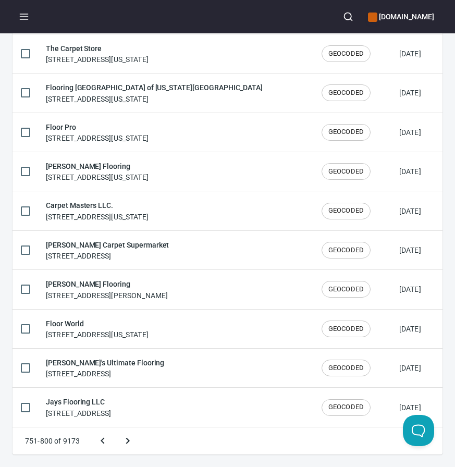
click at [115, 428] on button "Next page" at bounding box center [127, 440] width 25 height 25
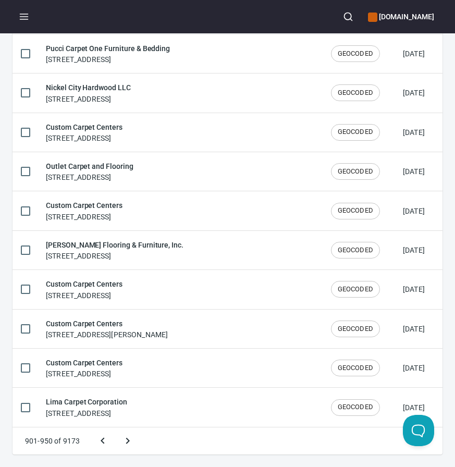
click at [115, 428] on button "Next page" at bounding box center [127, 440] width 25 height 25
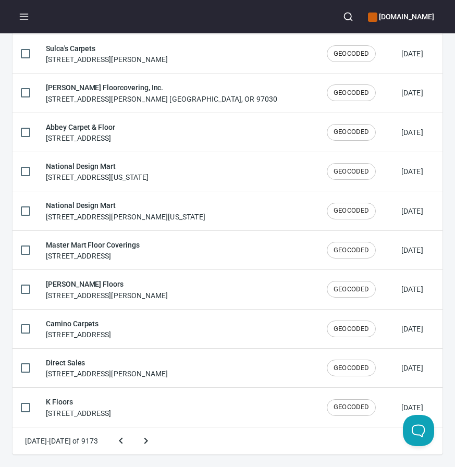
click at [133, 428] on button "Next page" at bounding box center [145, 440] width 25 height 25
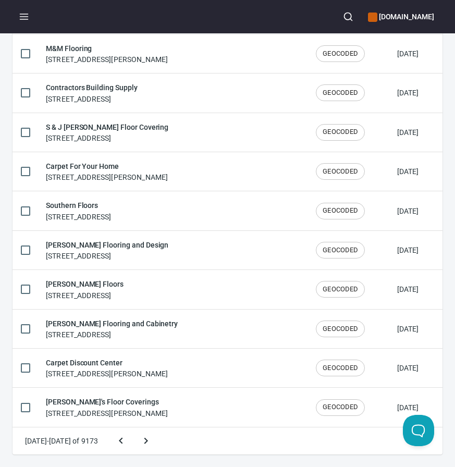
click at [133, 428] on button "Next page" at bounding box center [145, 440] width 25 height 25
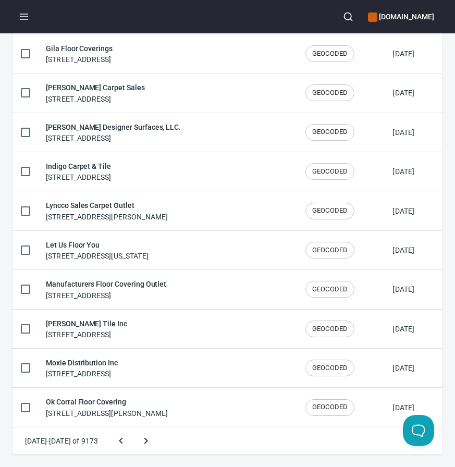
click at [133, 428] on button "Next page" at bounding box center [145, 440] width 25 height 25
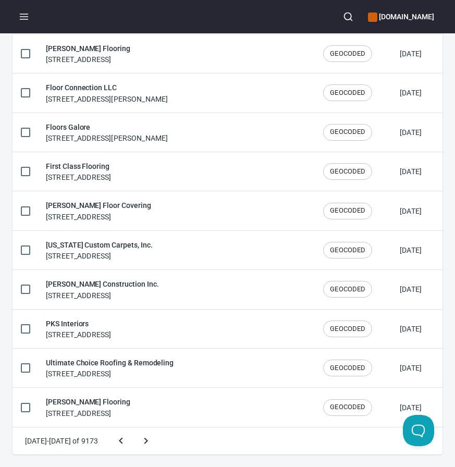
click at [133, 428] on button "Next page" at bounding box center [145, 440] width 25 height 25
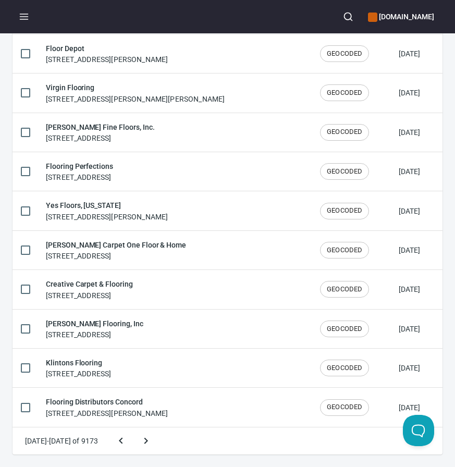
click at [133, 428] on button "Next page" at bounding box center [145, 440] width 25 height 25
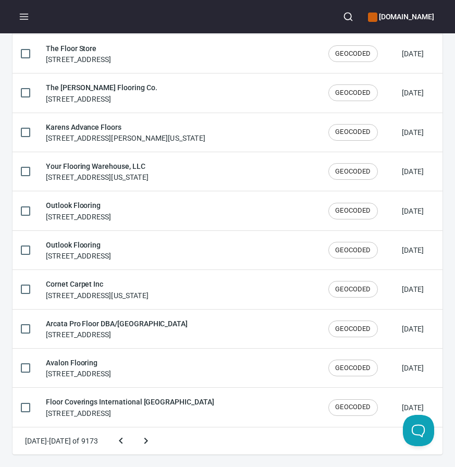
click at [133, 428] on button "Next page" at bounding box center [145, 440] width 25 height 25
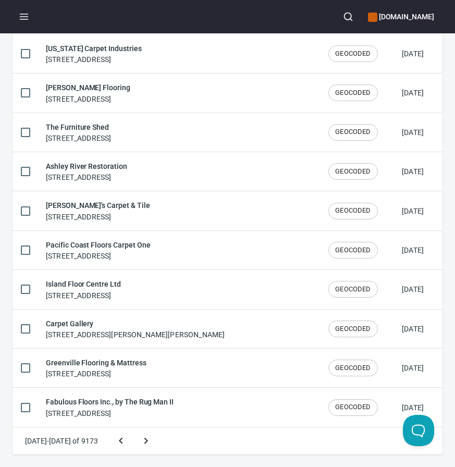
click at [133, 428] on button "Next page" at bounding box center [145, 440] width 25 height 25
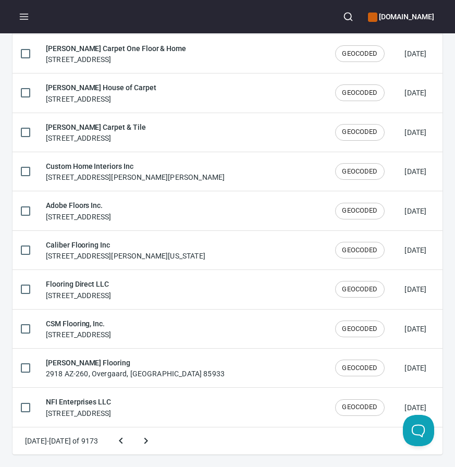
click at [133, 428] on button "Next page" at bounding box center [145, 440] width 25 height 25
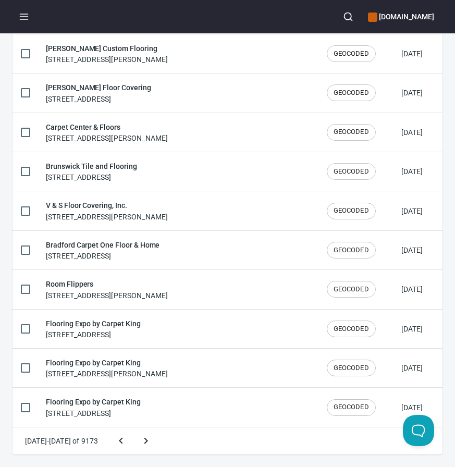
click at [133, 428] on button "Next page" at bounding box center [145, 440] width 25 height 25
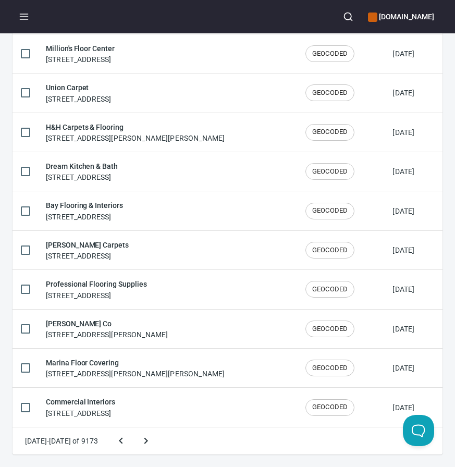
click at [133, 428] on button "Next page" at bounding box center [145, 440] width 25 height 25
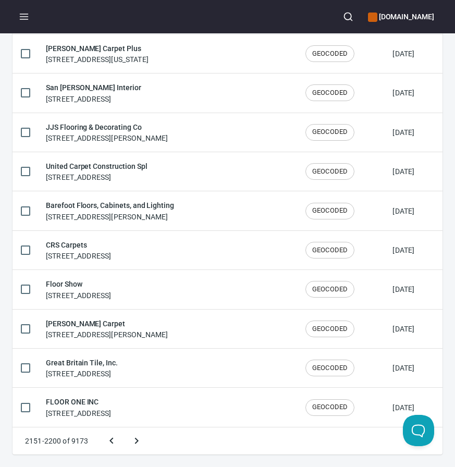
click at [124, 428] on button "Next page" at bounding box center [136, 440] width 25 height 25
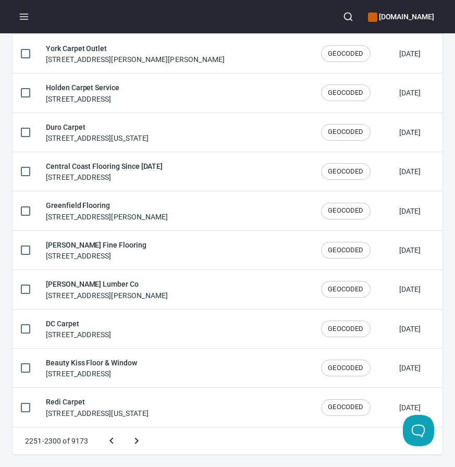
click at [124, 428] on button "Next page" at bounding box center [136, 440] width 25 height 25
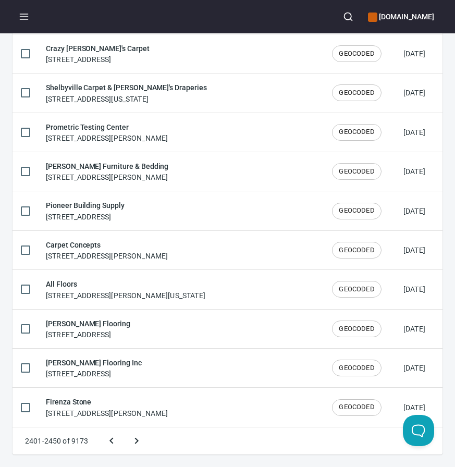
click at [124, 428] on button "Next page" at bounding box center [136, 440] width 25 height 25
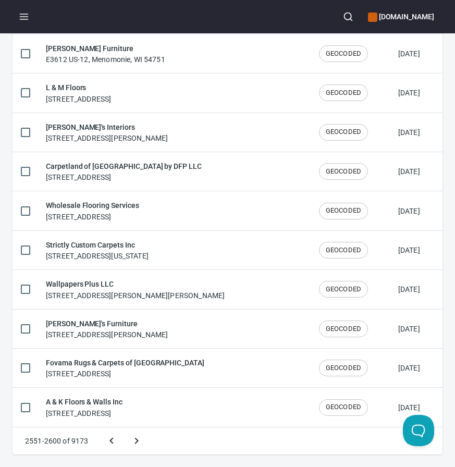
click at [124, 428] on button "Next page" at bounding box center [136, 440] width 25 height 25
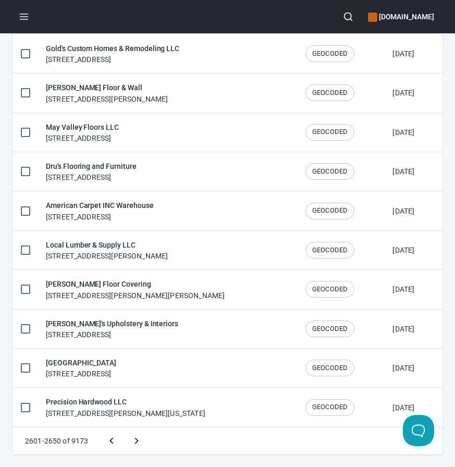
click at [124, 428] on button "Next page" at bounding box center [136, 440] width 25 height 25
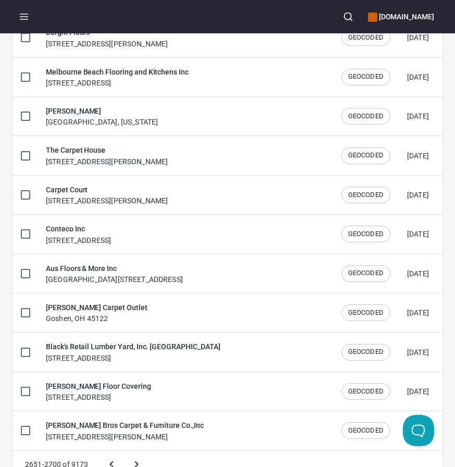
click at [124, 452] on button "Next page" at bounding box center [136, 464] width 25 height 25
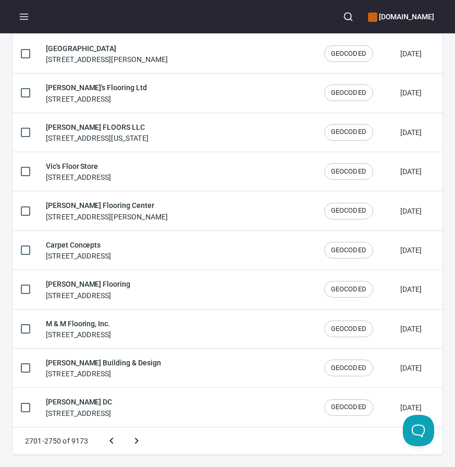
click at [124, 428] on button "Next page" at bounding box center [136, 440] width 25 height 25
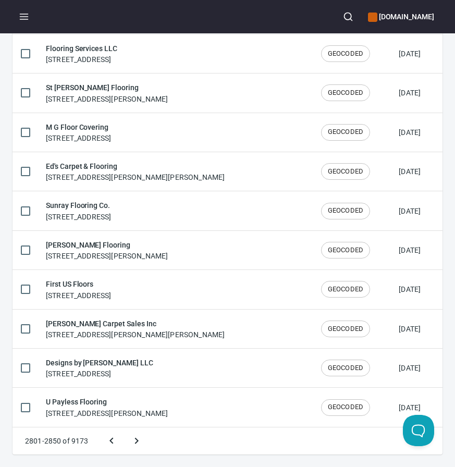
click at [124, 428] on button "Next page" at bounding box center [136, 440] width 25 height 25
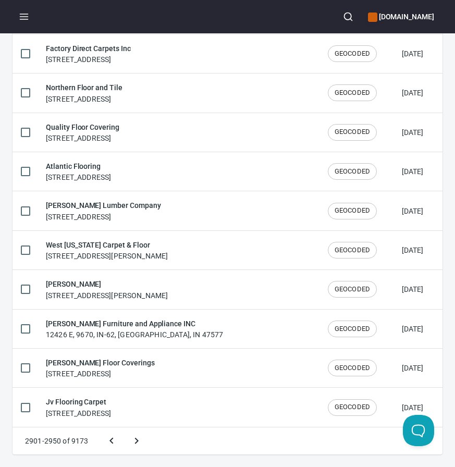
click at [124, 428] on button "Next page" at bounding box center [136, 440] width 25 height 25
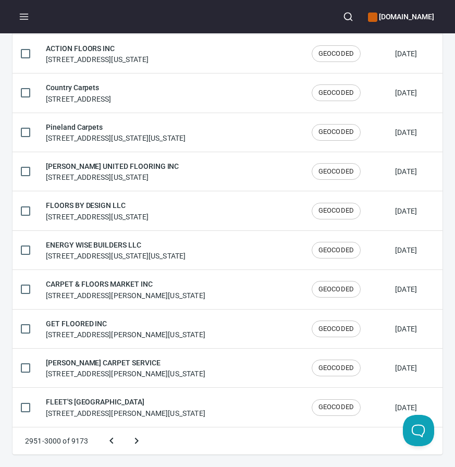
click at [110, 445] on icon "Previous page" at bounding box center [111, 440] width 13 height 13
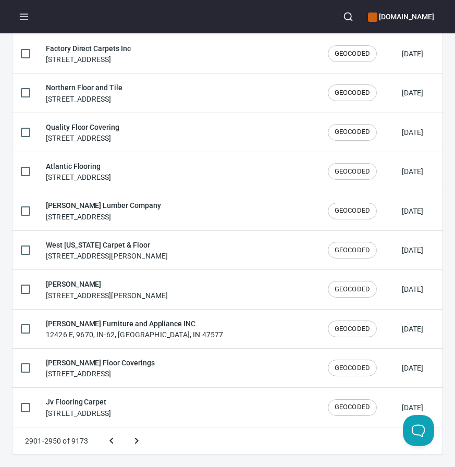
click at [143, 432] on button "Next page" at bounding box center [136, 440] width 25 height 25
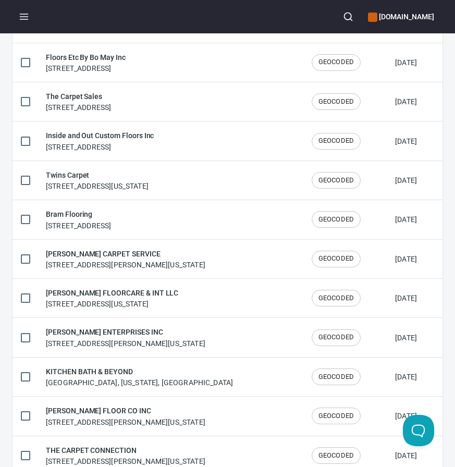
scroll to position [337, 0]
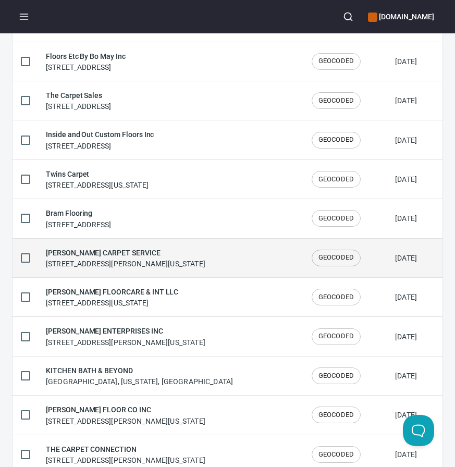
click at [160, 251] on h6 "[PERSON_NAME] CARPET SERVICE" at bounding box center [125, 252] width 159 height 11
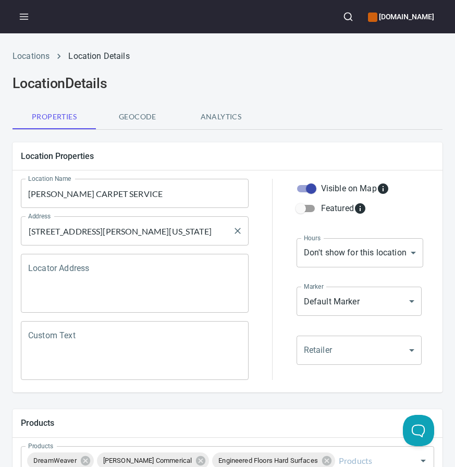
click at [159, 234] on input "[STREET_ADDRESS][PERSON_NAME][US_STATE]" at bounding box center [127, 231] width 203 height 20
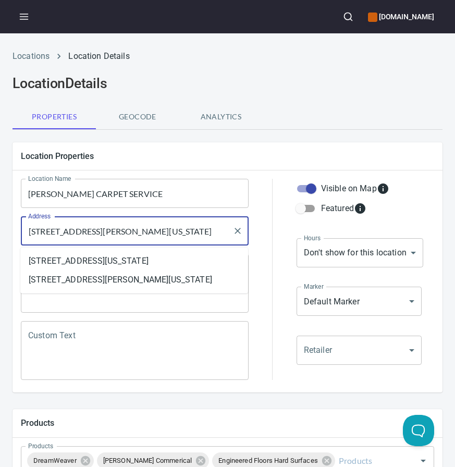
click at [159, 234] on input "[STREET_ADDRESS][PERSON_NAME][US_STATE]" at bounding box center [127, 231] width 203 height 20
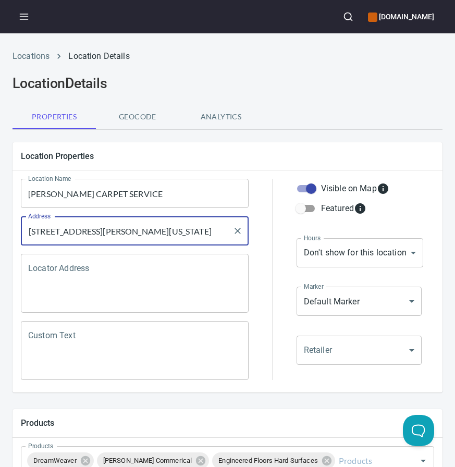
click at [123, 190] on input "[PERSON_NAME] CARPET SERVICE" at bounding box center [135, 193] width 228 height 29
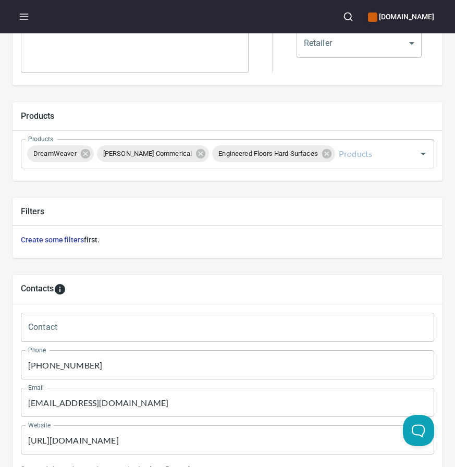
scroll to position [480, 0]
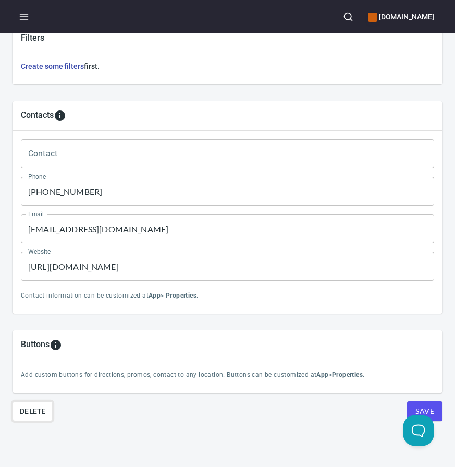
click at [40, 409] on span "Delete" at bounding box center [32, 411] width 27 height 13
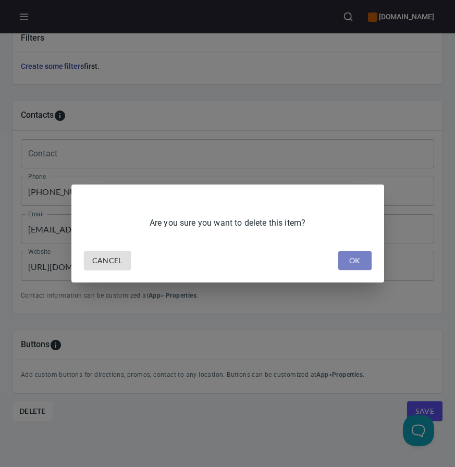
click at [352, 260] on span "OK" at bounding box center [354, 260] width 17 height 13
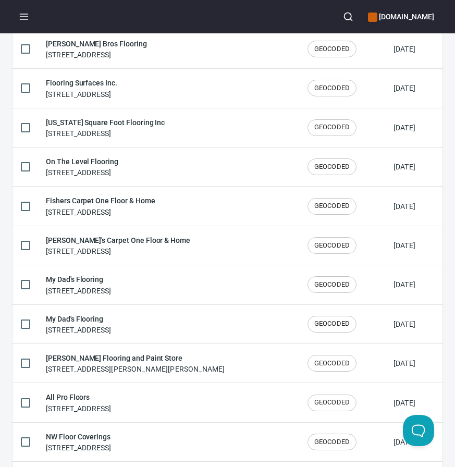
scroll to position [1720, 0]
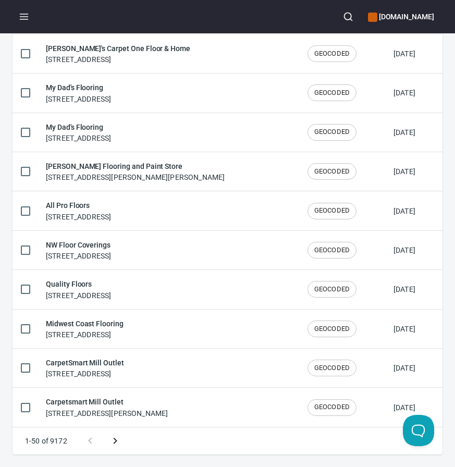
click at [121, 441] on icon "Next page" at bounding box center [115, 440] width 13 height 13
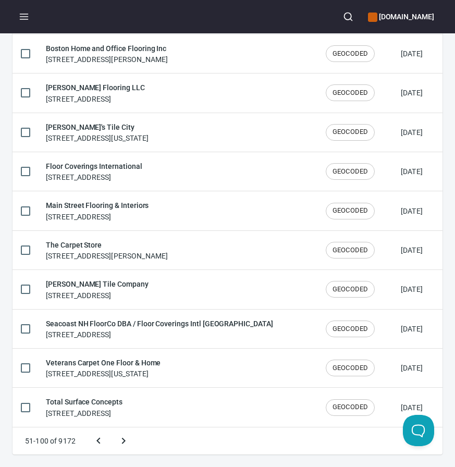
click at [111, 428] on button "Next page" at bounding box center [123, 440] width 25 height 25
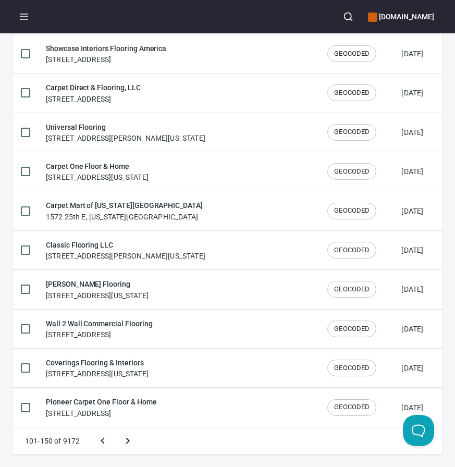
click at [115, 428] on button "Next page" at bounding box center [127, 440] width 25 height 25
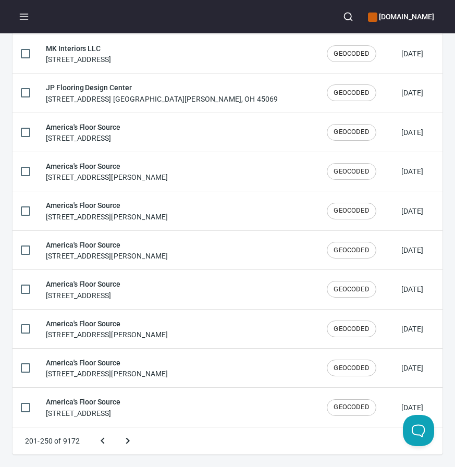
click at [115, 428] on button "Next page" at bounding box center [127, 440] width 25 height 25
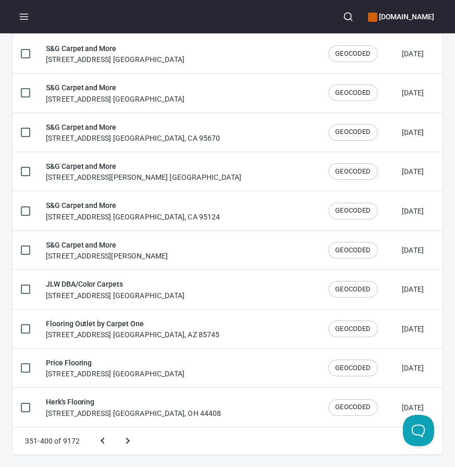
click at [115, 428] on button "Next page" at bounding box center [127, 440] width 25 height 25
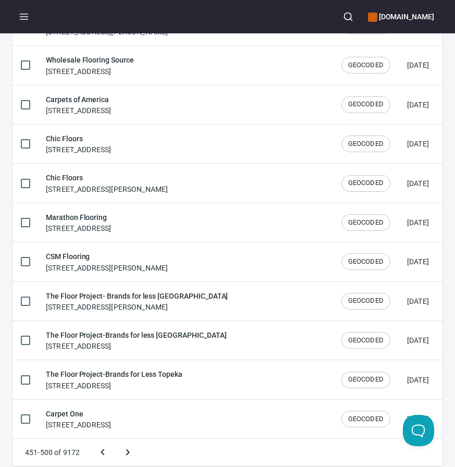
click at [115, 440] on button "Next page" at bounding box center [127, 452] width 25 height 25
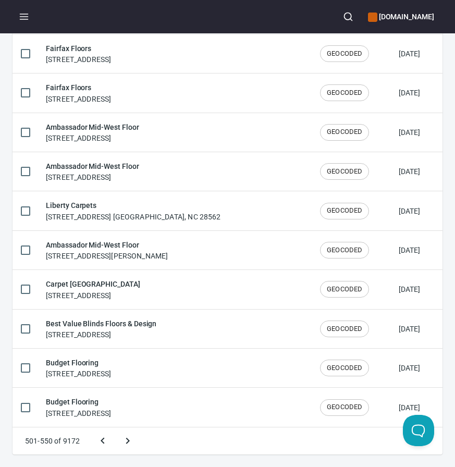
click at [115, 428] on button "Next page" at bounding box center [127, 440] width 25 height 25
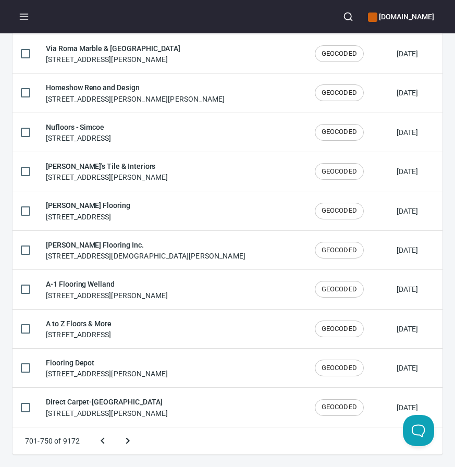
click at [115, 428] on button "Next page" at bounding box center [127, 440] width 25 height 25
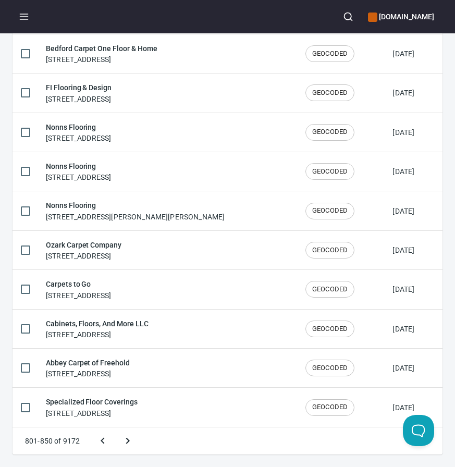
click at [115, 428] on button "Next page" at bounding box center [127, 440] width 25 height 25
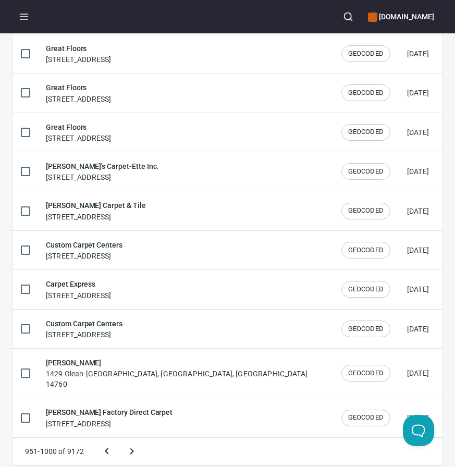
click at [119, 439] on button "Next page" at bounding box center [131, 451] width 25 height 25
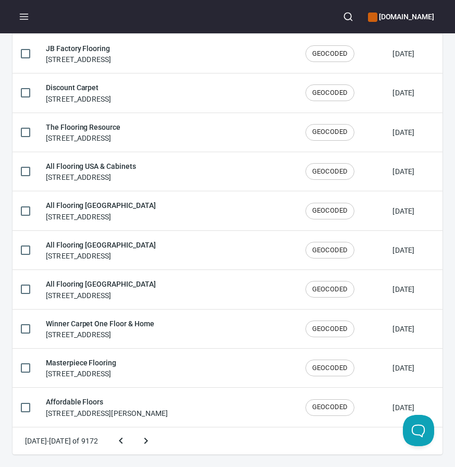
click at [133, 428] on button "Next page" at bounding box center [145, 440] width 25 height 25
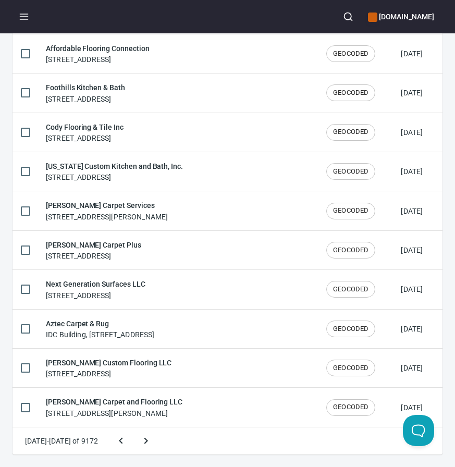
click at [133, 428] on button "Next page" at bounding box center [145, 440] width 25 height 25
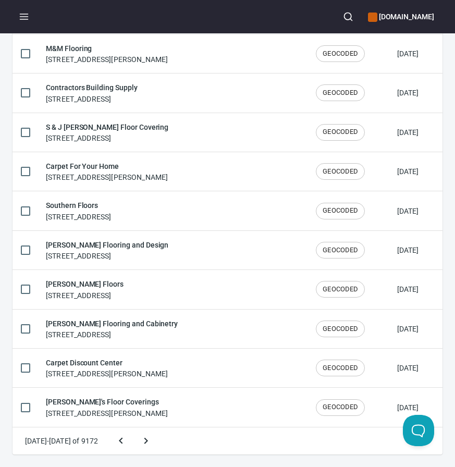
click at [133, 428] on button "Next page" at bounding box center [145, 440] width 25 height 25
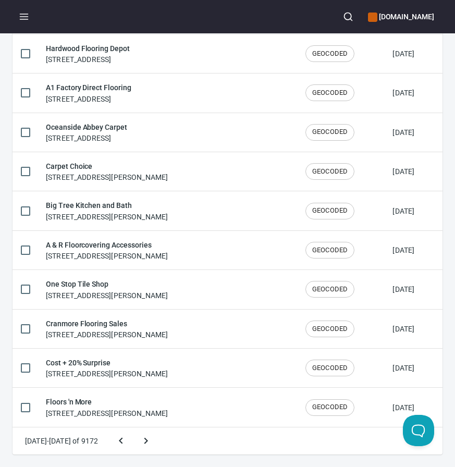
click at [133, 428] on button "Next page" at bounding box center [145, 440] width 25 height 25
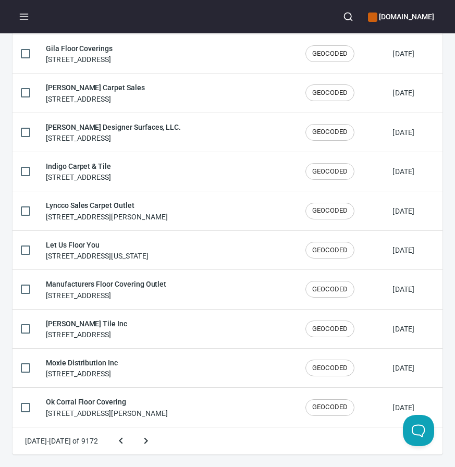
click at [133, 428] on button "Next page" at bounding box center [145, 440] width 25 height 25
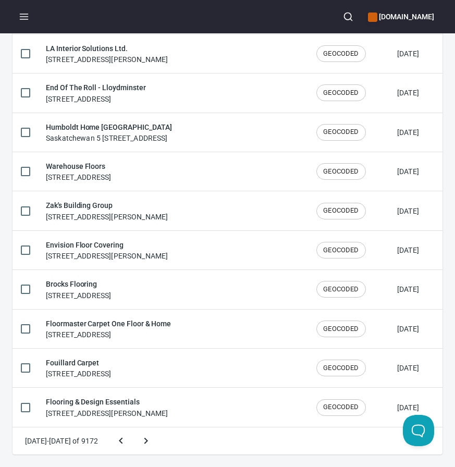
click at [133, 428] on button "Next page" at bounding box center [145, 440] width 25 height 25
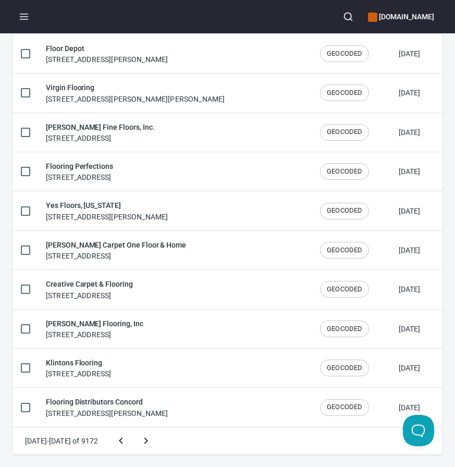
click at [133, 428] on button "Next page" at bounding box center [145, 440] width 25 height 25
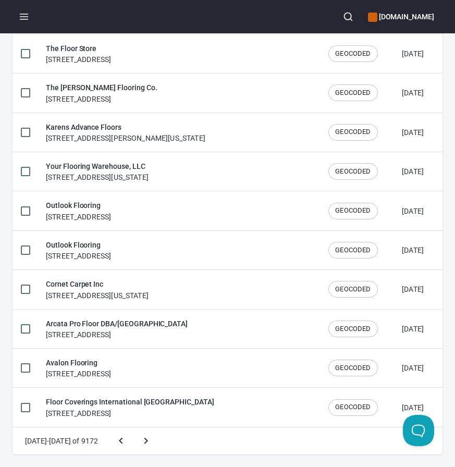
click at [133, 428] on button "Next page" at bounding box center [145, 440] width 25 height 25
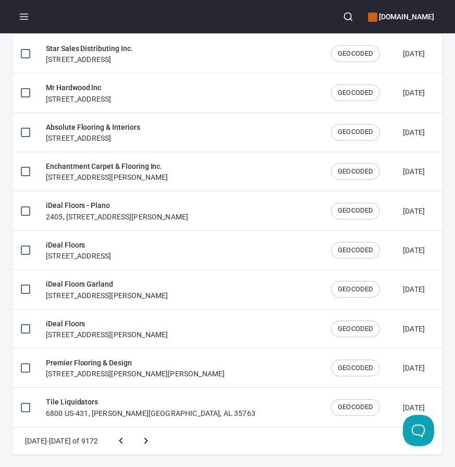
click at [133, 428] on button "Next page" at bounding box center [145, 440] width 25 height 25
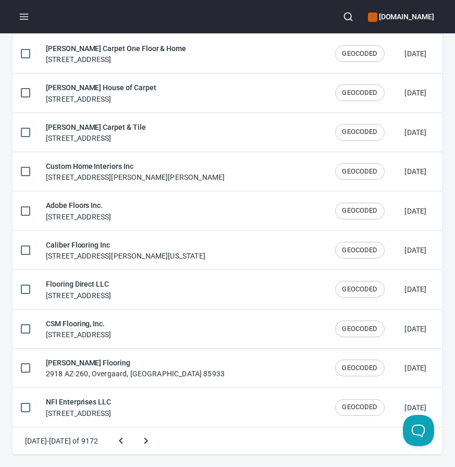
click at [133, 428] on button "Next page" at bounding box center [145, 440] width 25 height 25
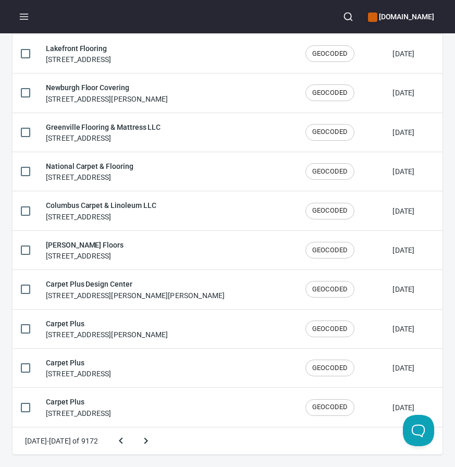
click at [133, 428] on button "Next page" at bounding box center [145, 440] width 25 height 25
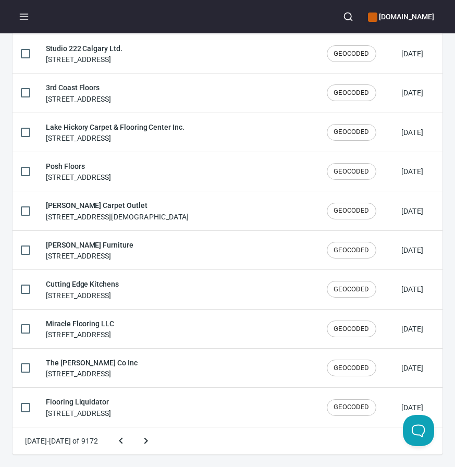
click at [133, 428] on button "Next page" at bounding box center [145, 440] width 25 height 25
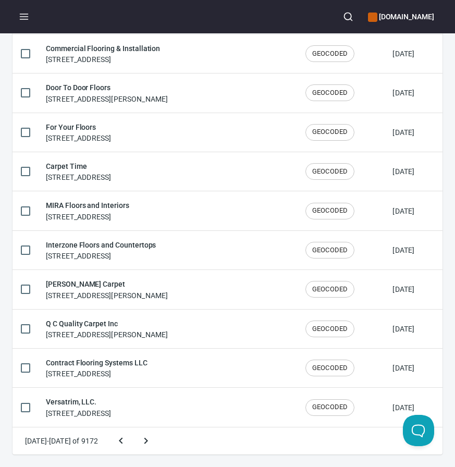
click at [133, 428] on button "Next page" at bounding box center [145, 440] width 25 height 25
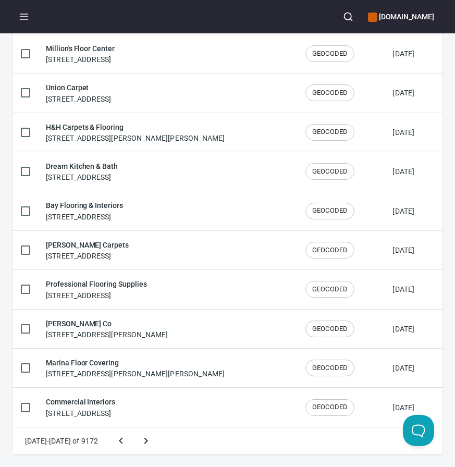
click at [133, 428] on button "Next page" at bounding box center [145, 440] width 25 height 25
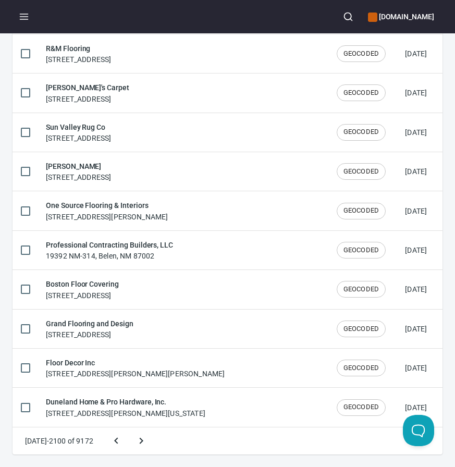
click at [129, 428] on button "Next page" at bounding box center [141, 440] width 25 height 25
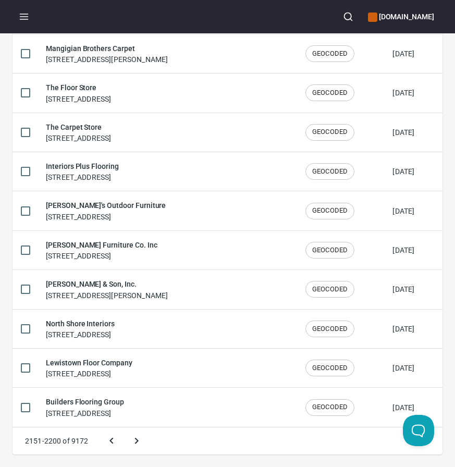
click at [124, 428] on button "Next page" at bounding box center [136, 440] width 25 height 25
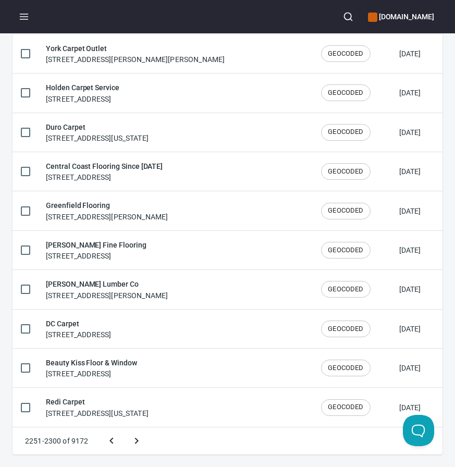
click at [124, 428] on button "Next page" at bounding box center [136, 440] width 25 height 25
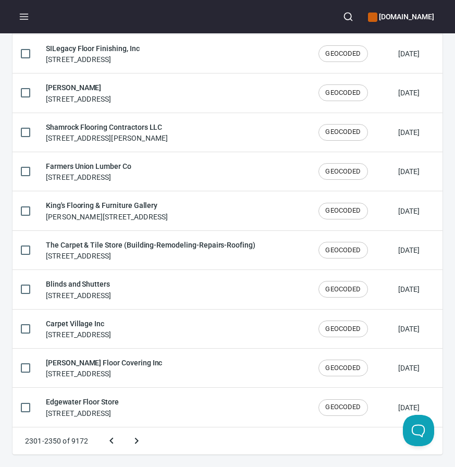
click at [124, 428] on button "Next page" at bounding box center [136, 440] width 25 height 25
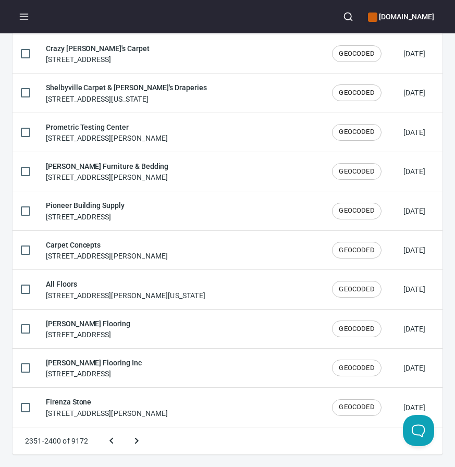
click at [124, 428] on button "Next page" at bounding box center [136, 440] width 25 height 25
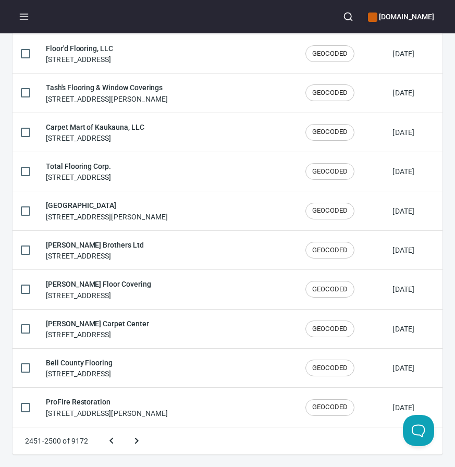
click at [124, 428] on button "Next page" at bounding box center [136, 440] width 25 height 25
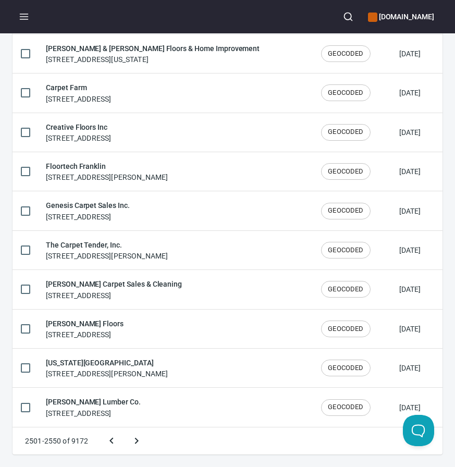
click at [124, 428] on button "Next page" at bounding box center [136, 440] width 25 height 25
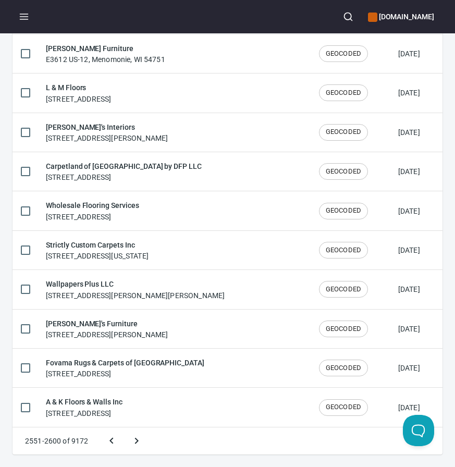
click at [124, 428] on button "Next page" at bounding box center [136, 440] width 25 height 25
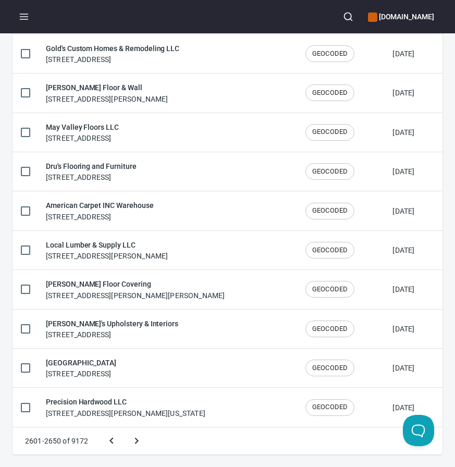
click at [124, 428] on button "Next page" at bounding box center [136, 440] width 25 height 25
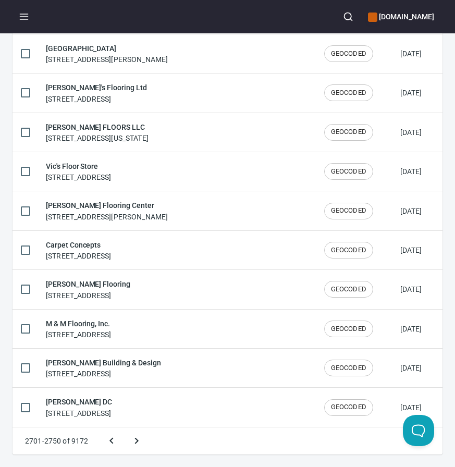
click at [124, 428] on button "Next page" at bounding box center [136, 440] width 25 height 25
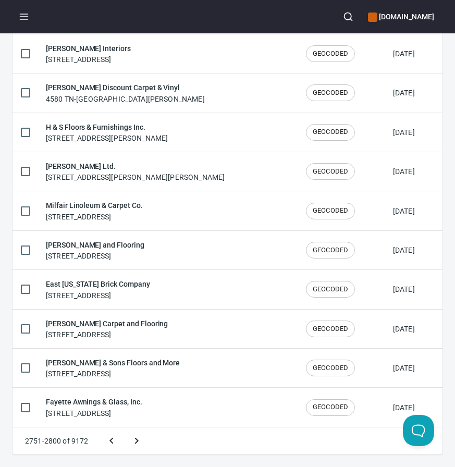
click at [124, 428] on button "Next page" at bounding box center [136, 440] width 25 height 25
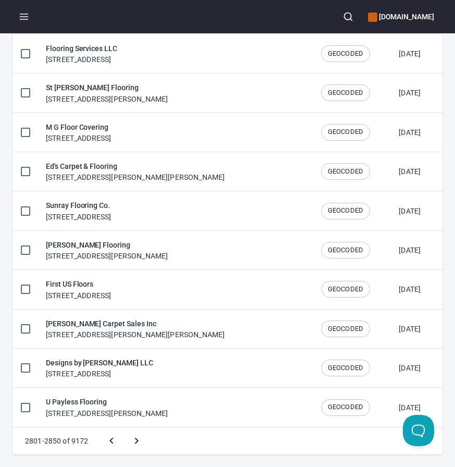
click at [124, 428] on button "Next page" at bounding box center [136, 440] width 25 height 25
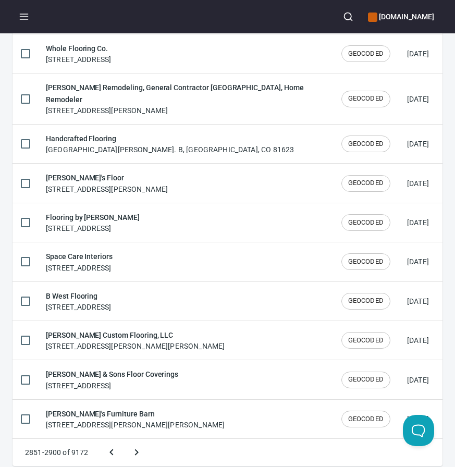
scroll to position [1730, 0]
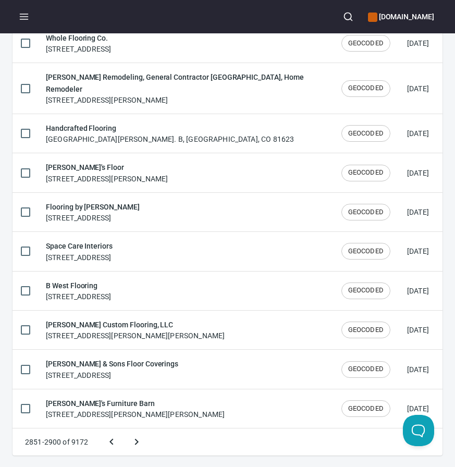
click at [124, 429] on button "Next page" at bounding box center [136, 441] width 25 height 25
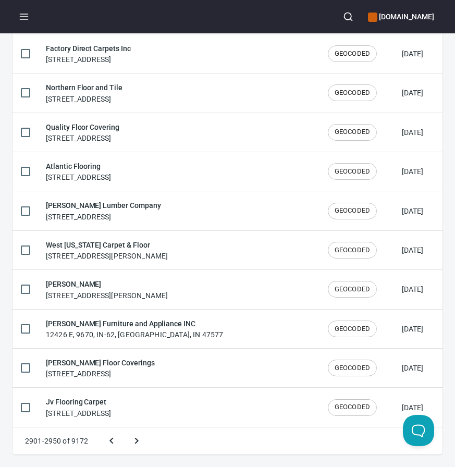
click at [124, 428] on button "Next page" at bounding box center [136, 440] width 25 height 25
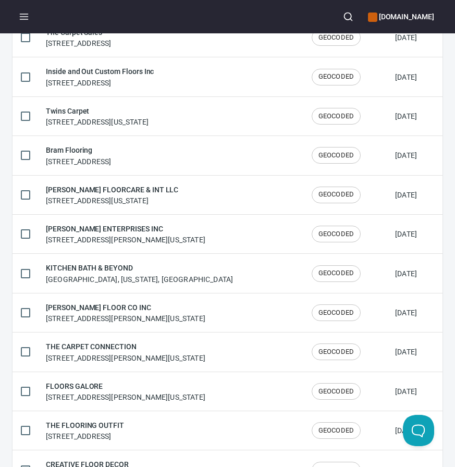
scroll to position [402, 0]
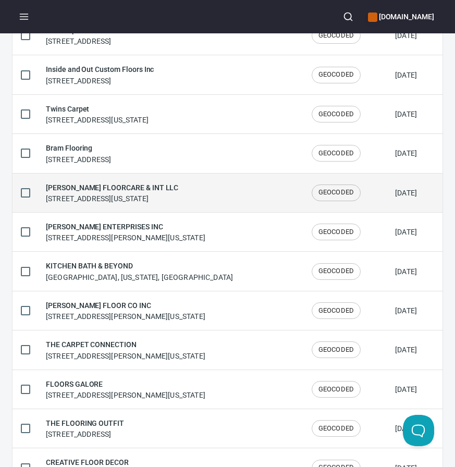
click at [165, 203] on div "KLODZINSKI FLOORCARE & INT LLC 2995 US-69, Lumberton, Texas 77657, United States" at bounding box center [112, 193] width 132 height 22
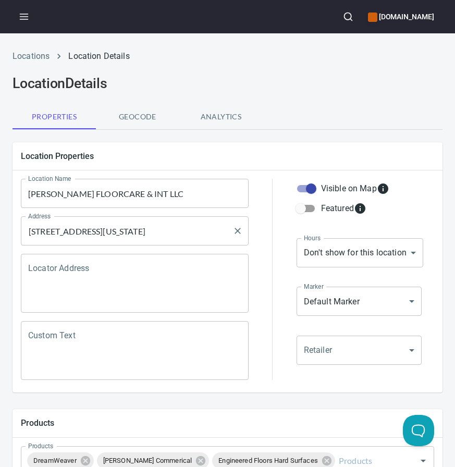
click at [144, 231] on input "[STREET_ADDRESS][US_STATE]" at bounding box center [127, 231] width 203 height 20
paste input "X 77657"
type input "2995 US-69, Lumberton, TX 77657"
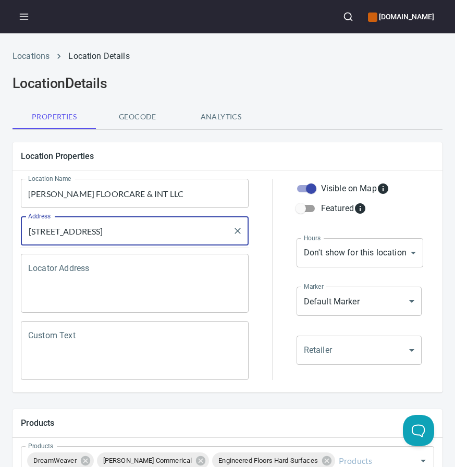
click at [277, 154] on h5 "Location Properties" at bounding box center [227, 156] width 413 height 11
click at [168, 197] on input "[PERSON_NAME] FLOORCARE & INT LLC" at bounding box center [135, 193] width 228 height 29
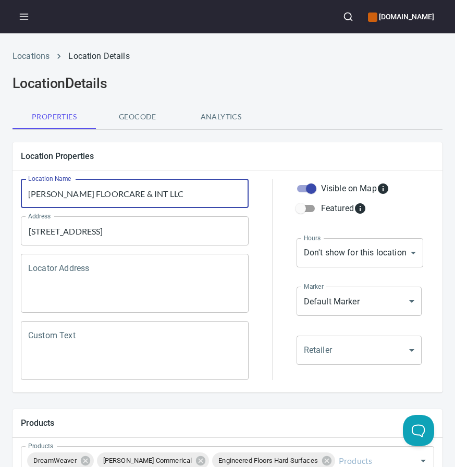
click at [168, 197] on input "[PERSON_NAME] FLOORCARE & INT LLC" at bounding box center [135, 193] width 228 height 29
paste input "Floor Care & Interior"
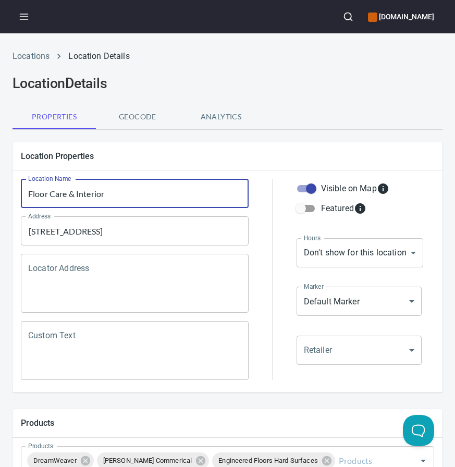
click at [237, 182] on input "Floor Care & Interior" at bounding box center [135, 193] width 228 height 29
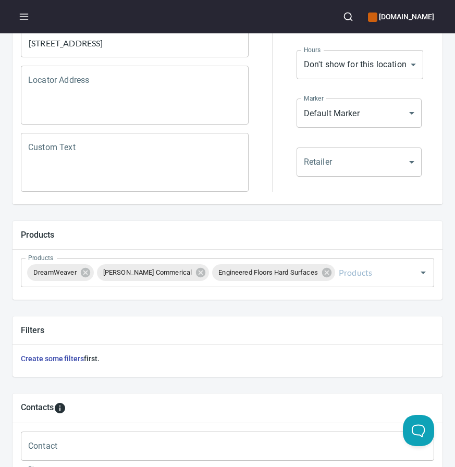
scroll to position [412, 0]
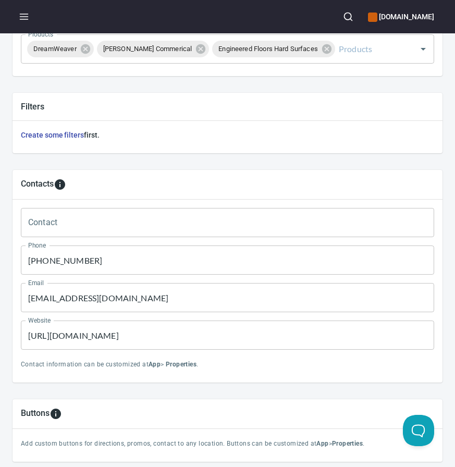
type input "Floor Care & Interior"
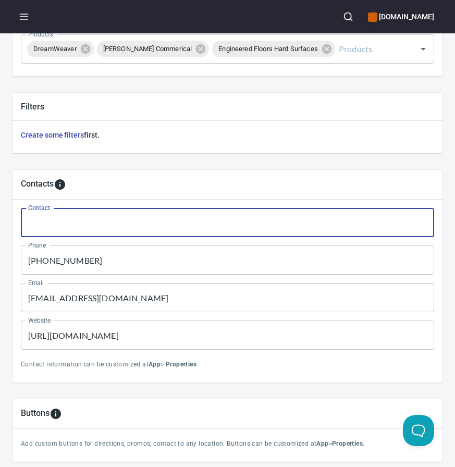
click at [267, 223] on input "Contact" at bounding box center [227, 222] width 413 height 29
click at [87, 264] on input "[PHONE_NUMBER]" at bounding box center [227, 259] width 413 height 29
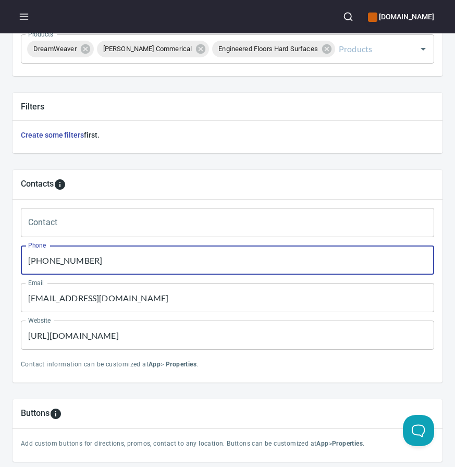
paste input "409) 755-4797"
type input "(409) 755-4797"
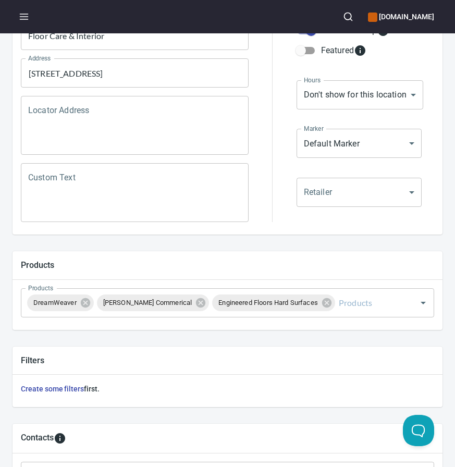
scroll to position [480, 0]
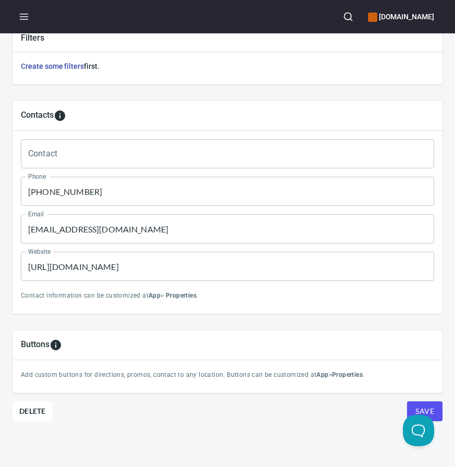
click at [67, 223] on input "[EMAIL_ADDRESS][DOMAIN_NAME]" at bounding box center [227, 228] width 413 height 29
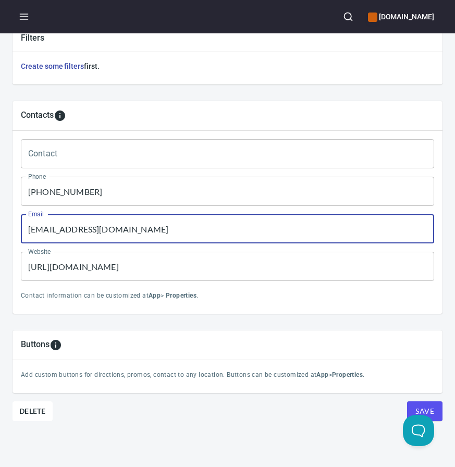
click at [67, 223] on input "[EMAIL_ADDRESS][DOMAIN_NAME]" at bounding box center [227, 228] width 413 height 29
click at [71, 277] on input "[URL][DOMAIN_NAME]" at bounding box center [227, 266] width 413 height 29
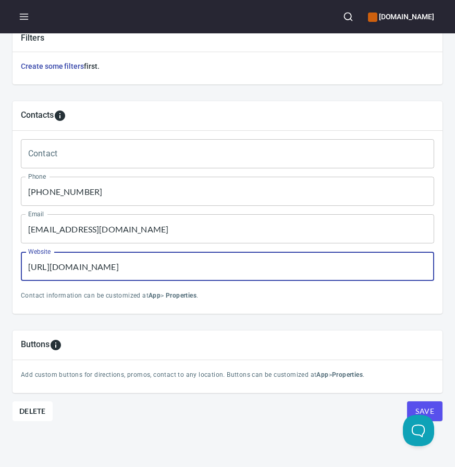
click at [71, 277] on input "[URL][DOMAIN_NAME]" at bounding box center [227, 266] width 413 height 29
paste input "www.floorcareandinterior"
type input "https://www.floorcareandinterior.com/"
click at [83, 238] on input "[EMAIL_ADDRESS][DOMAIN_NAME]" at bounding box center [227, 228] width 413 height 29
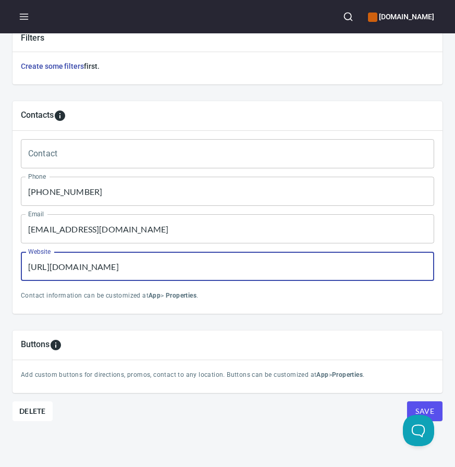
click at [83, 238] on input "[EMAIL_ADDRESS][DOMAIN_NAME]" at bounding box center [227, 228] width 413 height 29
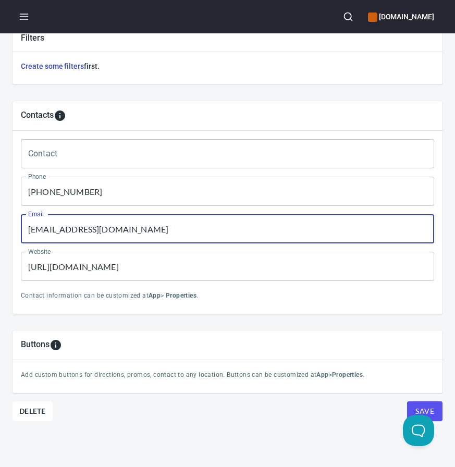
click at [83, 238] on input "[EMAIL_ADDRESS][DOMAIN_NAME]" at bounding box center [227, 228] width 413 height 29
click at [407, 401] on button "Save" at bounding box center [424, 411] width 35 height 20
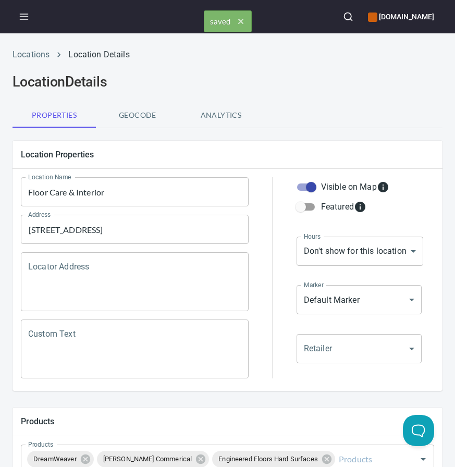
scroll to position [0, 0]
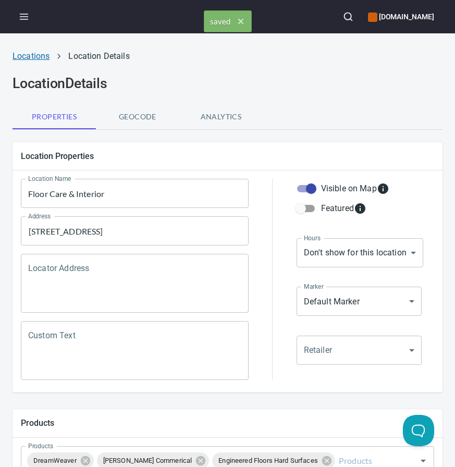
click at [35, 53] on link "Locations" at bounding box center [31, 56] width 37 height 10
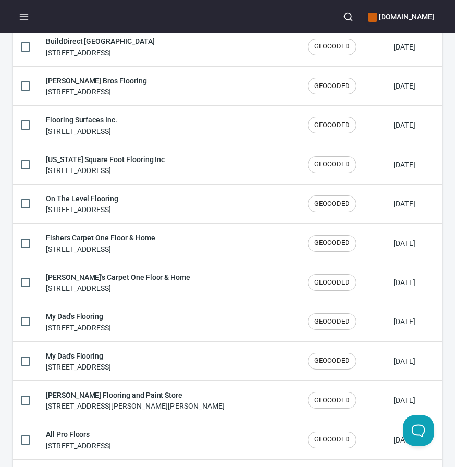
scroll to position [1720, 0]
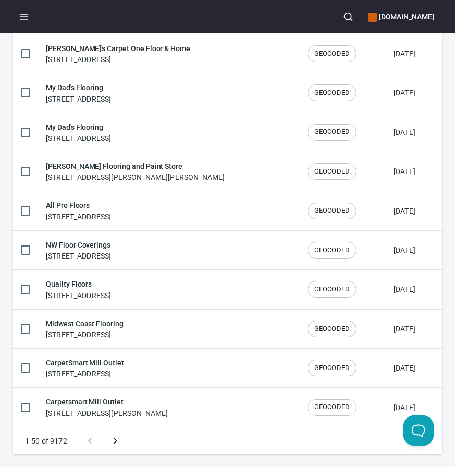
click at [115, 438] on icon "Next page" at bounding box center [115, 440] width 13 height 13
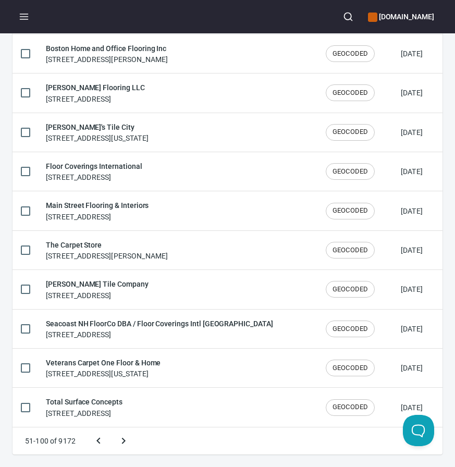
click at [111, 428] on button "Next page" at bounding box center [123, 440] width 25 height 25
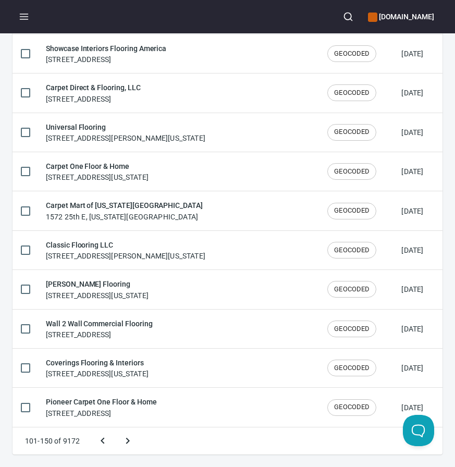
click at [115, 428] on button "Next page" at bounding box center [127, 440] width 25 height 25
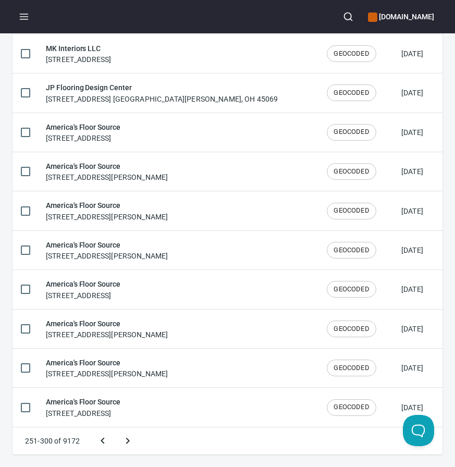
click at [115, 428] on button "Next page" at bounding box center [127, 440] width 25 height 25
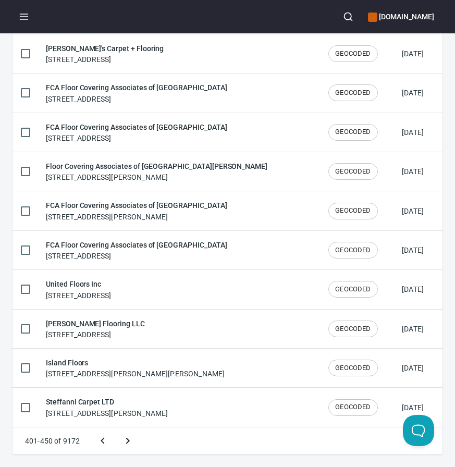
click at [115, 428] on button "Next page" at bounding box center [127, 440] width 25 height 25
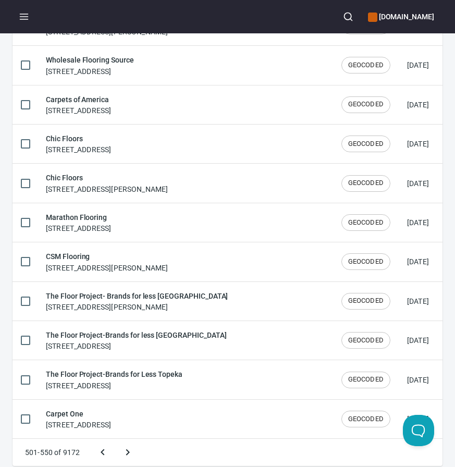
click at [115, 440] on button "Next page" at bounding box center [127, 452] width 25 height 25
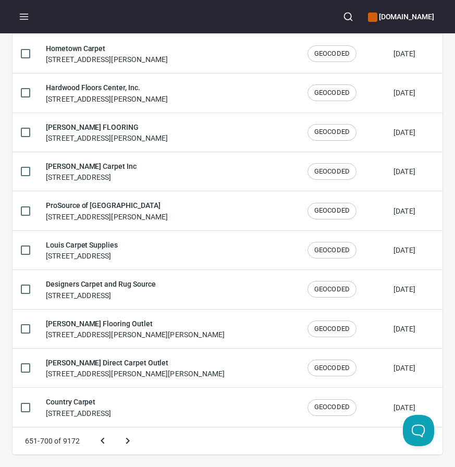
click at [115, 428] on button "Next page" at bounding box center [127, 440] width 25 height 25
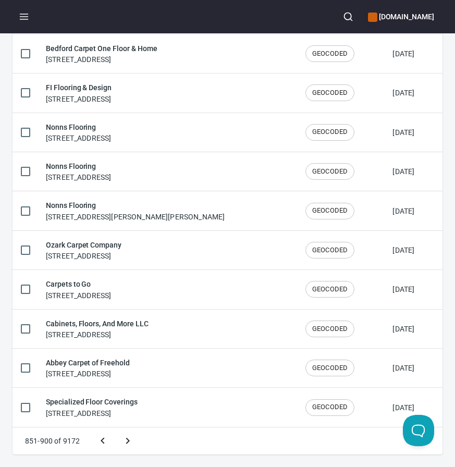
click at [115, 428] on button "Next page" at bounding box center [127, 440] width 25 height 25
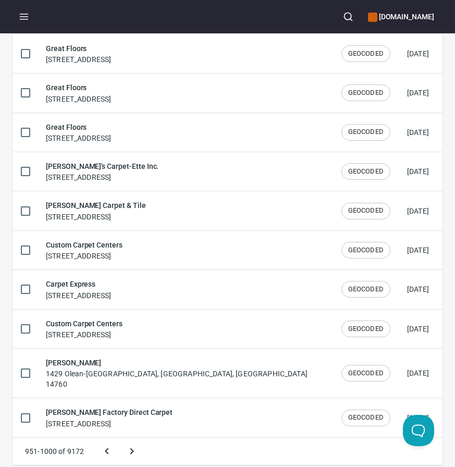
click at [119, 439] on button "Next page" at bounding box center [131, 451] width 25 height 25
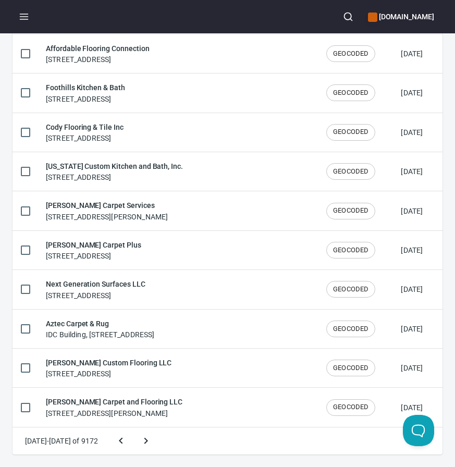
click at [133, 428] on button "Next page" at bounding box center [145, 440] width 25 height 25
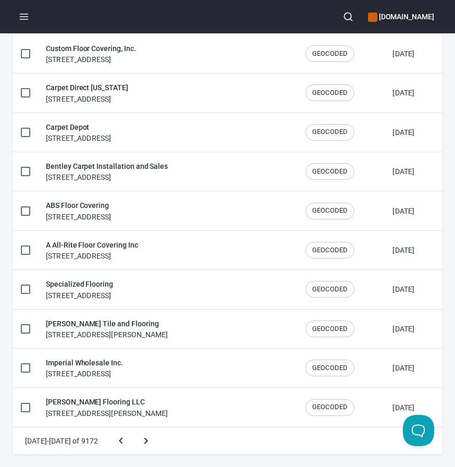
click at [133, 428] on button "Next page" at bounding box center [145, 440] width 25 height 25
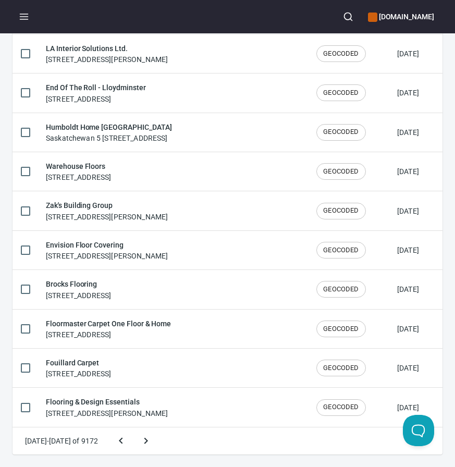
click at [133, 428] on button "Next page" at bounding box center [145, 440] width 25 height 25
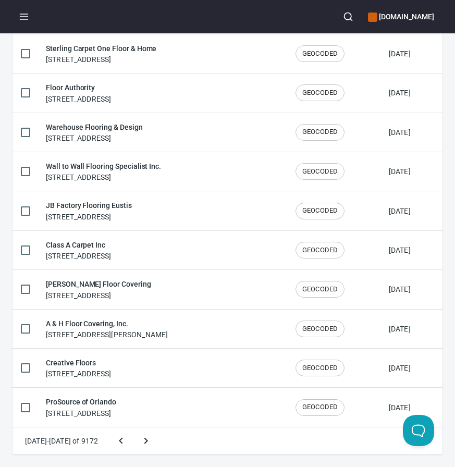
click at [133, 428] on button "Next page" at bounding box center [145, 440] width 25 height 25
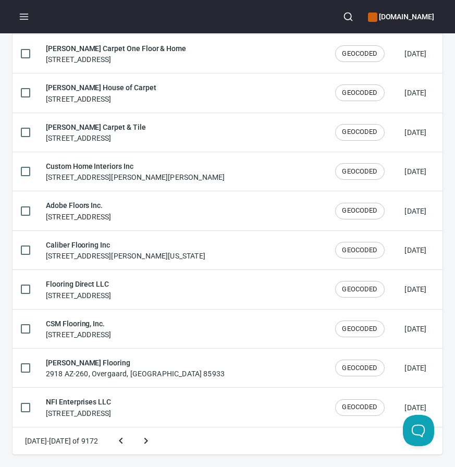
click at [133, 428] on button "Next page" at bounding box center [145, 440] width 25 height 25
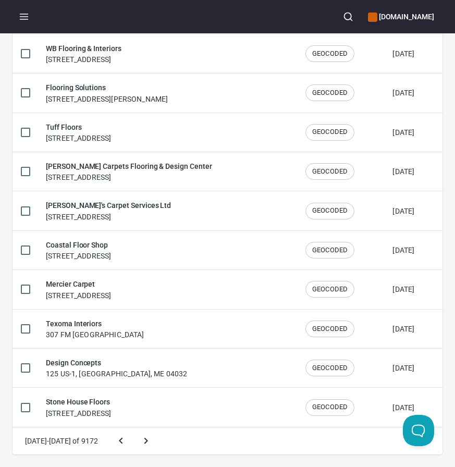
click at [133, 428] on button "Next page" at bounding box center [145, 440] width 25 height 25
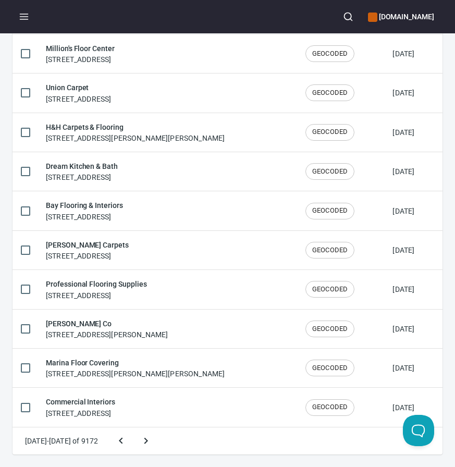
click at [133, 428] on button "Next page" at bounding box center [145, 440] width 25 height 25
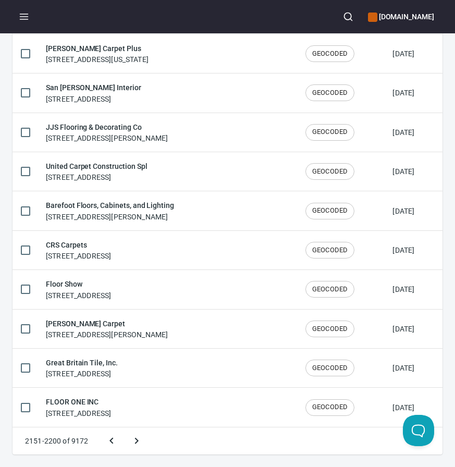
click at [124, 428] on button "Next page" at bounding box center [136, 440] width 25 height 25
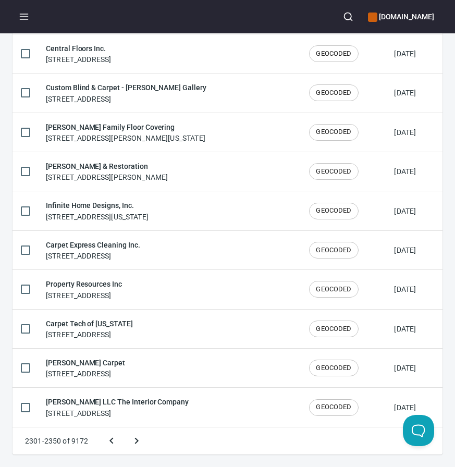
click at [124, 428] on button "Next page" at bounding box center [136, 440] width 25 height 25
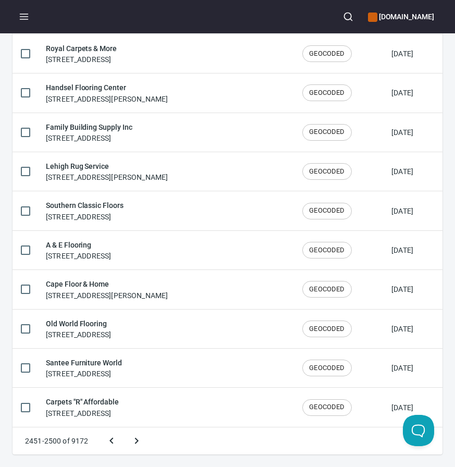
click at [124, 428] on button "Next page" at bounding box center [136, 440] width 25 height 25
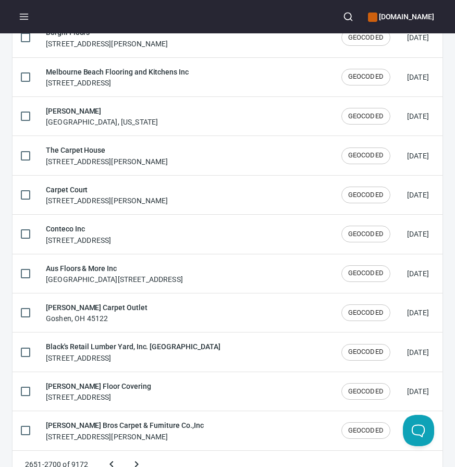
click at [124, 452] on button "Next page" at bounding box center [136, 464] width 25 height 25
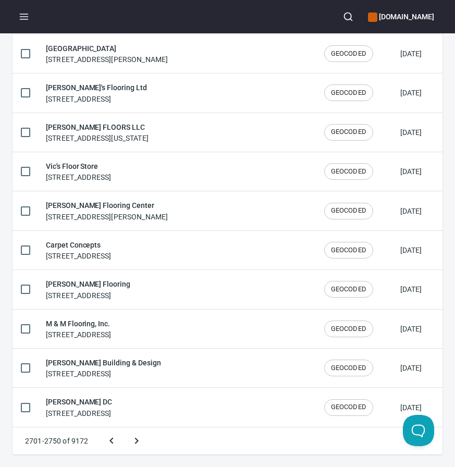
click at [124, 428] on button "Next page" at bounding box center [136, 440] width 25 height 25
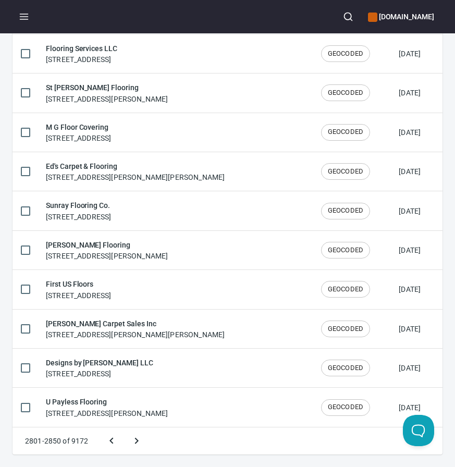
click at [124, 428] on button "Next page" at bounding box center [136, 440] width 25 height 25
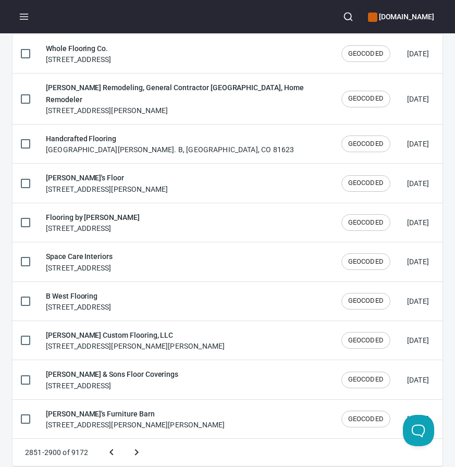
scroll to position [1730, 0]
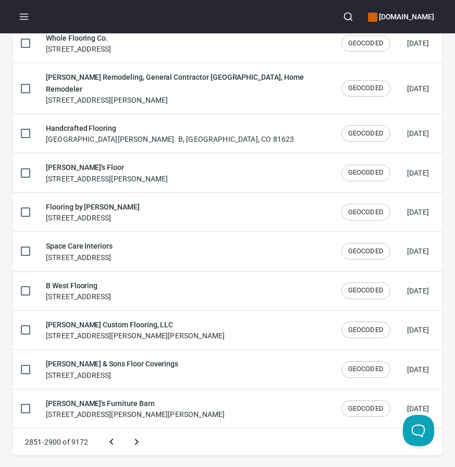
click at [124, 429] on button "Next page" at bounding box center [136, 441] width 25 height 25
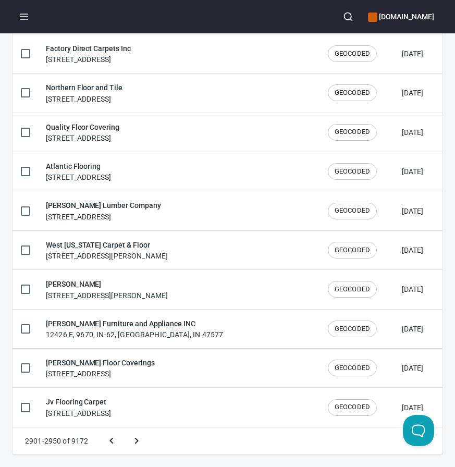
click at [124, 428] on button "Next page" at bounding box center [136, 440] width 25 height 25
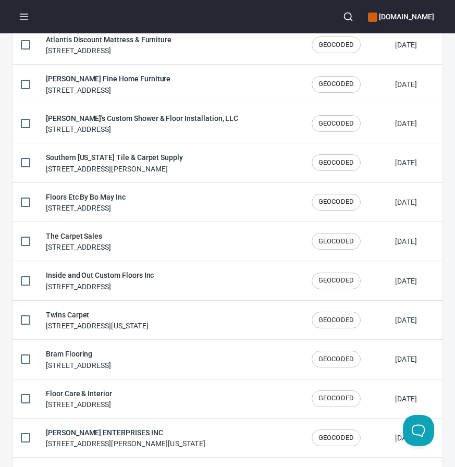
scroll to position [197, 0]
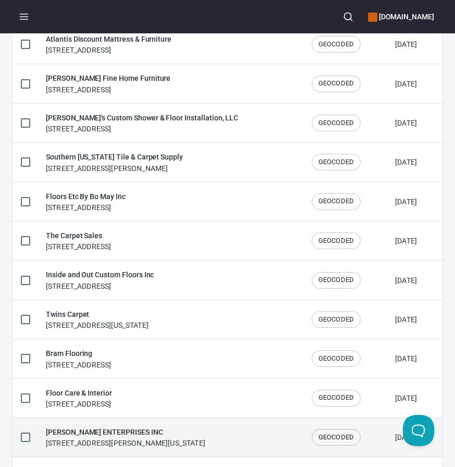
click at [126, 443] on div "JOHN J COOPER ENTERPRISES INC 9 Wildwood Terrace, Sullivan, Missouri 63080, Uni…" at bounding box center [125, 437] width 159 height 22
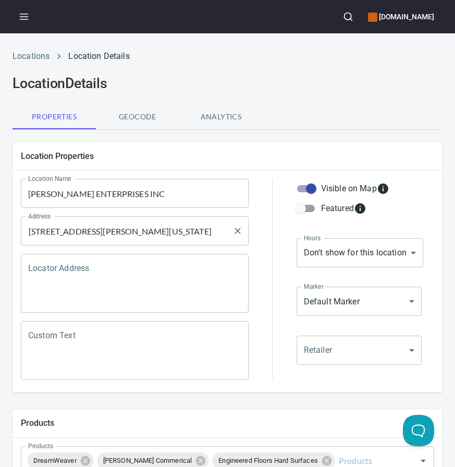
click at [130, 228] on input "[STREET_ADDRESS][PERSON_NAME][US_STATE]" at bounding box center [127, 231] width 203 height 20
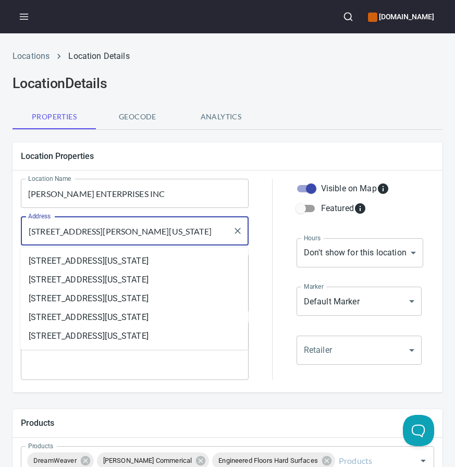
click at [130, 228] on input "[STREET_ADDRESS][PERSON_NAME][US_STATE]" at bounding box center [127, 231] width 203 height 20
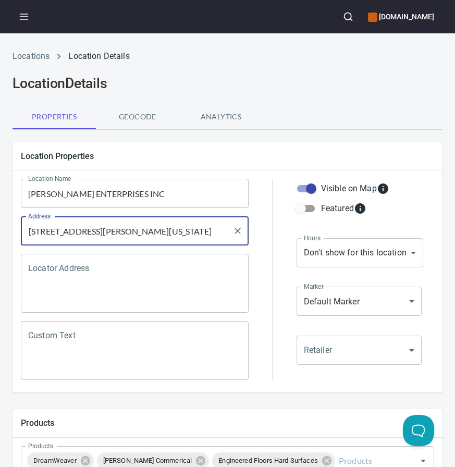
click at [143, 195] on input "[PERSON_NAME] ENTERPRISES INC" at bounding box center [135, 193] width 228 height 29
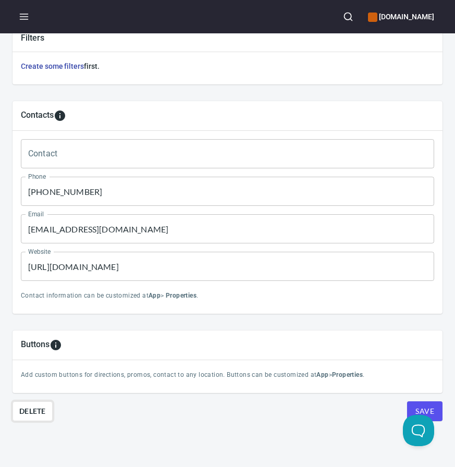
click at [34, 415] on span "Delete" at bounding box center [32, 411] width 27 height 13
click at [36, 409] on span "Delete" at bounding box center [32, 411] width 27 height 13
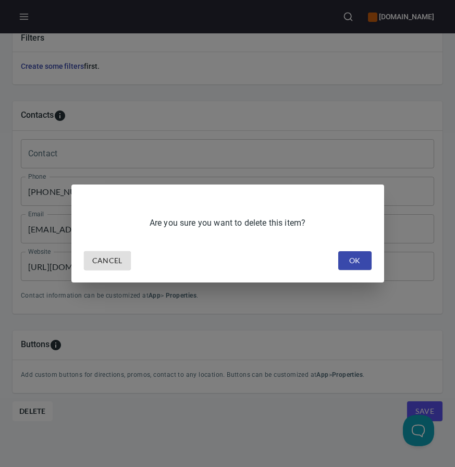
click at [353, 257] on span "OK" at bounding box center [354, 260] width 17 height 13
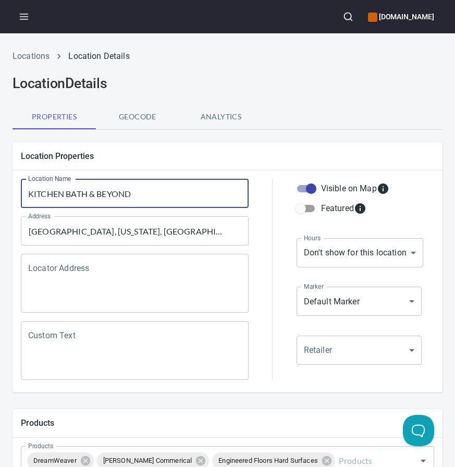
paste input "itchen Bath & Beyond"
type input "Kitchen Bath & Beyond"
click at [106, 232] on input "[GEOGRAPHIC_DATA], [US_STATE], [GEOGRAPHIC_DATA]" at bounding box center [127, 231] width 203 height 20
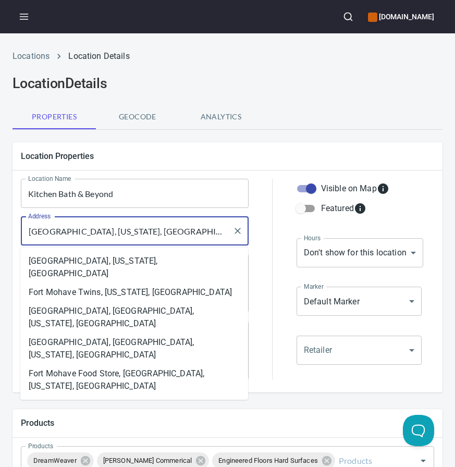
click at [106, 232] on input "[GEOGRAPHIC_DATA], [US_STATE], [GEOGRAPHIC_DATA]" at bounding box center [127, 231] width 203 height 20
paste input "[STREET_ADDRESS]"
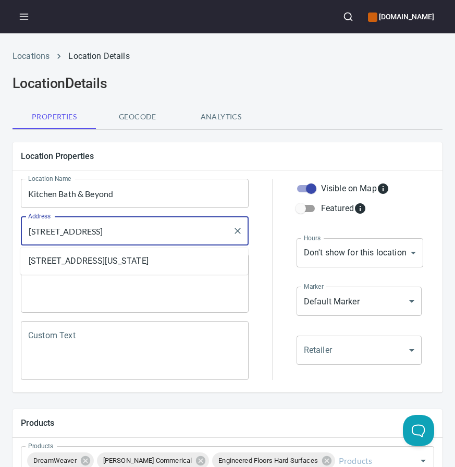
type input "[STREET_ADDRESS]"
click at [250, 187] on div "Location Name Kitchen Bath & Beyond Location Name" at bounding box center [135, 194] width 236 height 38
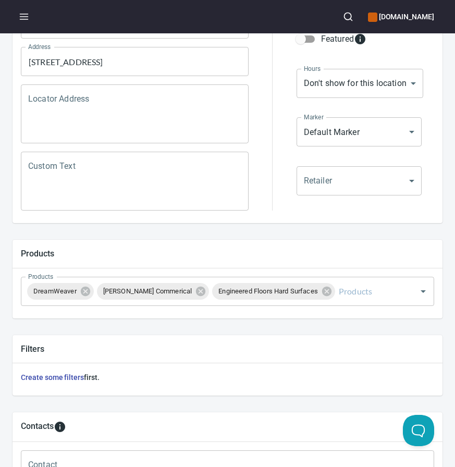
scroll to position [480, 0]
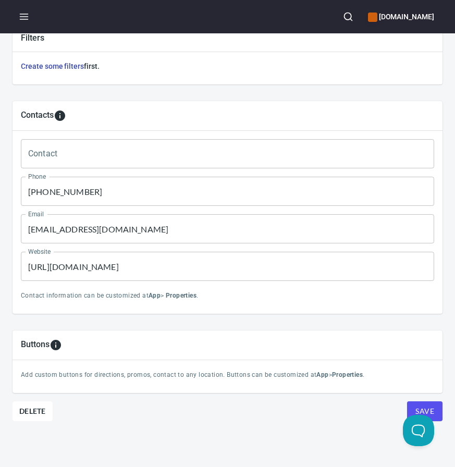
click at [72, 199] on input "[PHONE_NUMBER]" at bounding box center [227, 191] width 413 height 29
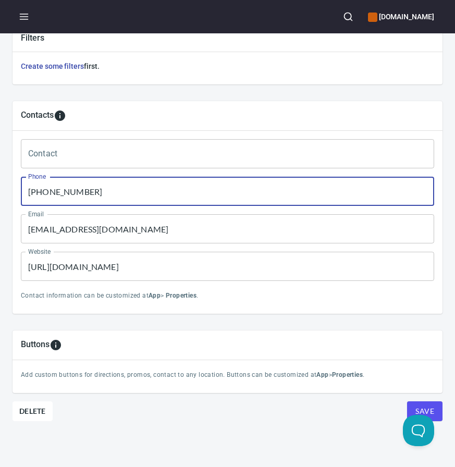
paste input "928) 788-1000"
type input "[PHONE_NUMBER]"
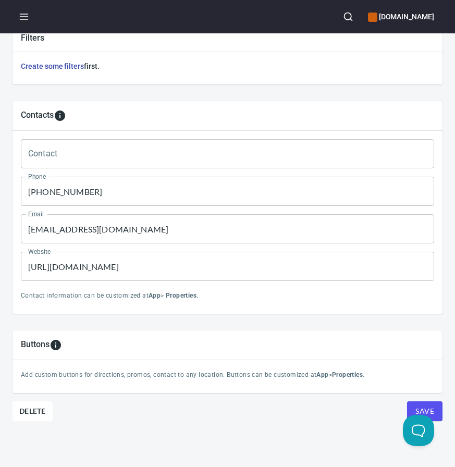
click at [114, 236] on input "[EMAIL_ADDRESS][DOMAIN_NAME]" at bounding box center [227, 228] width 413 height 29
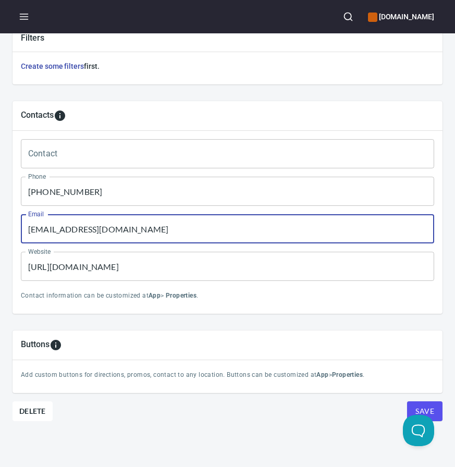
click at [114, 236] on input "[EMAIL_ADDRESS][DOMAIN_NAME]" at bounding box center [227, 228] width 413 height 29
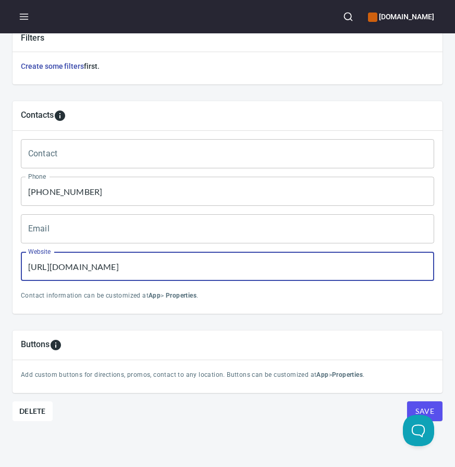
click at [120, 261] on input "[URL][DOMAIN_NAME]" at bounding box center [227, 266] width 413 height 29
click at [120, 261] on input "https://www.floorcareandinterior.com/" at bounding box center [227, 266] width 413 height 29
click at [407, 401] on button "Save" at bounding box center [424, 411] width 35 height 20
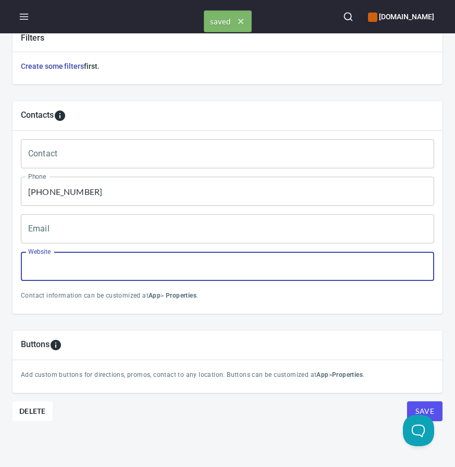
click at [407, 401] on button "Save" at bounding box center [424, 411] width 35 height 20
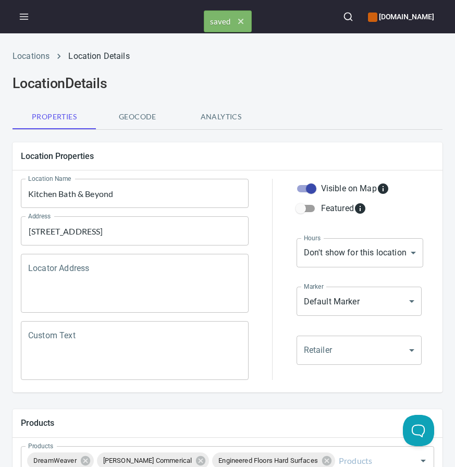
click at [38, 63] on div "Locations Location Details" at bounding box center [227, 56] width 442 height 25
click at [38, 57] on link "Locations" at bounding box center [31, 56] width 37 height 10
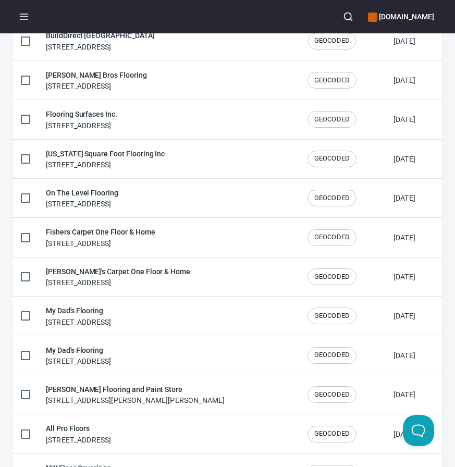
scroll to position [1720, 0]
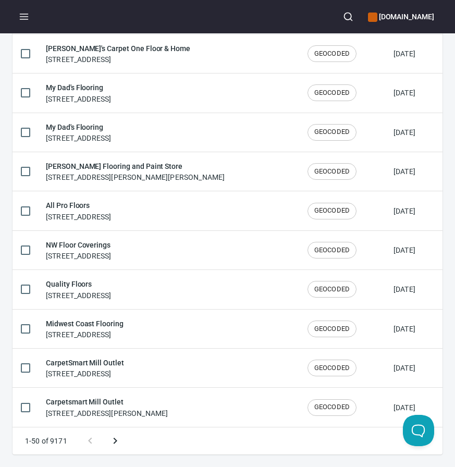
click at [119, 437] on icon "Next page" at bounding box center [115, 440] width 13 height 13
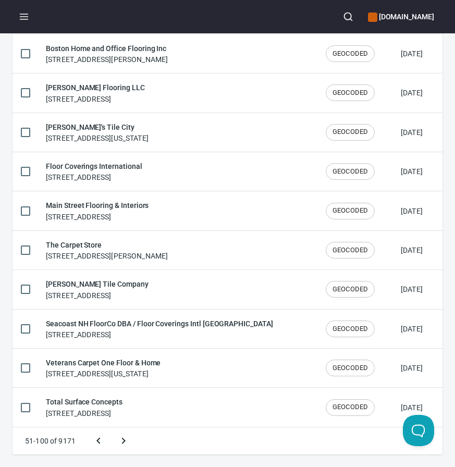
click at [111, 428] on button "Next page" at bounding box center [123, 440] width 25 height 25
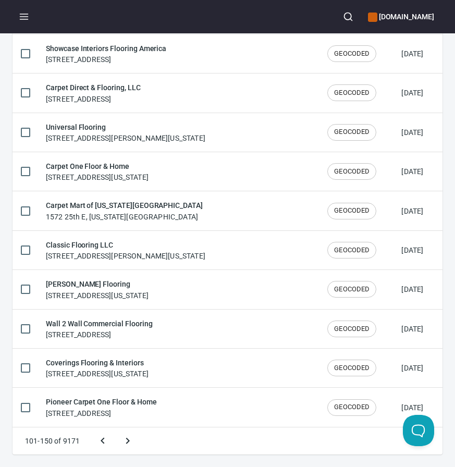
click at [115, 428] on button "Next page" at bounding box center [127, 440] width 25 height 25
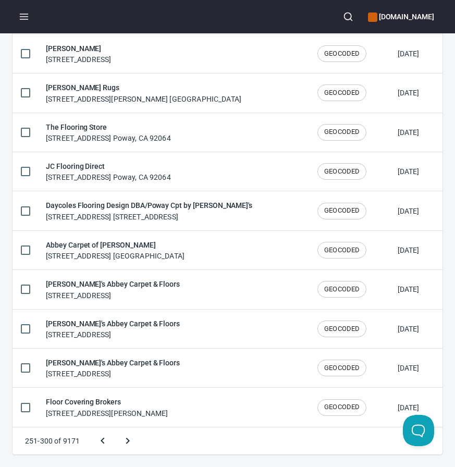
click at [115, 428] on button "Next page" at bounding box center [127, 440] width 25 height 25
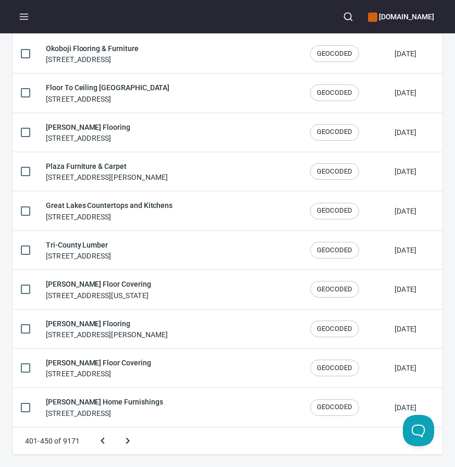
click at [115, 428] on button "Next page" at bounding box center [127, 440] width 25 height 25
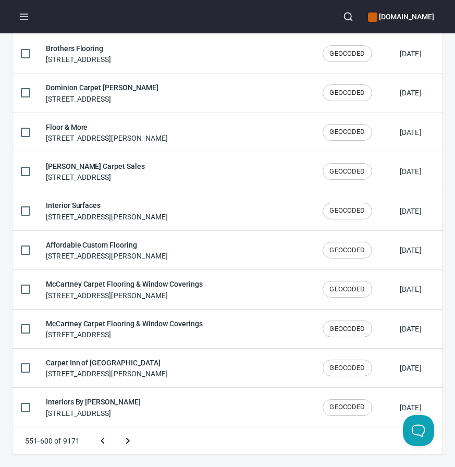
click at [115, 428] on button "Next page" at bounding box center [127, 440] width 25 height 25
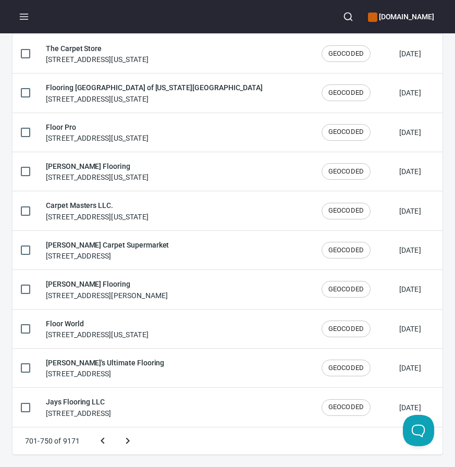
click at [115, 428] on button "Next page" at bounding box center [127, 440] width 25 height 25
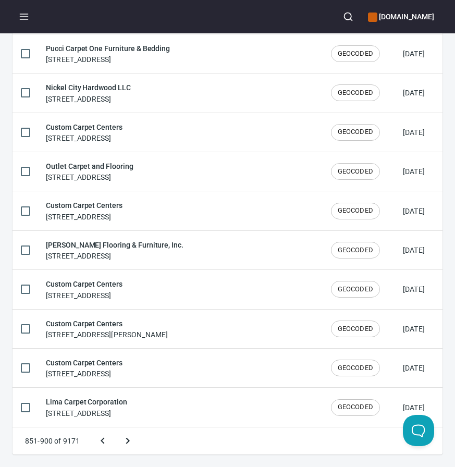
click at [115, 428] on button "Next page" at bounding box center [127, 440] width 25 height 25
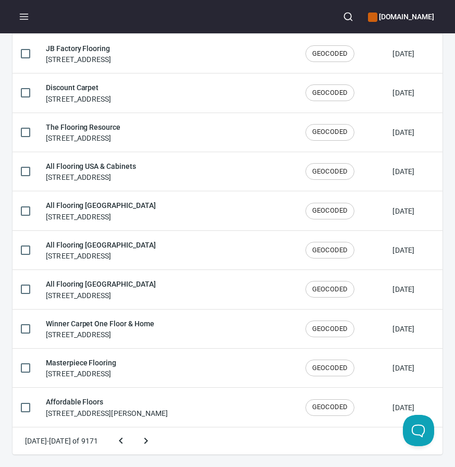
click at [133, 428] on button "Next page" at bounding box center [145, 440] width 25 height 25
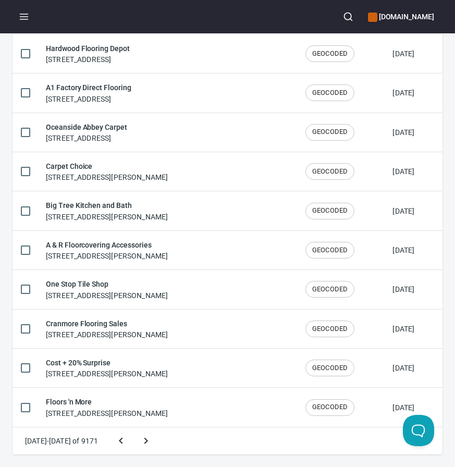
click at [133, 428] on button "Next page" at bounding box center [145, 440] width 25 height 25
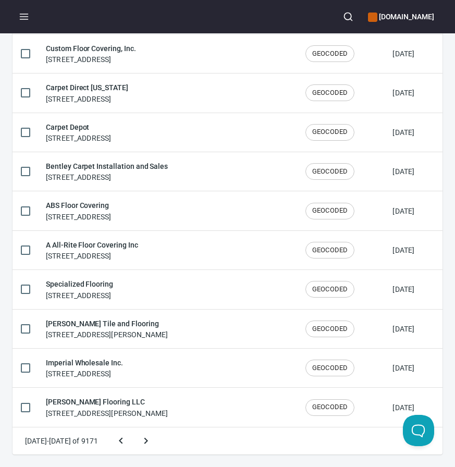
click at [133, 428] on button "Next page" at bounding box center [145, 440] width 25 height 25
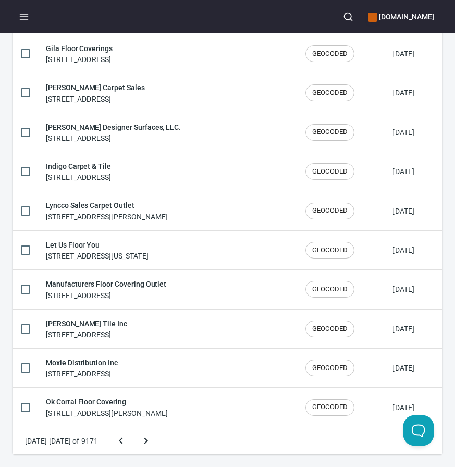
click at [133, 428] on button "Next page" at bounding box center [145, 440] width 25 height 25
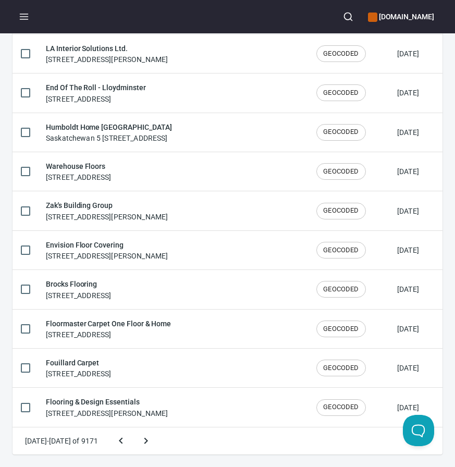
click at [133, 428] on button "Next page" at bounding box center [145, 440] width 25 height 25
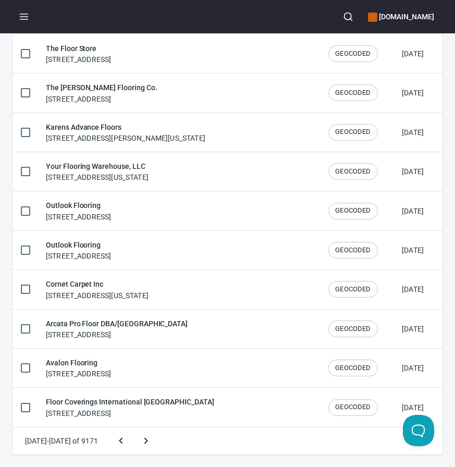
click at [133, 428] on button "Next page" at bounding box center [145, 440] width 25 height 25
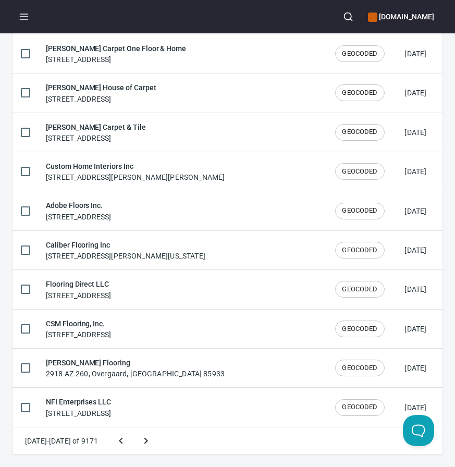
click at [133, 428] on button "Next page" at bounding box center [145, 440] width 25 height 25
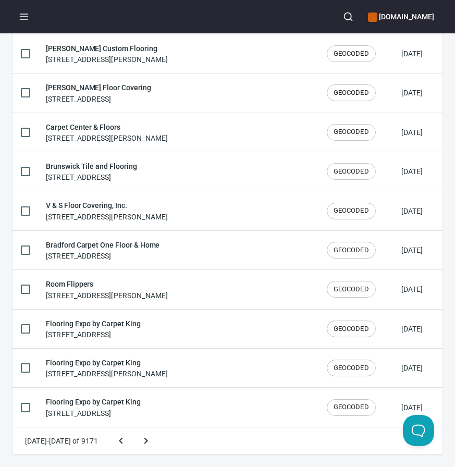
click at [133, 428] on button "Next page" at bounding box center [145, 440] width 25 height 25
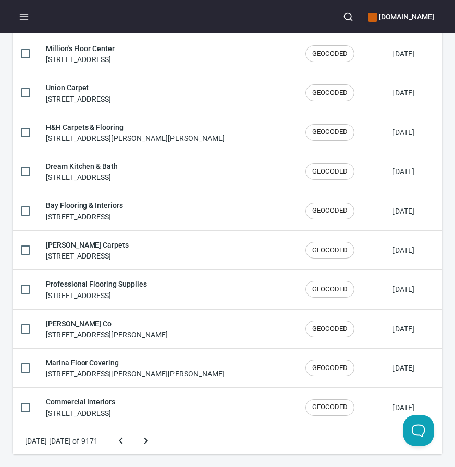
click at [133, 428] on button "Next page" at bounding box center [145, 440] width 25 height 25
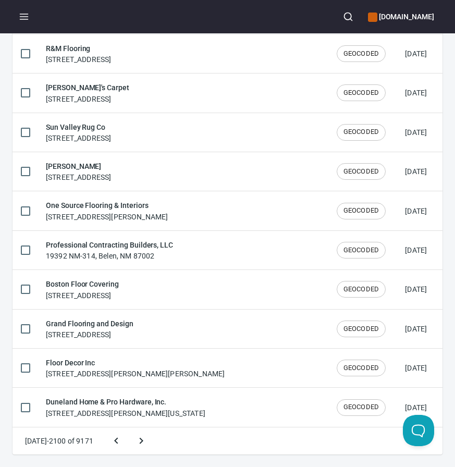
click at [129, 428] on button "Next page" at bounding box center [141, 440] width 25 height 25
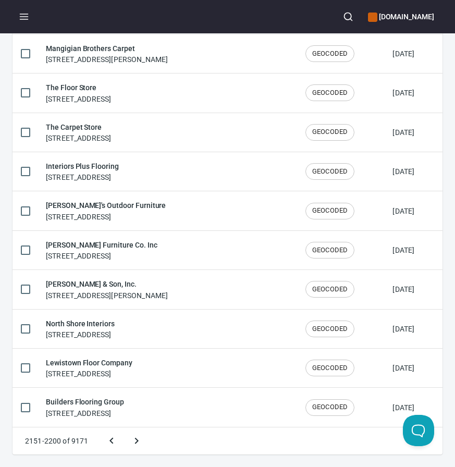
click at [124, 428] on button "Next page" at bounding box center [136, 440] width 25 height 25
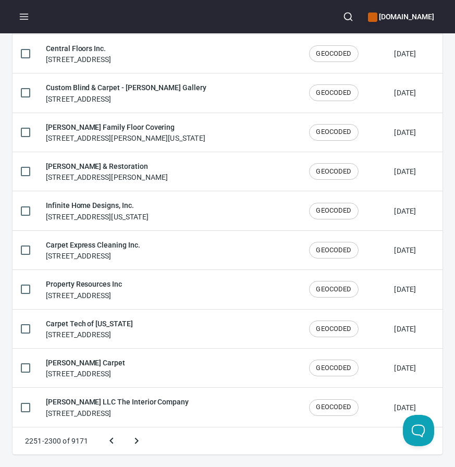
click at [124, 428] on button "Next page" at bounding box center [136, 440] width 25 height 25
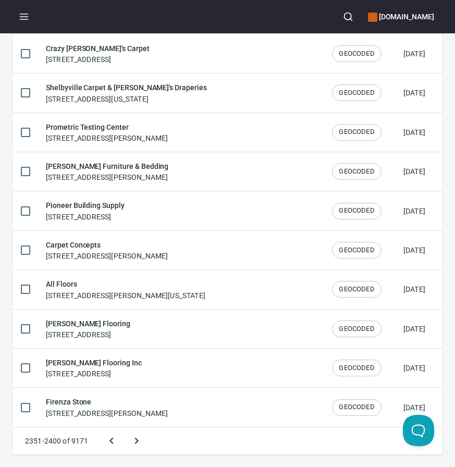
click at [124, 428] on button "Next page" at bounding box center [136, 440] width 25 height 25
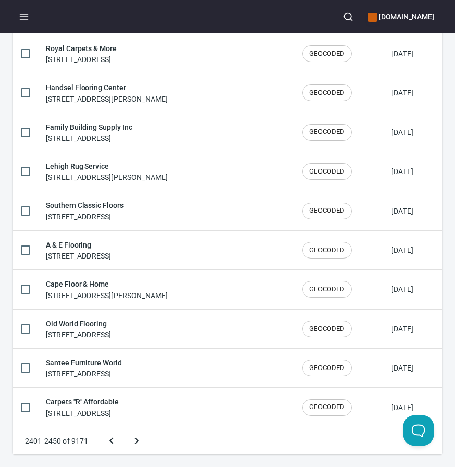
click at [124, 428] on button "Next page" at bounding box center [136, 440] width 25 height 25
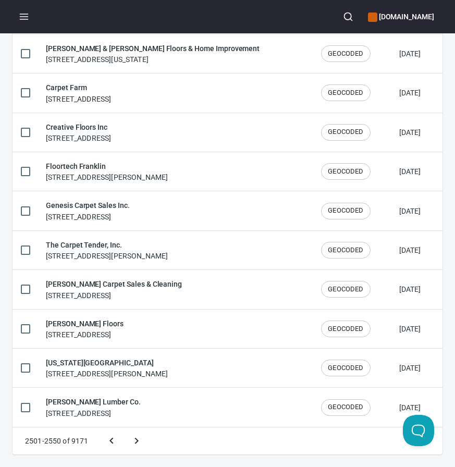
click at [124, 428] on button "Next page" at bounding box center [136, 440] width 25 height 25
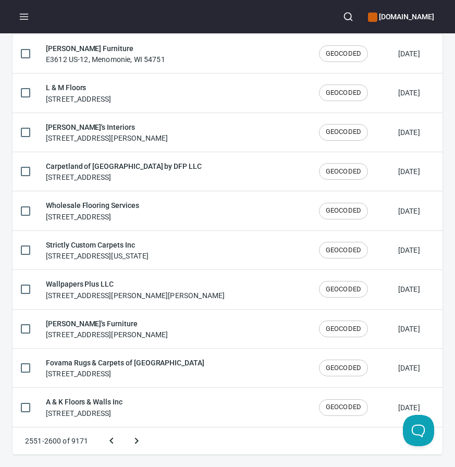
click at [124, 428] on button "Next page" at bounding box center [136, 440] width 25 height 25
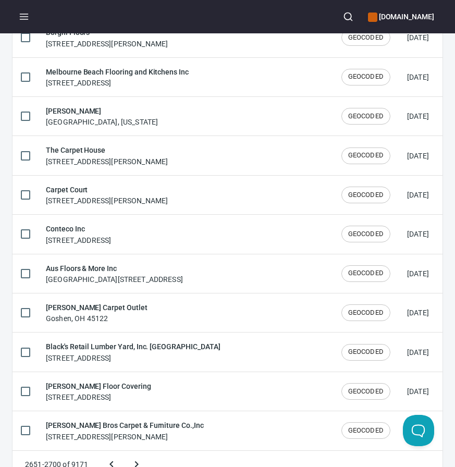
click at [124, 452] on button "Next page" at bounding box center [136, 464] width 25 height 25
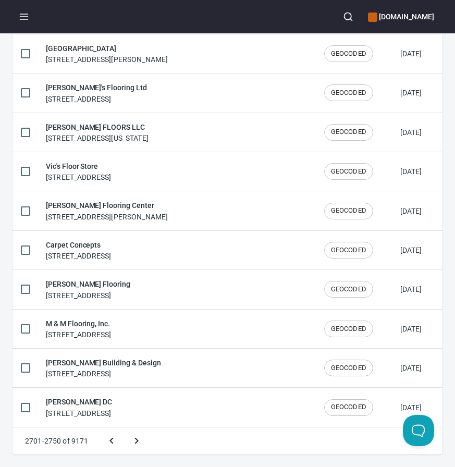
click at [124, 428] on button "Next page" at bounding box center [136, 440] width 25 height 25
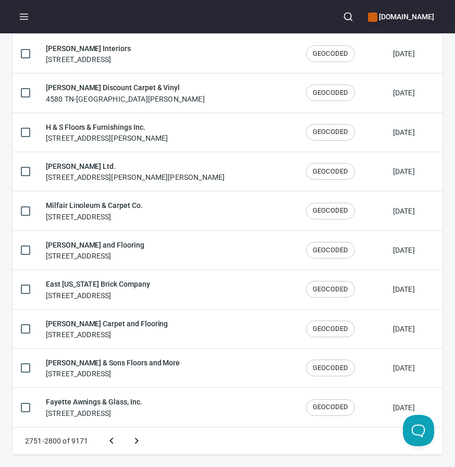
click at [124, 428] on button "Next page" at bounding box center [136, 440] width 25 height 25
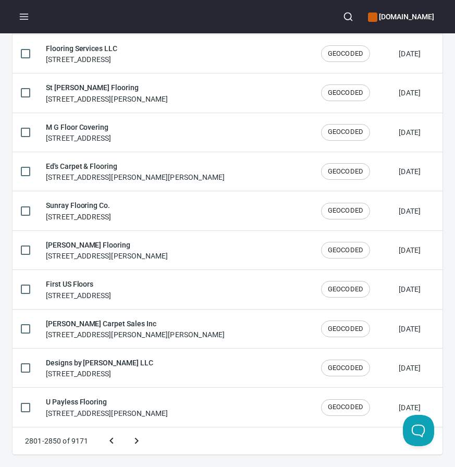
click at [124, 428] on button "Next page" at bounding box center [136, 440] width 25 height 25
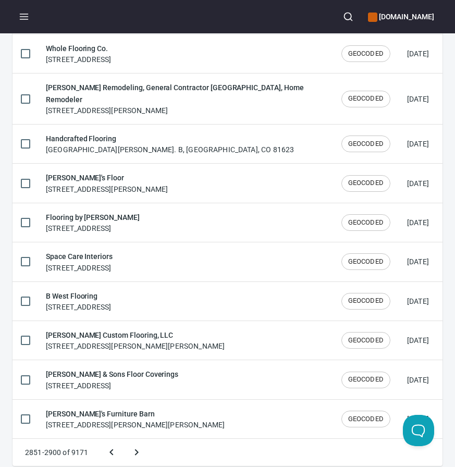
scroll to position [1730, 0]
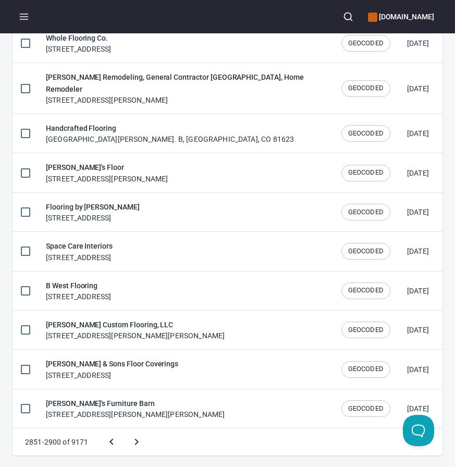
click at [124, 429] on button "Next page" at bounding box center [136, 441] width 25 height 25
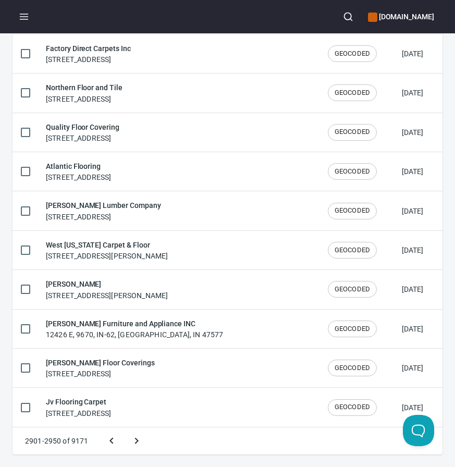
click at [124, 428] on button "Next page" at bounding box center [136, 440] width 25 height 25
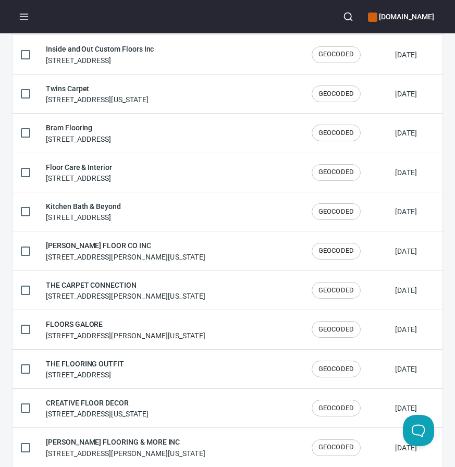
scroll to position [428, 0]
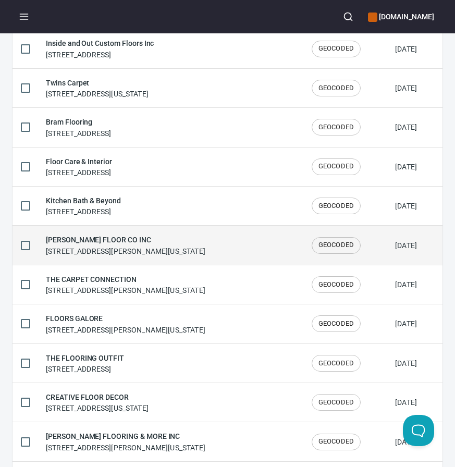
click at [148, 250] on div "KEN PEARSON FLOOR CO INC 3608 Walkup Rd, Crystal Lake, Illinois 60012, United S…" at bounding box center [125, 245] width 159 height 22
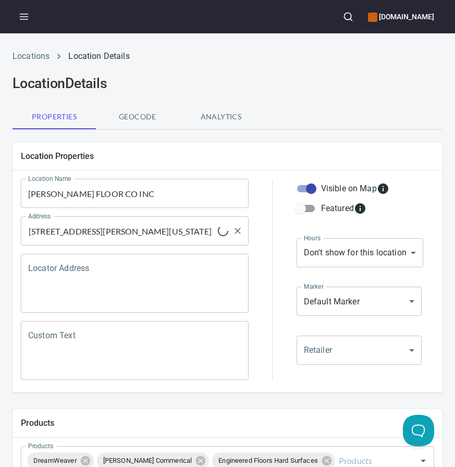
click at [133, 232] on input "3608 Walkup Rd, Crystal Lake, Illinois 60012, United States" at bounding box center [122, 231] width 192 height 20
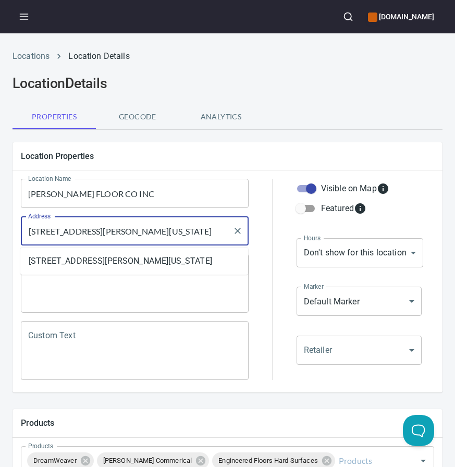
click at [133, 232] on input "3608 Walkup Rd, Crystal Lake, Illinois 60012, United States" at bounding box center [127, 231] width 203 height 20
paste input "L 60012"
type input "[STREET_ADDRESS][PERSON_NAME]"
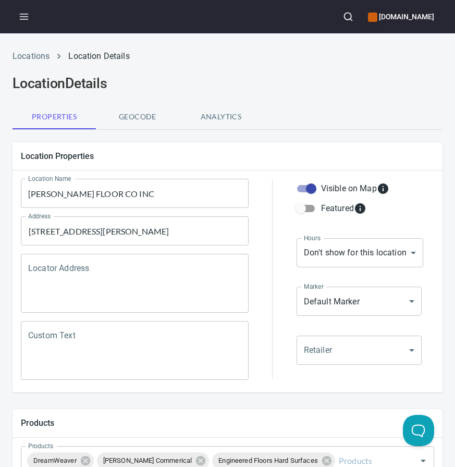
click at [266, 207] on div at bounding box center [272, 279] width 35 height 214
click at [60, 200] on input "KEN PEARSON FLOOR CO INC" at bounding box center [135, 193] width 228 height 29
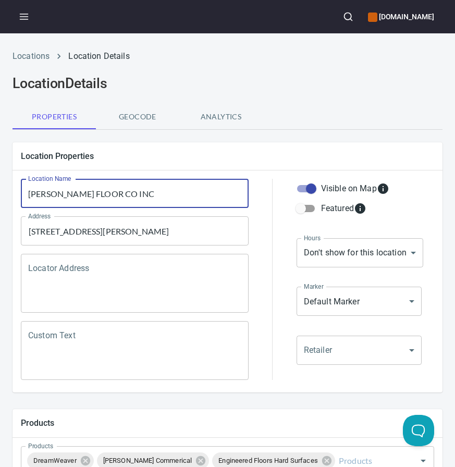
click at [60, 200] on input "KEN PEARSON FLOOR CO INC" at bounding box center [135, 193] width 228 height 29
paste input "[PERSON_NAME] Floor Co. Inc."
type input "[PERSON_NAME] Floor Co. Inc."
click at [263, 198] on div at bounding box center [272, 279] width 35 height 214
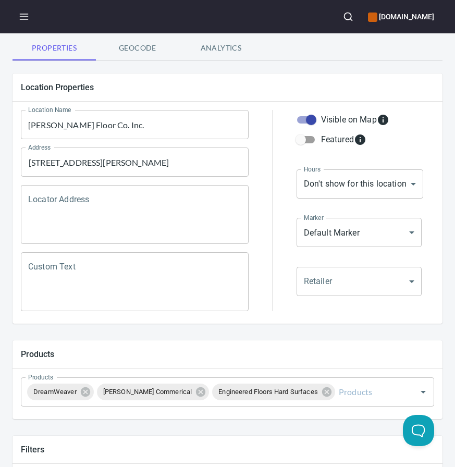
scroll to position [480, 0]
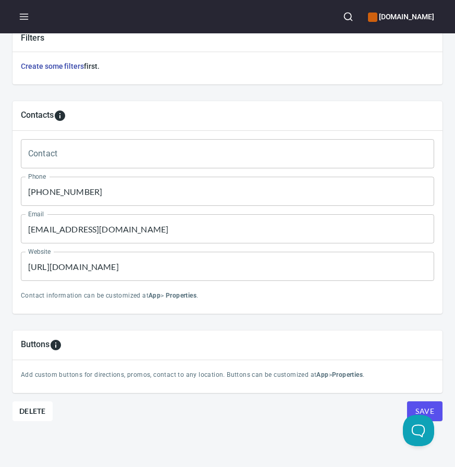
click at [100, 196] on input "(928) 788-1000" at bounding box center [227, 191] width 413 height 29
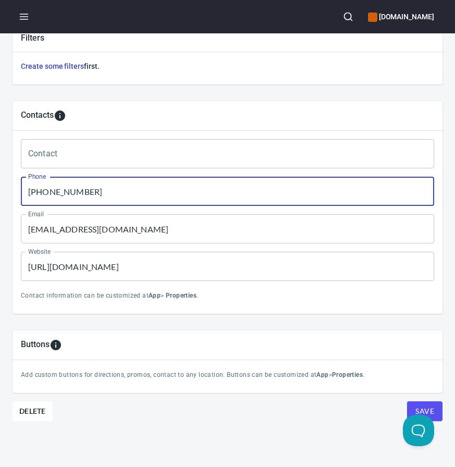
click at [100, 196] on input "(928) 788-1000" at bounding box center [227, 191] width 413 height 29
paste input "815) 455-0118"
type input "(815) 455-0118"
click at [83, 230] on input "[EMAIL_ADDRESS][DOMAIN_NAME]" at bounding box center [227, 228] width 413 height 29
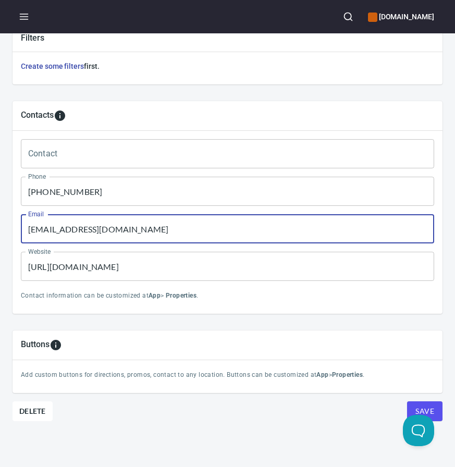
click at [83, 230] on input "[EMAIL_ADDRESS][DOMAIN_NAME]" at bounding box center [227, 228] width 413 height 29
click at [124, 260] on input "https://www.floorcareandinterior.com/" at bounding box center [227, 266] width 413 height 29
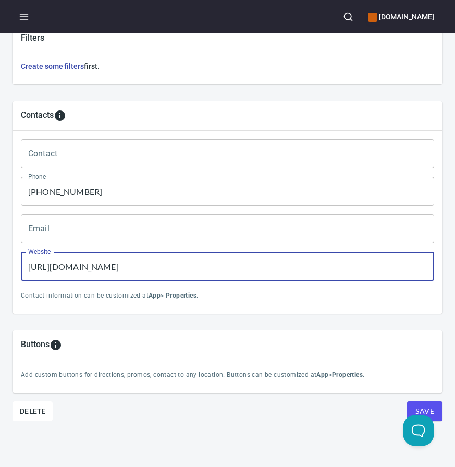
click at [124, 260] on input "https://www.floorcareandinterior.com/" at bounding box center [227, 266] width 413 height 29
click at [407, 401] on button "Save" at bounding box center [424, 411] width 35 height 20
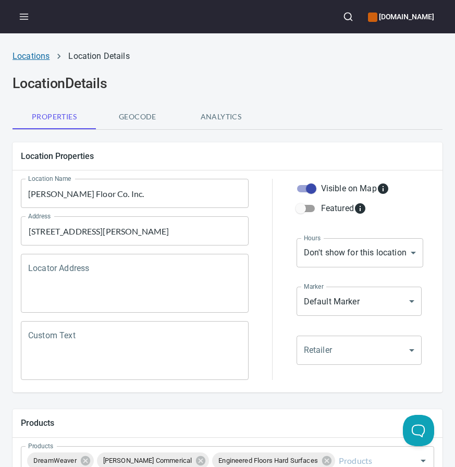
click at [32, 55] on link "Locations" at bounding box center [31, 56] width 37 height 10
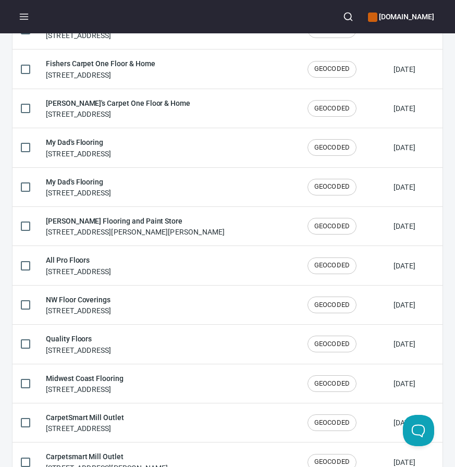
scroll to position [1720, 0]
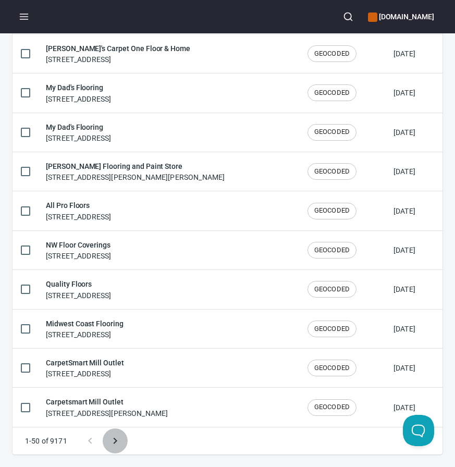
click at [115, 440] on icon "Next page" at bounding box center [115, 440] width 13 height 13
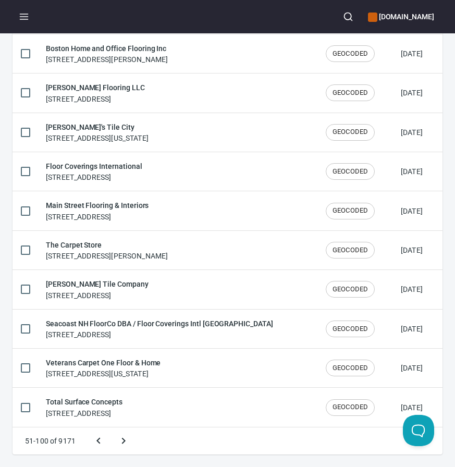
click at [111, 428] on button "Next page" at bounding box center [123, 440] width 25 height 25
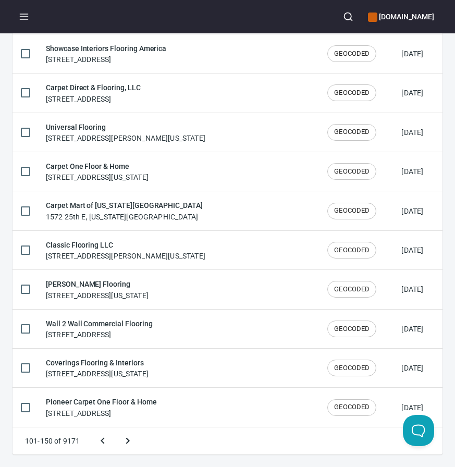
click at [115, 428] on button "Next page" at bounding box center [127, 440] width 25 height 25
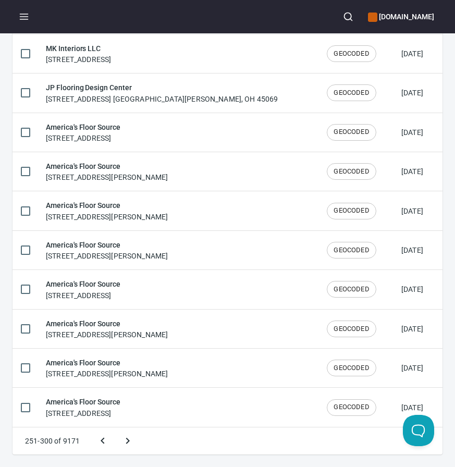
click at [115, 428] on button "Next page" at bounding box center [127, 440] width 25 height 25
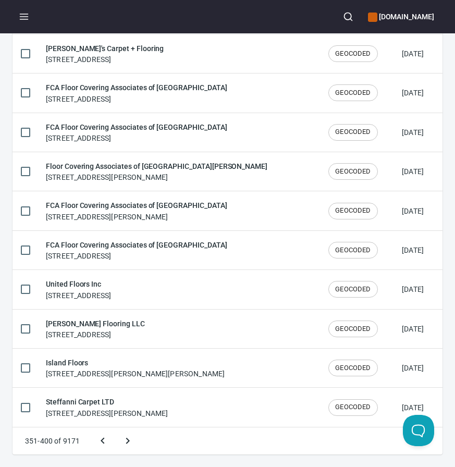
click at [115, 428] on button "Next page" at bounding box center [127, 440] width 25 height 25
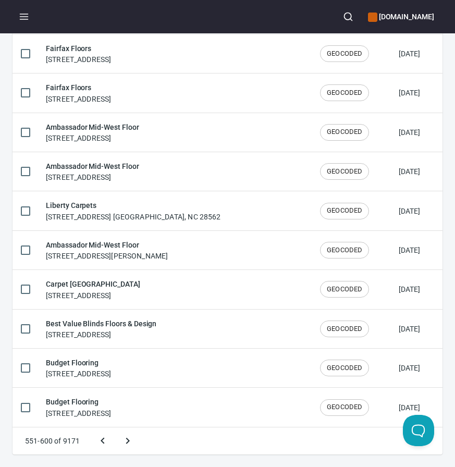
click at [115, 428] on button "Next page" at bounding box center [127, 440] width 25 height 25
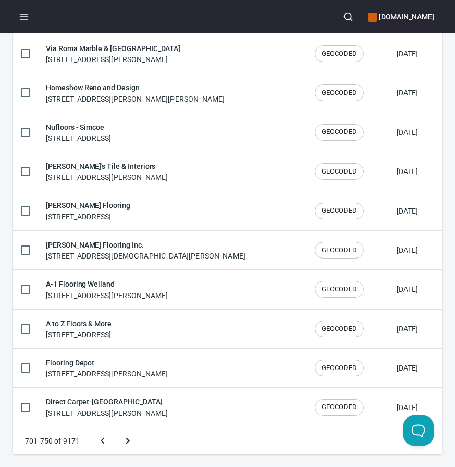
click at [115, 428] on button "Next page" at bounding box center [127, 440] width 25 height 25
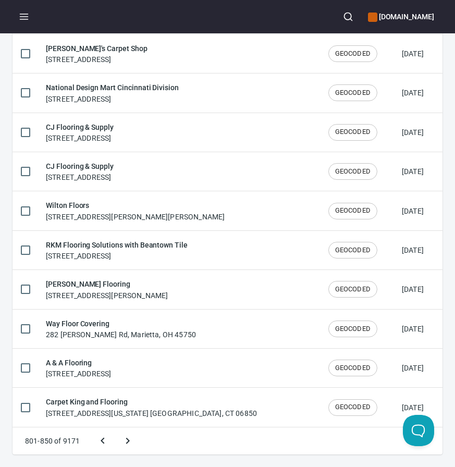
click at [115, 428] on button "Next page" at bounding box center [127, 440] width 25 height 25
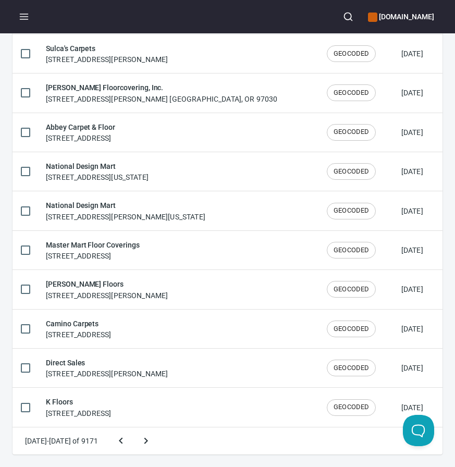
click at [133, 428] on button "Next page" at bounding box center [145, 440] width 25 height 25
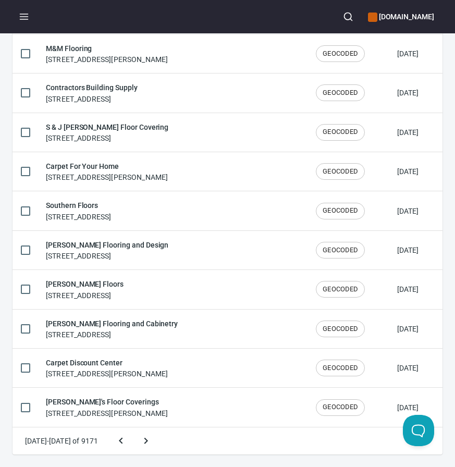
click at [133, 428] on button "Next page" at bounding box center [145, 440] width 25 height 25
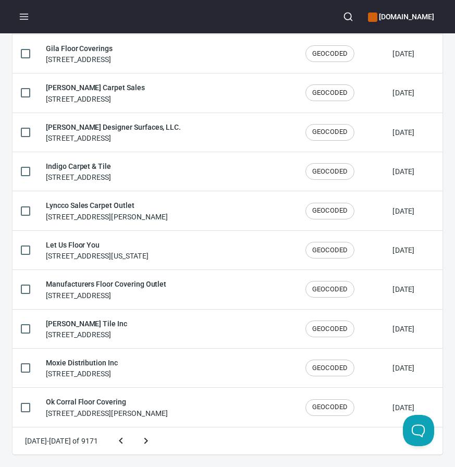
click at [133, 428] on button "Next page" at bounding box center [145, 440] width 25 height 25
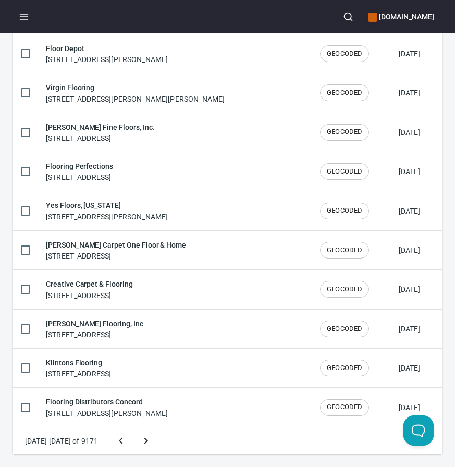
click at [133, 428] on button "Next page" at bounding box center [145, 440] width 25 height 25
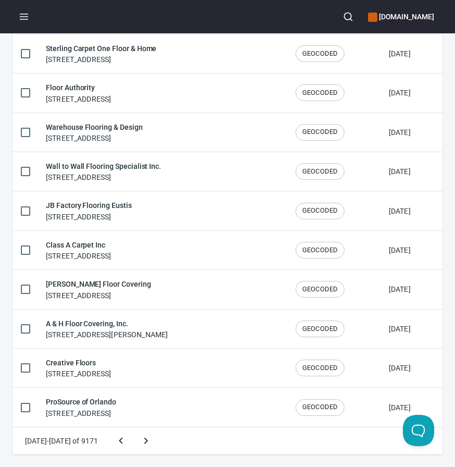
click at [133, 428] on button "Next page" at bounding box center [145, 440] width 25 height 25
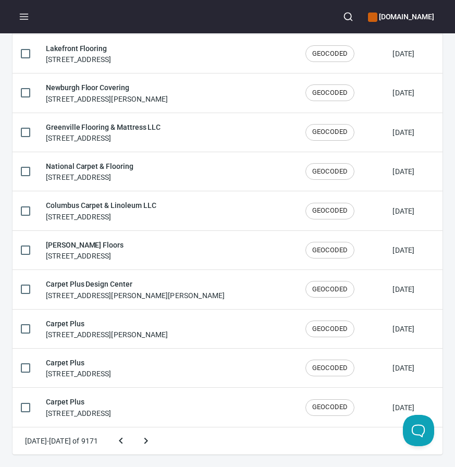
click at [133, 428] on button "Next page" at bounding box center [145, 440] width 25 height 25
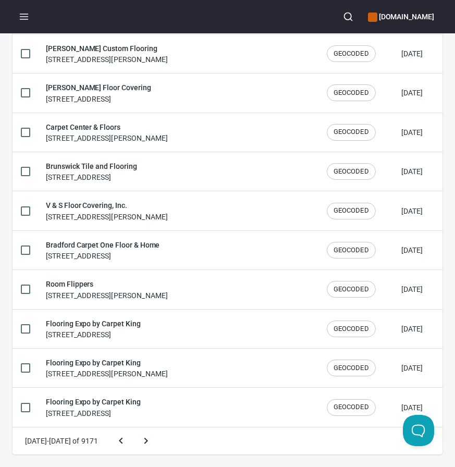
click at [133, 428] on button "Next page" at bounding box center [145, 440] width 25 height 25
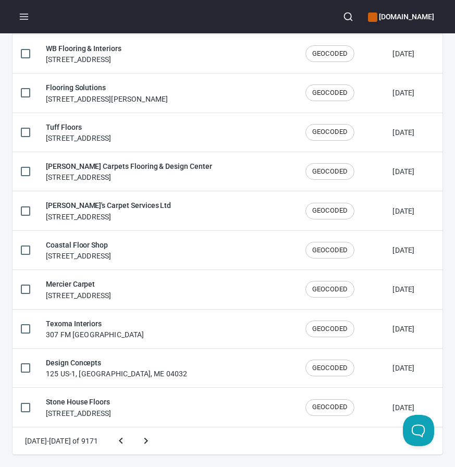
click at [133, 428] on button "Next page" at bounding box center [145, 440] width 25 height 25
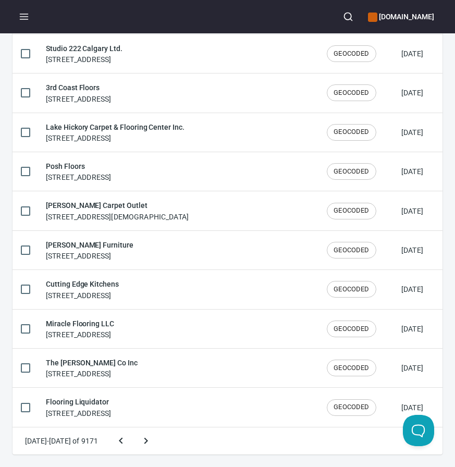
click at [133, 428] on button "Next page" at bounding box center [145, 440] width 25 height 25
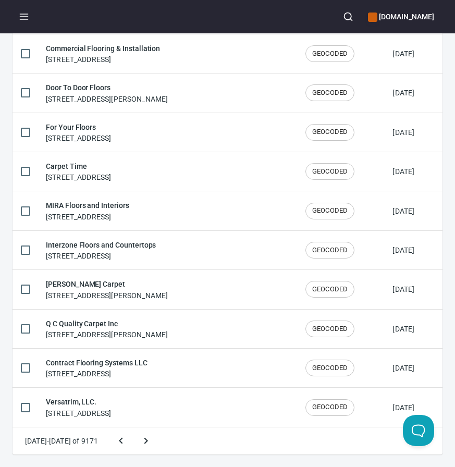
click at [133, 428] on button "Next page" at bounding box center [145, 440] width 25 height 25
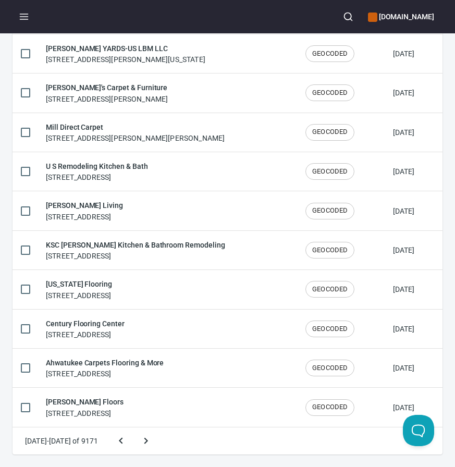
click at [133, 428] on button "Next page" at bounding box center [145, 440] width 25 height 25
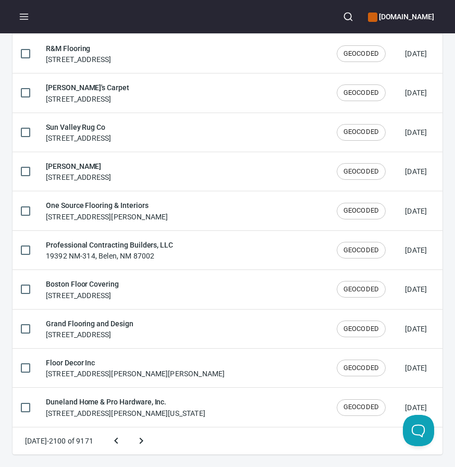
click at [129, 428] on button "Next page" at bounding box center [141, 440] width 25 height 25
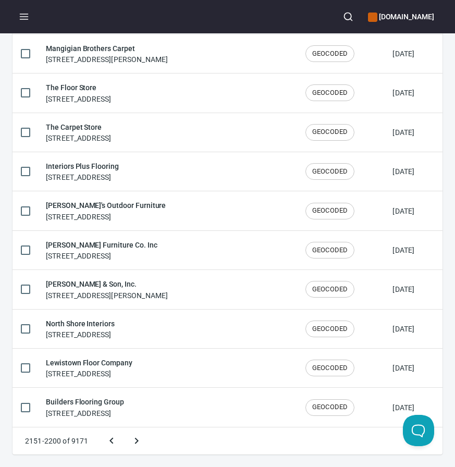
click at [124, 428] on button "Next page" at bounding box center [136, 440] width 25 height 25
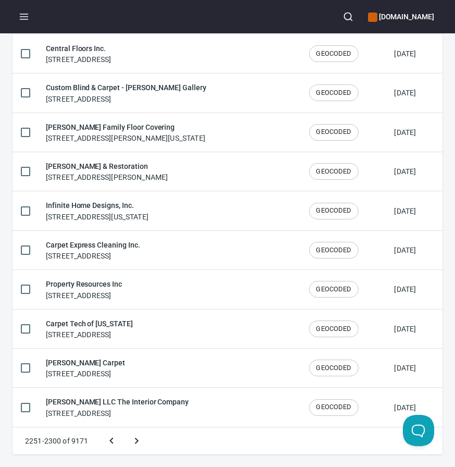
click at [124, 428] on button "Next page" at bounding box center [136, 440] width 25 height 25
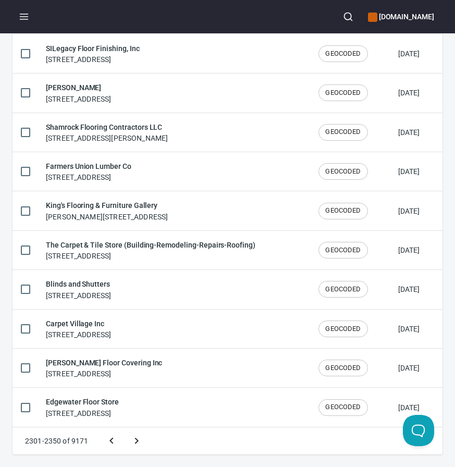
click at [124, 428] on button "Next page" at bounding box center [136, 440] width 25 height 25
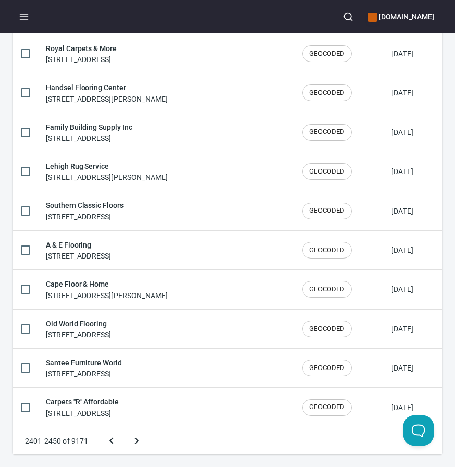
click at [124, 428] on button "Next page" at bounding box center [136, 440] width 25 height 25
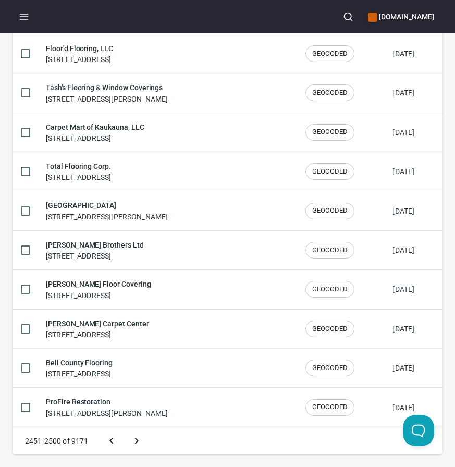
click at [124, 428] on button "Next page" at bounding box center [136, 440] width 25 height 25
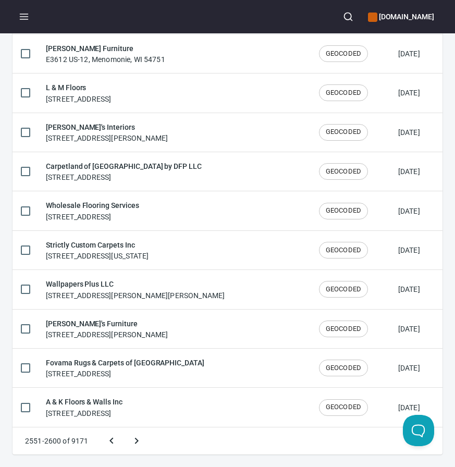
click at [124, 428] on button "Next page" at bounding box center [136, 440] width 25 height 25
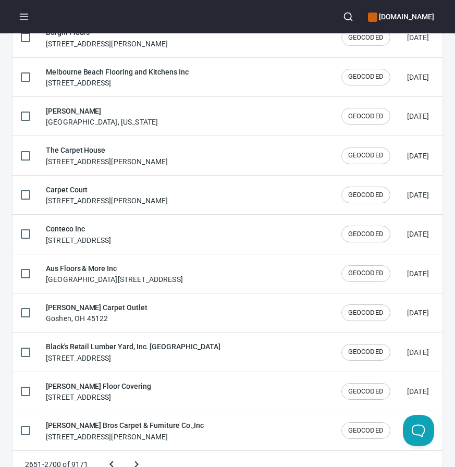
click at [124, 452] on button "Next page" at bounding box center [136, 464] width 25 height 25
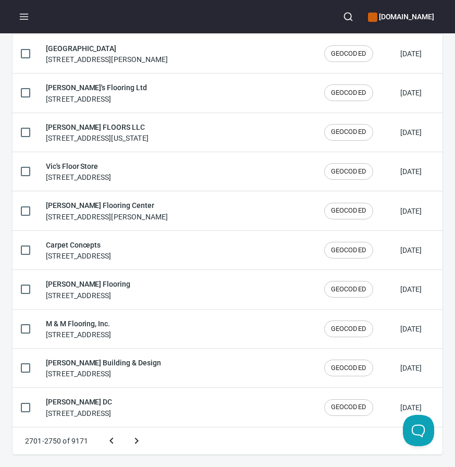
click at [124, 428] on button "Next page" at bounding box center [136, 440] width 25 height 25
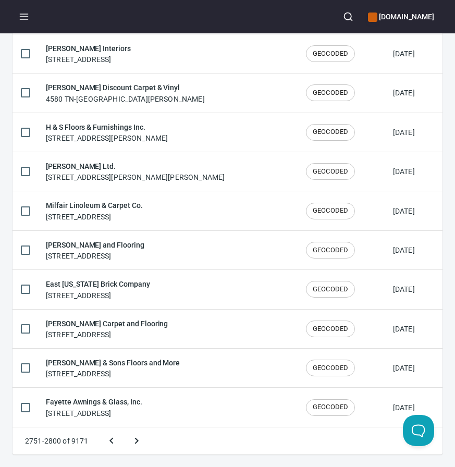
click at [124, 428] on button "Next page" at bounding box center [136, 440] width 25 height 25
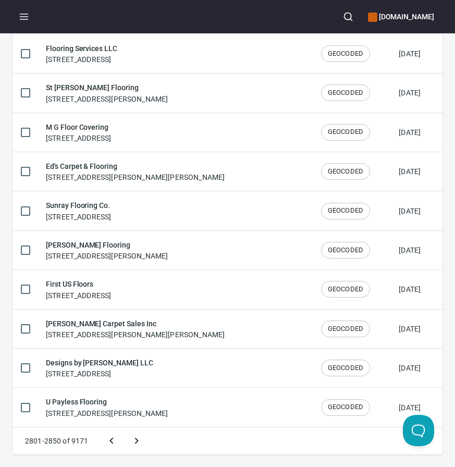
click at [124, 428] on button "Next page" at bounding box center [136, 440] width 25 height 25
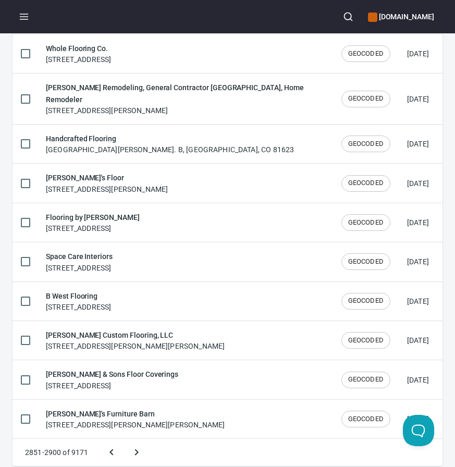
scroll to position [1730, 0]
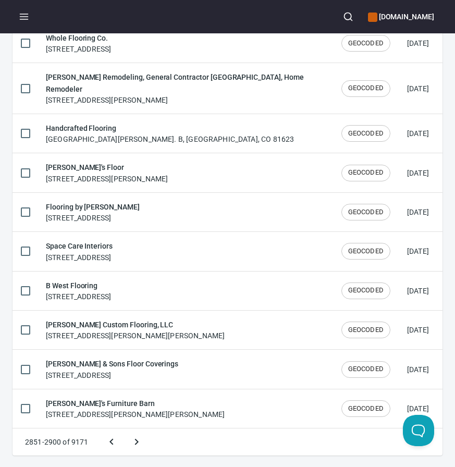
click at [124, 429] on button "Next page" at bounding box center [136, 441] width 25 height 25
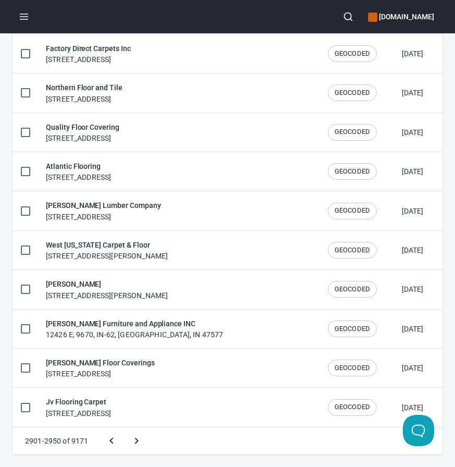
click at [124, 428] on button "Next page" at bounding box center [136, 440] width 25 height 25
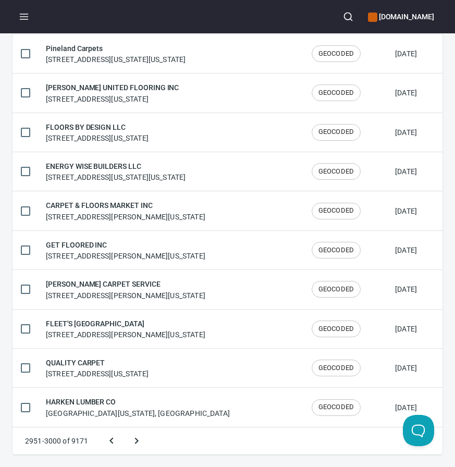
click at [124, 428] on button "Next page" at bounding box center [136, 440] width 25 height 25
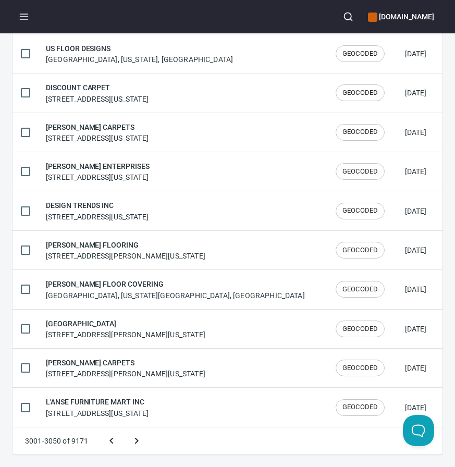
scroll to position [1720, 0]
click at [113, 440] on icon "Previous page" at bounding box center [111, 440] width 13 height 13
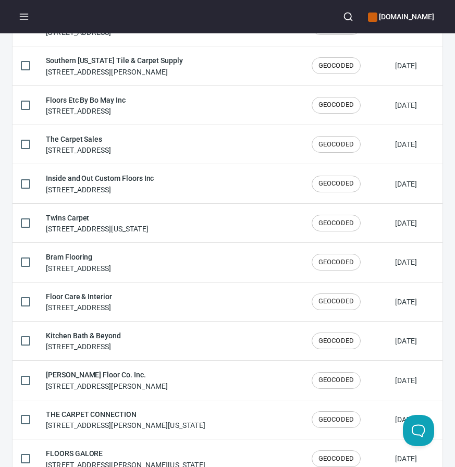
scroll to position [295, 0]
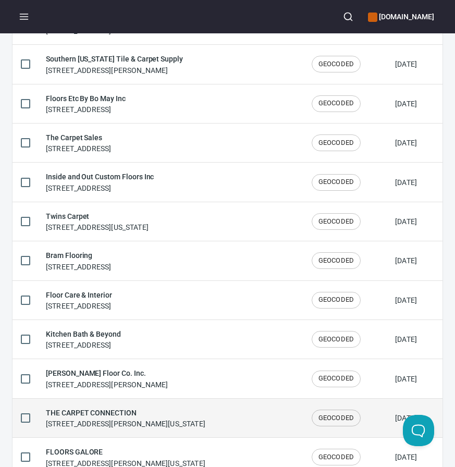
click at [121, 426] on div "THE CARPET CONNECTION 1000 Clint Moore Rd, Boca Raton, Florida 33487, United St…" at bounding box center [125, 418] width 159 height 22
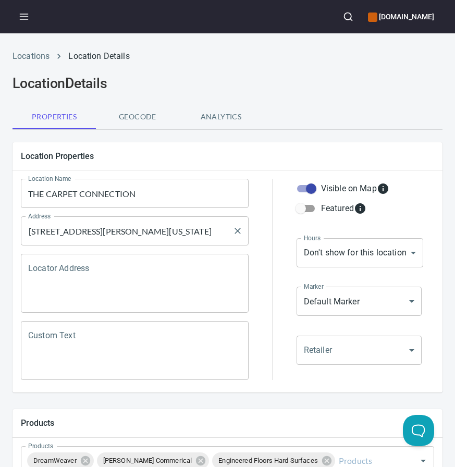
click at [108, 225] on input "1000 Clint Moore Rd, Boca Raton, Florida 33487, United States" at bounding box center [127, 231] width 203 height 20
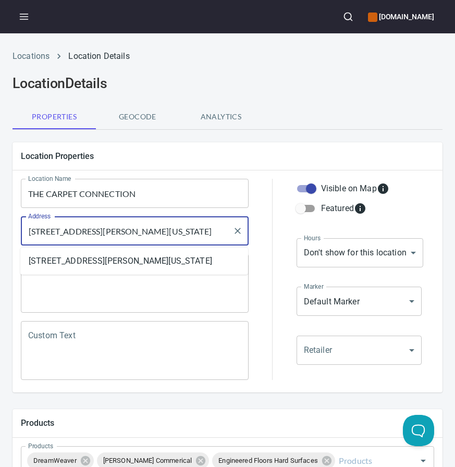
click at [108, 225] on input "1000 Clint Moore Rd, Boca Raton, Florida 33487, United States" at bounding box center [127, 231] width 203 height 20
click at [95, 200] on input "THE CARPET CONNECTION" at bounding box center [135, 193] width 228 height 29
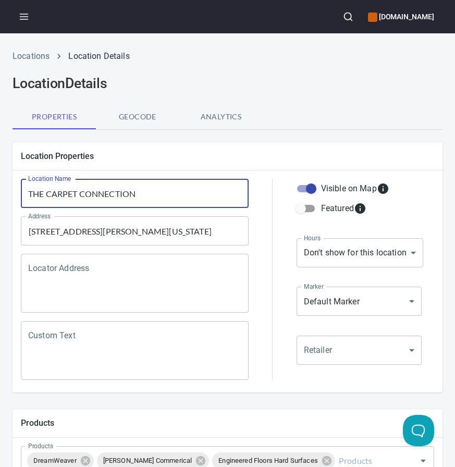
paste input "Carpet Connection, Inc."
type input "Carpet Connection, Inc."
click at [264, 164] on div "Location Properties" at bounding box center [228, 156] width 430 height 28
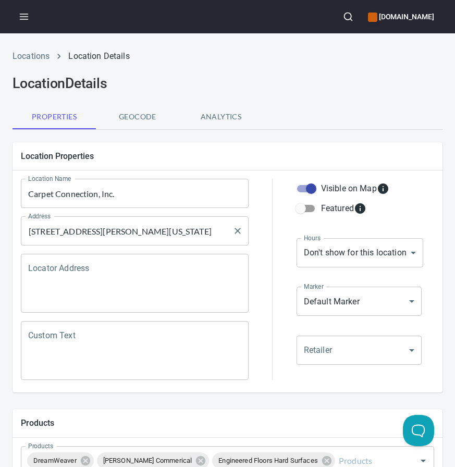
click at [84, 220] on div "1000 Clint Moore Rd, Boca Raton, Florida 33487, United States Address" at bounding box center [135, 230] width 228 height 29
paste input "Suite 102, Boca Raton, FL 33487"
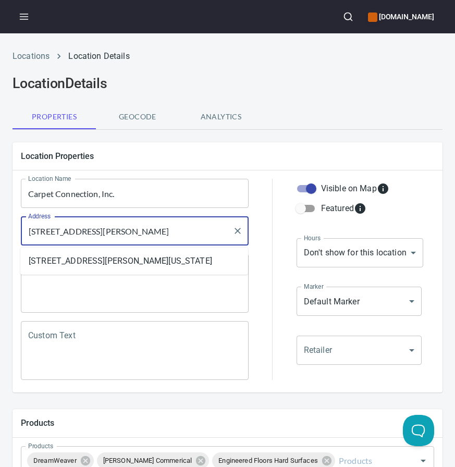
scroll to position [0, 3]
type input "[STREET_ADDRESS][PERSON_NAME]"
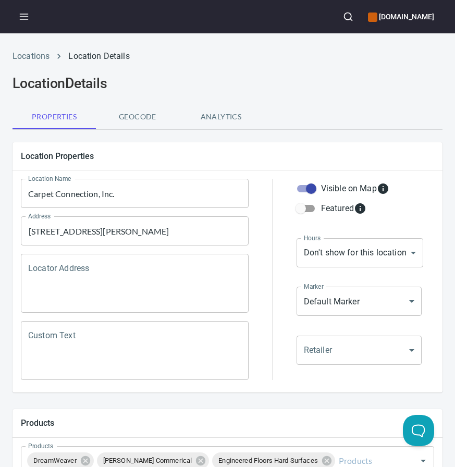
scroll to position [0, 0]
click at [269, 212] on div at bounding box center [272, 279] width 35 height 214
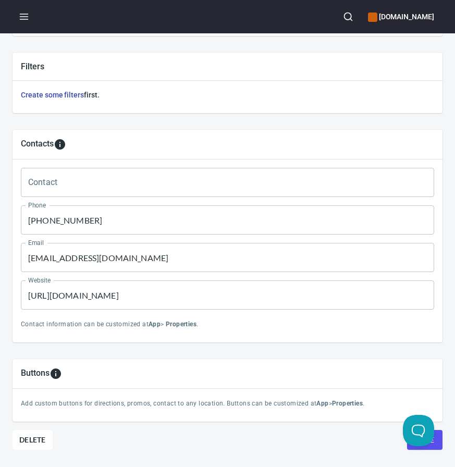
scroll to position [480, 0]
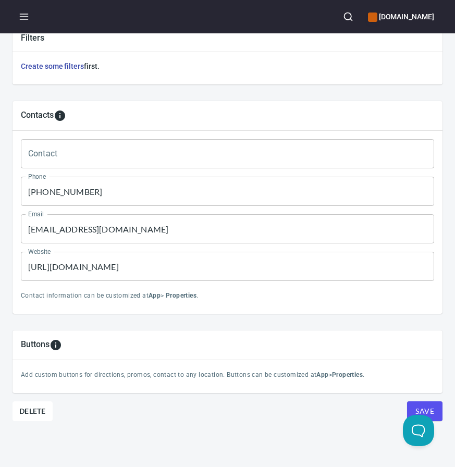
click at [266, 189] on input "(815) 455-0118" at bounding box center [227, 191] width 413 height 29
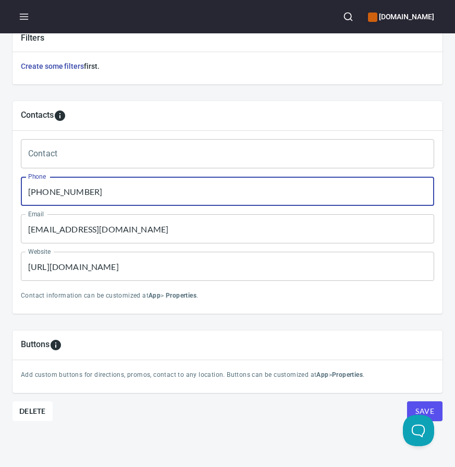
click at [266, 189] on input "(815) 455-0118" at bounding box center [227, 191] width 413 height 29
paste input "561) 998-8080"
type input "(561) 998-8080"
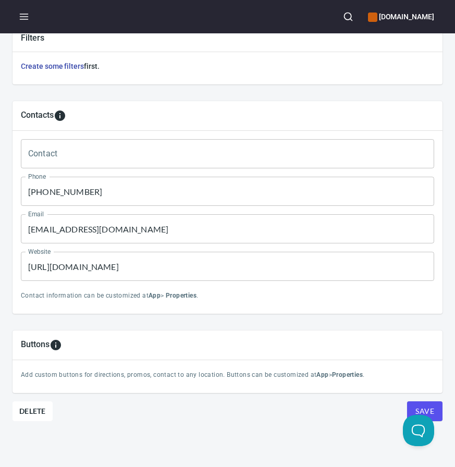
click at [107, 263] on input "https://www.floorcareandinterior.com/" at bounding box center [227, 266] width 413 height 29
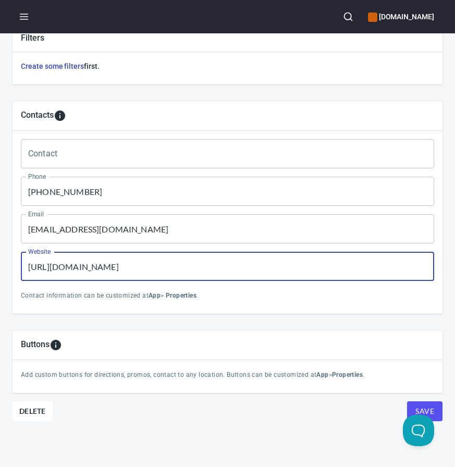
click at [107, 263] on input "https://www.floorcareandinterior.com/" at bounding box center [227, 266] width 413 height 29
paste input "carpetconnectionboca"
type input "https://carpetconnectionboca.com/"
click at [100, 229] on input "[EMAIL_ADDRESS][DOMAIN_NAME]" at bounding box center [227, 228] width 413 height 29
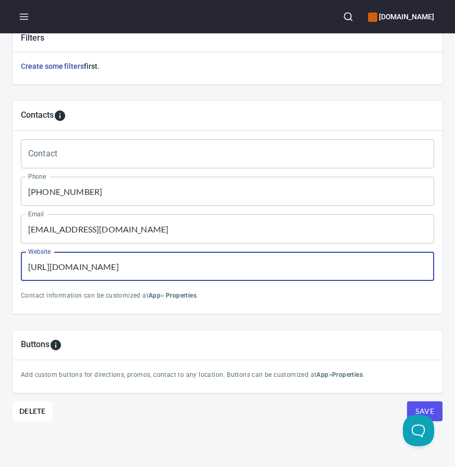
click at [100, 229] on input "[EMAIL_ADDRESS][DOMAIN_NAME]" at bounding box center [227, 228] width 413 height 29
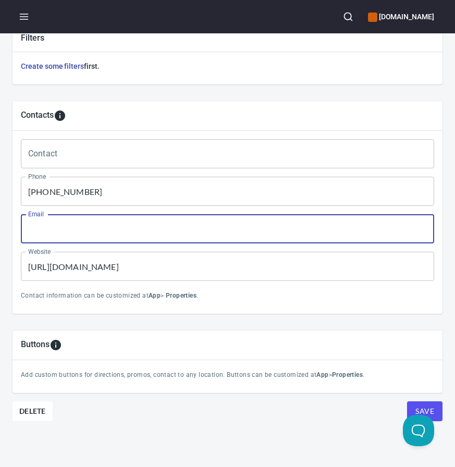
click at [407, 401] on button "Save" at bounding box center [424, 411] width 35 height 20
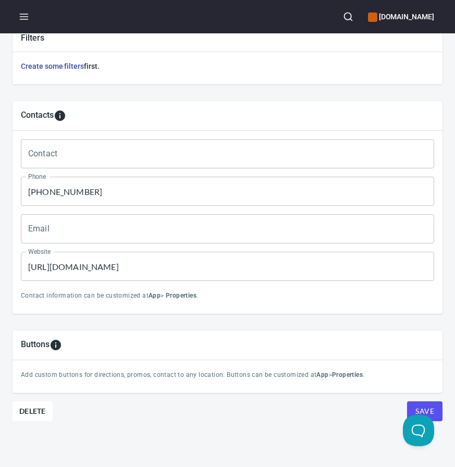
click at [413, 401] on div "Save" at bounding box center [424, 411] width 36 height 20
click at [436, 403] on button "Save" at bounding box center [424, 411] width 35 height 20
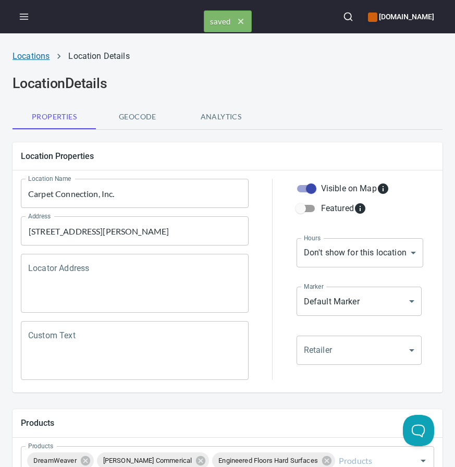
click at [26, 53] on link "Locations" at bounding box center [31, 56] width 37 height 10
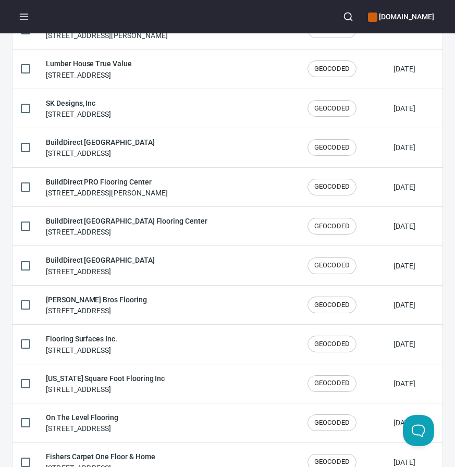
scroll to position [1720, 0]
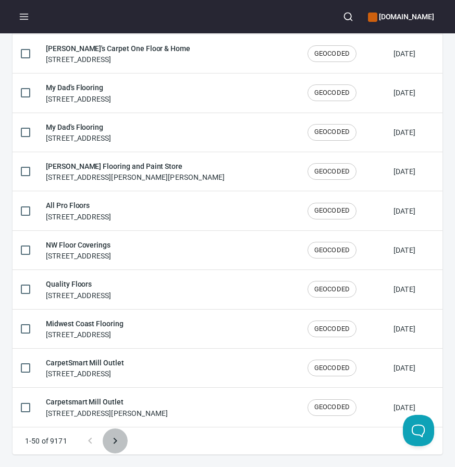
click at [119, 440] on icon "Next page" at bounding box center [115, 440] width 13 height 13
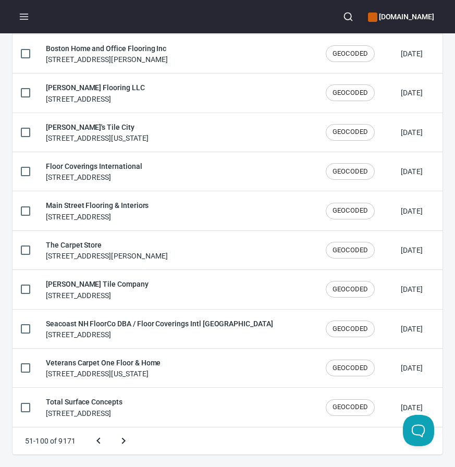
click at [111, 428] on button "Next page" at bounding box center [123, 440] width 25 height 25
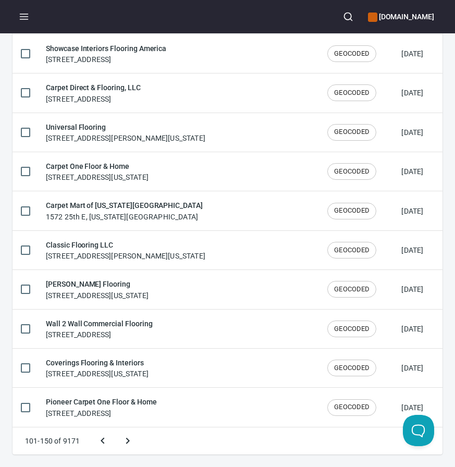
click at [115, 428] on button "Next page" at bounding box center [127, 440] width 25 height 25
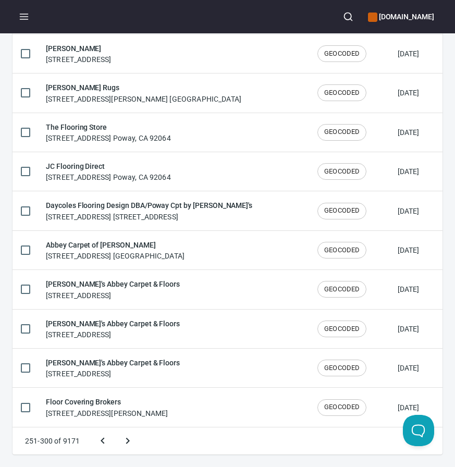
click at [115, 428] on button "Next page" at bounding box center [127, 440] width 25 height 25
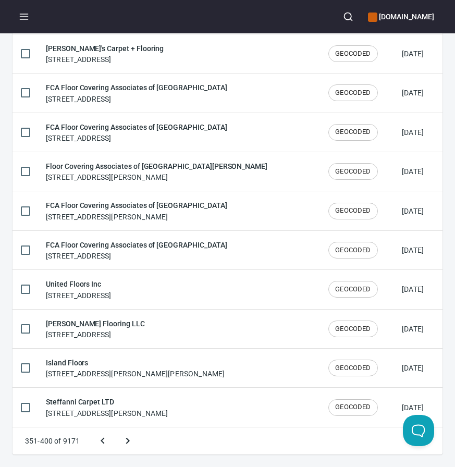
click at [115, 428] on button "Next page" at bounding box center [127, 440] width 25 height 25
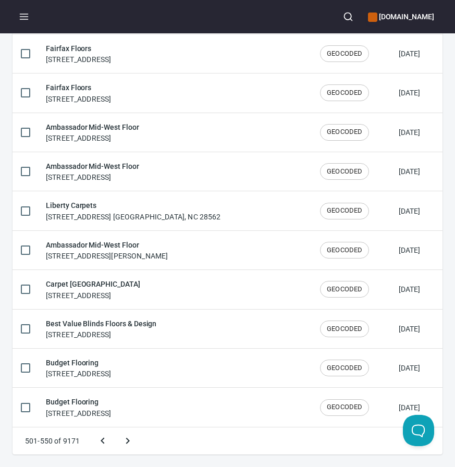
click at [115, 428] on button "Next page" at bounding box center [127, 440] width 25 height 25
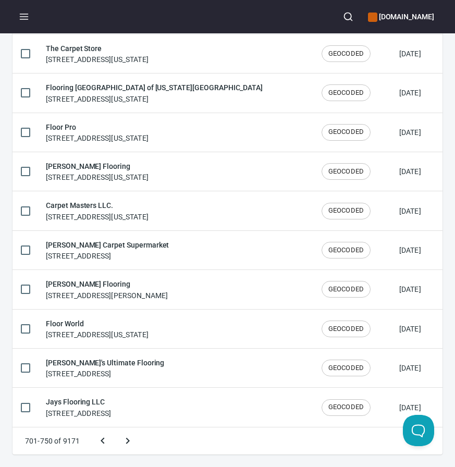
click at [115, 428] on button "Next page" at bounding box center [127, 440] width 25 height 25
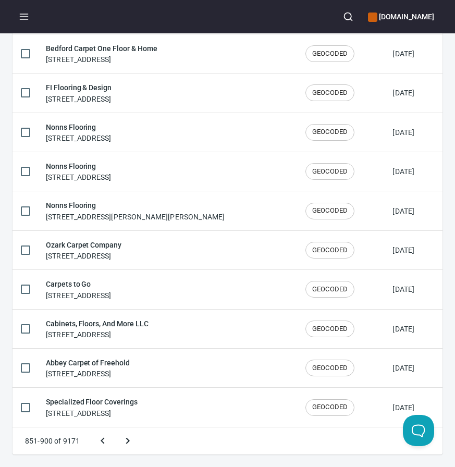
click at [115, 428] on button "Next page" at bounding box center [127, 440] width 25 height 25
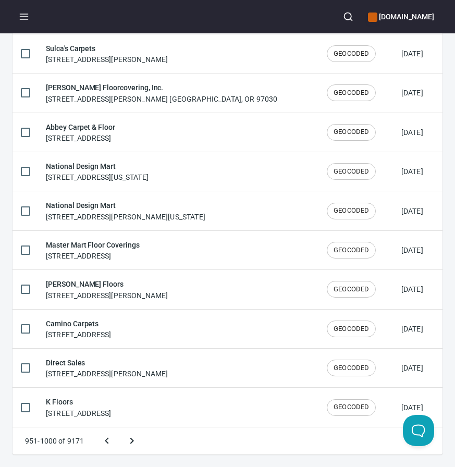
click at [119, 428] on button "Next page" at bounding box center [131, 440] width 25 height 25
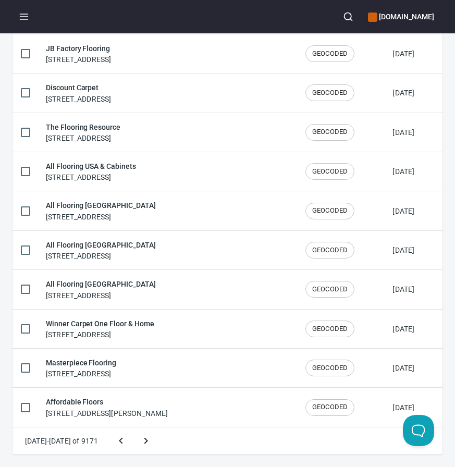
click at [133, 428] on button "Next page" at bounding box center [145, 440] width 25 height 25
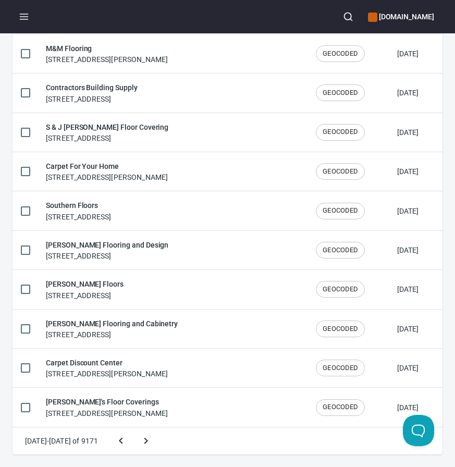
click at [133, 428] on button "Next page" at bounding box center [145, 440] width 25 height 25
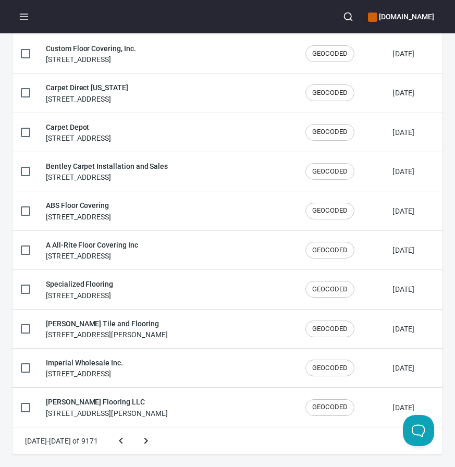
click at [133, 428] on button "Next page" at bounding box center [145, 440] width 25 height 25
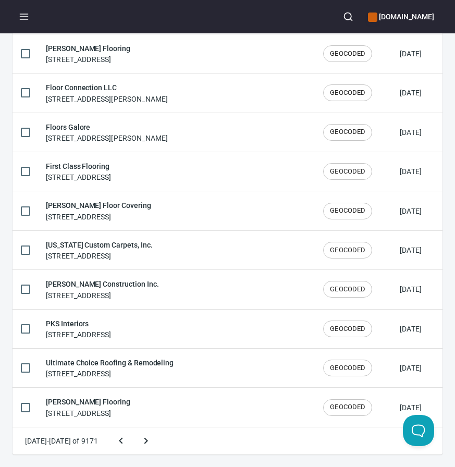
click at [133, 428] on button "Next page" at bounding box center [145, 440] width 25 height 25
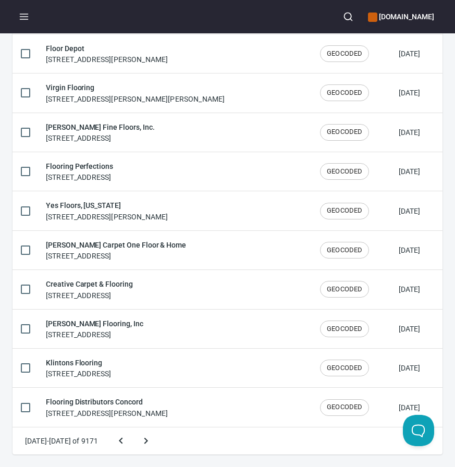
click at [133, 428] on button "Next page" at bounding box center [145, 440] width 25 height 25
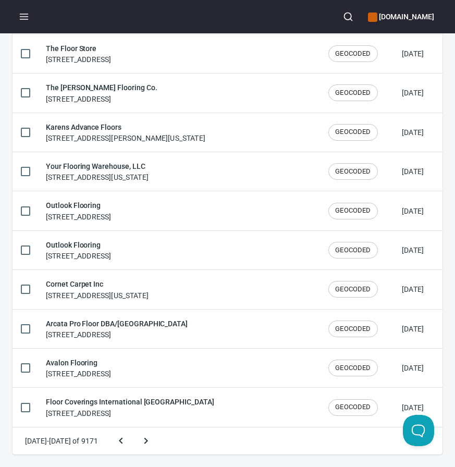
click at [133, 428] on button "Next page" at bounding box center [145, 440] width 25 height 25
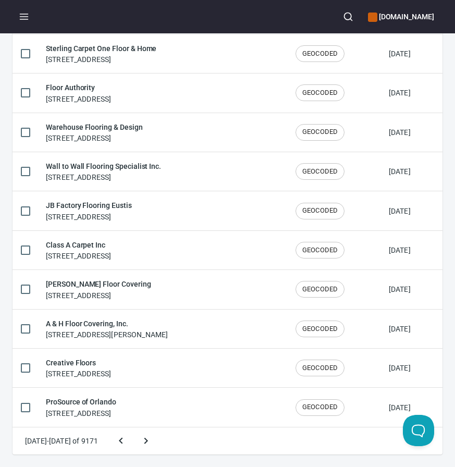
click at [133, 428] on button "Next page" at bounding box center [145, 440] width 25 height 25
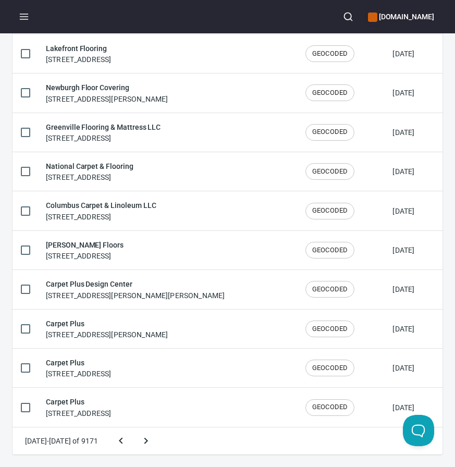
click at [133, 428] on button "Next page" at bounding box center [145, 440] width 25 height 25
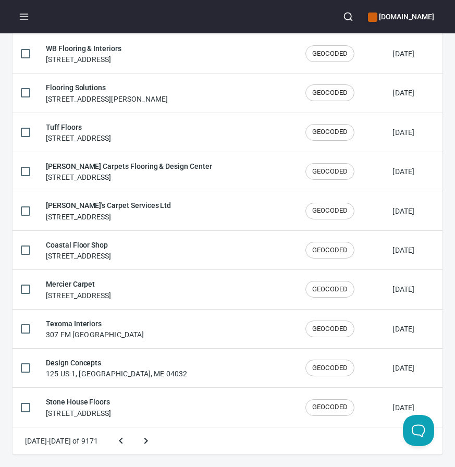
click at [133, 428] on button "Next page" at bounding box center [145, 440] width 25 height 25
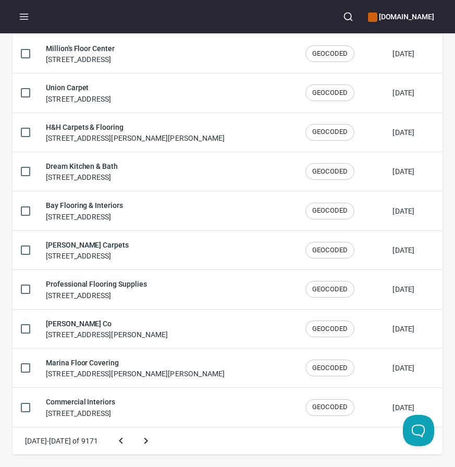
click at [133, 428] on button "Next page" at bounding box center [145, 440] width 25 height 25
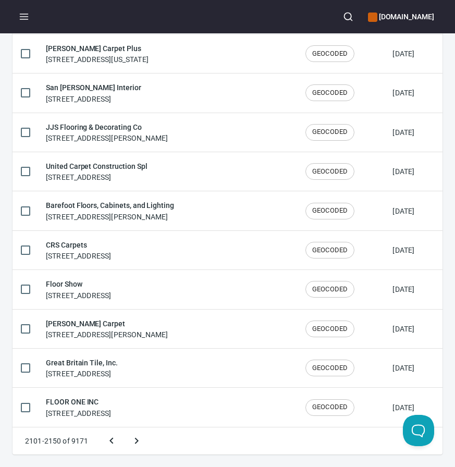
click at [124, 428] on button "Next page" at bounding box center [136, 440] width 25 height 25
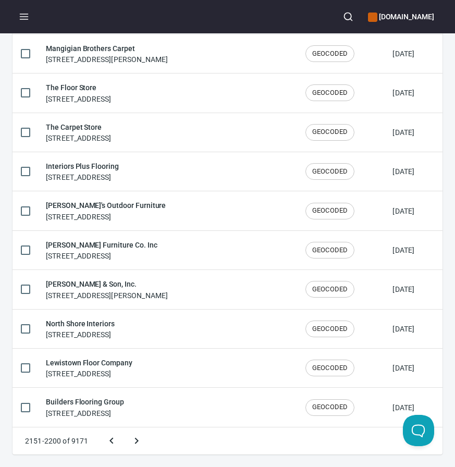
click at [124, 428] on button "Next page" at bounding box center [136, 440] width 25 height 25
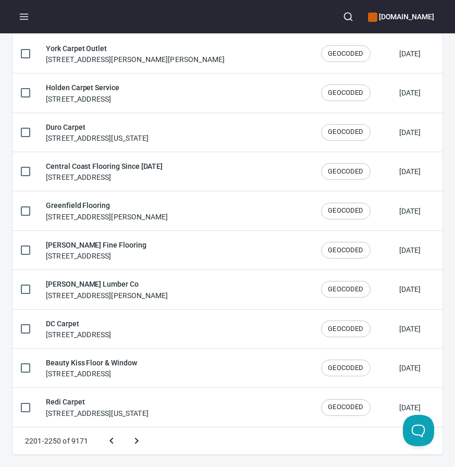
click at [124, 428] on button "Next page" at bounding box center [136, 440] width 25 height 25
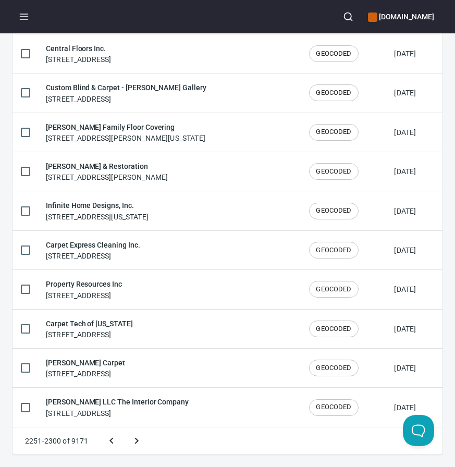
click at [124, 428] on button "Next page" at bounding box center [136, 440] width 25 height 25
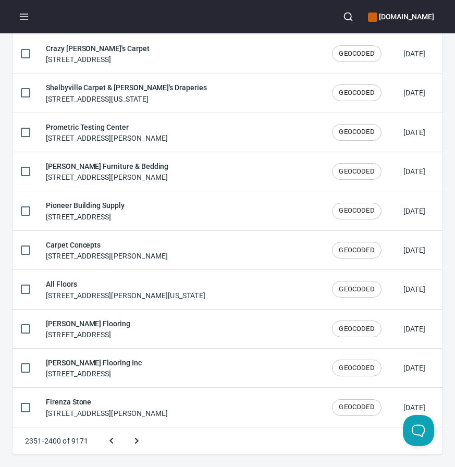
click at [124, 428] on button "Next page" at bounding box center [136, 440] width 25 height 25
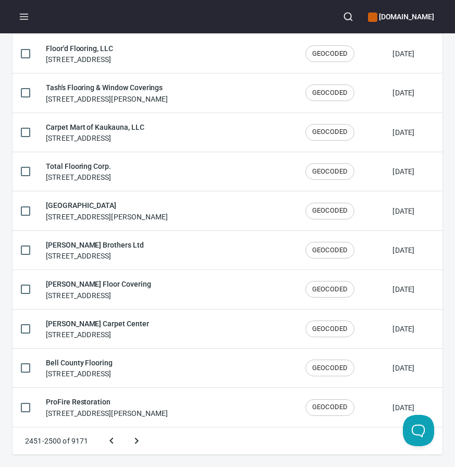
click at [124, 428] on button "Next page" at bounding box center [136, 440] width 25 height 25
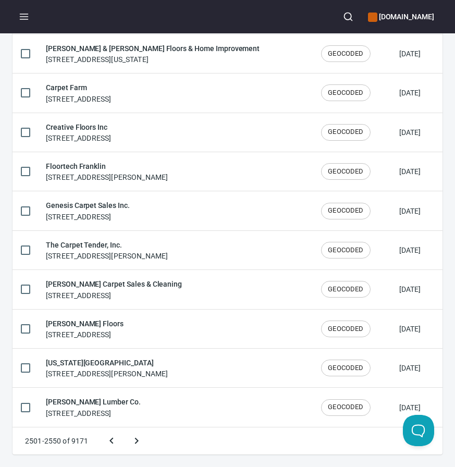
click at [124, 428] on button "Next page" at bounding box center [136, 440] width 25 height 25
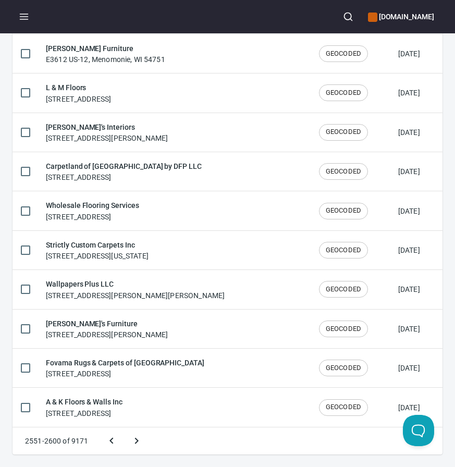
click at [124, 428] on button "Next page" at bounding box center [136, 440] width 25 height 25
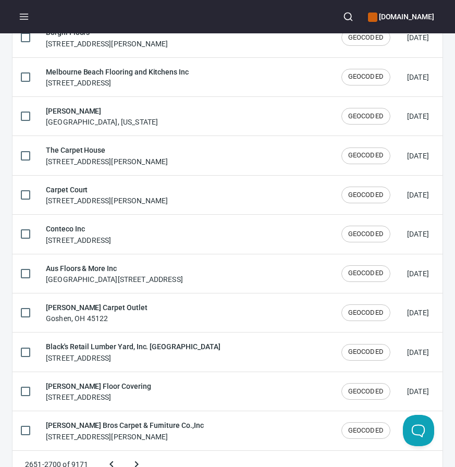
click at [124, 452] on button "Next page" at bounding box center [136, 464] width 25 height 25
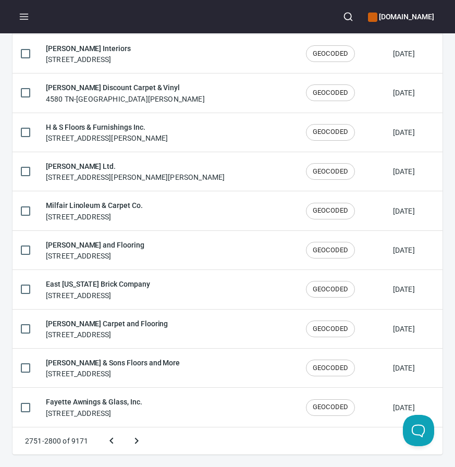
click at [124, 428] on button "Next page" at bounding box center [136, 440] width 25 height 25
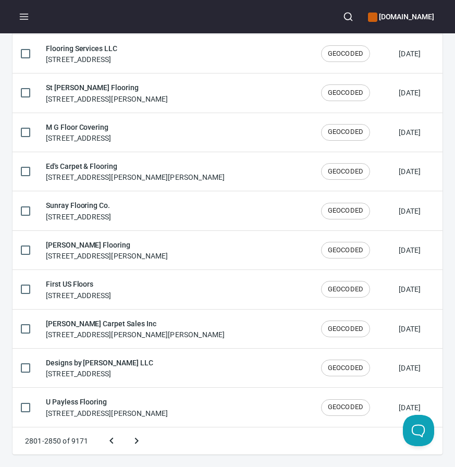
click at [124, 428] on button "Next page" at bounding box center [136, 440] width 25 height 25
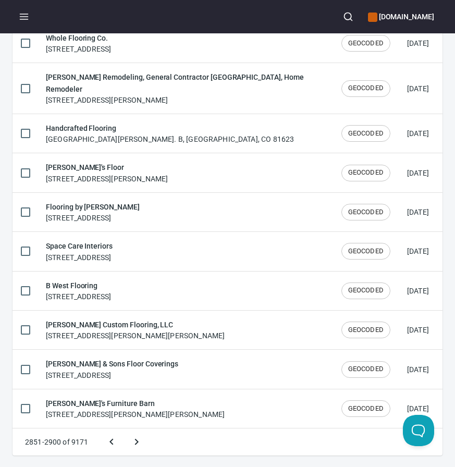
click at [124, 429] on button "Next page" at bounding box center [136, 441] width 25 height 25
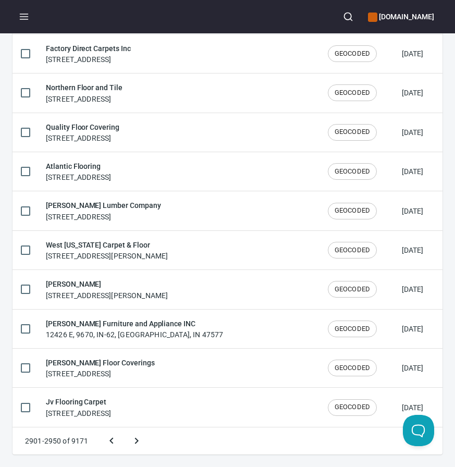
click at [124, 428] on button "Next page" at bounding box center [136, 440] width 25 height 25
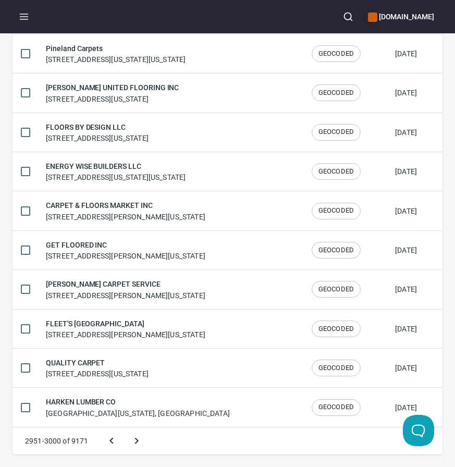
click at [124, 428] on button "Next page" at bounding box center [136, 440] width 25 height 25
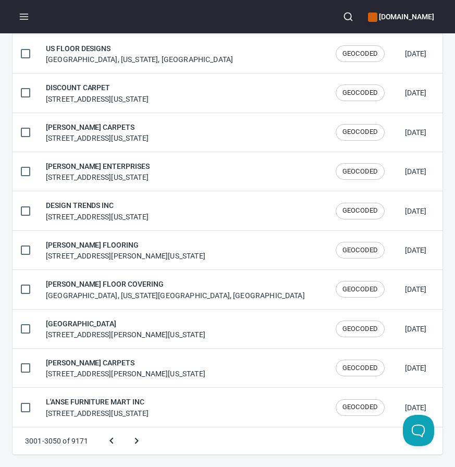
click at [124, 428] on button "Next page" at bounding box center [136, 440] width 25 height 25
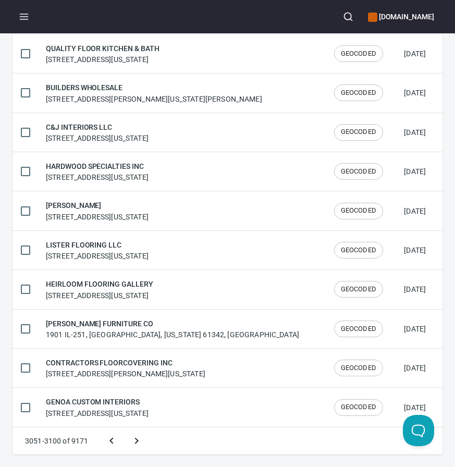
click at [105, 441] on icon "Previous page" at bounding box center [111, 440] width 13 height 13
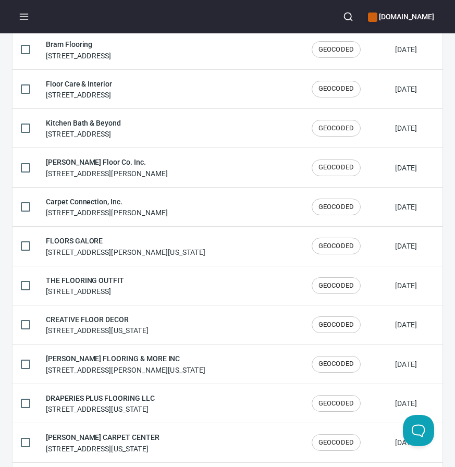
scroll to position [516, 0]
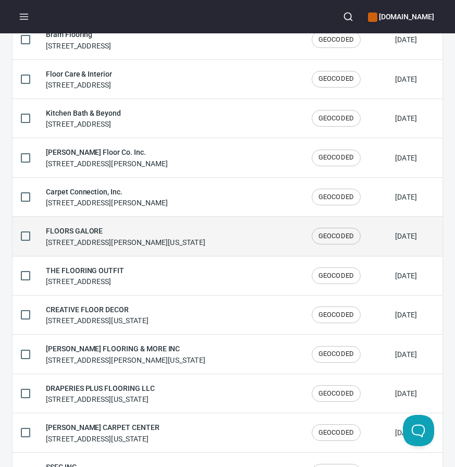
click at [146, 234] on h6 "FLOORS GALORE" at bounding box center [125, 230] width 159 height 11
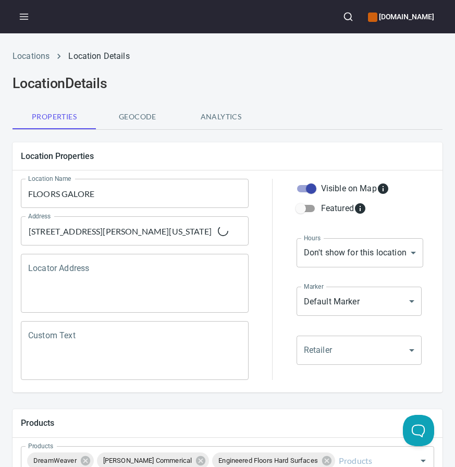
click at [146, 234] on input "12420 McColl Rd, Laurinburg, North Carolina 28352, United States" at bounding box center [122, 231] width 192 height 20
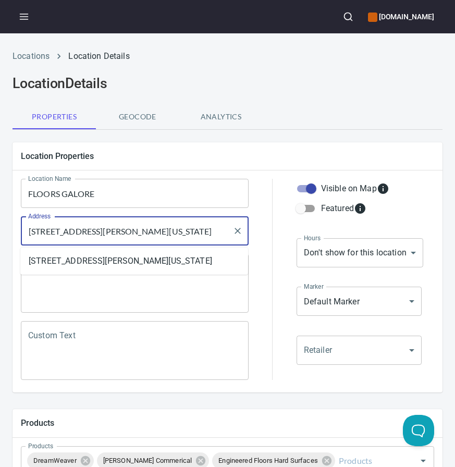
click at [146, 234] on input "12420 McColl Rd, Laurinburg, North Carolina 28352, United States" at bounding box center [127, 231] width 203 height 20
paste input "C 28352"
type input "[STREET_ADDRESS][PERSON_NAME]"
click at [274, 212] on div at bounding box center [272, 279] width 35 height 214
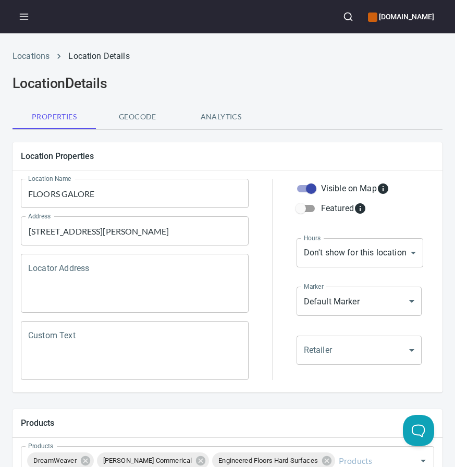
click at [72, 195] on input "FLOORS GALORE" at bounding box center [135, 193] width 228 height 29
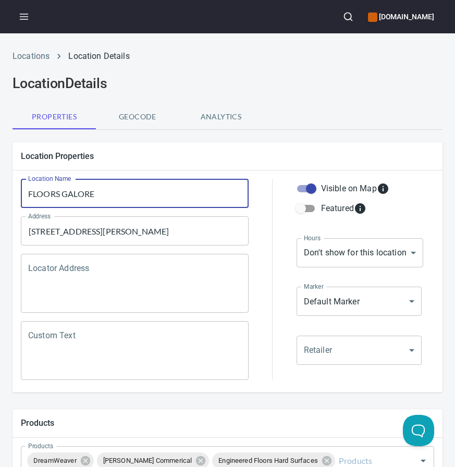
paste input "loors Galore"
type input "Floors Galore"
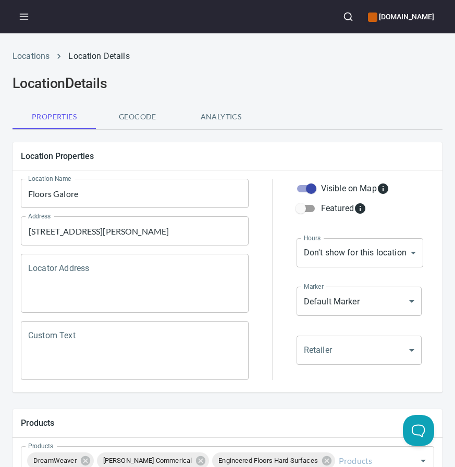
click at [273, 187] on div at bounding box center [272, 279] width 35 height 214
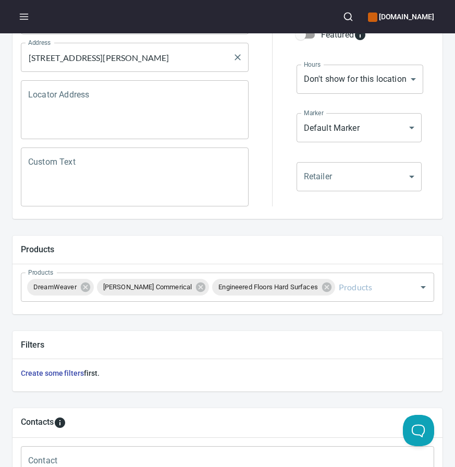
scroll to position [480, 0]
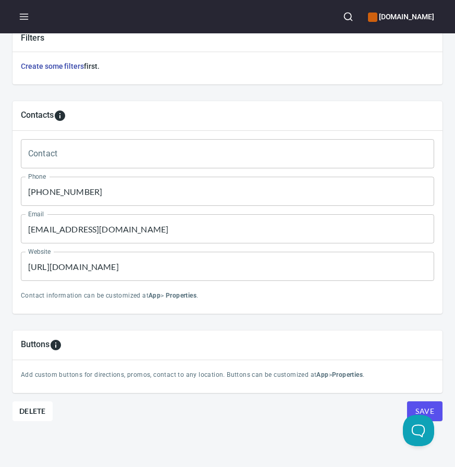
click at [125, 191] on input "(561) 998-8080" at bounding box center [227, 191] width 413 height 29
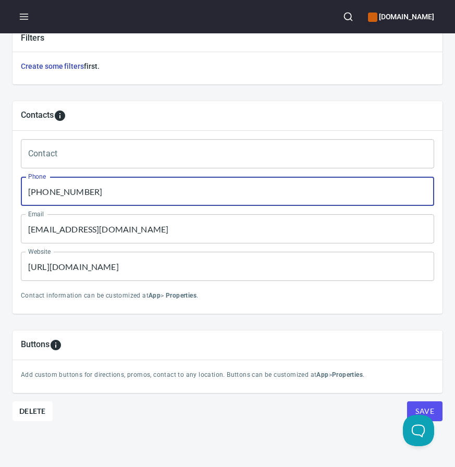
click at [125, 191] on input "(561) 998-8080" at bounding box center [227, 191] width 413 height 29
paste input "910) 276-5886"
type input "[PHONE_NUMBER]"
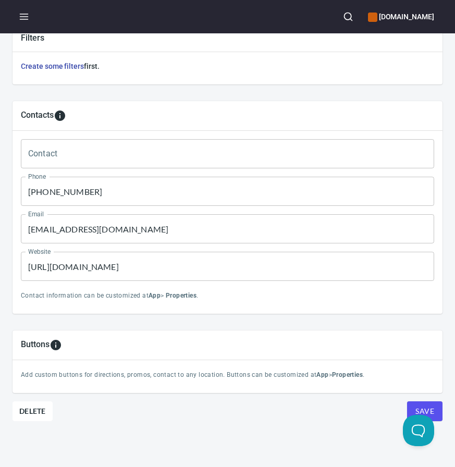
click at [248, 112] on div "Contacts" at bounding box center [227, 115] width 413 height 13
click at [129, 251] on div "Website https://carpetconnectionboca.com/ Website" at bounding box center [227, 266] width 421 height 38
click at [129, 263] on input "https://carpetconnectionboca.com/" at bounding box center [227, 266] width 413 height 29
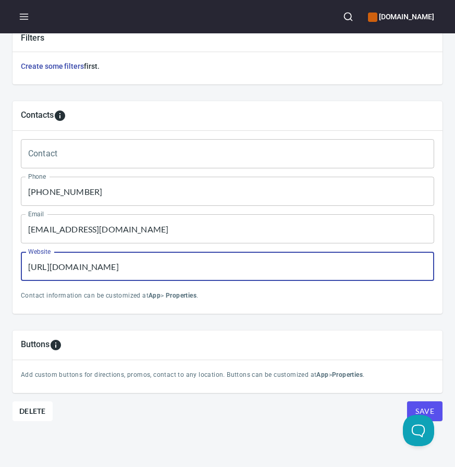
click at [129, 263] on input "https://carpetconnectionboca.com/" at bounding box center [227, 266] width 413 height 29
paste input "shawfloors.com/stores/dealerprofile/30445/floors-galore"
type input "[URL][DOMAIN_NAME]"
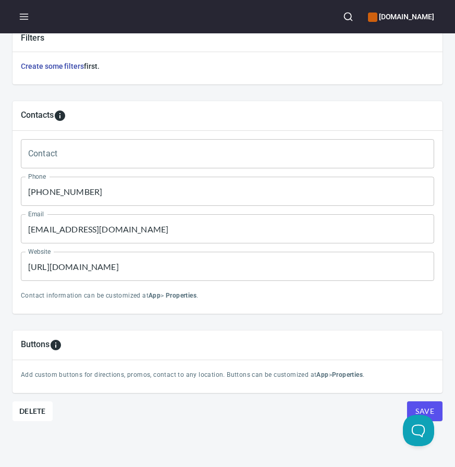
click at [336, 320] on div "Contacts Contact Contact Phone (910) 276-5886 Phone Email sitileandcarpet@gmail…" at bounding box center [227, 207] width 446 height 229
click at [77, 234] on input "[EMAIL_ADDRESS][DOMAIN_NAME]" at bounding box center [227, 228] width 413 height 29
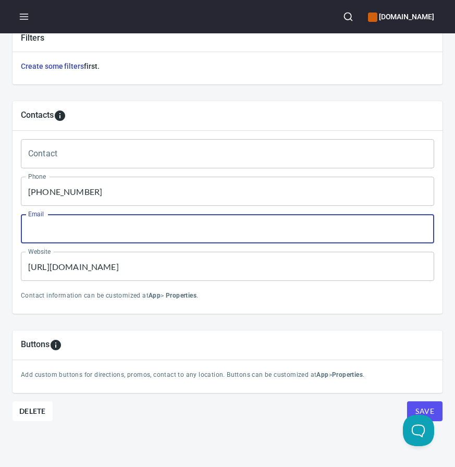
click at [407, 401] on button "Save" at bounding box center [424, 411] width 35 height 20
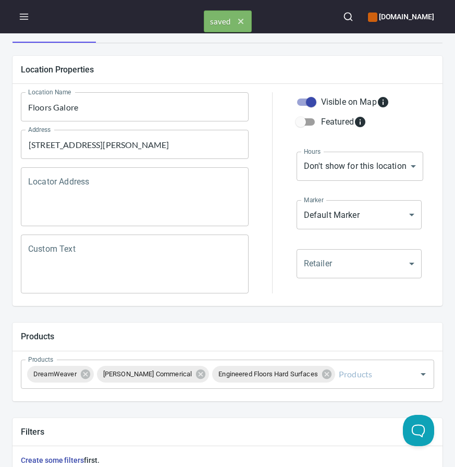
scroll to position [0, 0]
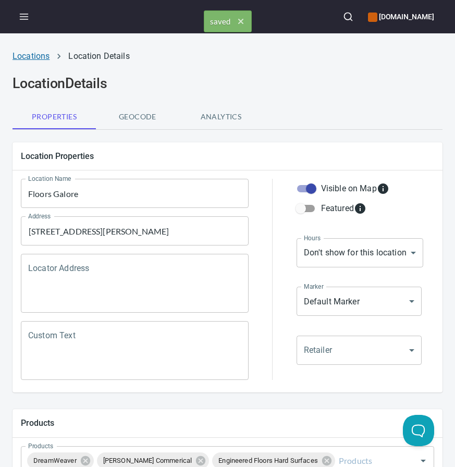
click at [28, 58] on link "Locations" at bounding box center [31, 56] width 37 height 10
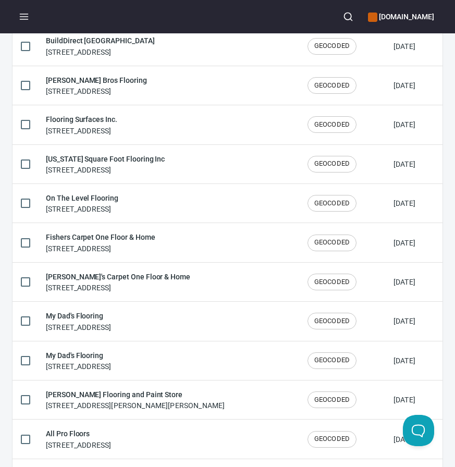
scroll to position [1720, 0]
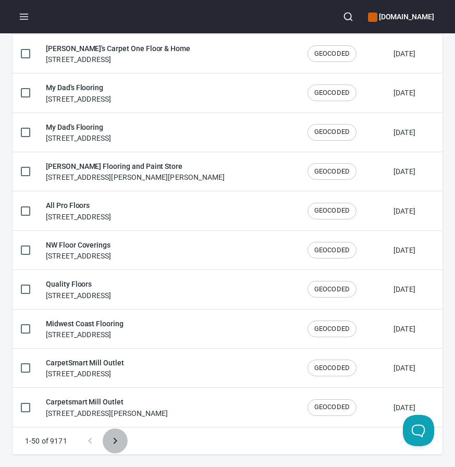
click at [115, 438] on icon "Next page" at bounding box center [115, 440] width 13 height 13
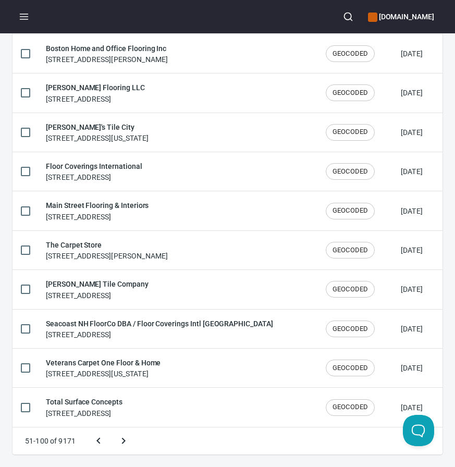
click at [111, 428] on button "Next page" at bounding box center [123, 440] width 25 height 25
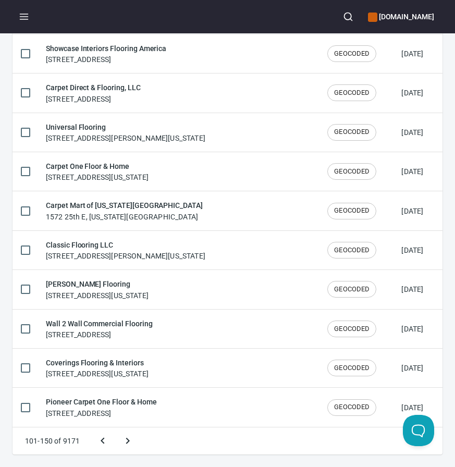
click at [115, 428] on button "Next page" at bounding box center [127, 440] width 25 height 25
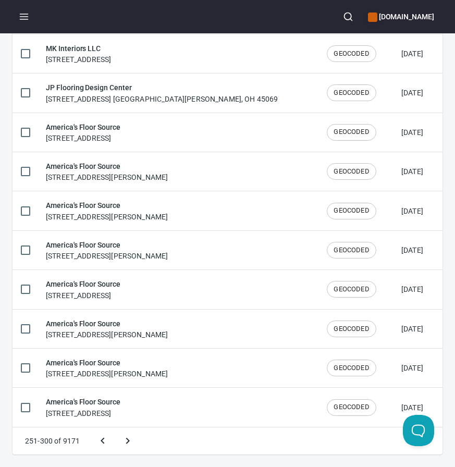
click at [115, 428] on button "Next page" at bounding box center [127, 440] width 25 height 25
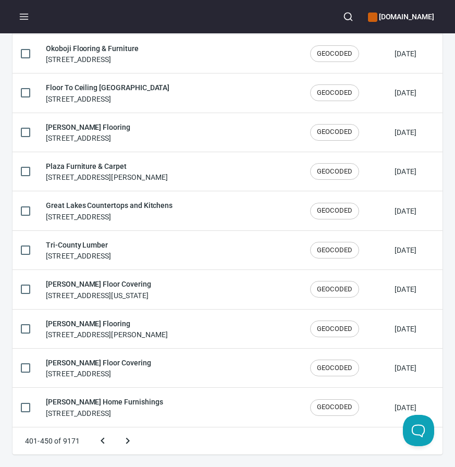
click at [115, 428] on button "Next page" at bounding box center [127, 440] width 25 height 25
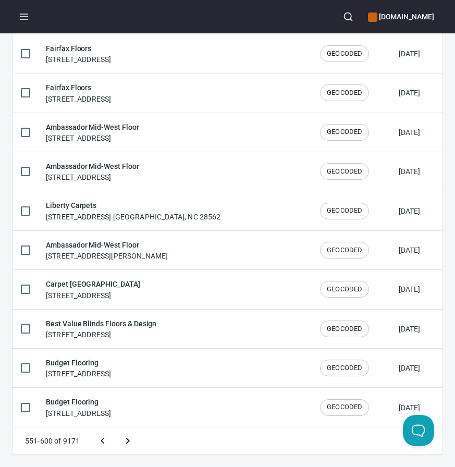
click at [115, 428] on button "Next page" at bounding box center [127, 440] width 25 height 25
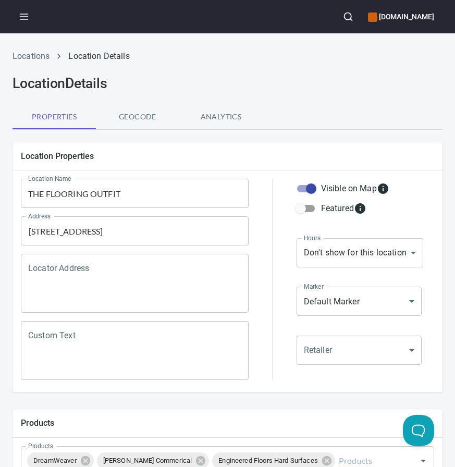
click at [110, 195] on input "THE FLOORING OUTFIT" at bounding box center [135, 193] width 228 height 29
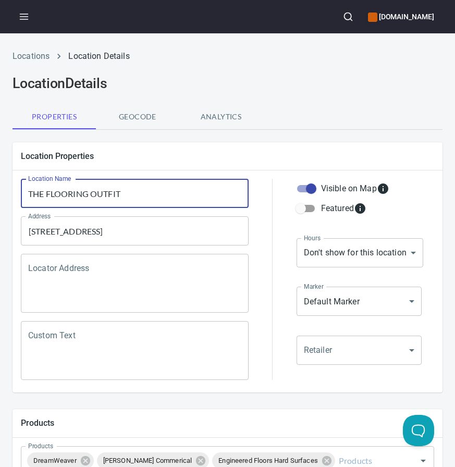
click at [110, 195] on input "THE FLOORING OUTFIT" at bounding box center [135, 193] width 228 height 29
paste input "he Flooring Outfit"
type input "The Flooring Outfit"
click at [269, 206] on div at bounding box center [272, 279] width 35 height 214
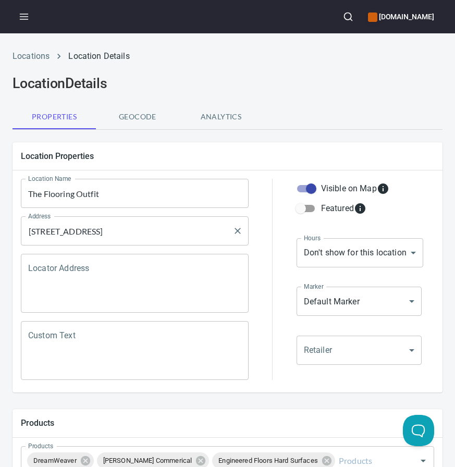
click at [106, 229] on input "[STREET_ADDRESS]" at bounding box center [127, 231] width 203 height 20
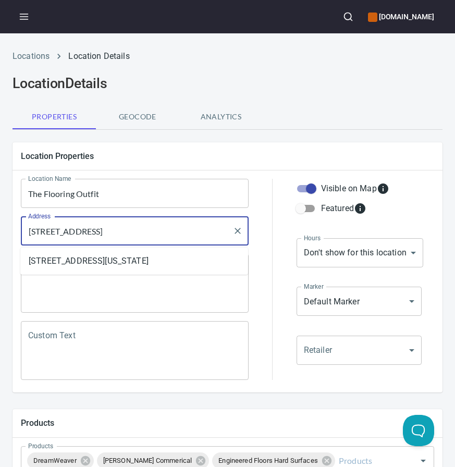
click at [106, 229] on input "[STREET_ADDRESS]" at bounding box center [127, 231] width 203 height 20
paste input "[STREET_ADDRESS][PERSON_NAME]"
type input "[STREET_ADDRESS][PERSON_NAME]"
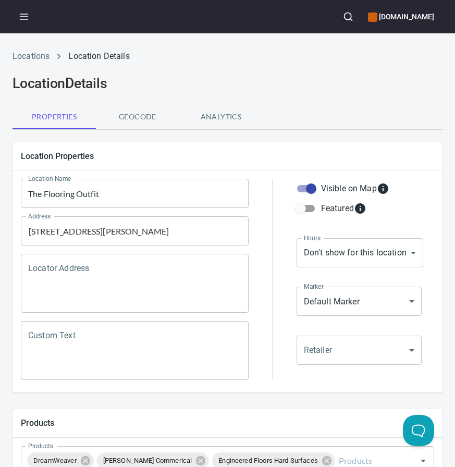
click at [260, 214] on div at bounding box center [272, 279] width 35 height 214
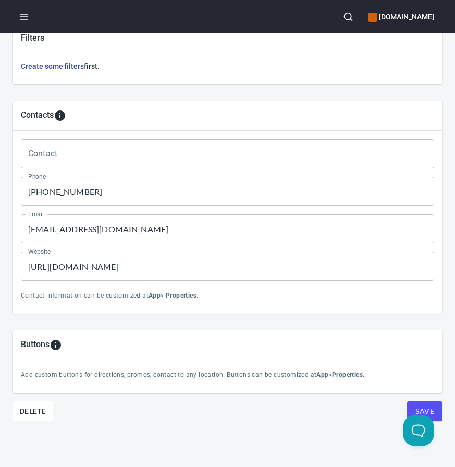
click at [76, 193] on input "[PHONE_NUMBER]" at bounding box center [227, 191] width 413 height 29
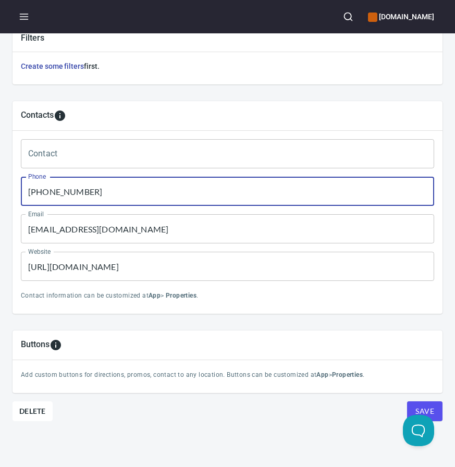
click at [76, 193] on input "[PHONE_NUMBER]" at bounding box center [227, 191] width 413 height 29
paste input "480) 988-6415"
type input "[PHONE_NUMBER]"
click at [136, 270] on input "[URL][DOMAIN_NAME]" at bounding box center [227, 266] width 413 height 29
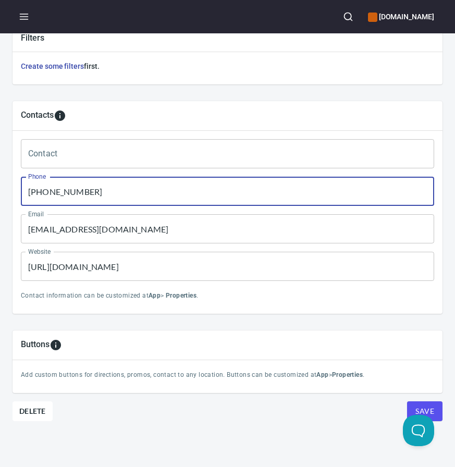
click at [136, 270] on input "[URL][DOMAIN_NAME]" at bounding box center [227, 266] width 413 height 29
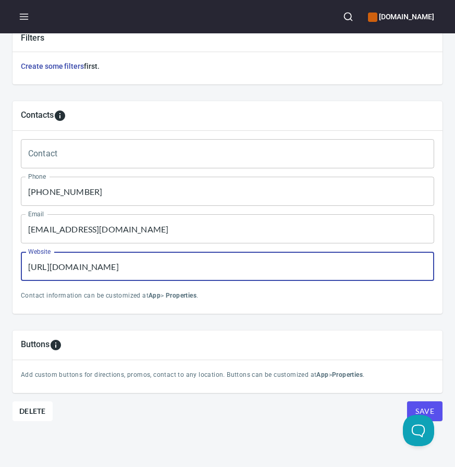
paste input "[DOMAIN_NAME][URL]"
type input "[URL][DOMAIN_NAME]"
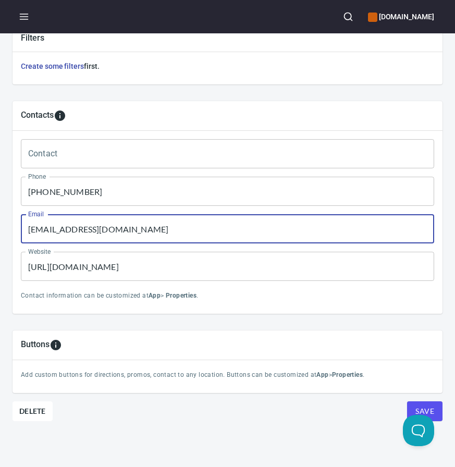
click at [210, 231] on input "[EMAIL_ADDRESS][DOMAIN_NAME]" at bounding box center [227, 228] width 413 height 29
click at [407, 401] on button "Save" at bounding box center [424, 411] width 35 height 20
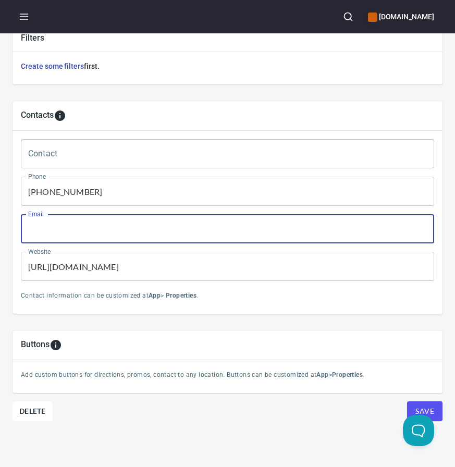
click at [407, 401] on button "Save" at bounding box center [424, 411] width 35 height 20
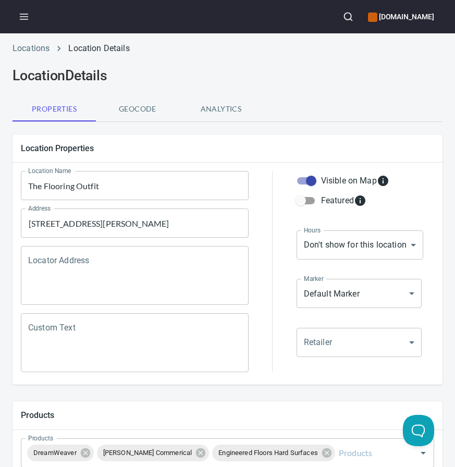
scroll to position [0, 0]
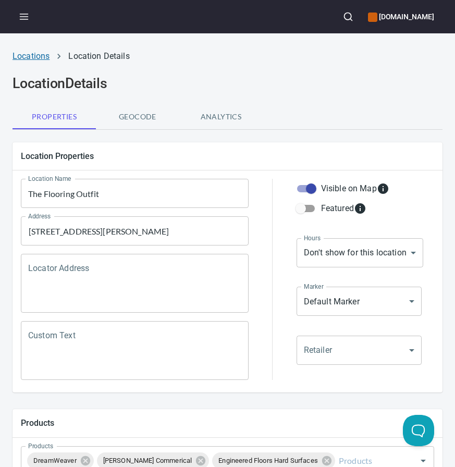
click at [23, 57] on link "Locations" at bounding box center [31, 56] width 37 height 10
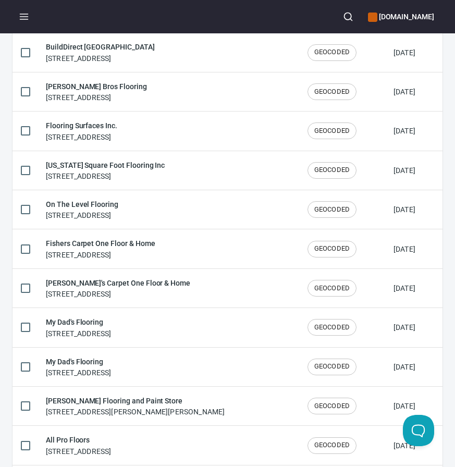
scroll to position [1720, 0]
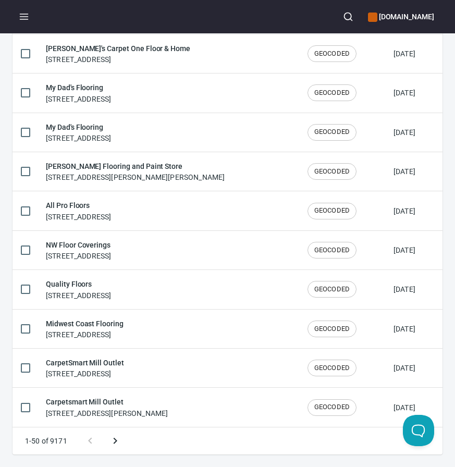
click at [118, 448] on button "Next page" at bounding box center [115, 440] width 25 height 25
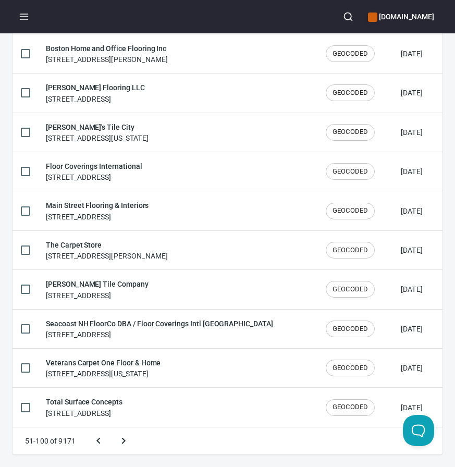
click at [111, 428] on button "Next page" at bounding box center [123, 440] width 25 height 25
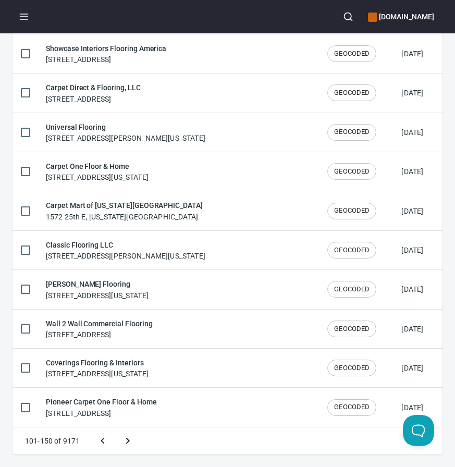
click at [115, 428] on button "Next page" at bounding box center [127, 440] width 25 height 25
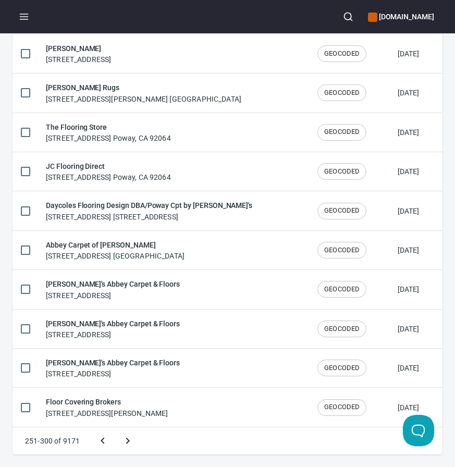
click at [115, 428] on button "Next page" at bounding box center [127, 440] width 25 height 25
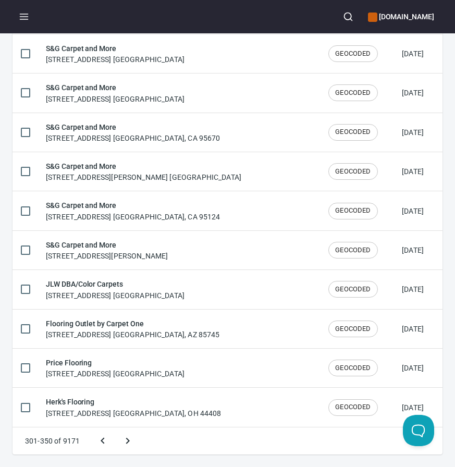
click at [115, 428] on button "Next page" at bounding box center [127, 440] width 25 height 25
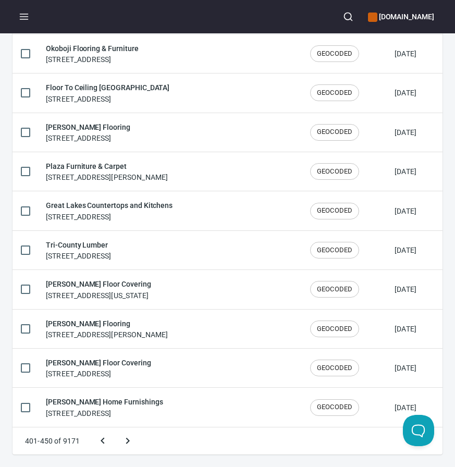
click at [115, 428] on button "Next page" at bounding box center [127, 440] width 25 height 25
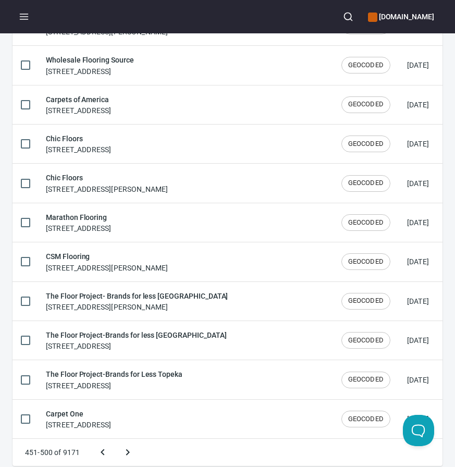
click at [115, 440] on button "Next page" at bounding box center [127, 452] width 25 height 25
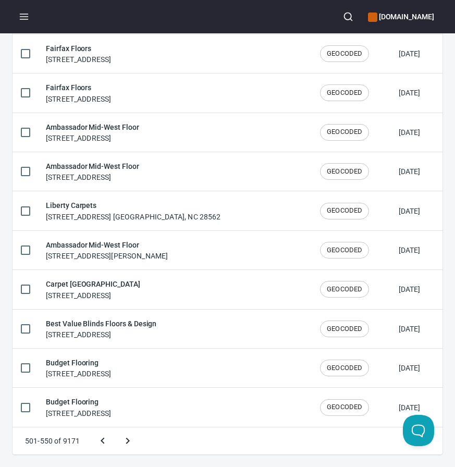
click at [115, 428] on button "Next page" at bounding box center [127, 440] width 25 height 25
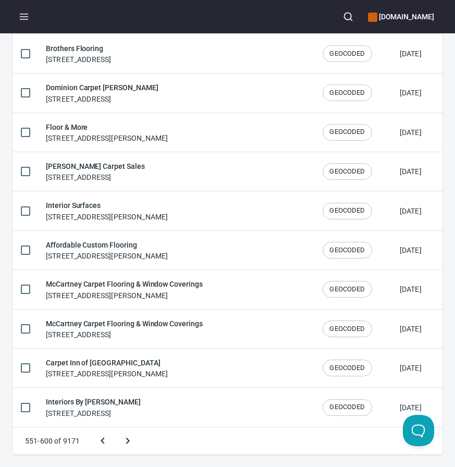
click at [115, 428] on button "Next page" at bounding box center [127, 440] width 25 height 25
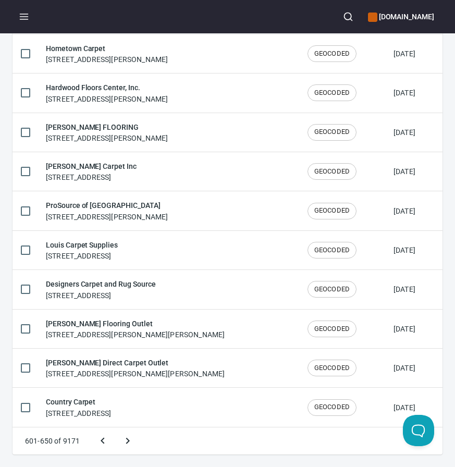
click at [115, 428] on button "Next page" at bounding box center [127, 440] width 25 height 25
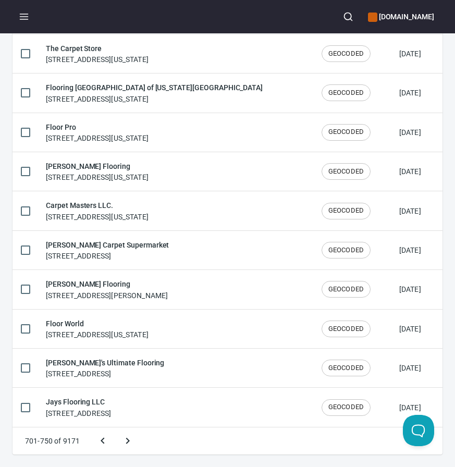
click at [115, 428] on button "Next page" at bounding box center [127, 440] width 25 height 25
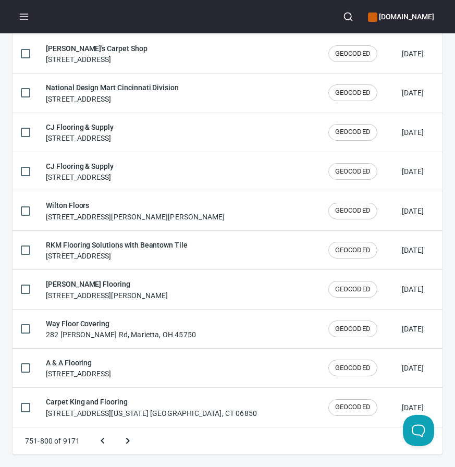
click at [115, 428] on button "Next page" at bounding box center [127, 440] width 25 height 25
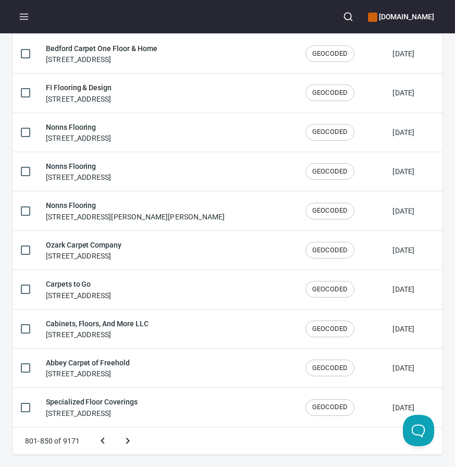
click at [115, 428] on button "Next page" at bounding box center [127, 440] width 25 height 25
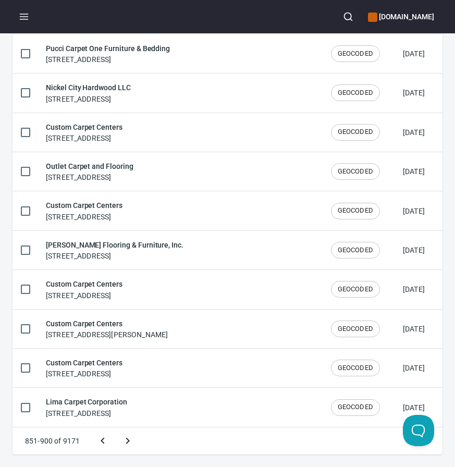
click at [115, 428] on button "Next page" at bounding box center [127, 440] width 25 height 25
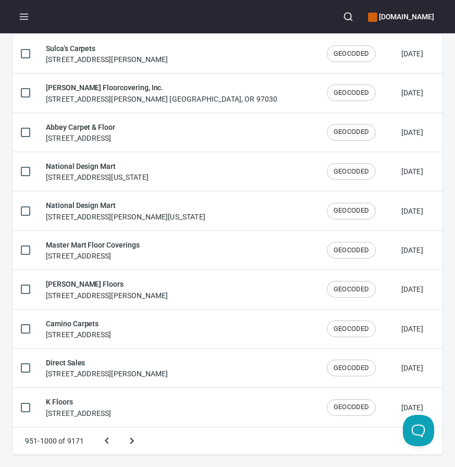
click at [119, 428] on button "Next page" at bounding box center [131, 440] width 25 height 25
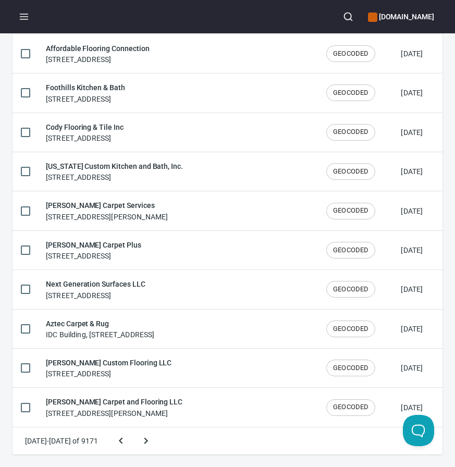
click at [133, 428] on button "Next page" at bounding box center [145, 440] width 25 height 25
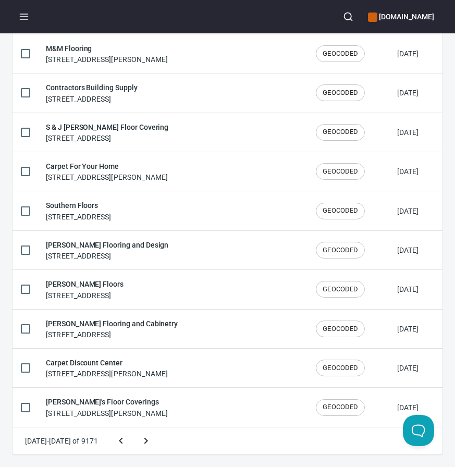
click at [133, 428] on button "Next page" at bounding box center [145, 440] width 25 height 25
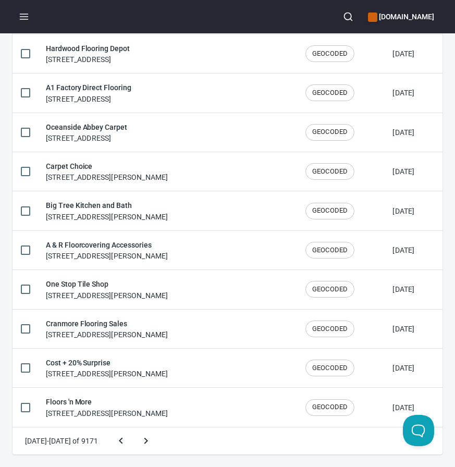
click at [133, 428] on button "Next page" at bounding box center [145, 440] width 25 height 25
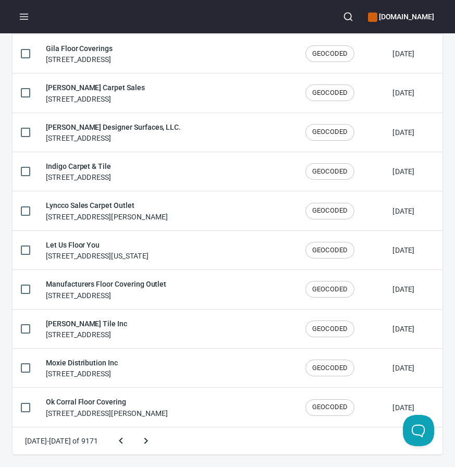
click at [133, 428] on button "Next page" at bounding box center [145, 440] width 25 height 25
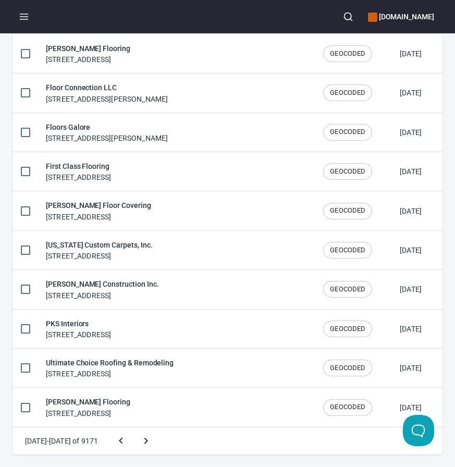
click at [133, 428] on button "Next page" at bounding box center [145, 440] width 25 height 25
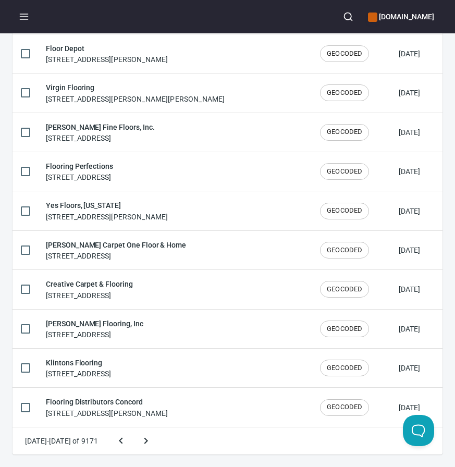
click at [133, 428] on button "Next page" at bounding box center [145, 440] width 25 height 25
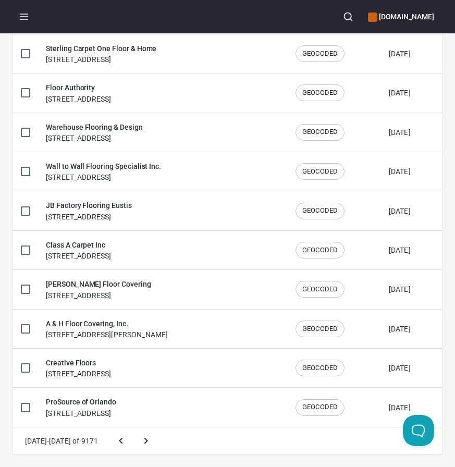
click at [133, 428] on button "Next page" at bounding box center [145, 440] width 25 height 25
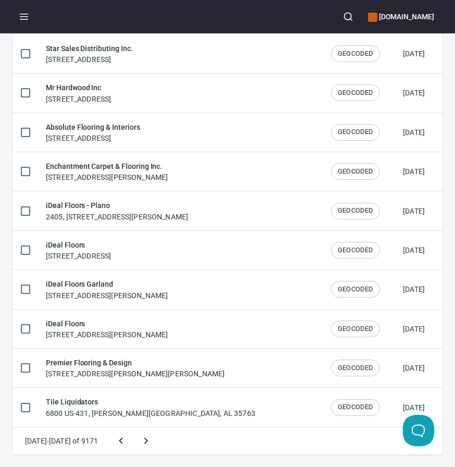
click at [133, 428] on button "Next page" at bounding box center [145, 440] width 25 height 25
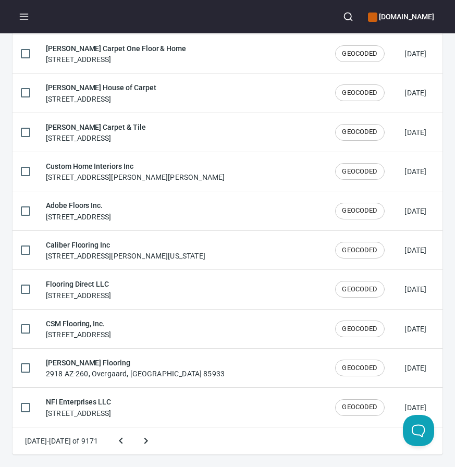
click at [133, 428] on button "Next page" at bounding box center [145, 440] width 25 height 25
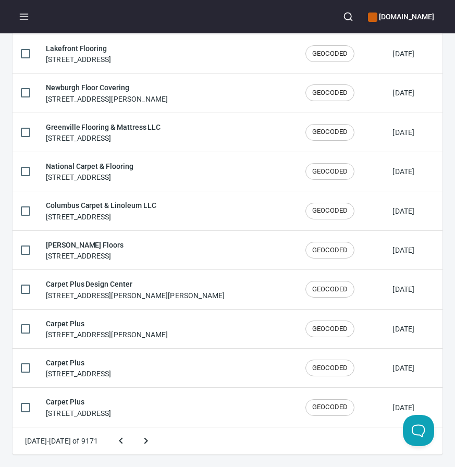
click at [133, 428] on button "Next page" at bounding box center [145, 440] width 25 height 25
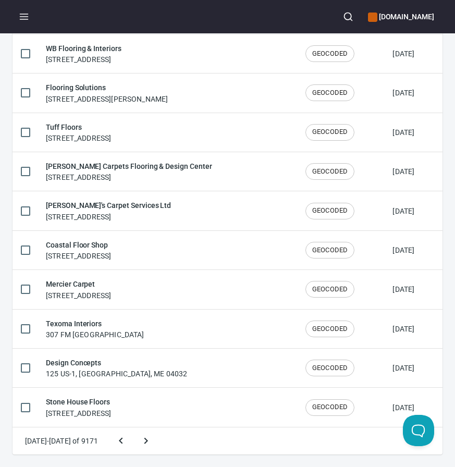
click at [133, 428] on button "Next page" at bounding box center [145, 440] width 25 height 25
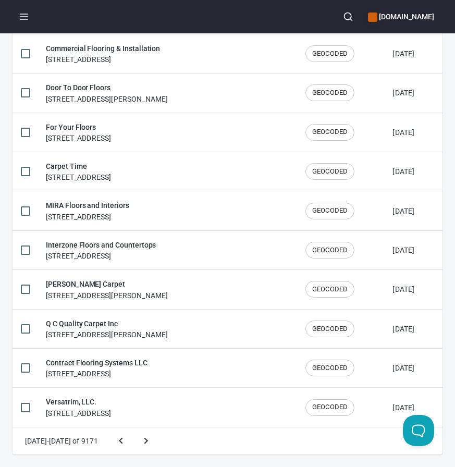
click at [133, 428] on button "Next page" at bounding box center [145, 440] width 25 height 25
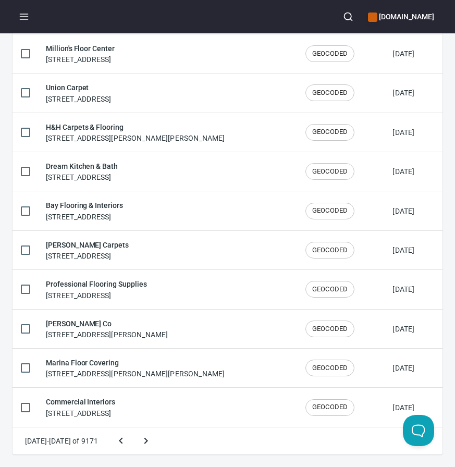
click at [133, 428] on button "Next page" at bounding box center [145, 440] width 25 height 25
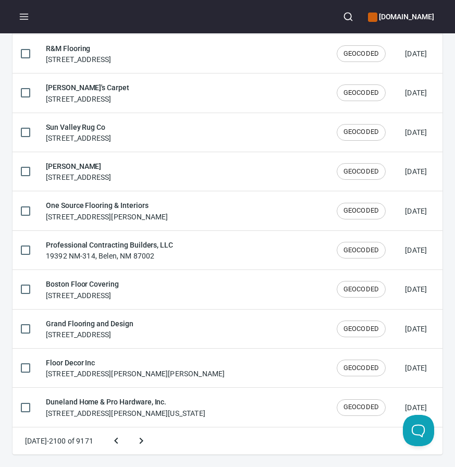
click at [129, 428] on button "Next page" at bounding box center [141, 440] width 25 height 25
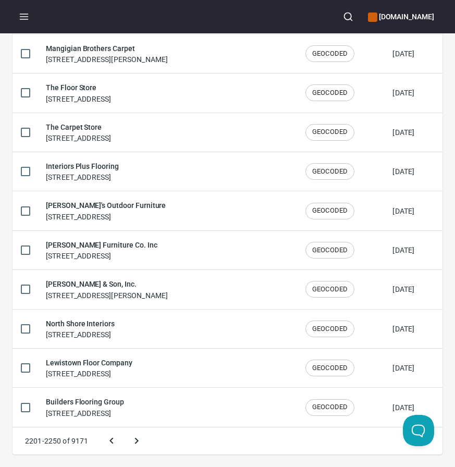
click at [124, 428] on button "Next page" at bounding box center [136, 440] width 25 height 25
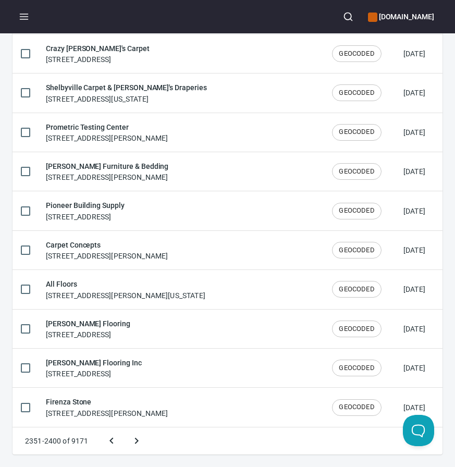
click at [124, 428] on button "Next page" at bounding box center [136, 440] width 25 height 25
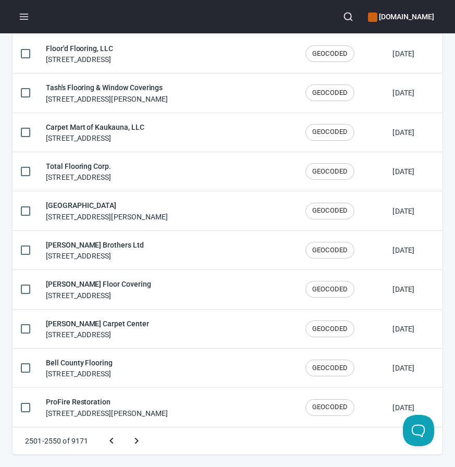
click at [124, 428] on button "Next page" at bounding box center [136, 440] width 25 height 25
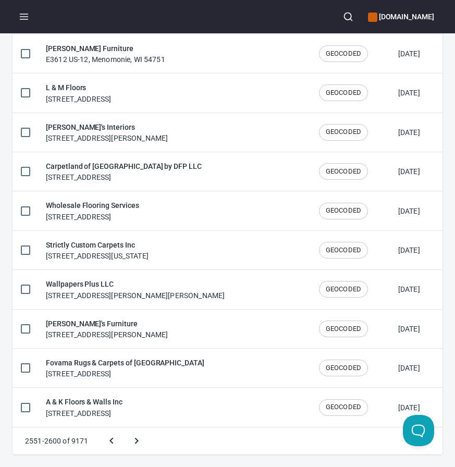
click at [124, 428] on button "Next page" at bounding box center [136, 440] width 25 height 25
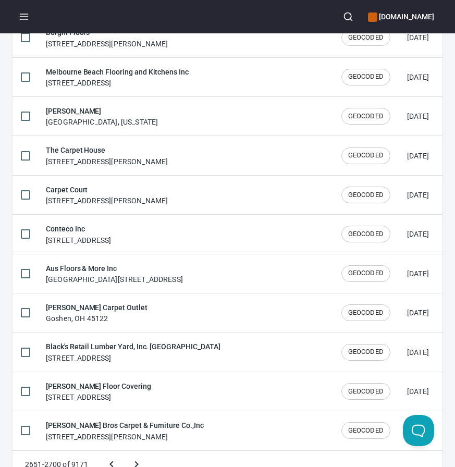
click at [124, 452] on button "Next page" at bounding box center [136, 464] width 25 height 25
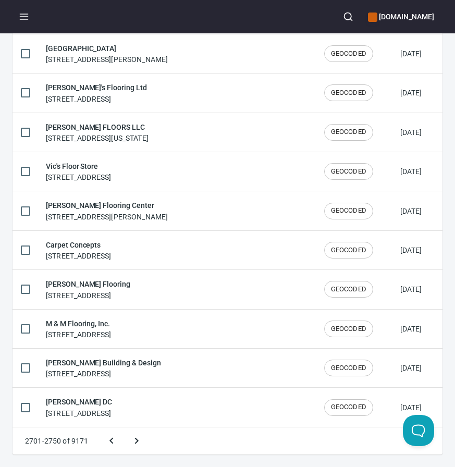
click at [124, 428] on button "Next page" at bounding box center [136, 440] width 25 height 25
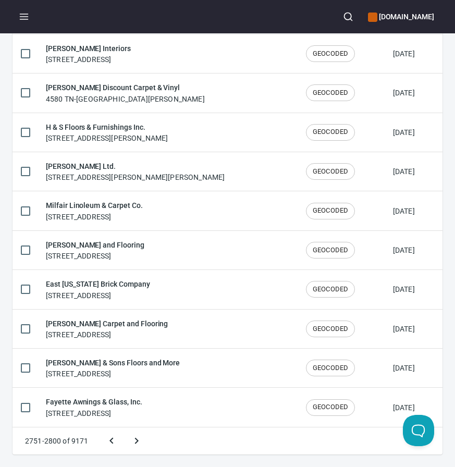
click at [124, 428] on button "Next page" at bounding box center [136, 440] width 25 height 25
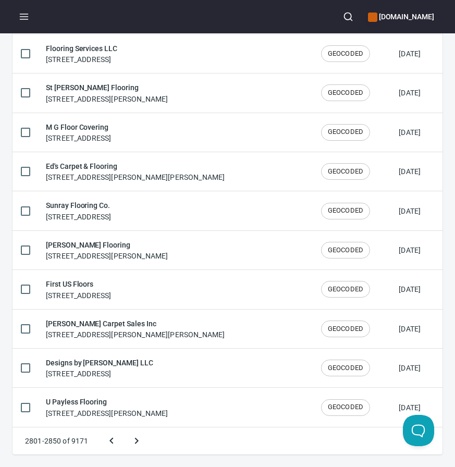
click at [124, 428] on button "Next page" at bounding box center [136, 440] width 25 height 25
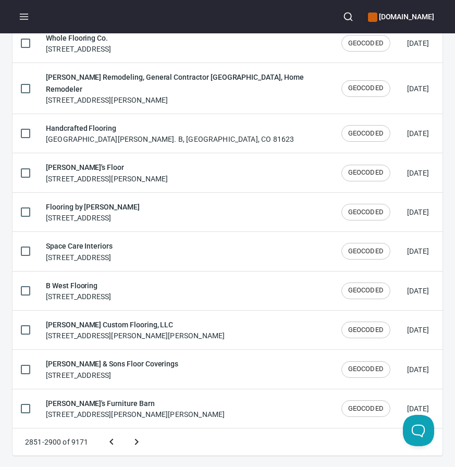
click at [124, 429] on button "Next page" at bounding box center [136, 441] width 25 height 25
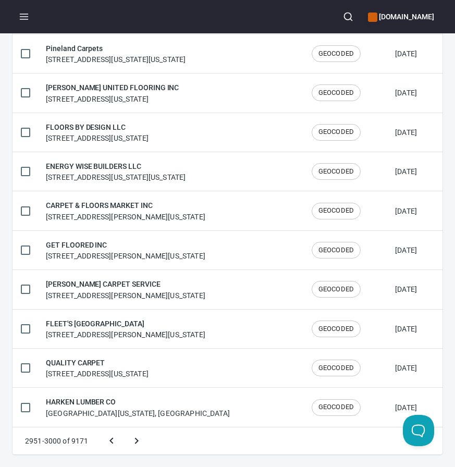
click at [124, 428] on button "Next page" at bounding box center [136, 440] width 25 height 25
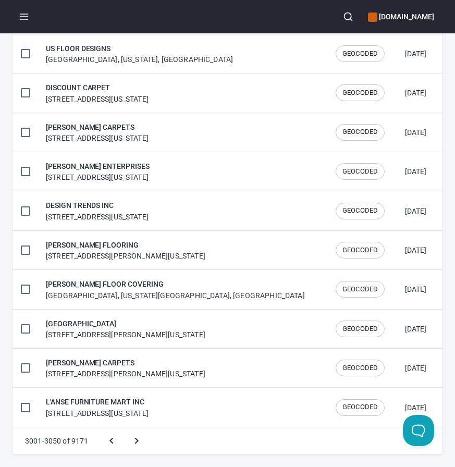
click at [124, 428] on button "Next page" at bounding box center [136, 440] width 25 height 25
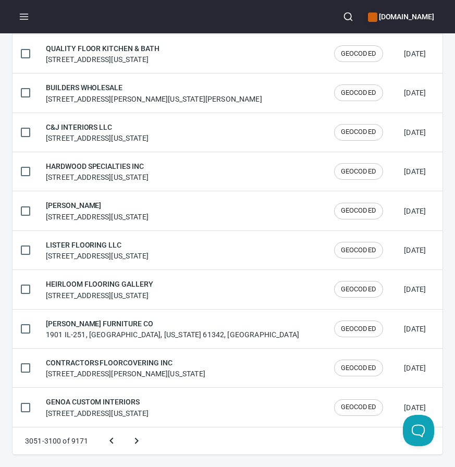
click at [118, 448] on button "Previous page" at bounding box center [111, 440] width 25 height 25
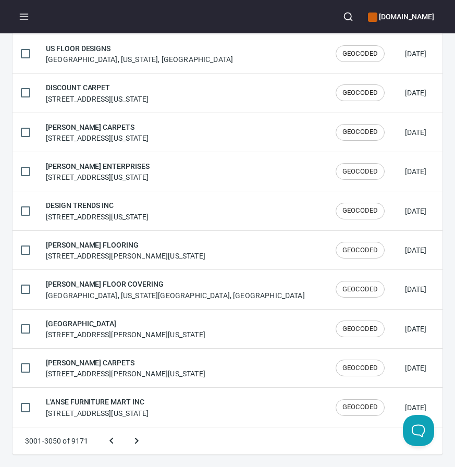
click at [118, 448] on button "Previous page" at bounding box center [111, 440] width 25 height 25
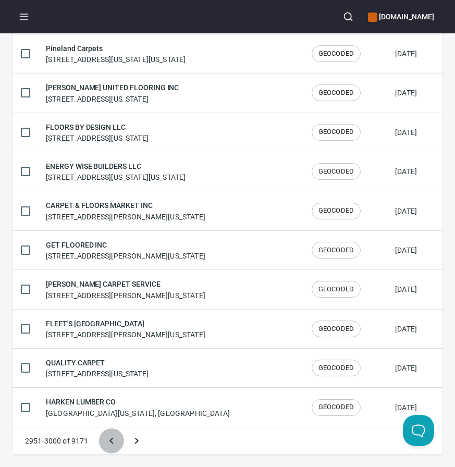
click at [118, 448] on button "Previous page" at bounding box center [111, 440] width 25 height 25
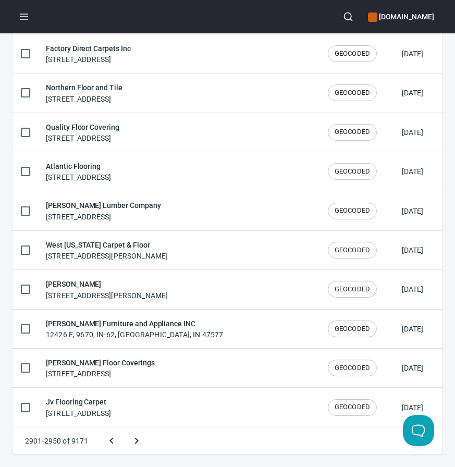
click at [134, 448] on button "Next page" at bounding box center [136, 440] width 25 height 25
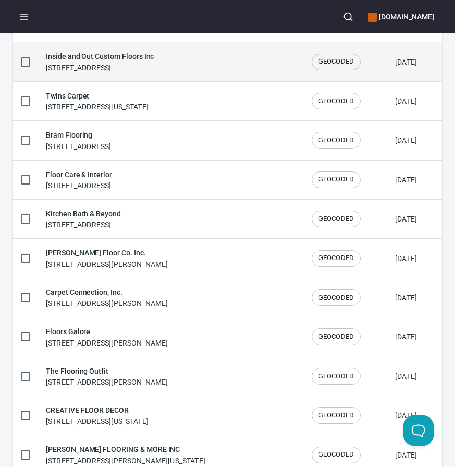
scroll to position [416, 0]
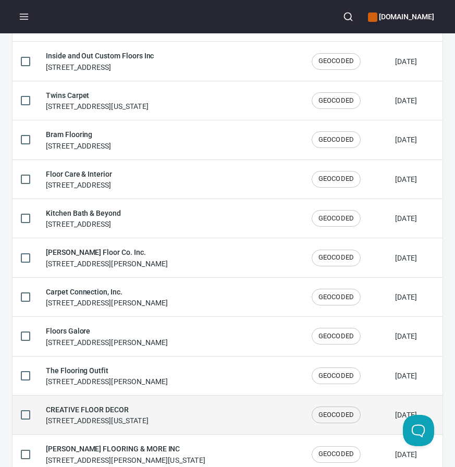
click at [127, 399] on td "CREATIVE FLOOR DECOR [STREET_ADDRESS][US_STATE]" at bounding box center [171, 414] width 266 height 39
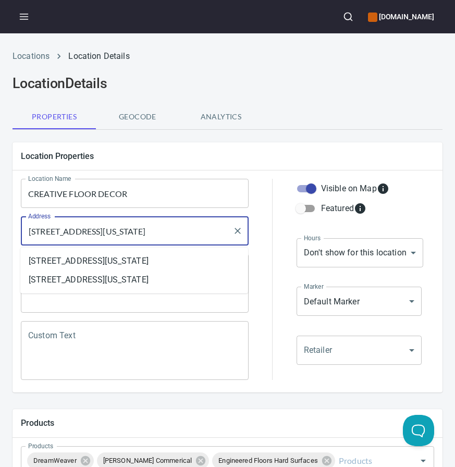
click at [183, 233] on input "[STREET_ADDRESS][US_STATE]" at bounding box center [127, 231] width 203 height 20
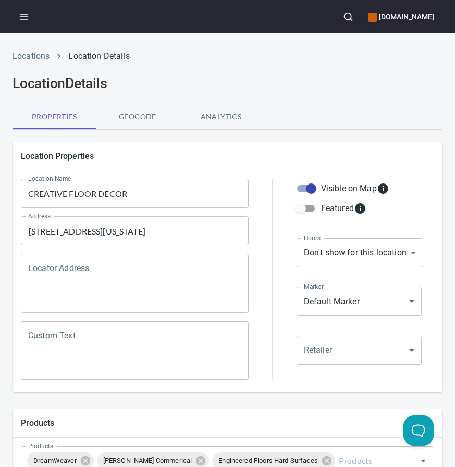
click at [72, 193] on input "CREATIVE FLOOR DECOR" at bounding box center [135, 193] width 228 height 29
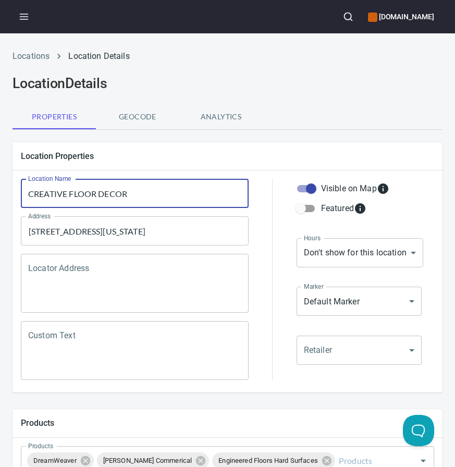
click at [72, 193] on input "CREATIVE FLOOR DECOR" at bounding box center [135, 193] width 228 height 29
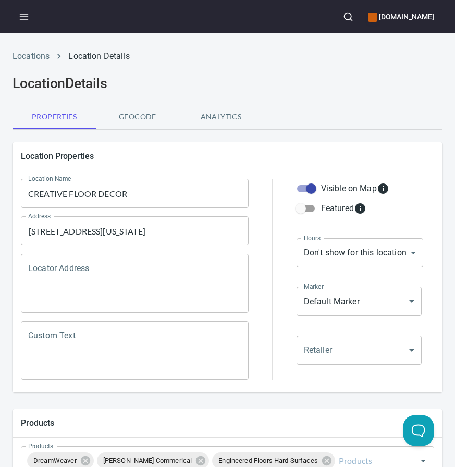
scroll to position [480, 0]
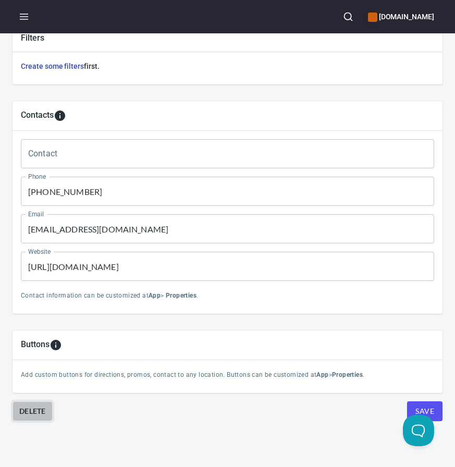
click at [39, 409] on span "Delete" at bounding box center [32, 411] width 27 height 13
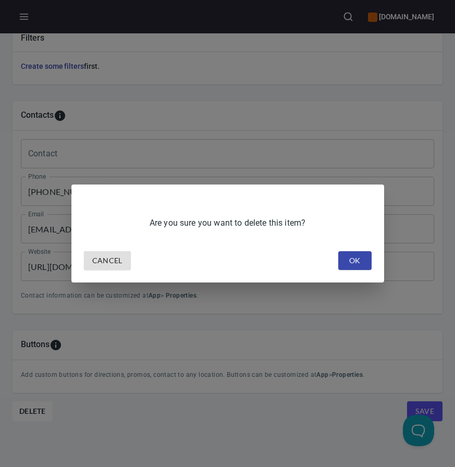
click at [351, 273] on div "Cancel OK" at bounding box center [228, 261] width 296 height 28
click at [352, 264] on span "OK" at bounding box center [354, 260] width 17 height 13
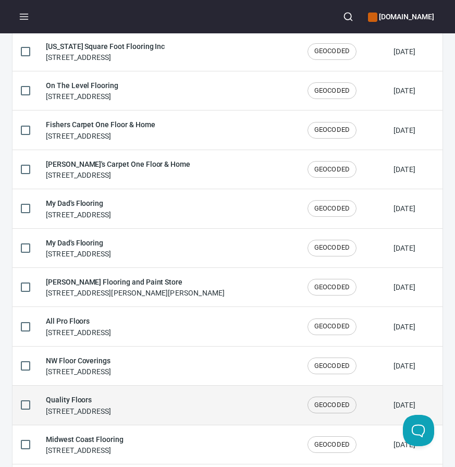
scroll to position [1720, 0]
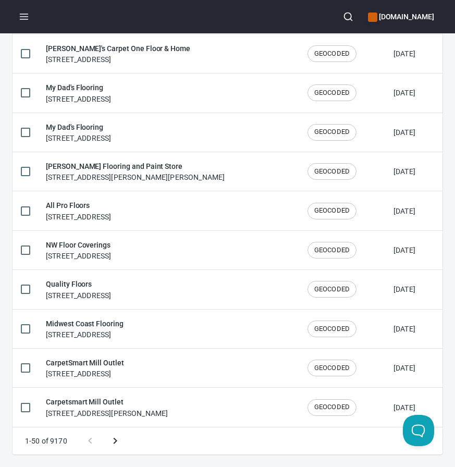
click at [117, 445] on icon "Next page" at bounding box center [115, 440] width 13 height 13
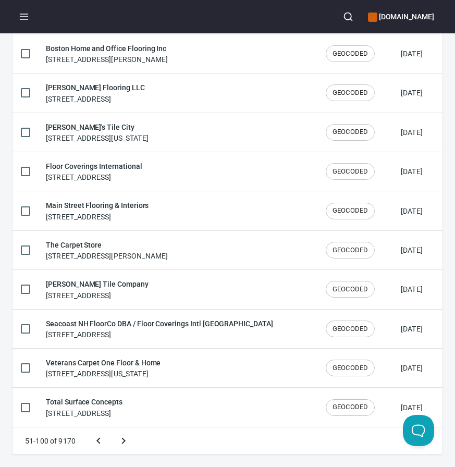
click at [111, 428] on button "Next page" at bounding box center [123, 440] width 25 height 25
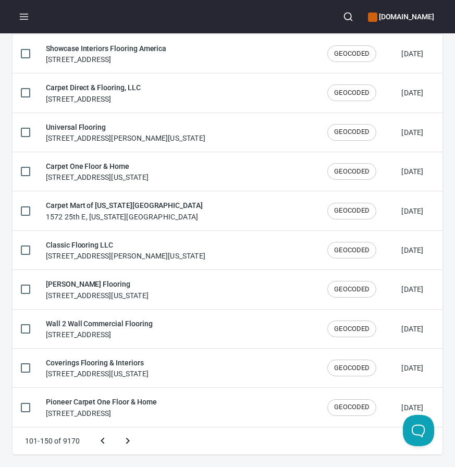
click at [115, 428] on button "Next page" at bounding box center [127, 440] width 25 height 25
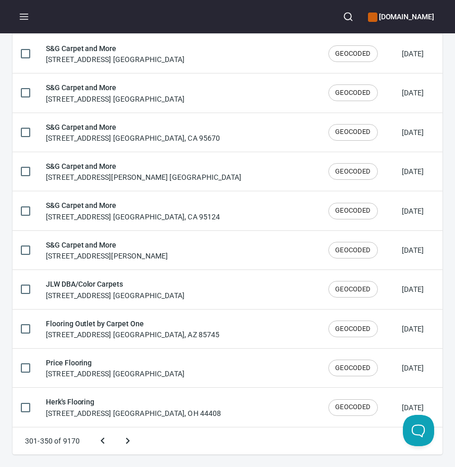
click at [115, 428] on button "Next page" at bounding box center [127, 440] width 25 height 25
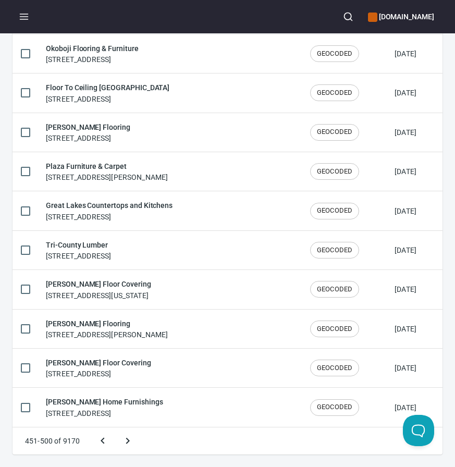
click at [115, 428] on button "Next page" at bounding box center [127, 440] width 25 height 25
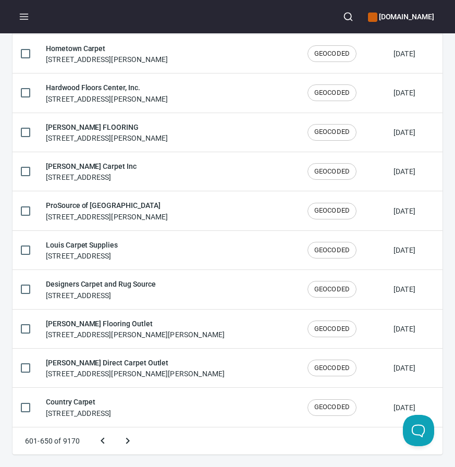
click at [115, 428] on button "Next page" at bounding box center [127, 440] width 25 height 25
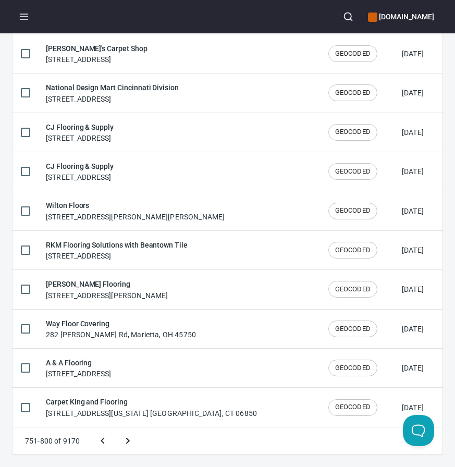
click at [115, 428] on button "Next page" at bounding box center [127, 440] width 25 height 25
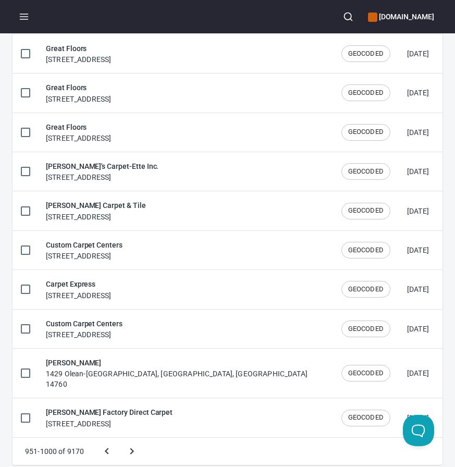
click at [119, 439] on button "Next page" at bounding box center [131, 451] width 25 height 25
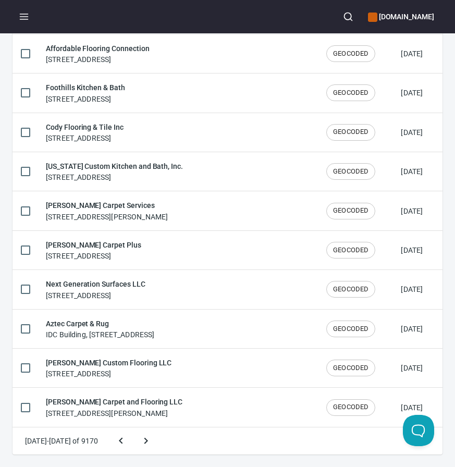
click at [133, 428] on button "Next page" at bounding box center [145, 440] width 25 height 25
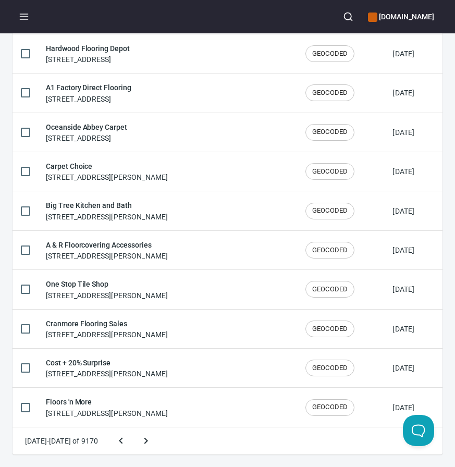
click at [133, 428] on button "Next page" at bounding box center [145, 440] width 25 height 25
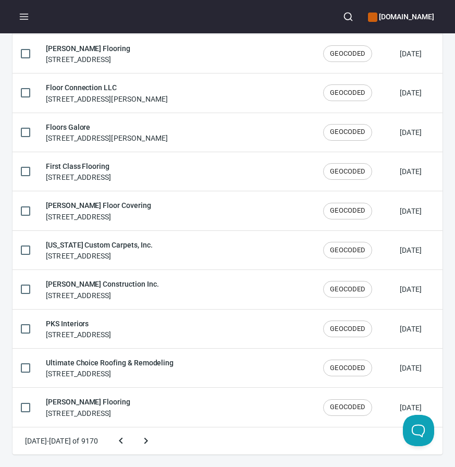
click at [133, 428] on button "Next page" at bounding box center [145, 440] width 25 height 25
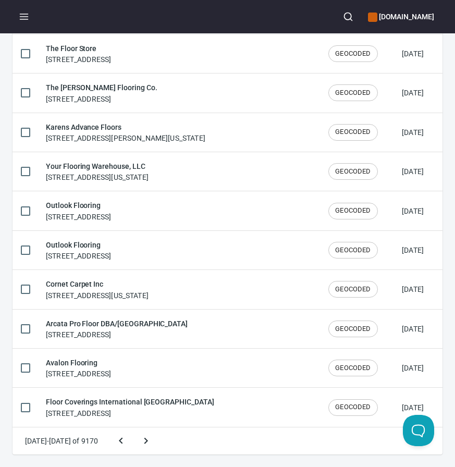
click at [133, 428] on button "Next page" at bounding box center [145, 440] width 25 height 25
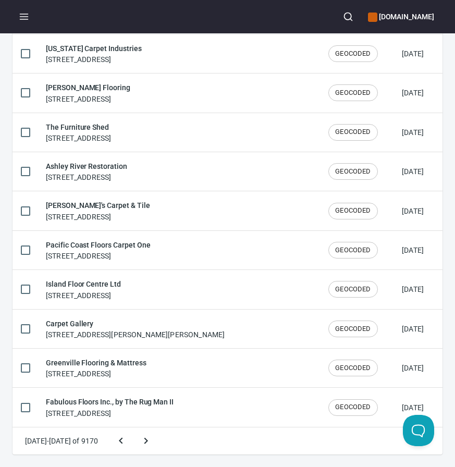
click at [133, 428] on button "Next page" at bounding box center [145, 440] width 25 height 25
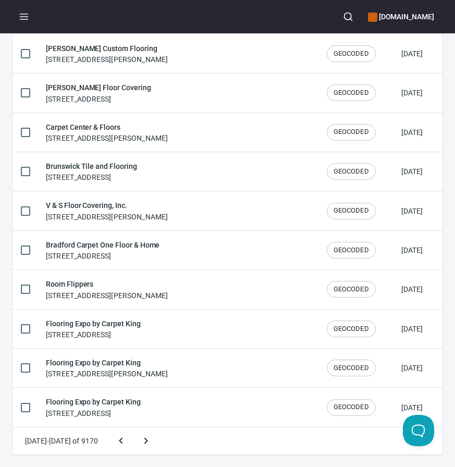
click at [133, 428] on button "Next page" at bounding box center [145, 440] width 25 height 25
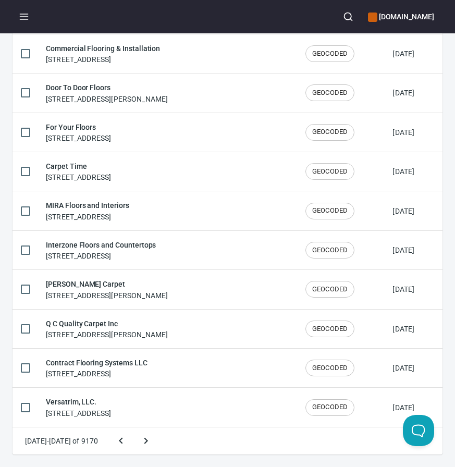
click at [133, 428] on button "Next page" at bounding box center [145, 440] width 25 height 25
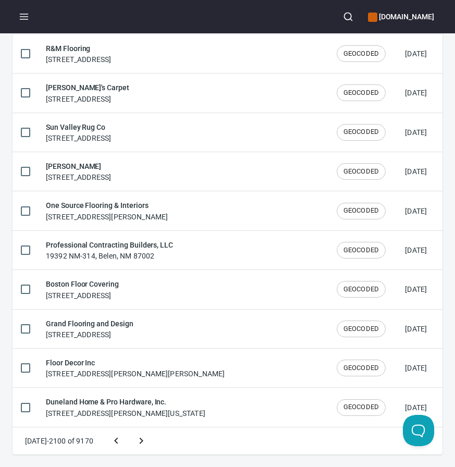
click at [129, 428] on button "Next page" at bounding box center [141, 440] width 25 height 25
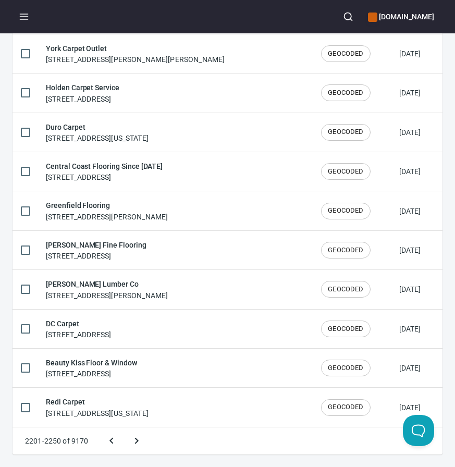
click at [124, 428] on button "Next page" at bounding box center [136, 440] width 25 height 25
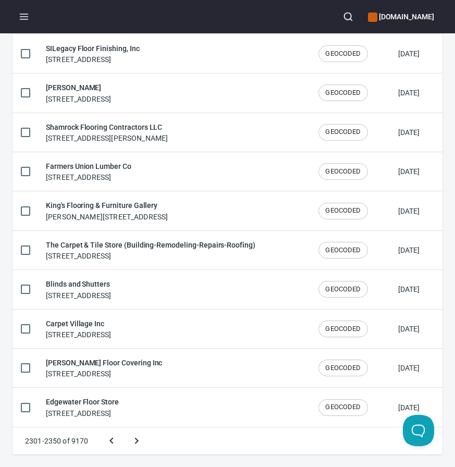
click at [124, 428] on button "Next page" at bounding box center [136, 440] width 25 height 25
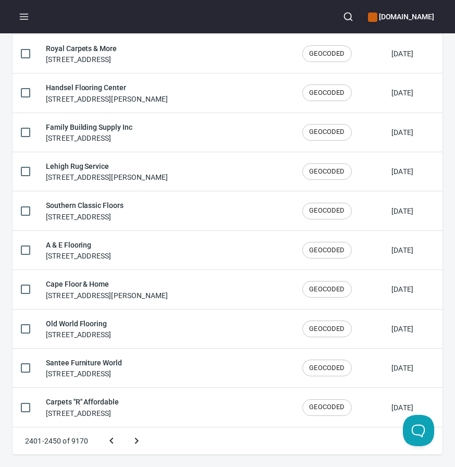
click at [124, 428] on button "Next page" at bounding box center [136, 440] width 25 height 25
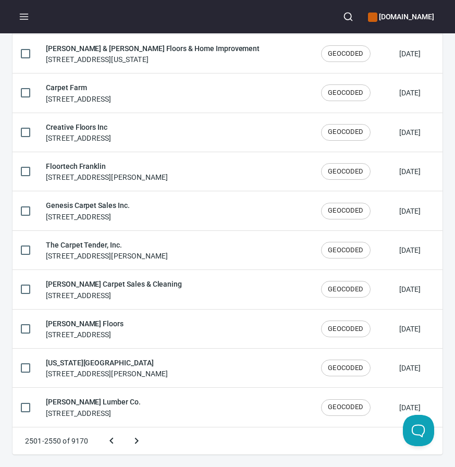
click at [124, 428] on button "Next page" at bounding box center [136, 440] width 25 height 25
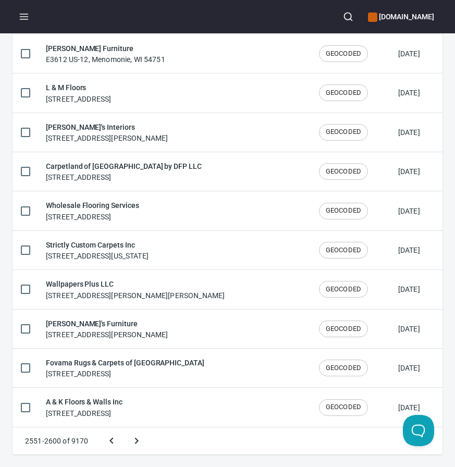
click at [124, 428] on button "Next page" at bounding box center [136, 440] width 25 height 25
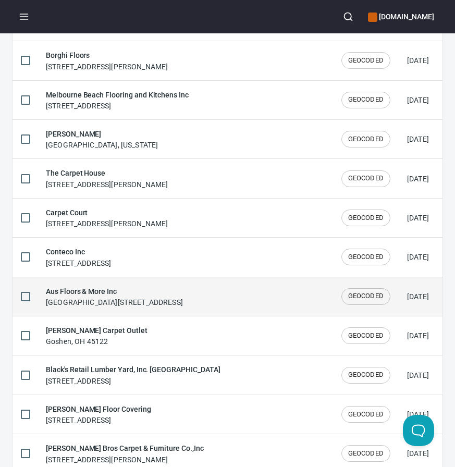
scroll to position [1697, 0]
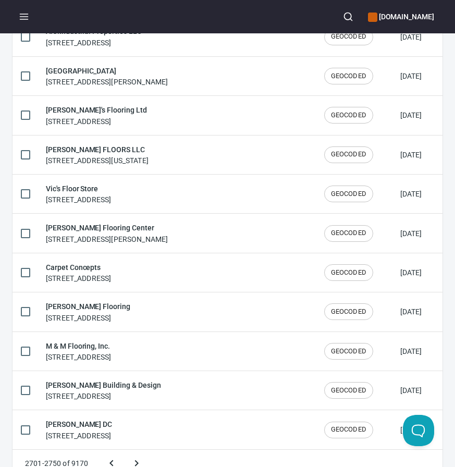
click at [124, 451] on button "Next page" at bounding box center [136, 463] width 25 height 25
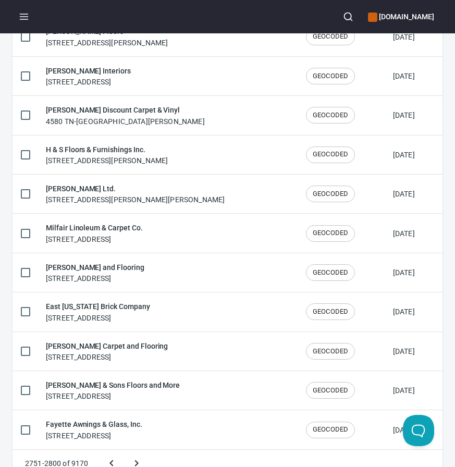
click at [124, 451] on button "Next page" at bounding box center [136, 463] width 25 height 25
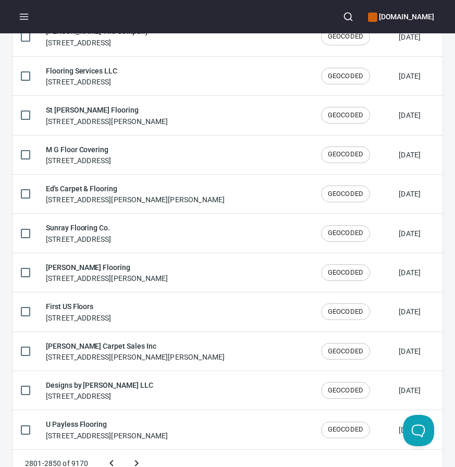
click at [124, 451] on button "Next page" at bounding box center [136, 463] width 25 height 25
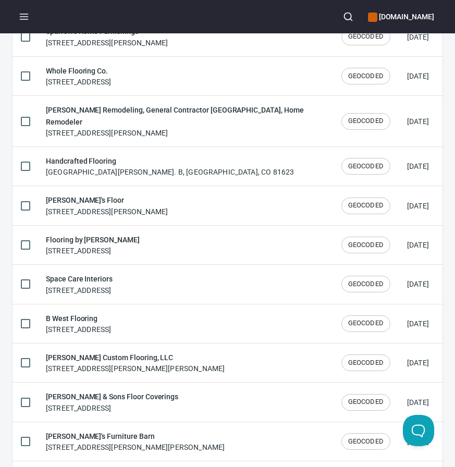
scroll to position [1708, 0]
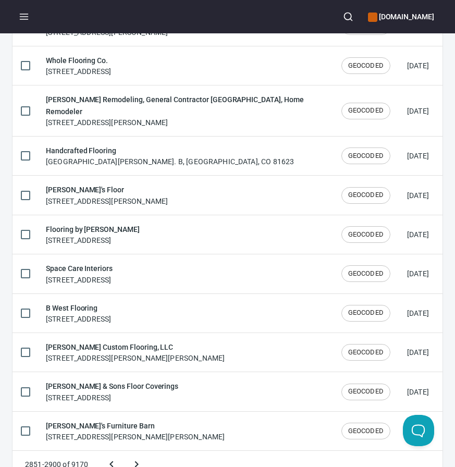
click at [124, 452] on button "Next page" at bounding box center [136, 464] width 25 height 25
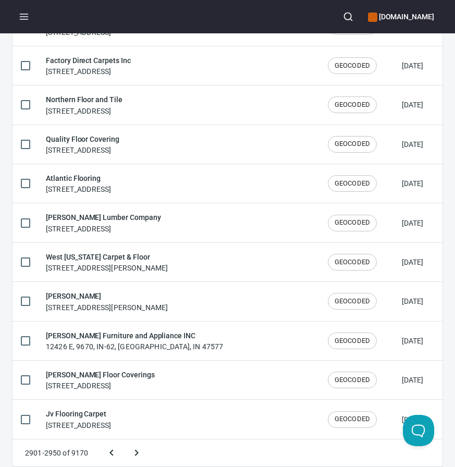
click at [124, 440] on button "Next page" at bounding box center [136, 452] width 25 height 25
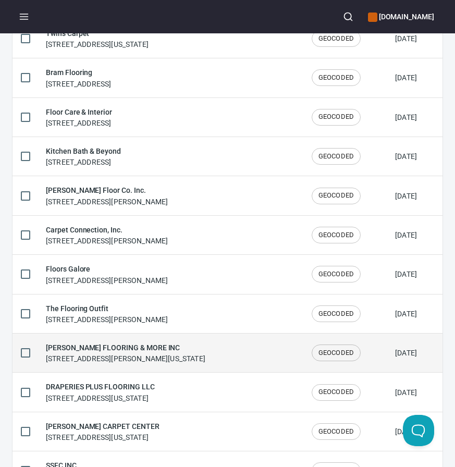
scroll to position [482, 0]
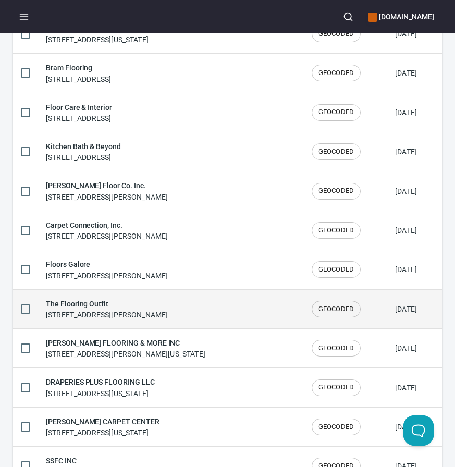
click at [111, 316] on div "The Flooring Outfit [STREET_ADDRESS][PERSON_NAME]" at bounding box center [107, 309] width 122 height 22
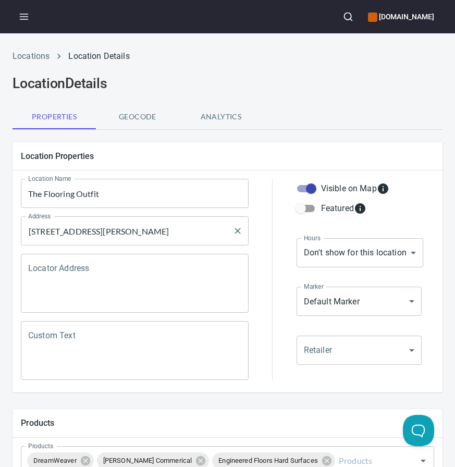
click at [81, 227] on input "[STREET_ADDRESS][PERSON_NAME]" at bounding box center [127, 231] width 203 height 20
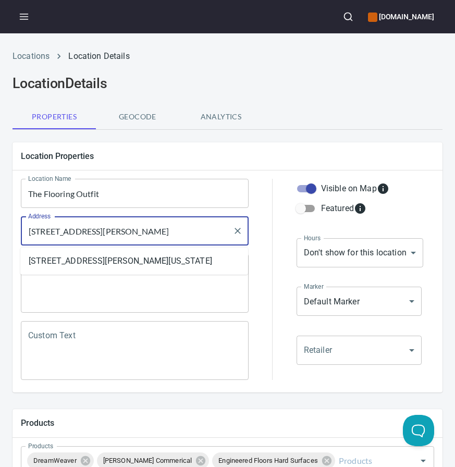
click at [81, 227] on input "[STREET_ADDRESS][PERSON_NAME]" at bounding box center [127, 231] width 203 height 20
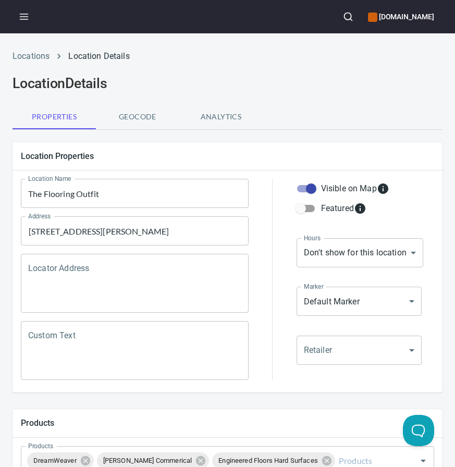
click at [250, 196] on div "Location Name The Flooring Outfit Location Name" at bounding box center [135, 194] width 236 height 38
click at [120, 190] on input "The Flooring Outfit" at bounding box center [135, 193] width 228 height 29
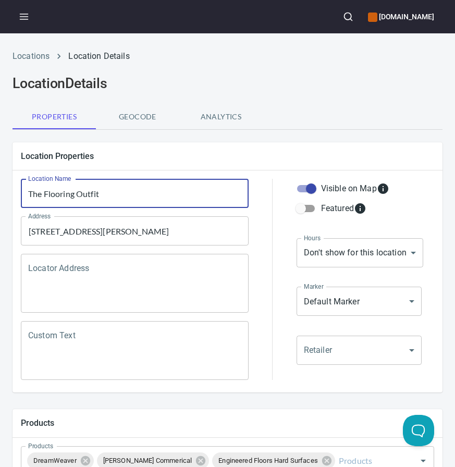
click at [263, 203] on div at bounding box center [272, 279] width 35 height 214
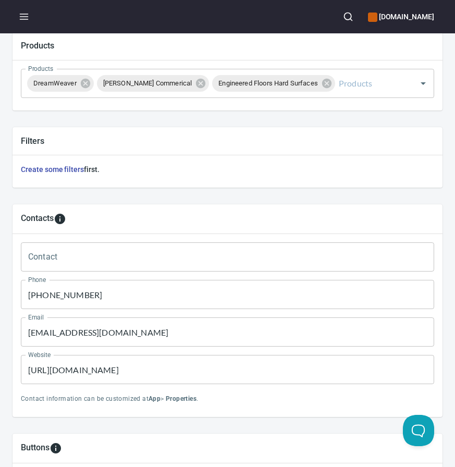
scroll to position [385, 0]
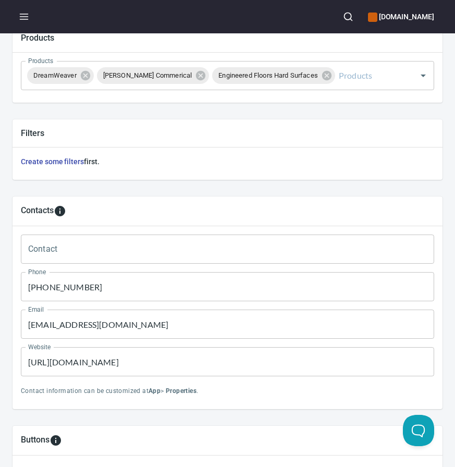
click at [73, 286] on input "[PHONE_NUMBER]" at bounding box center [227, 286] width 413 height 29
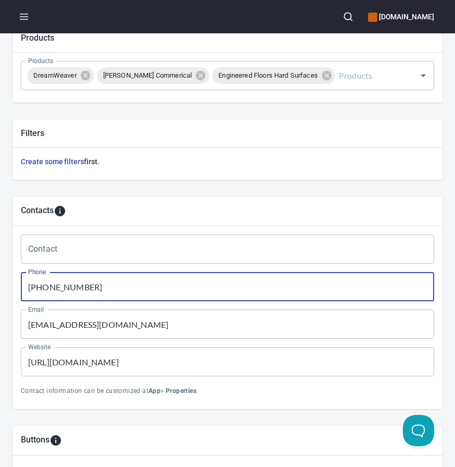
click at [90, 362] on input "[URL][DOMAIN_NAME]" at bounding box center [227, 361] width 413 height 29
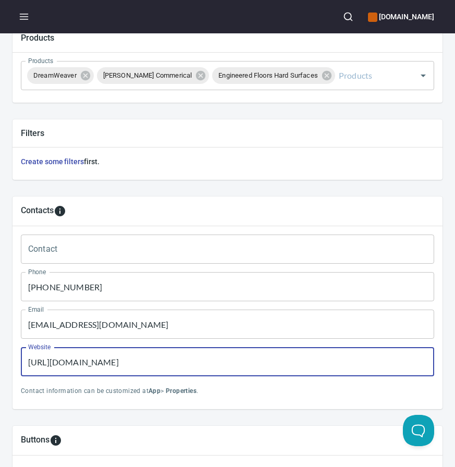
click at [90, 362] on input "[URL][DOMAIN_NAME]" at bounding box center [227, 361] width 413 height 29
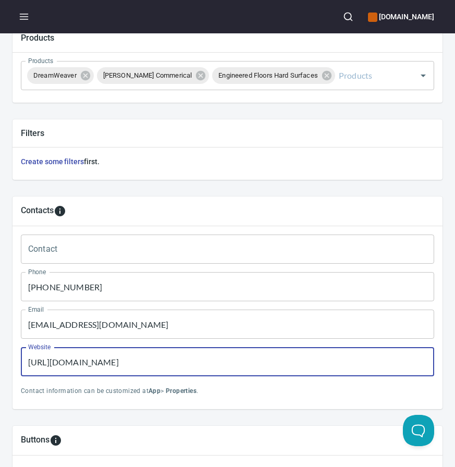
click at [90, 362] on input "[URL][DOMAIN_NAME]" at bounding box center [227, 361] width 413 height 29
click at [107, 324] on input "[EMAIL_ADDRESS][DOMAIN_NAME]" at bounding box center [227, 323] width 413 height 29
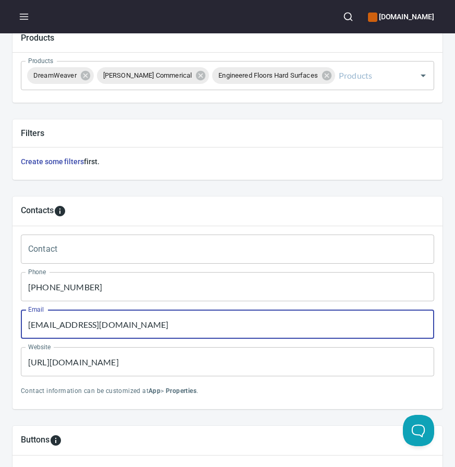
click at [107, 324] on input "[EMAIL_ADDRESS][DOMAIN_NAME]" at bounding box center [227, 323] width 413 height 29
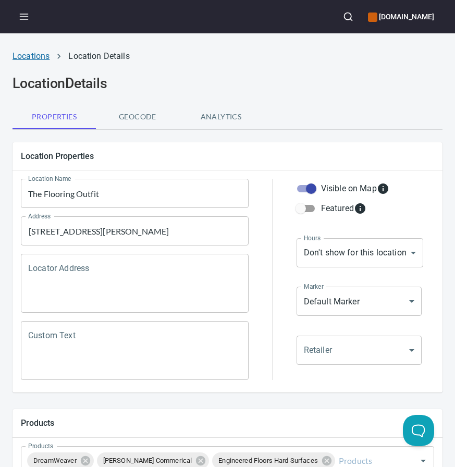
click at [31, 56] on link "Locations" at bounding box center [31, 56] width 37 height 10
